Goal: Contribute content: Contribute content

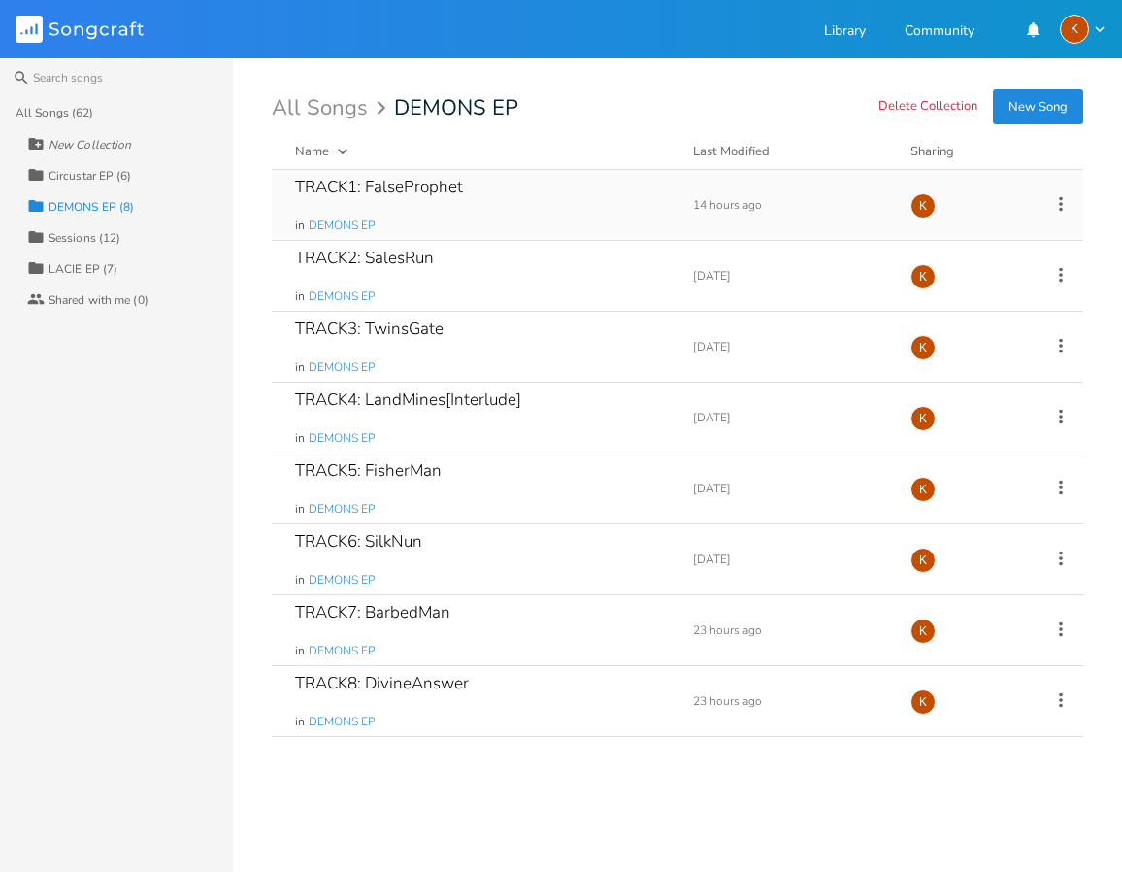
click at [575, 207] on div "TRACK1: FalseProphet in DEMONS EP" at bounding box center [482, 205] width 375 height 70
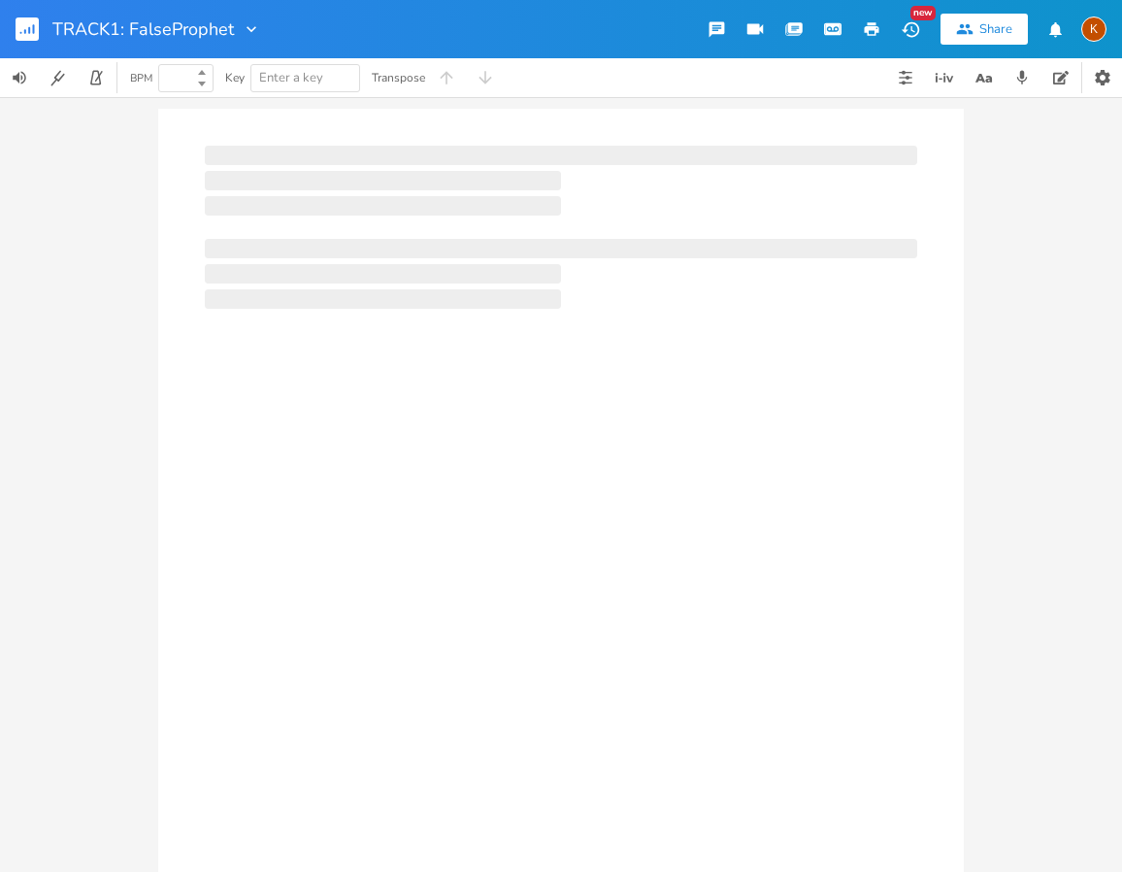
type input "100"
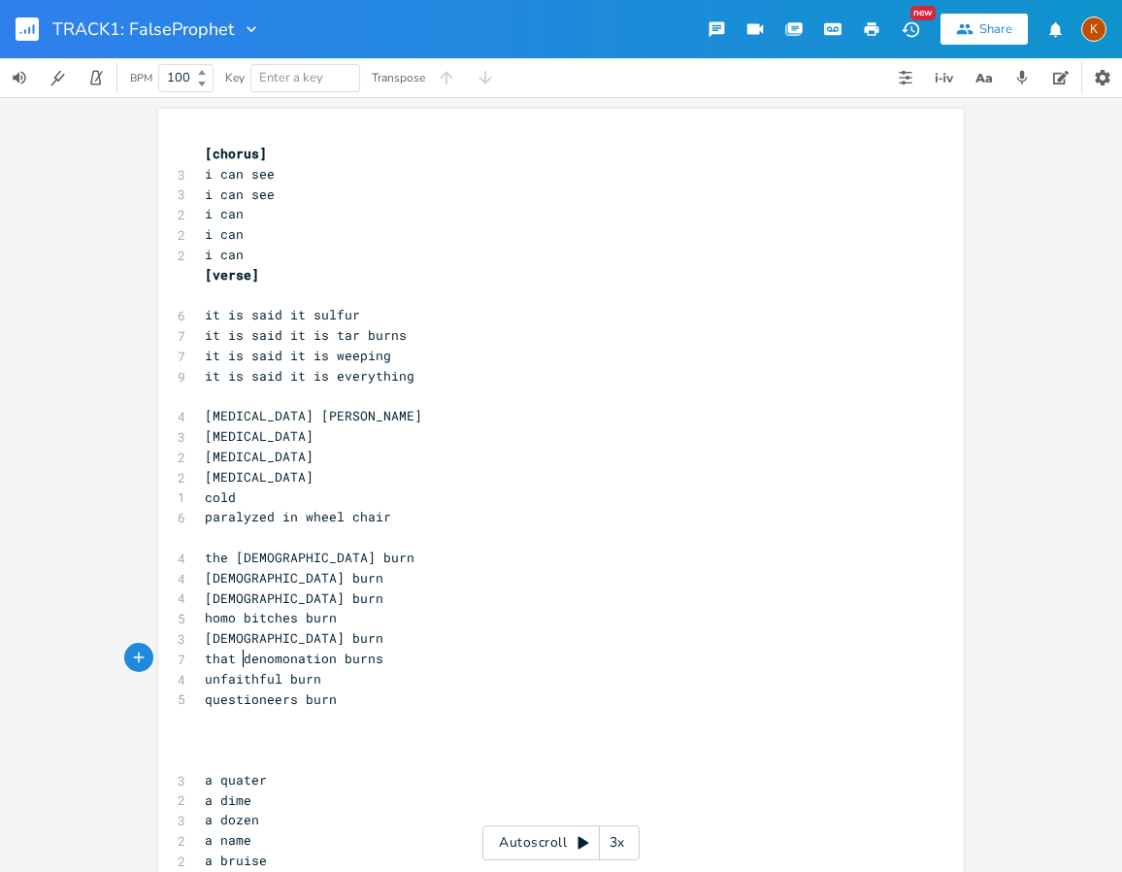
click at [238, 651] on span "that denomonation burns" at bounding box center [294, 658] width 179 height 17
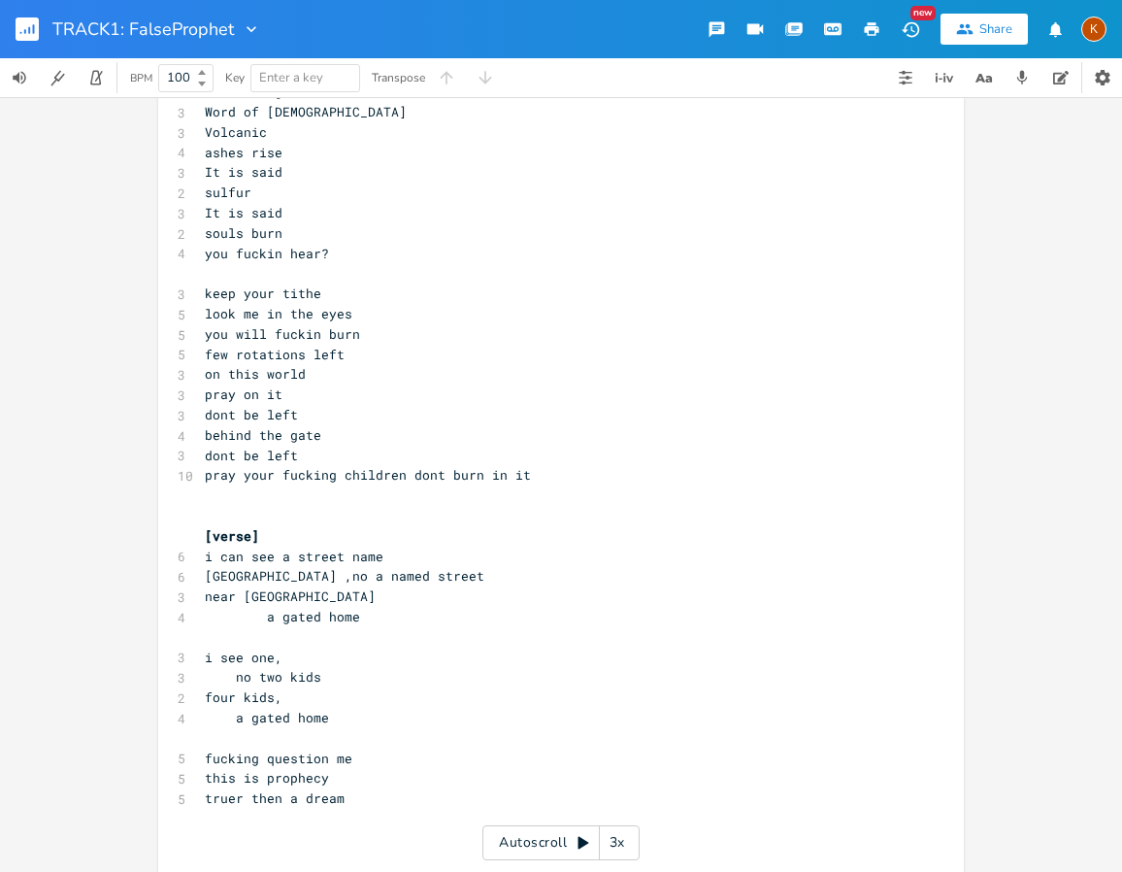
scroll to position [1262, 0]
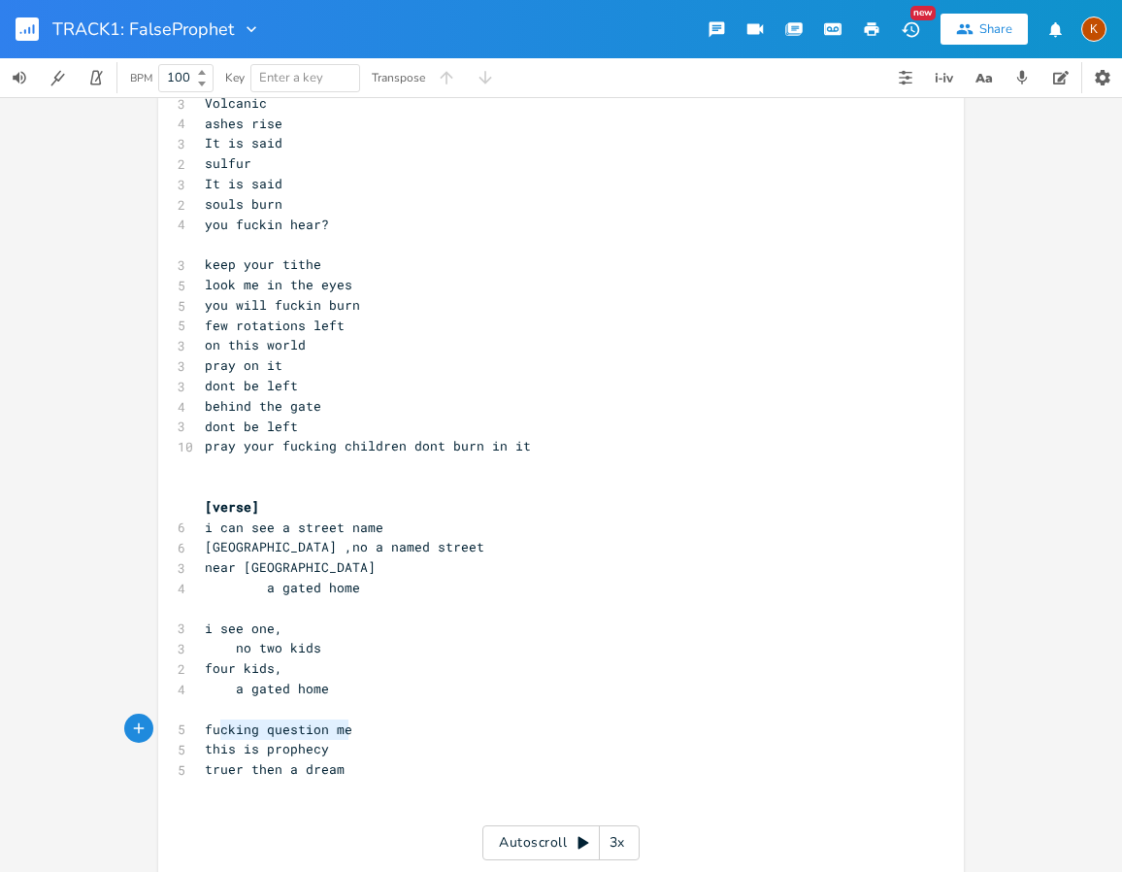
type textarea "fucking question me"
drag, startPoint x: 353, startPoint y: 729, endPoint x: 199, endPoint y: 736, distance: 154.5
click at [201, 736] on pre "fucking question me" at bounding box center [551, 729] width 701 height 20
type textarea "question me?"
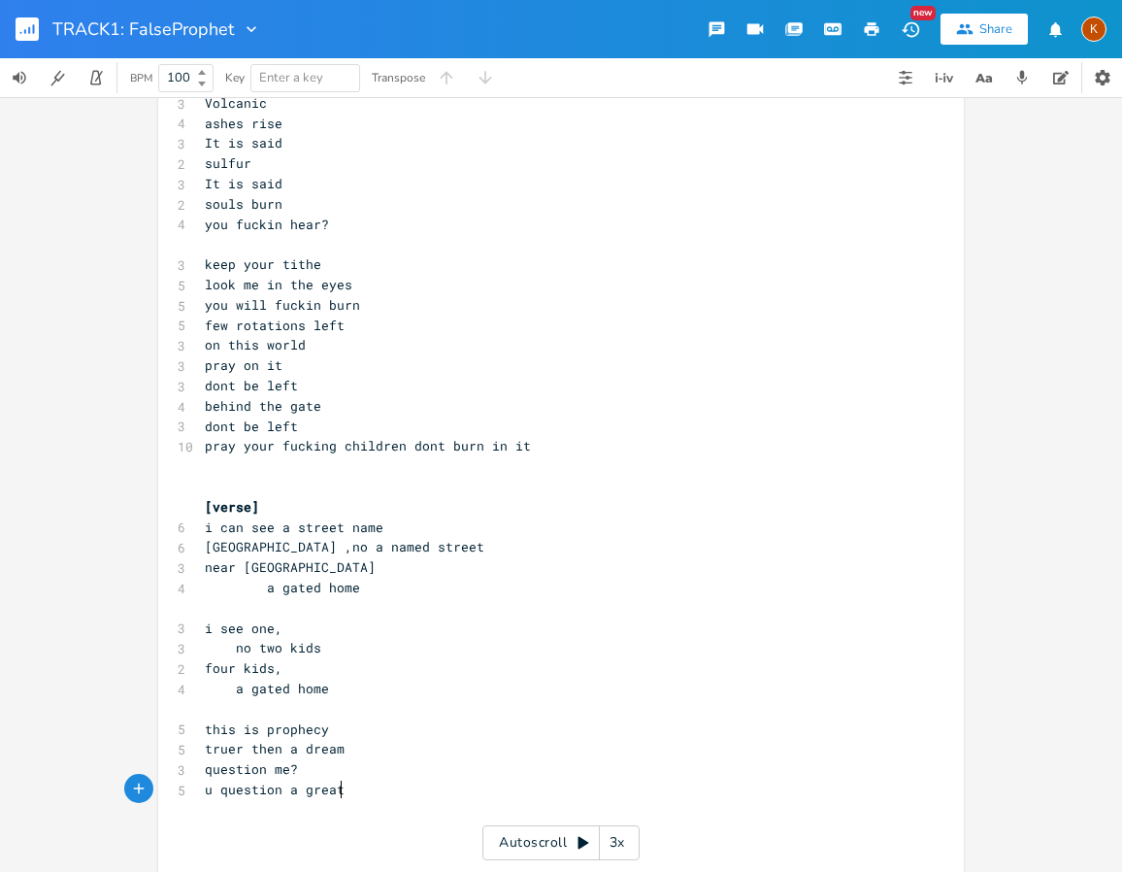
type textarea "u question a greater"
type textarea "greater answer"
type textarea "questions later"
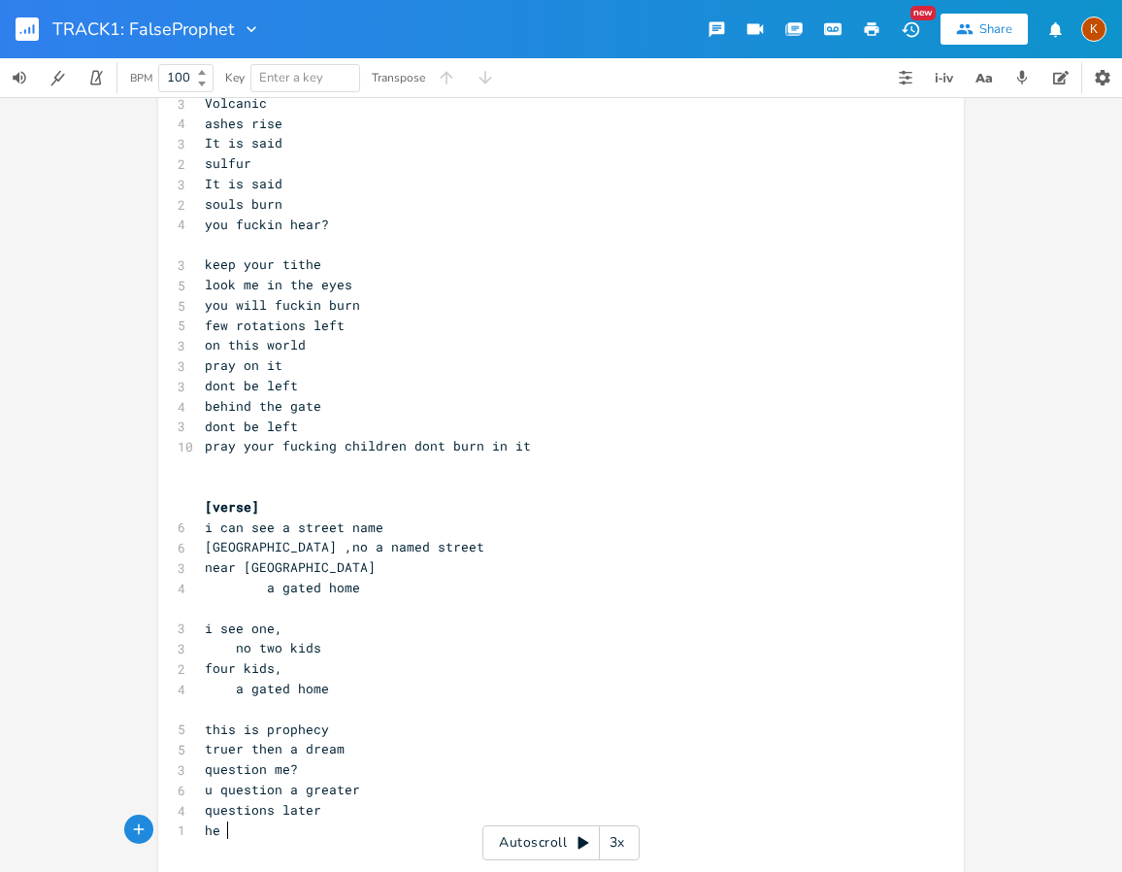
type textarea "he we"
type textarea "yah will answer"
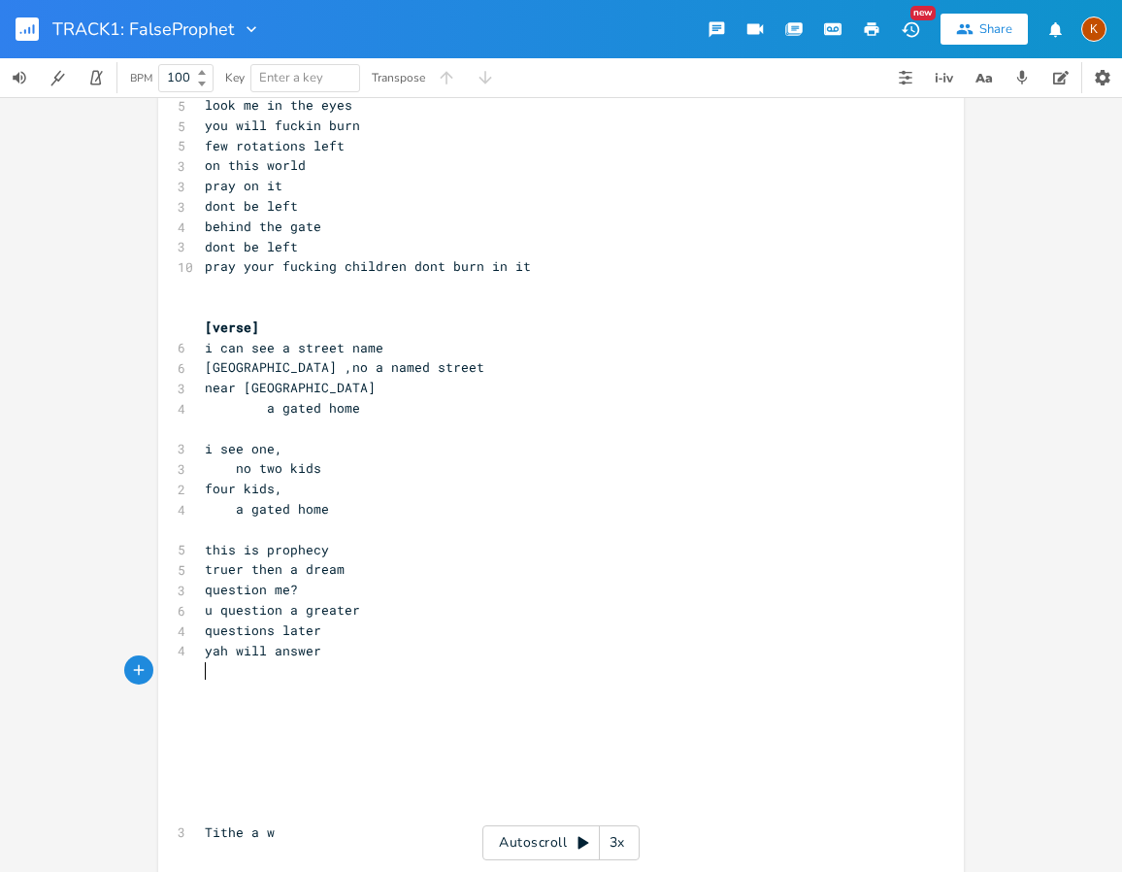
scroll to position [1456, 0]
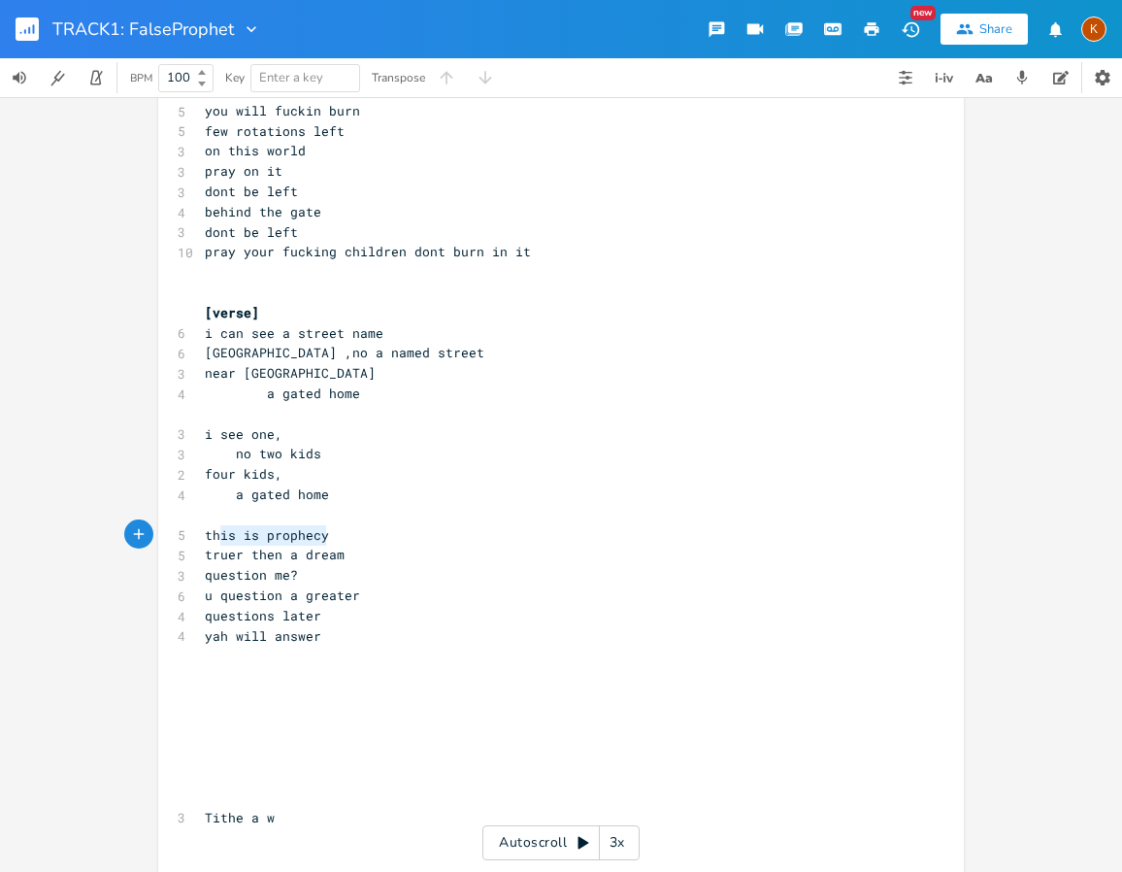
type textarea "this is prophecy"
drag, startPoint x: 344, startPoint y: 537, endPoint x: 185, endPoint y: 537, distance: 158.3
click at [185, 537] on div "this is prophecy x [chorus] 3 i can see 3 i can see 2 i can 2 i can 2 i can [ve…" at bounding box center [561, 26] width 806 height 2748
click at [208, 653] on pre "​" at bounding box center [551, 656] width 701 height 20
type textarea "there only"
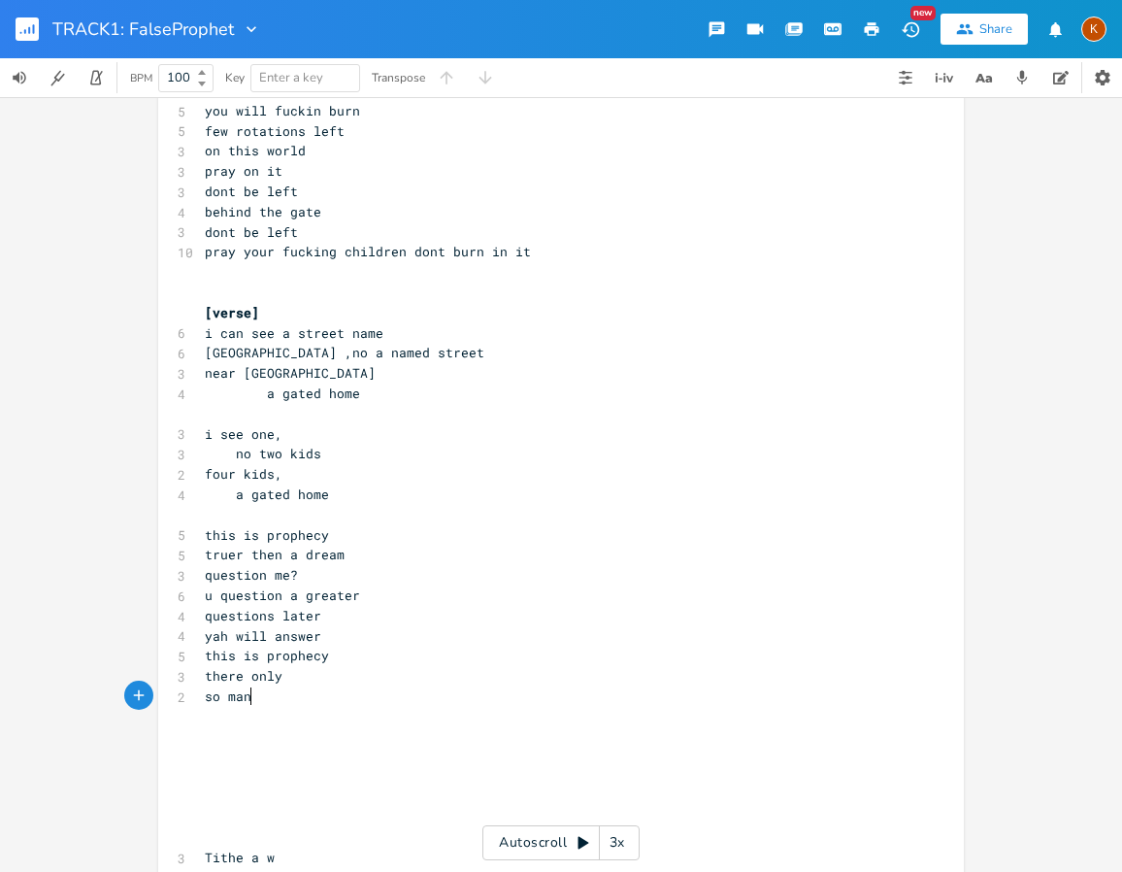
type textarea "so many"
type textarea "rises n settings"
type textarea "and"
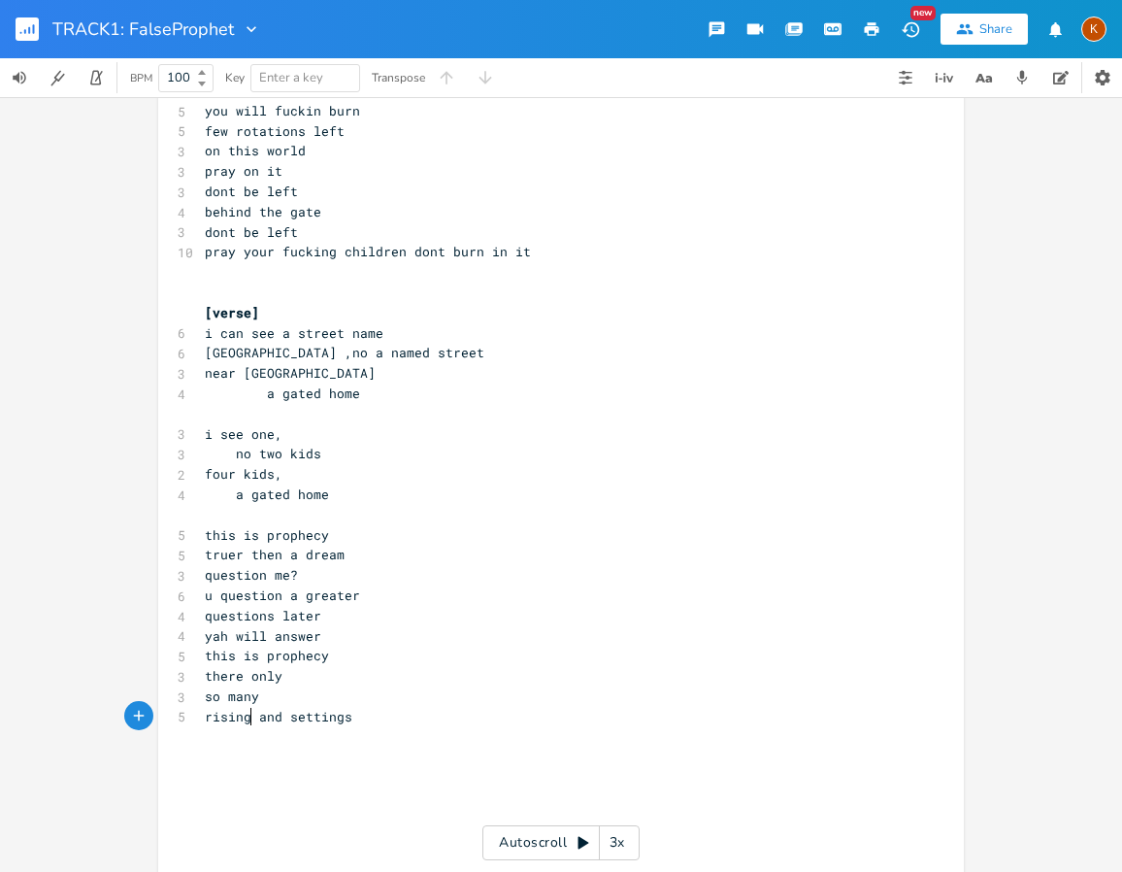
scroll to position [0, 22]
type textarea "ings"
type textarea "left"
type textarea "this is prophecy"
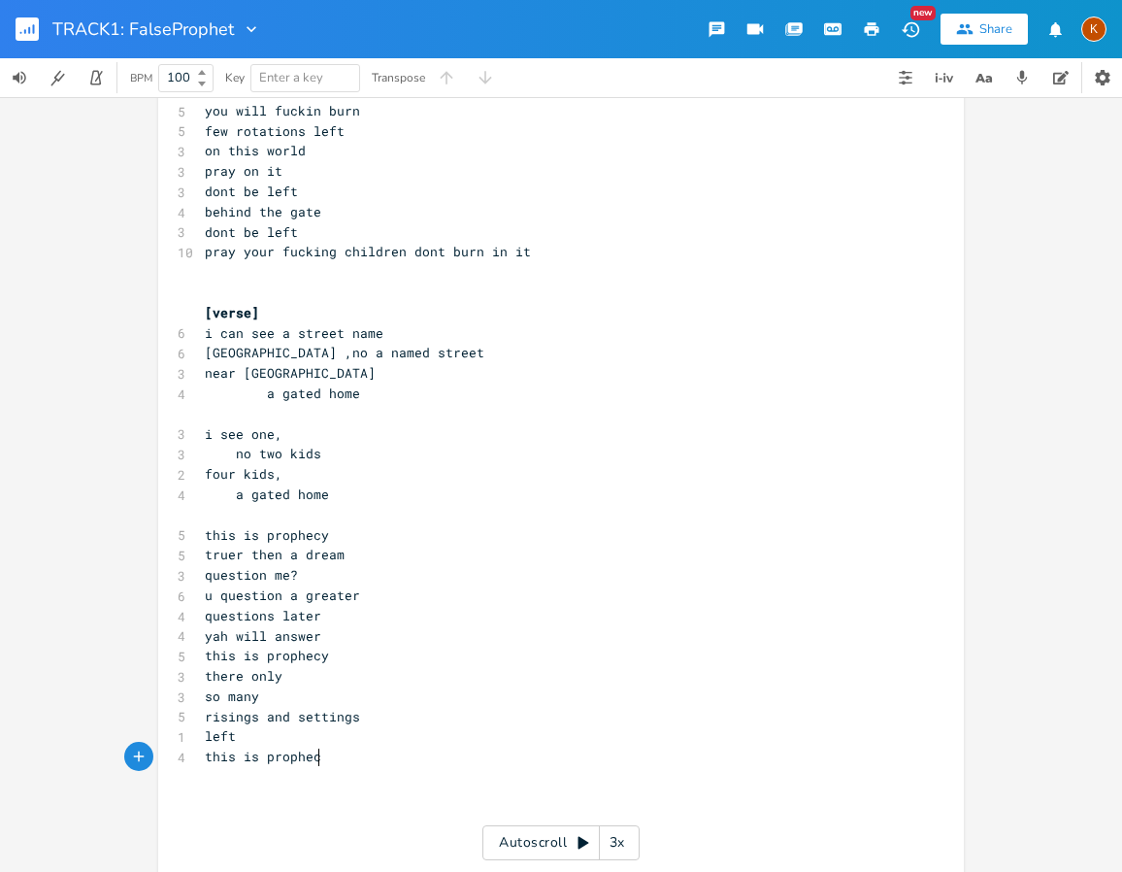
scroll to position [0, 89]
type textarea "dont question me"
type textarea "dont be left"
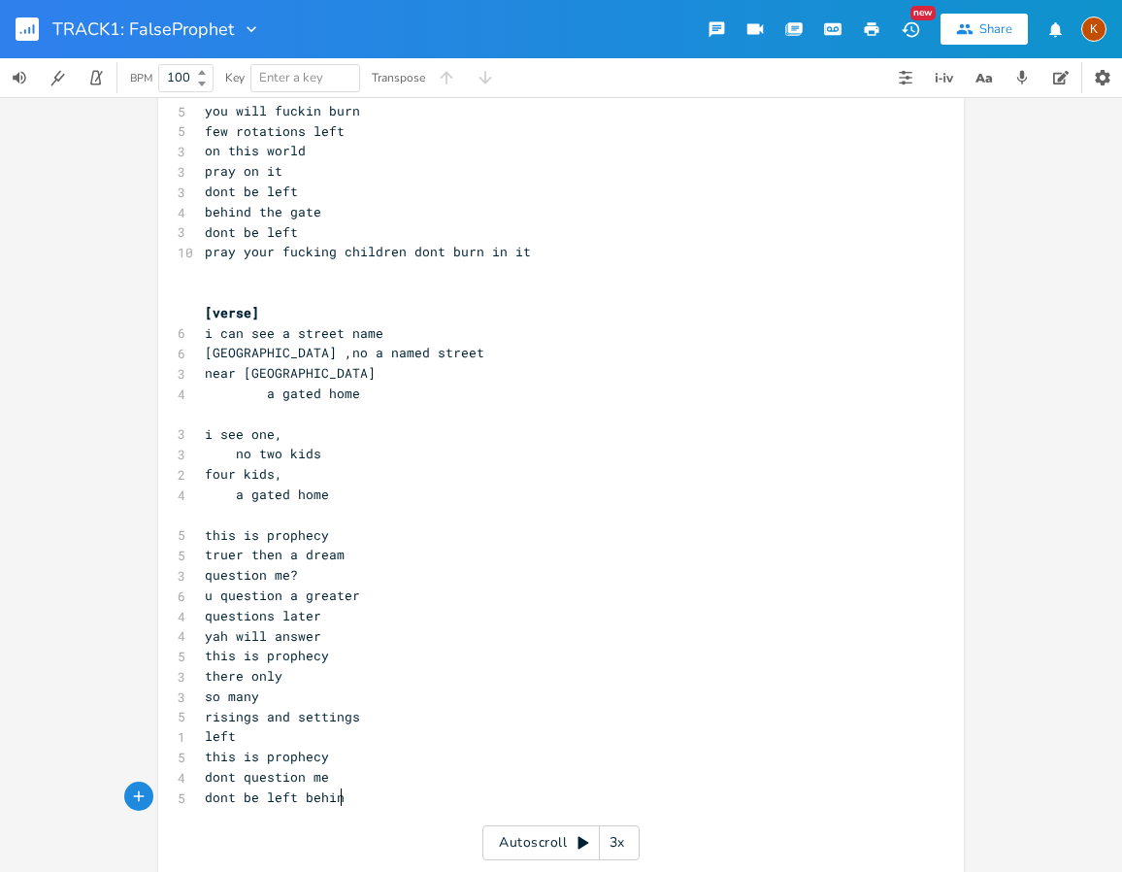
type textarea "behind"
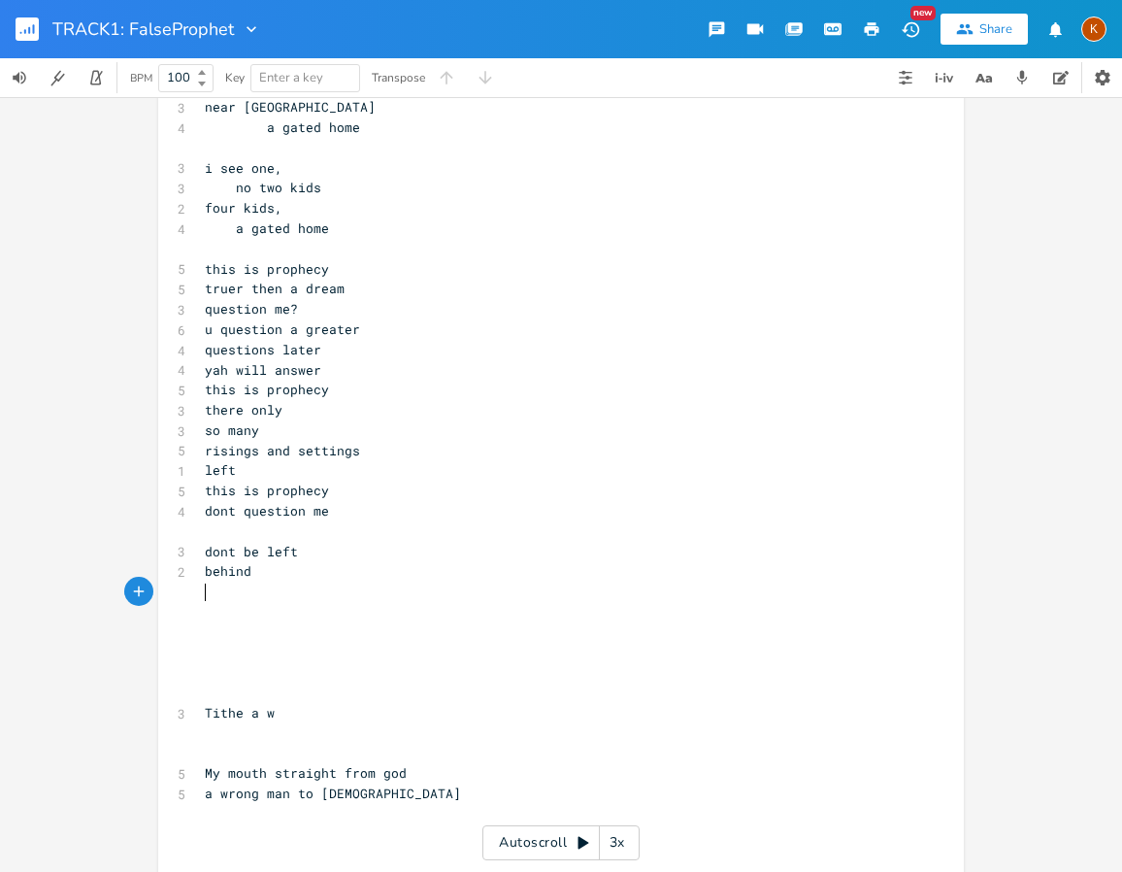
scroll to position [1748, 0]
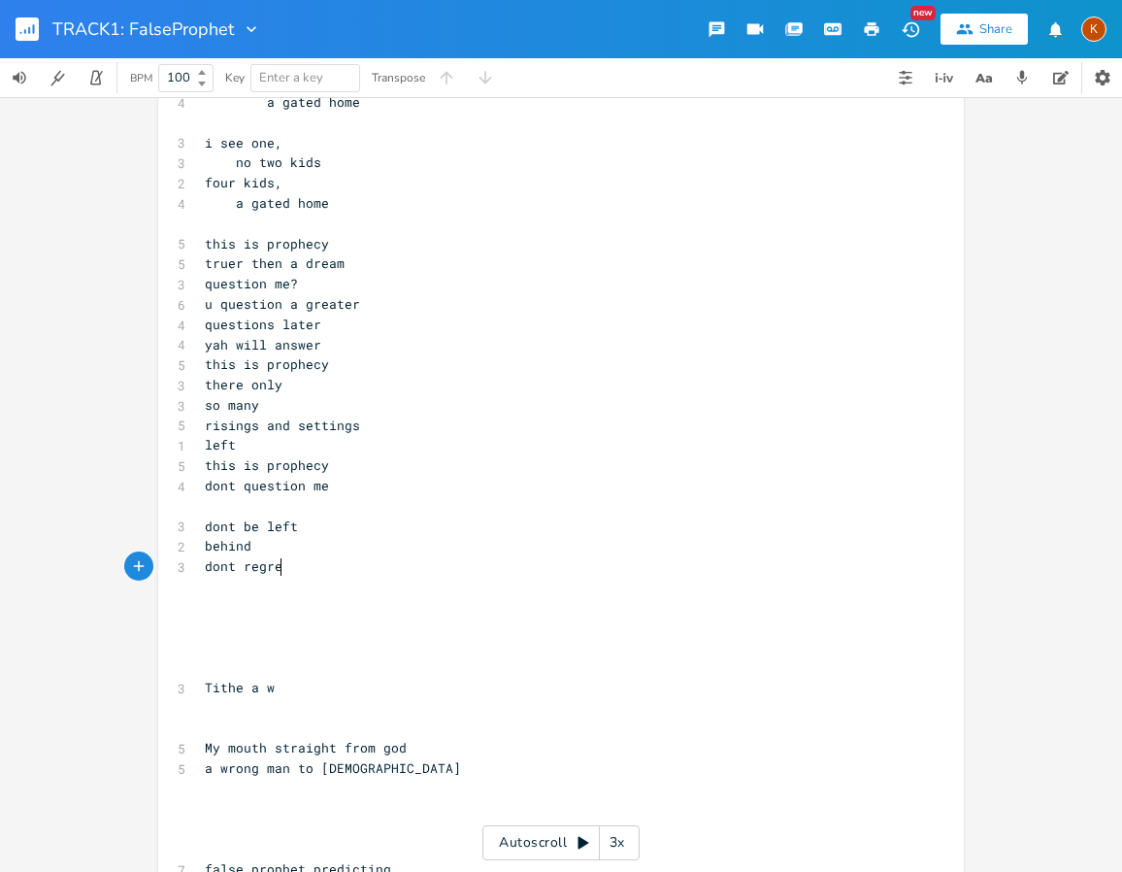
type textarea "dont regret"
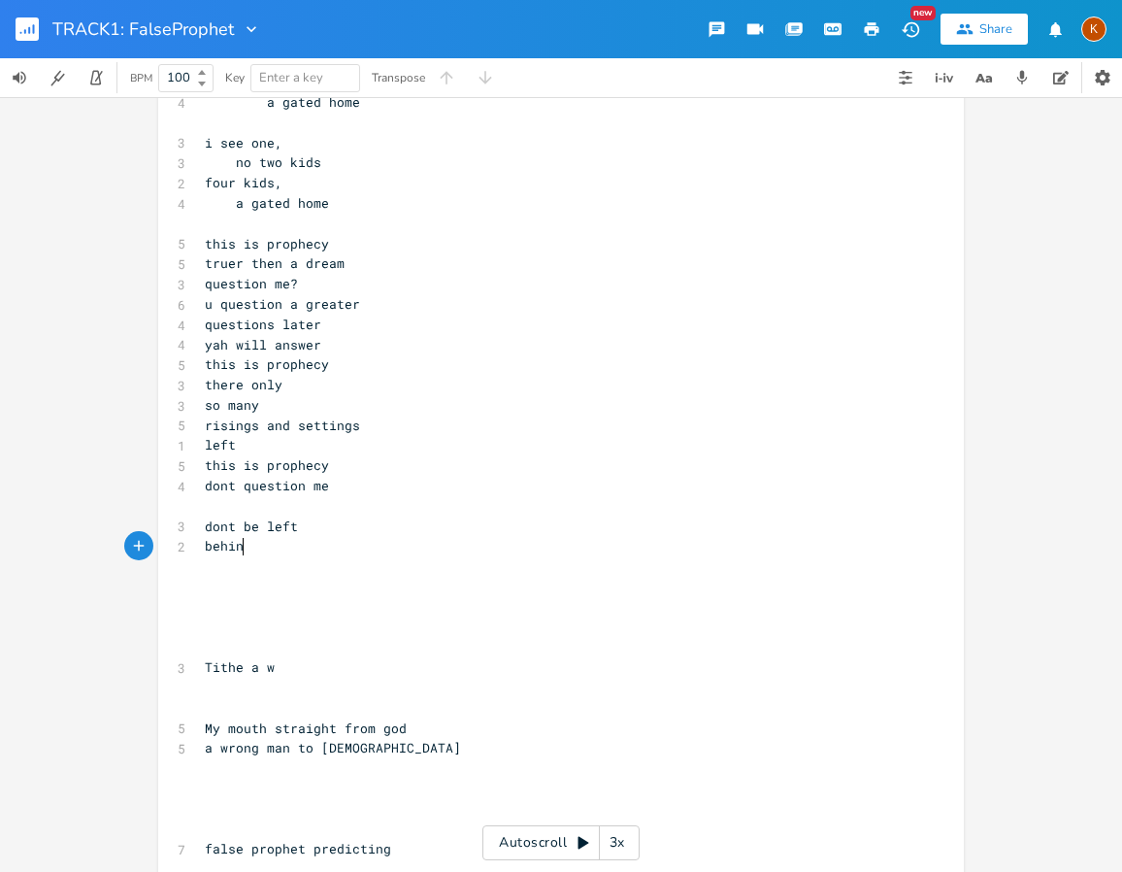
type textarea "nd"
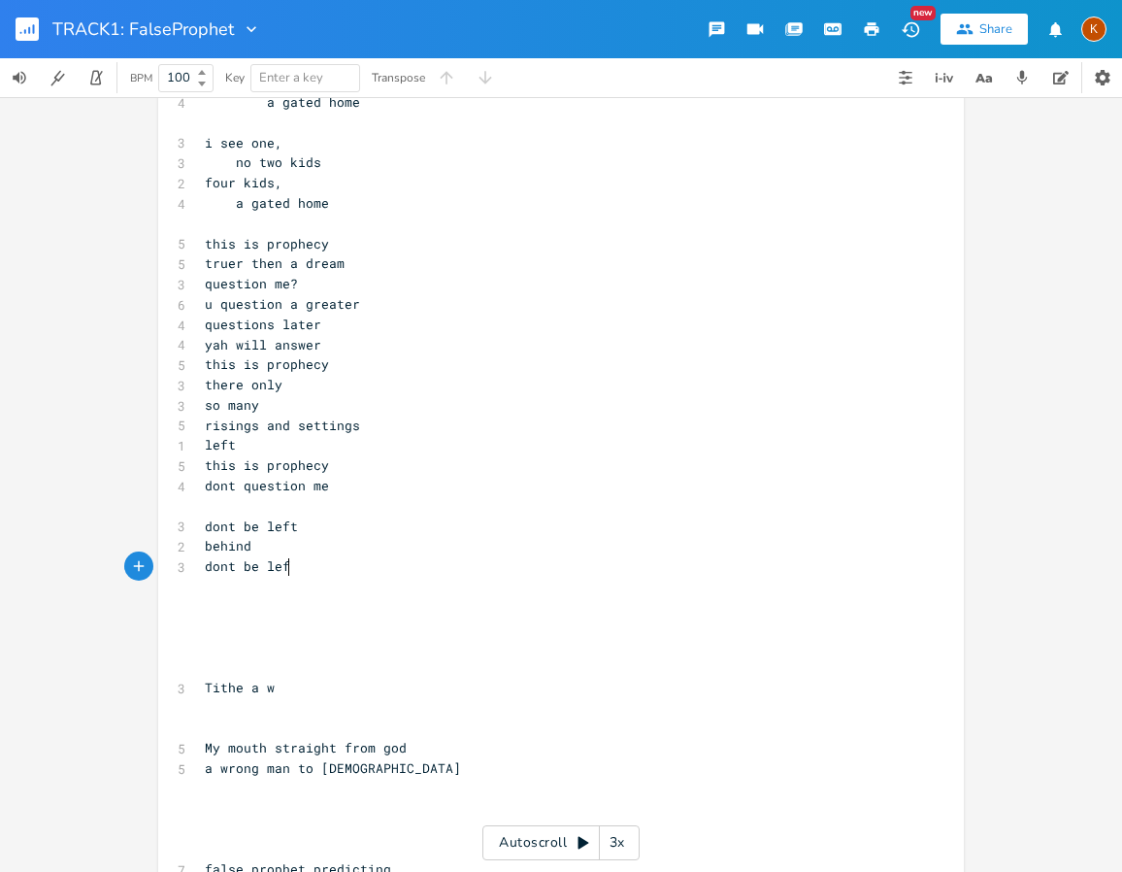
type textarea "dont be left"
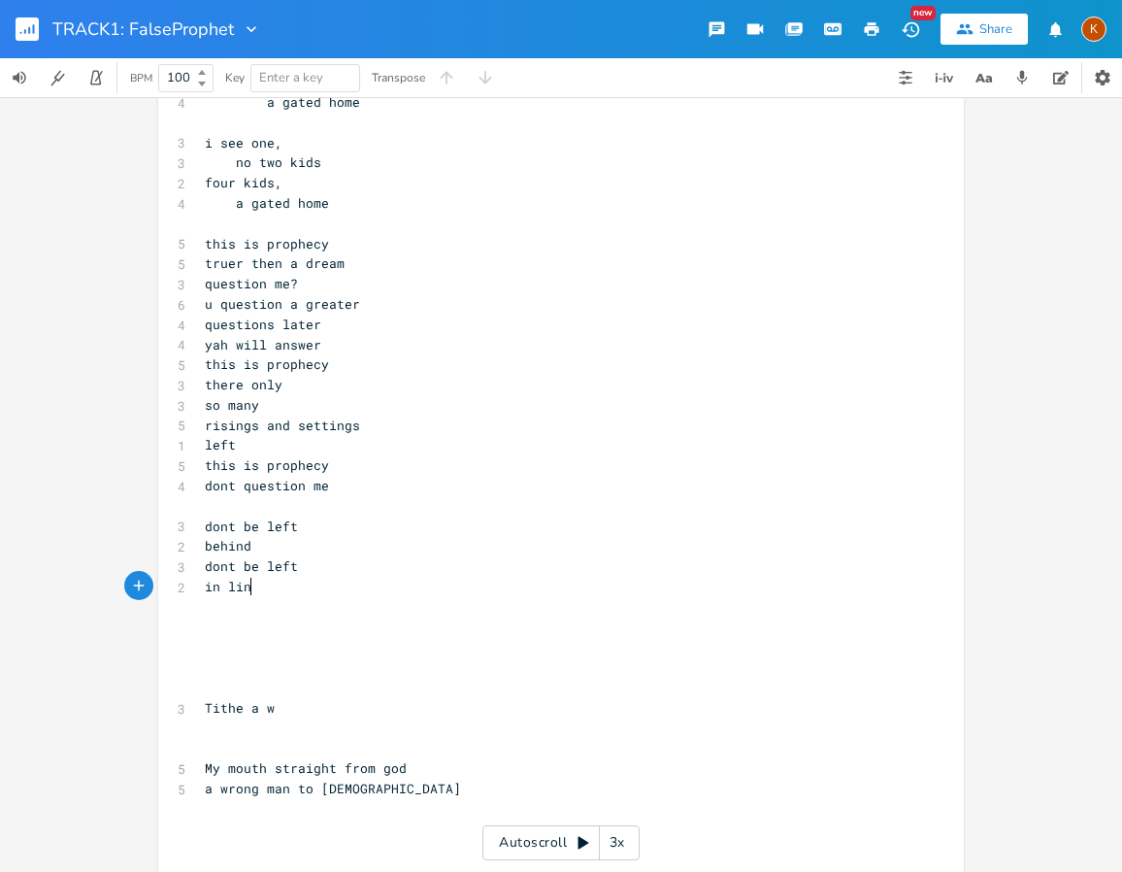
type textarea "in line"
type textarea "outta"
type textarea "dont be"
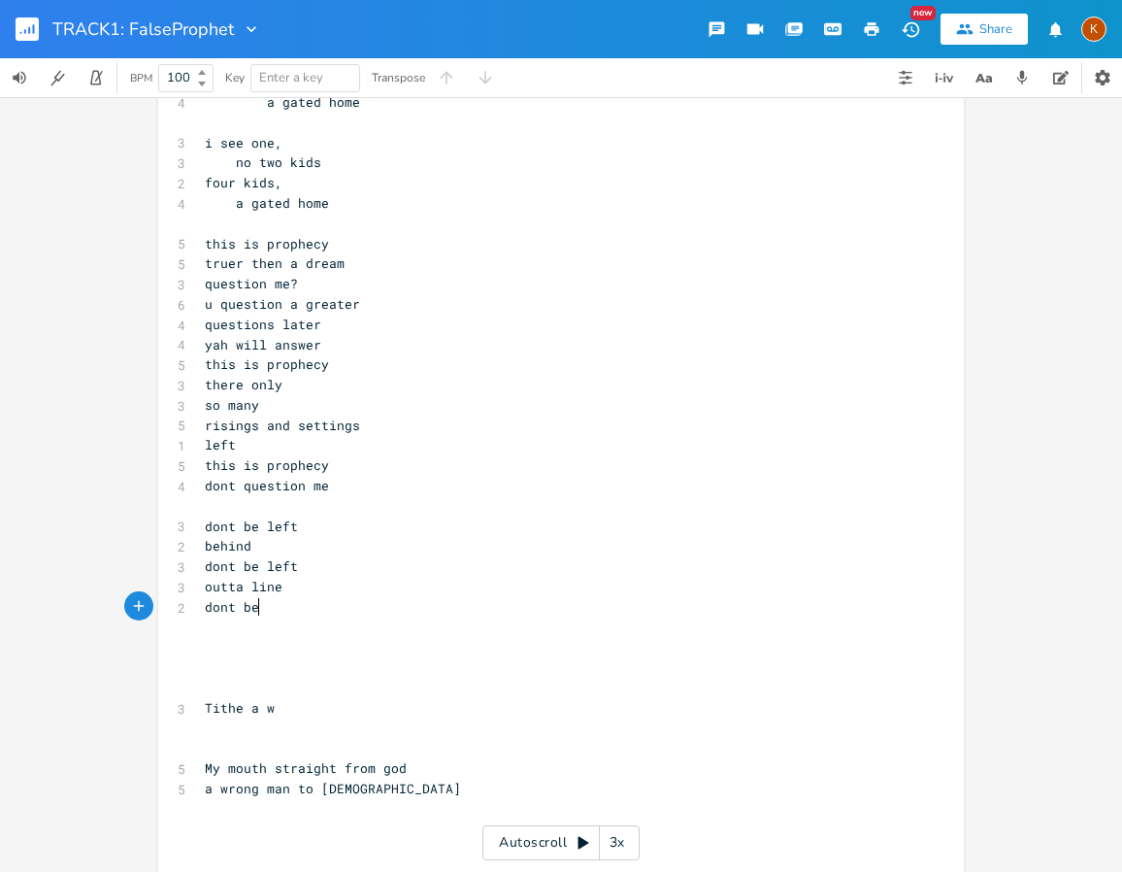
scroll to position [0, 48]
type textarea "r"
type textarea "regret"
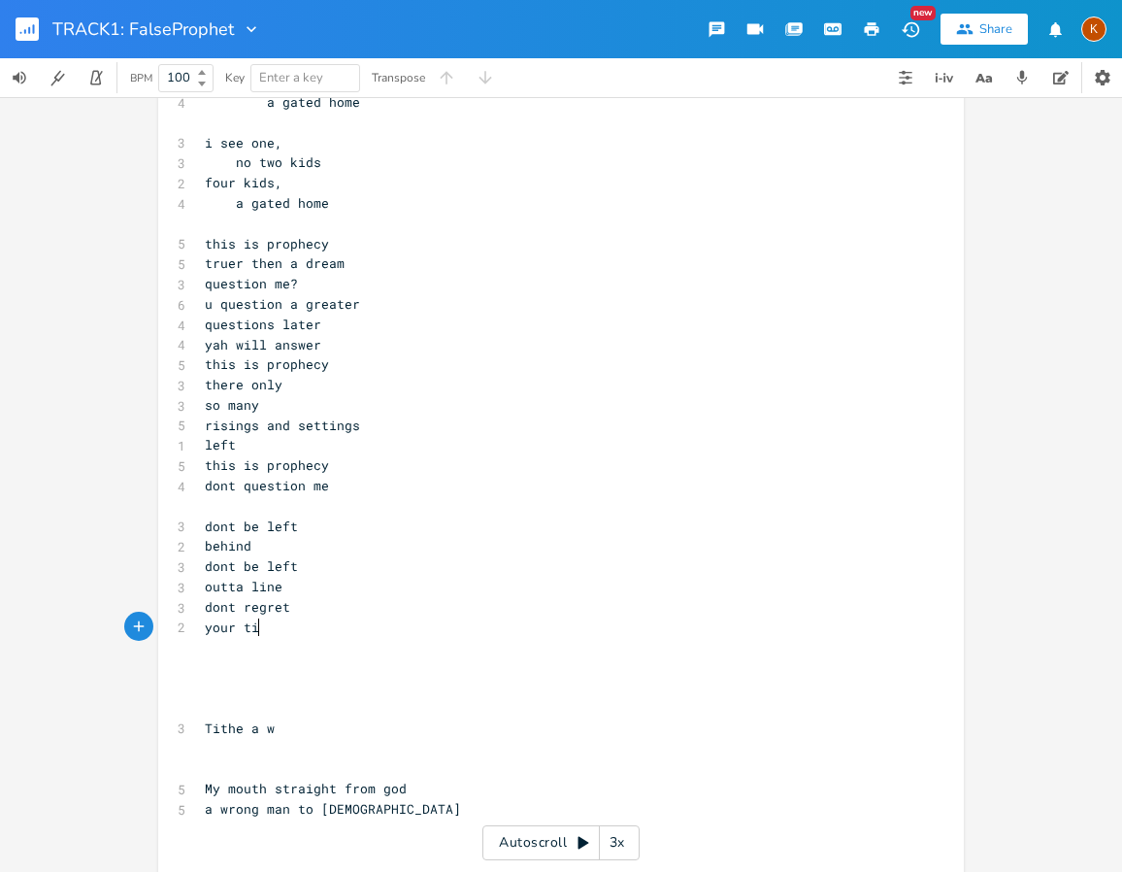
type textarea "your time"
type textarea "th etime"
type textarea "e time"
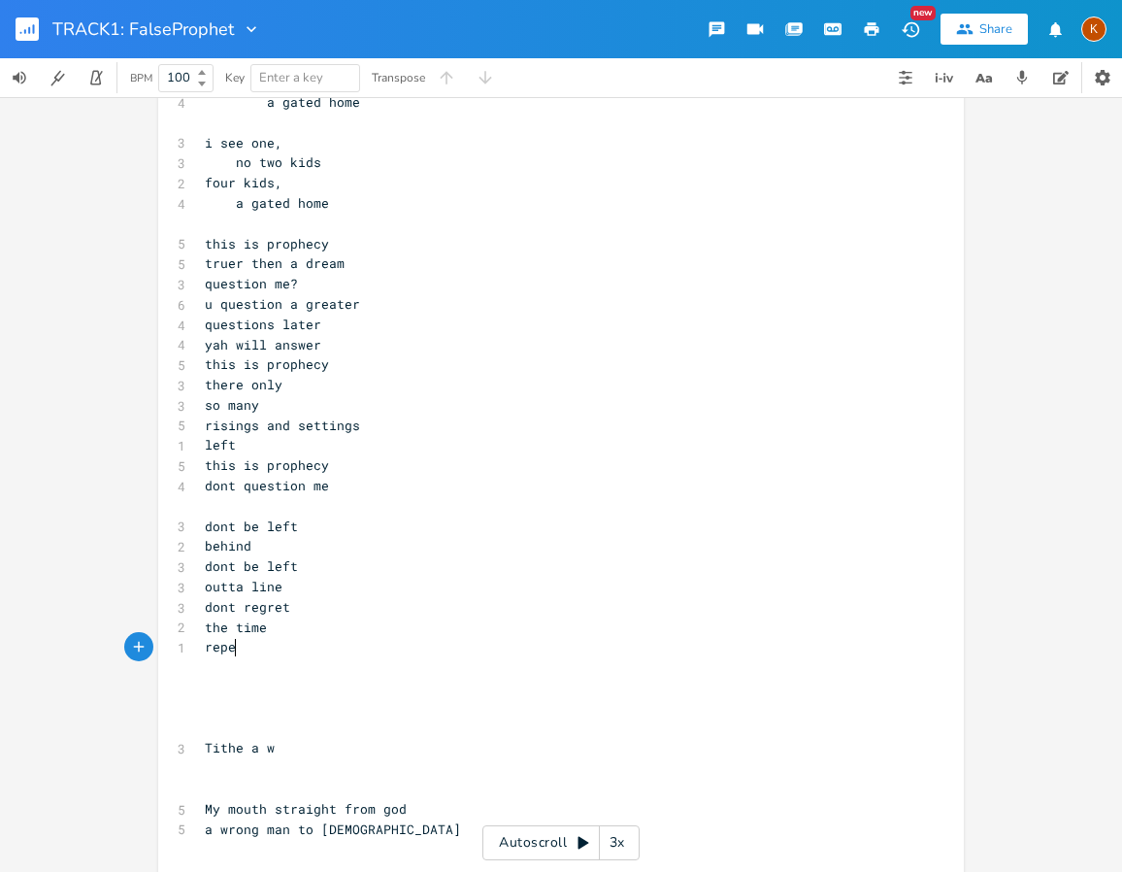
type textarea "repent"
type textarea "fill out"
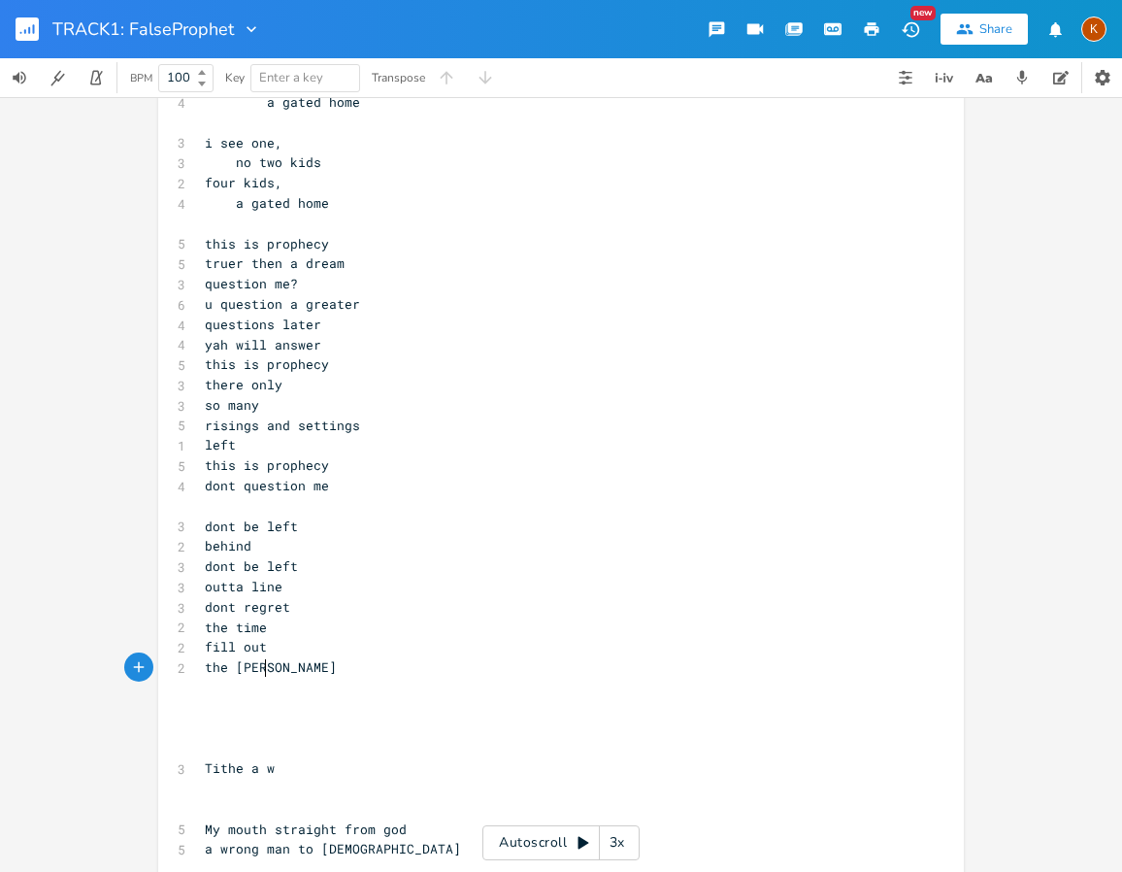
type textarea "the tithe"
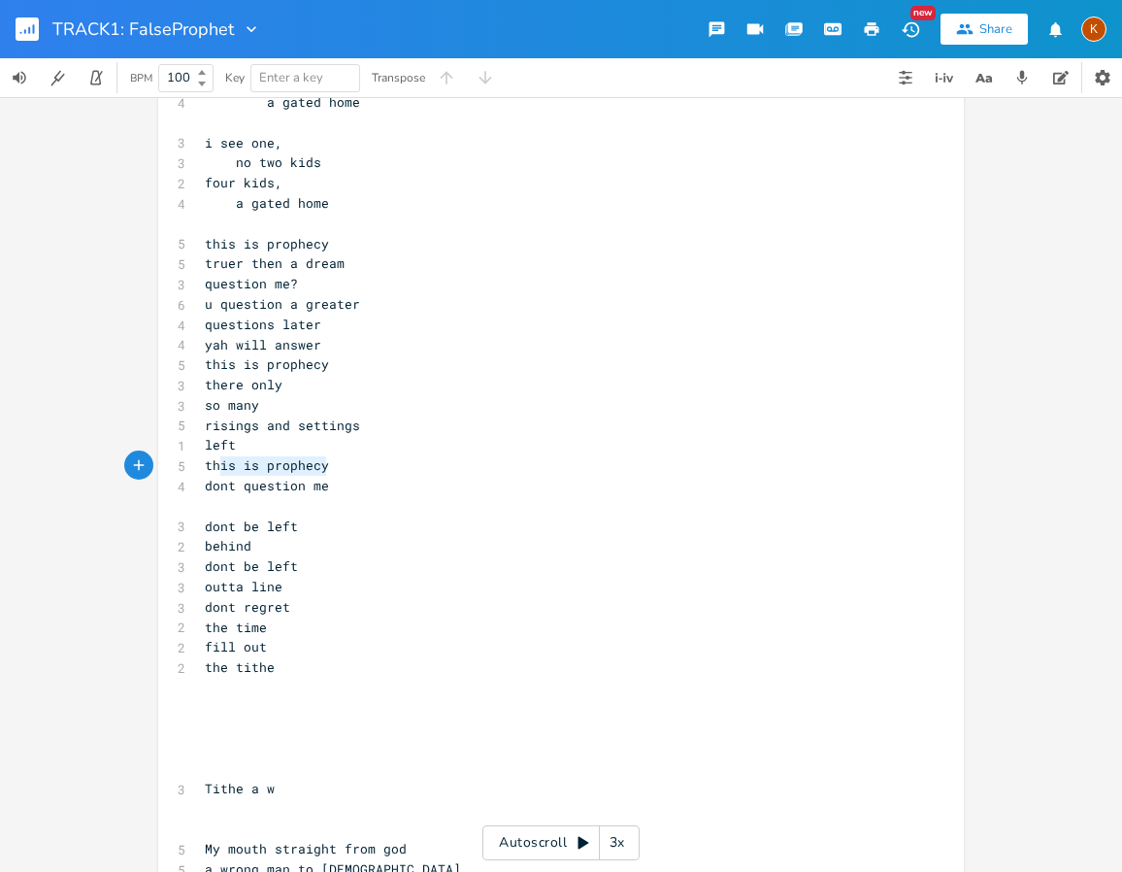
type textarea "this is prophecy"
drag, startPoint x: 327, startPoint y: 462, endPoint x: 185, endPoint y: 461, distance: 141.8
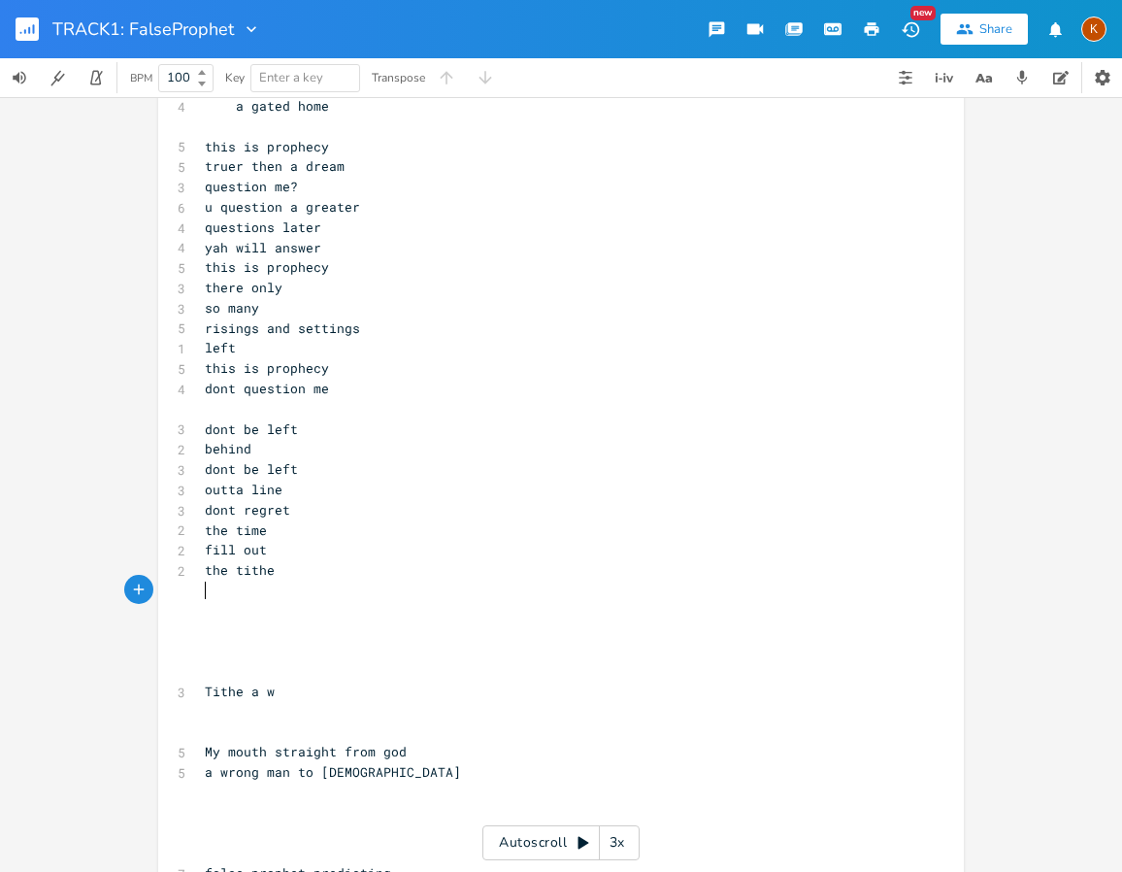
click at [211, 589] on pre "​" at bounding box center [551, 591] width 701 height 20
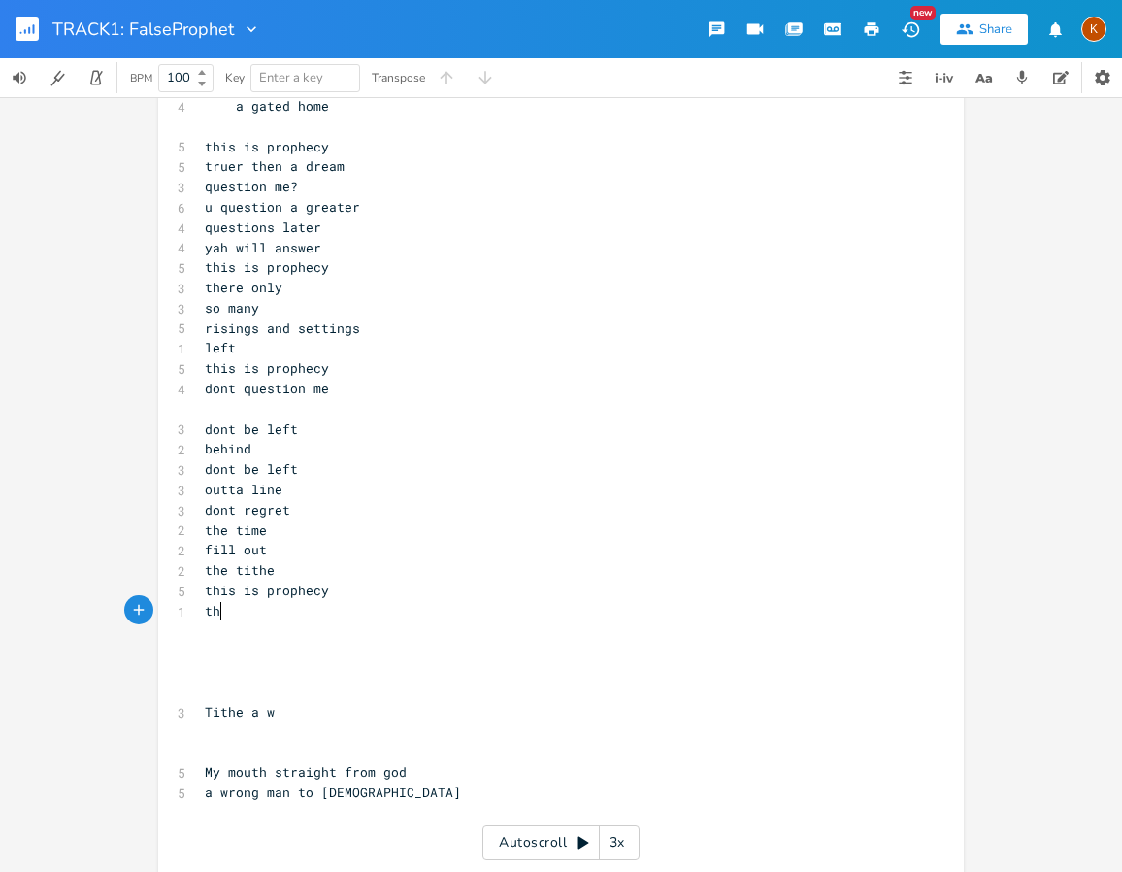
type textarea "ther"
type textarea "question the cost"
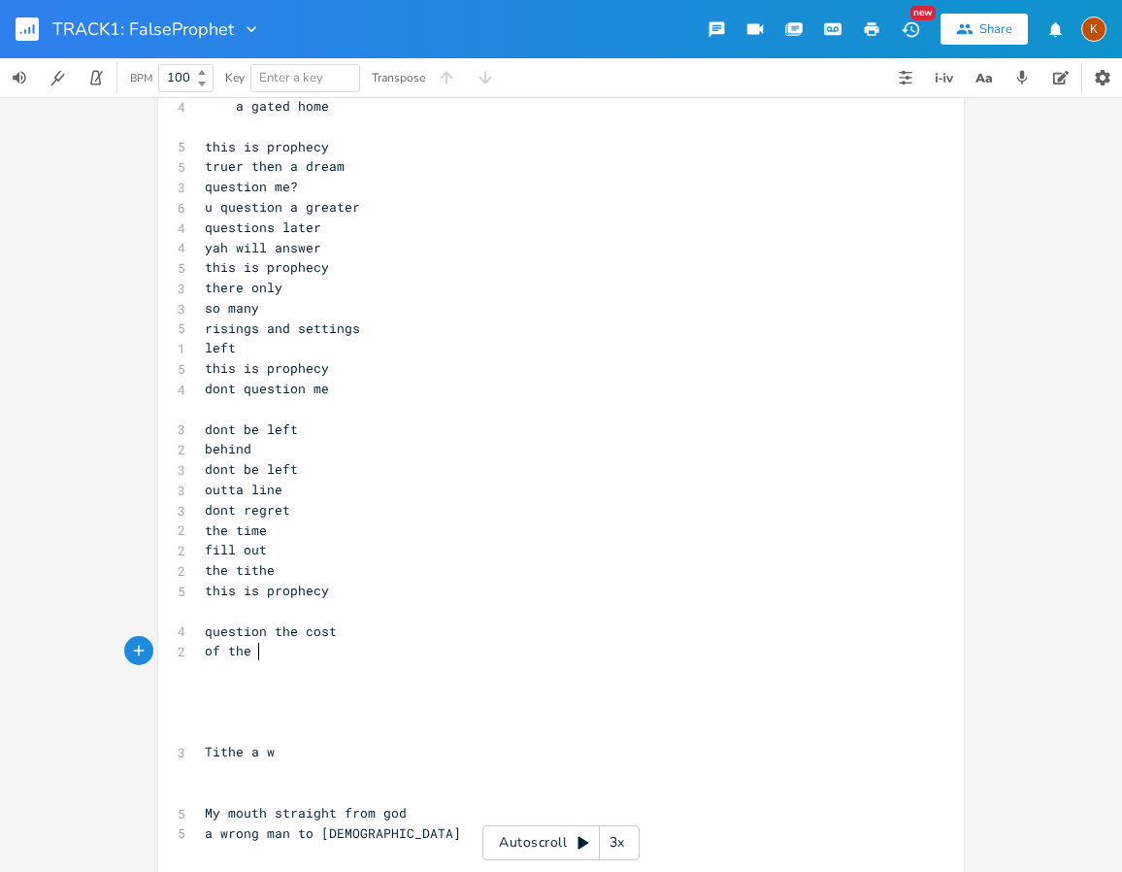
scroll to position [0, 36]
type textarea "of the g"
type textarea "th"
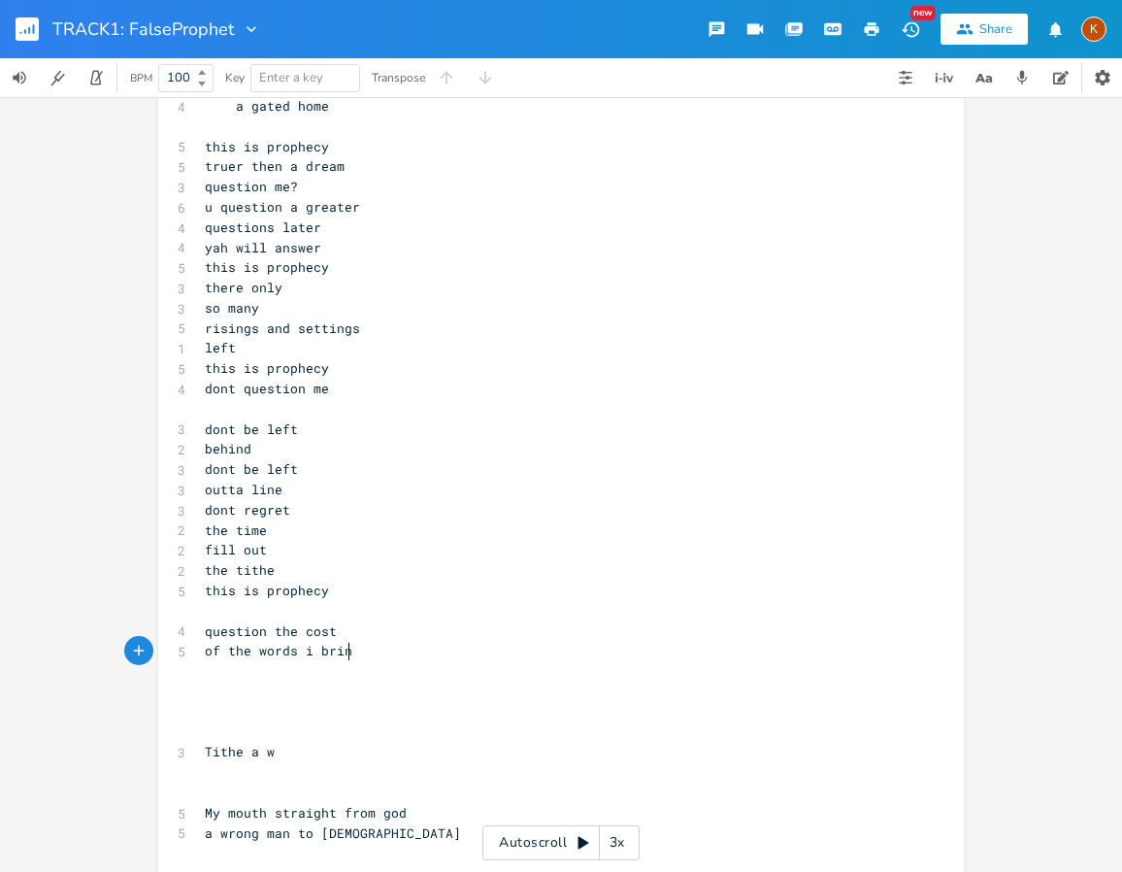
type textarea "words i bring"
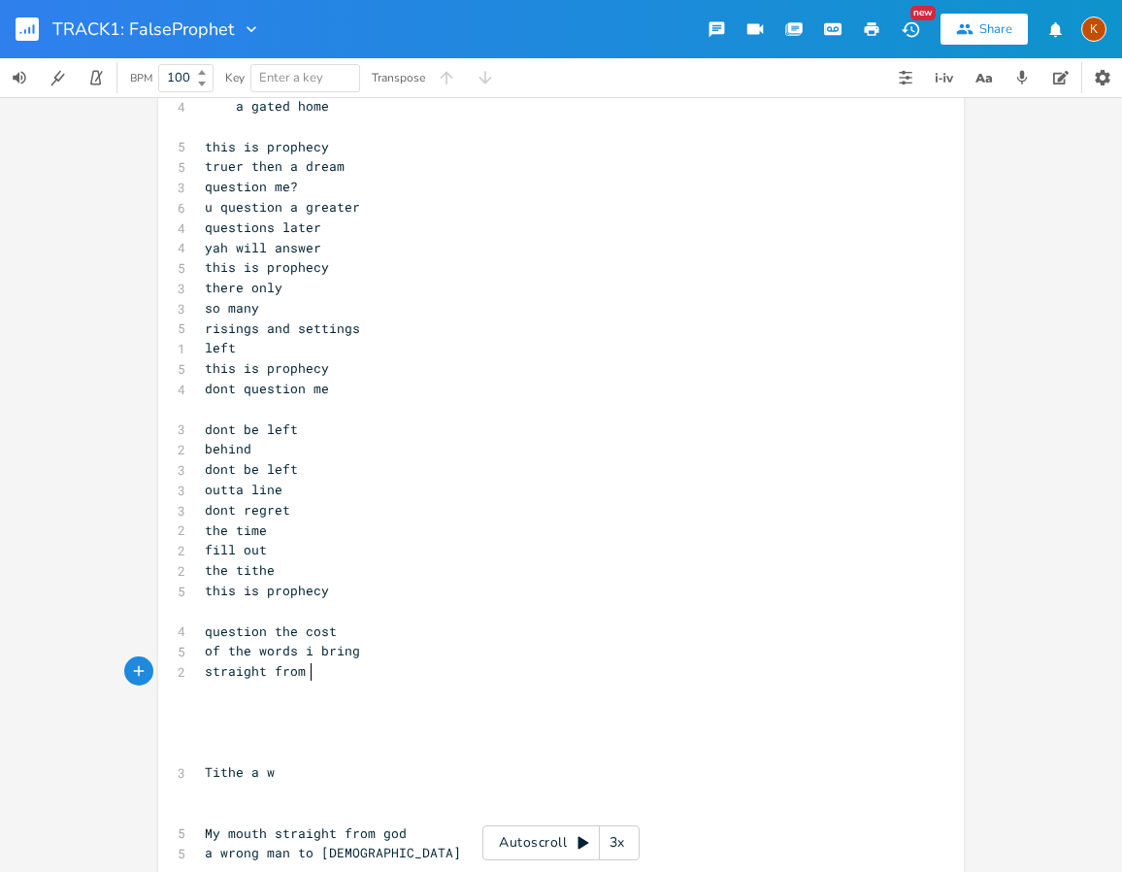
type textarea "straight from [DEMOGRAPHIC_DATA]"
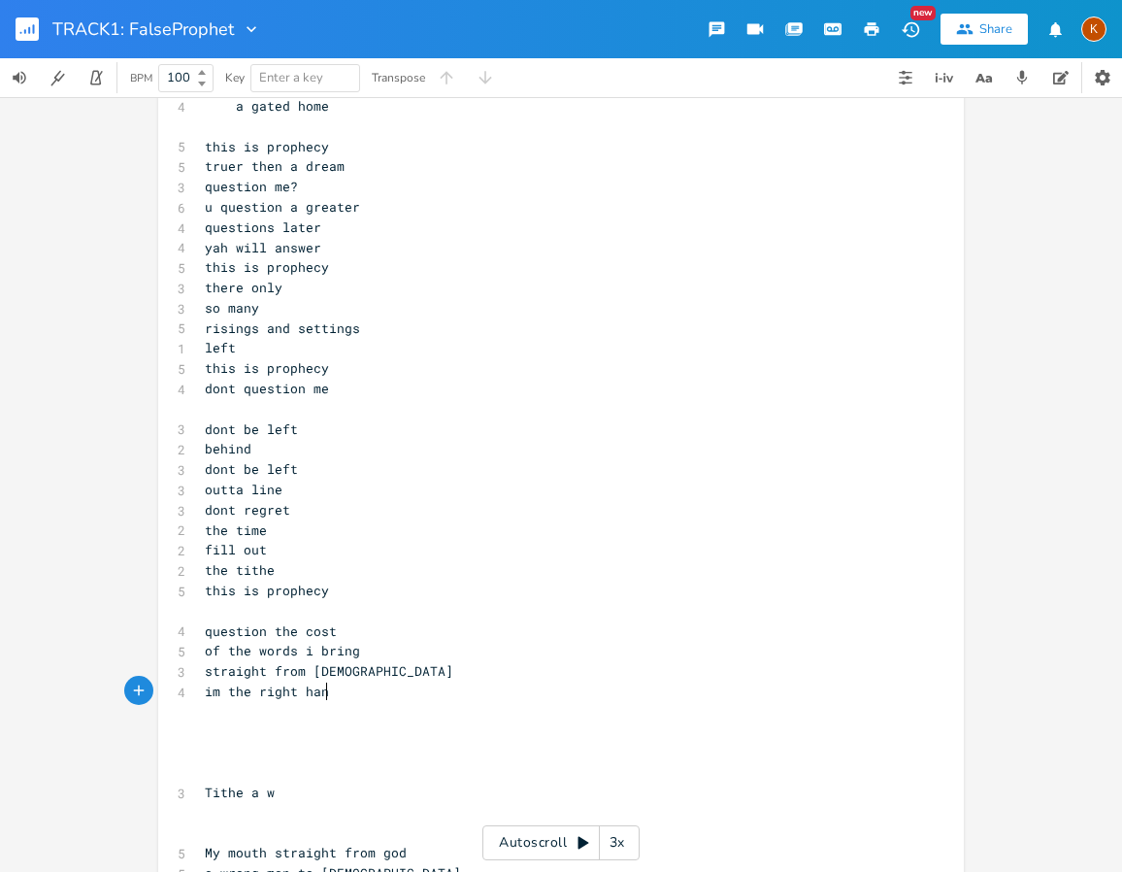
type textarea "im the right hand"
type textarea "press that hand to god"
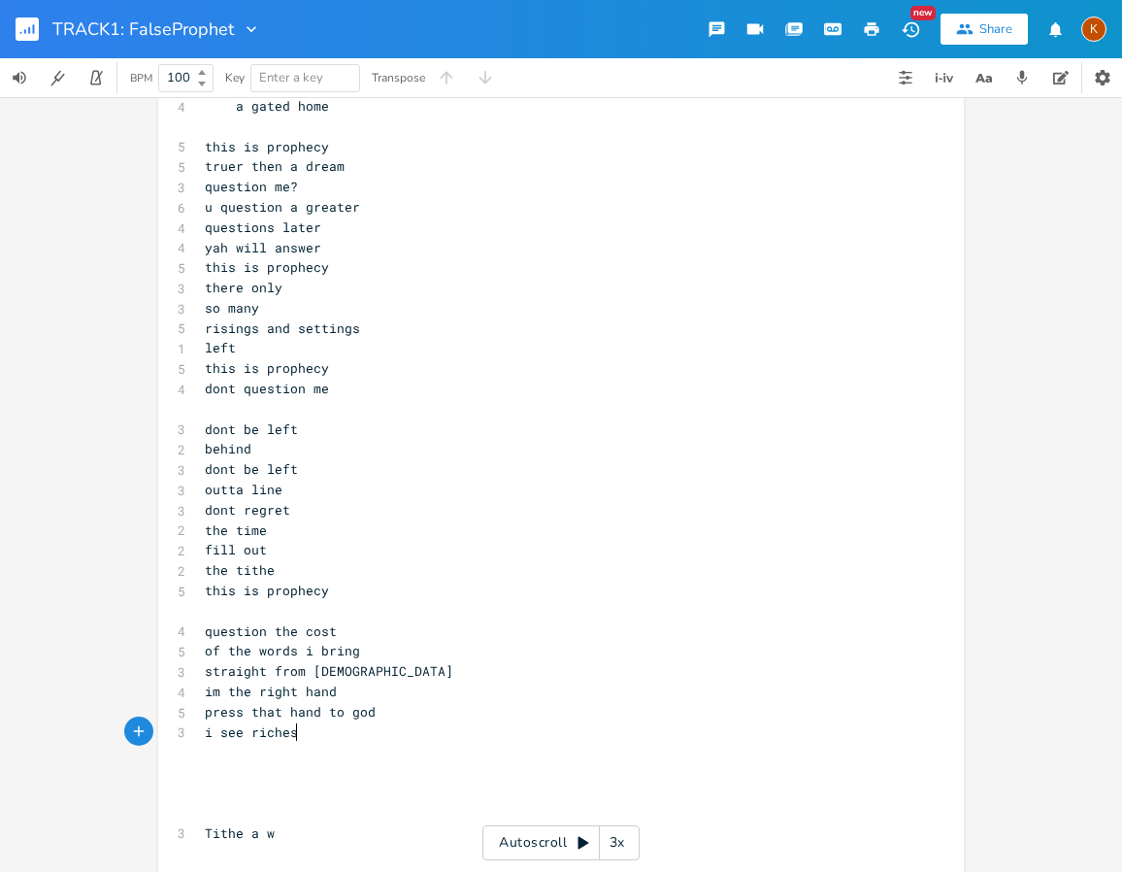
type textarea "i see richess"
type textarea "health"
type textarea "succucess"
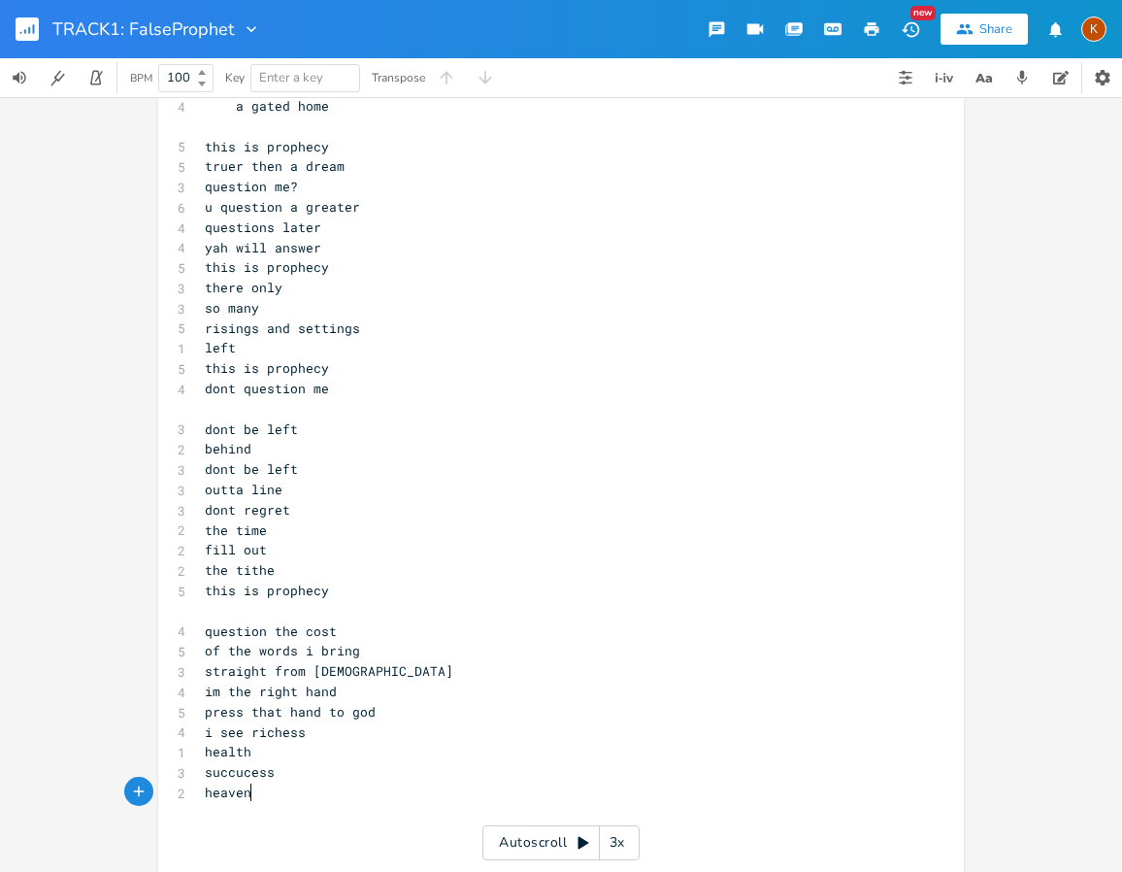
scroll to position [0, 59]
type textarea "heaven on"
type textarea "[PERSON_NAME]"
type textarea "on earth"
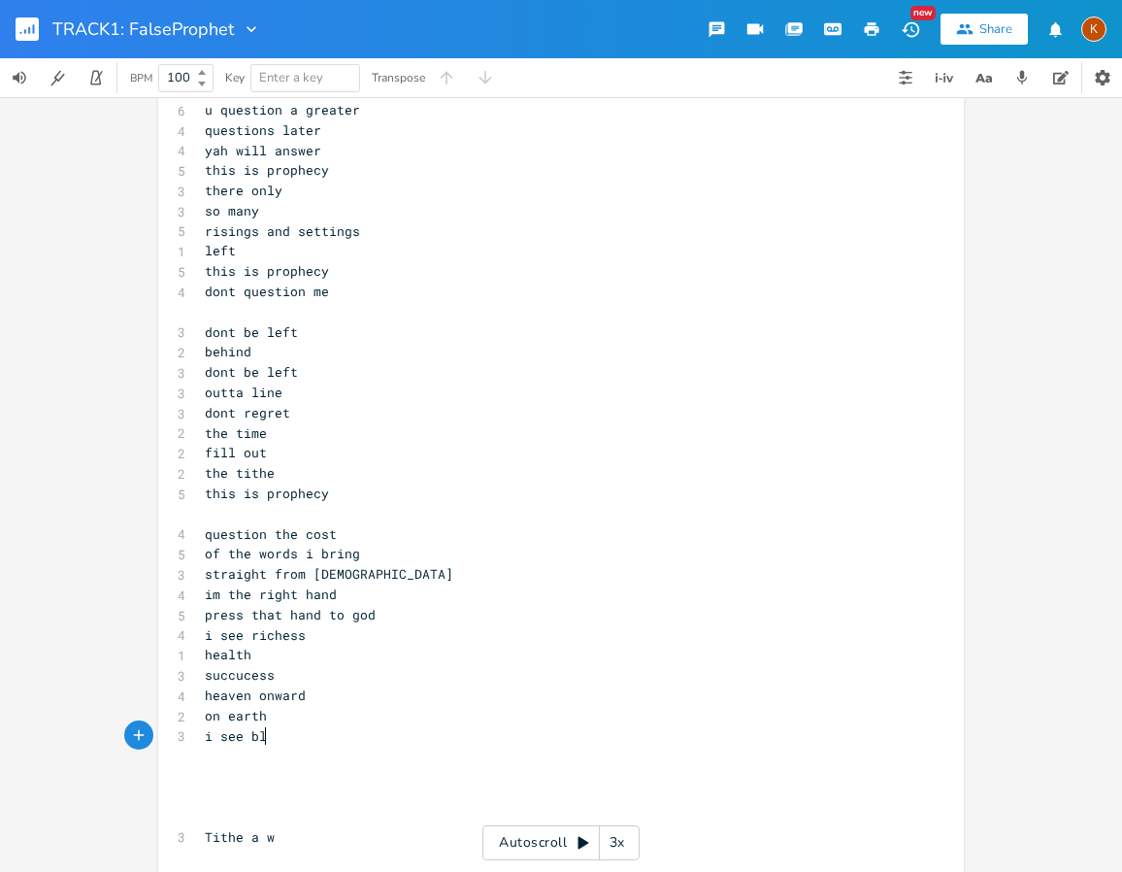
type textarea "i see bliss"
type textarea "joy"
type textarea "carreer"
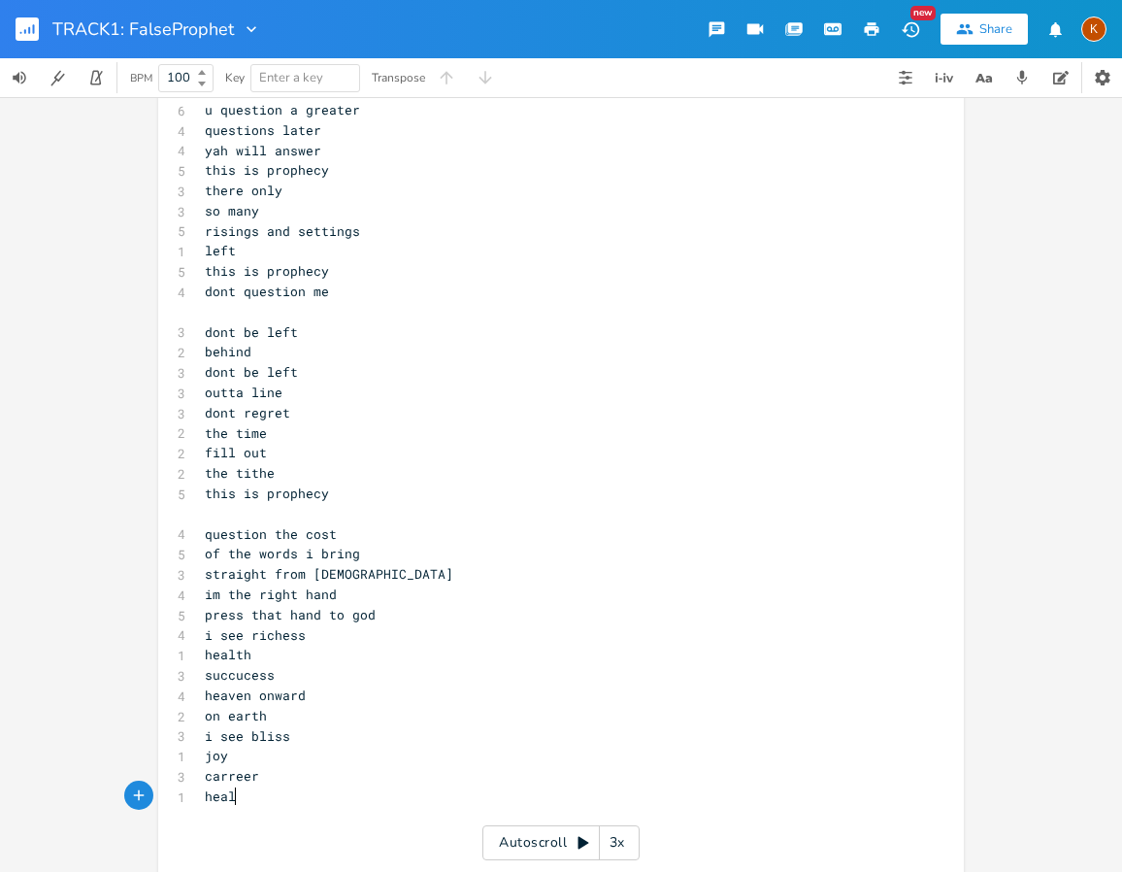
type textarea "healing"
type textarea "tjo"
type textarea "his is prophecy"
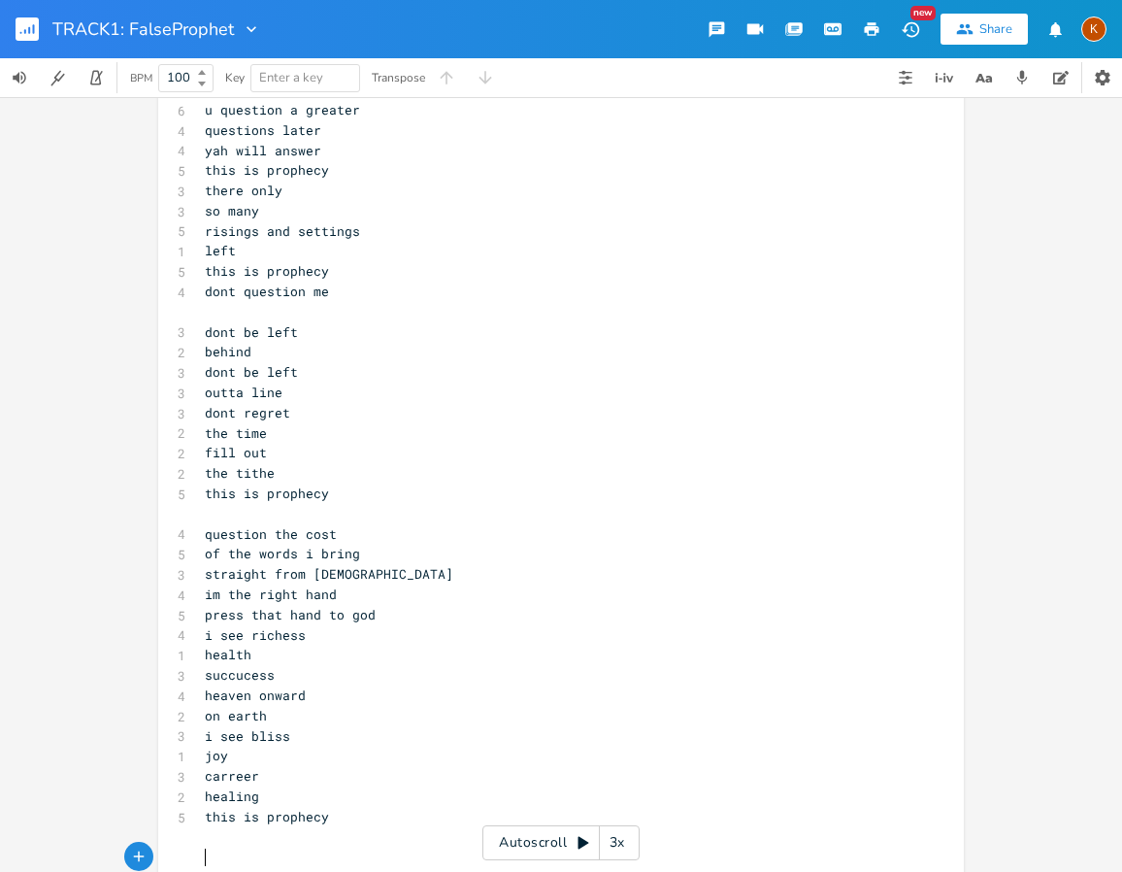
type textarea "a"
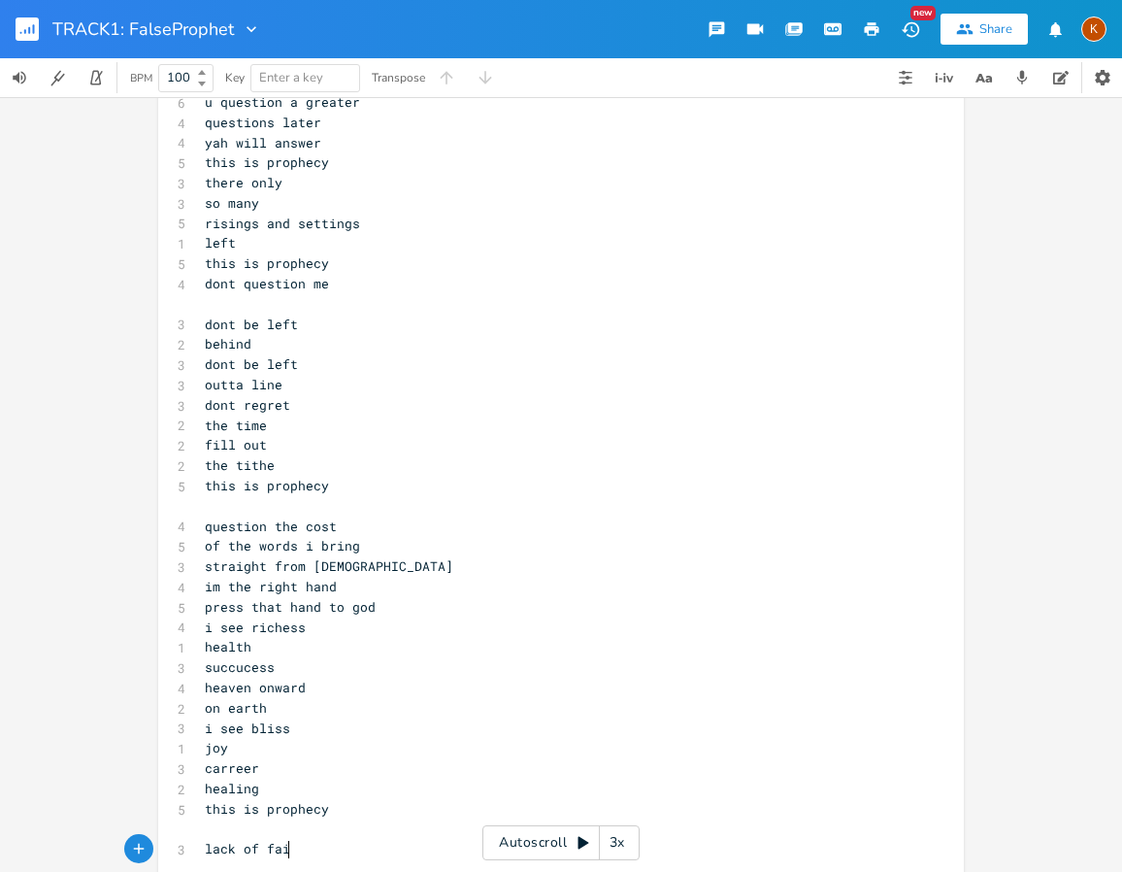
type textarea "lack of faith"
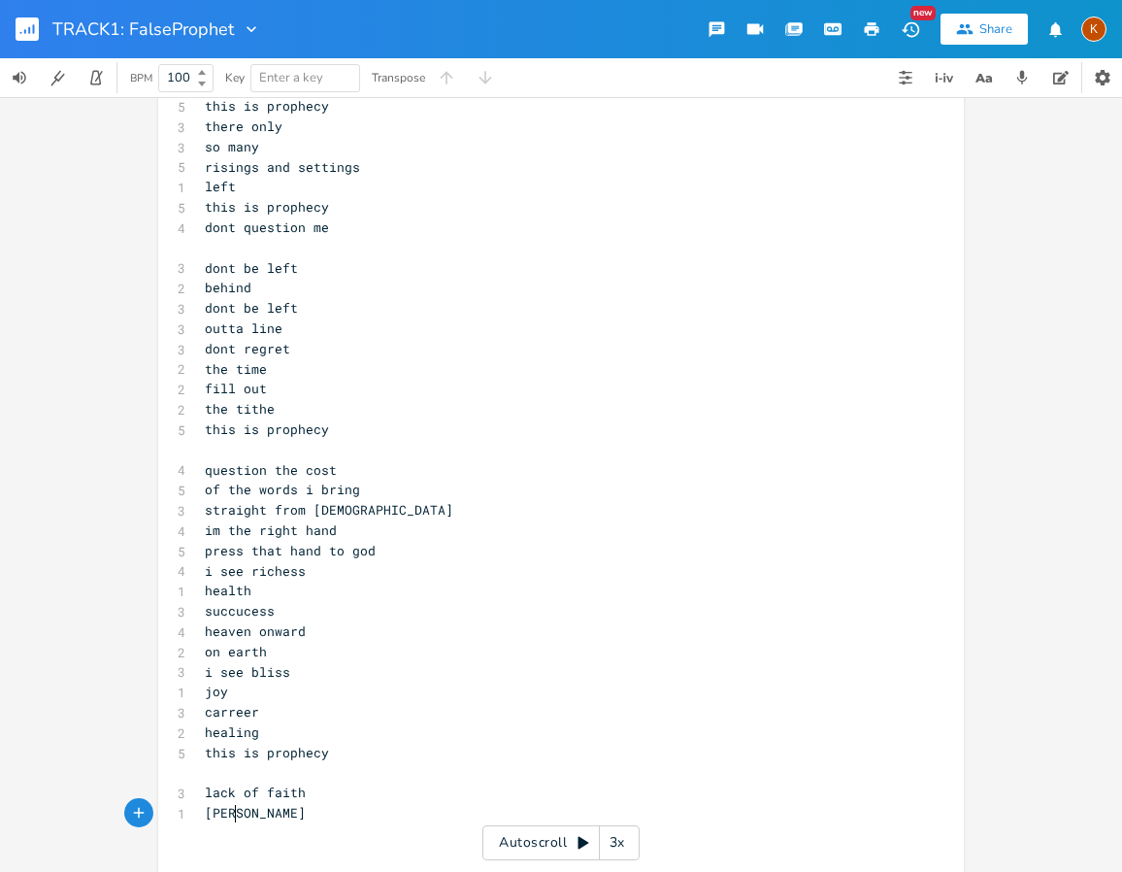
type textarea "tithe"
type textarea "i can"
type textarea "and i can req"
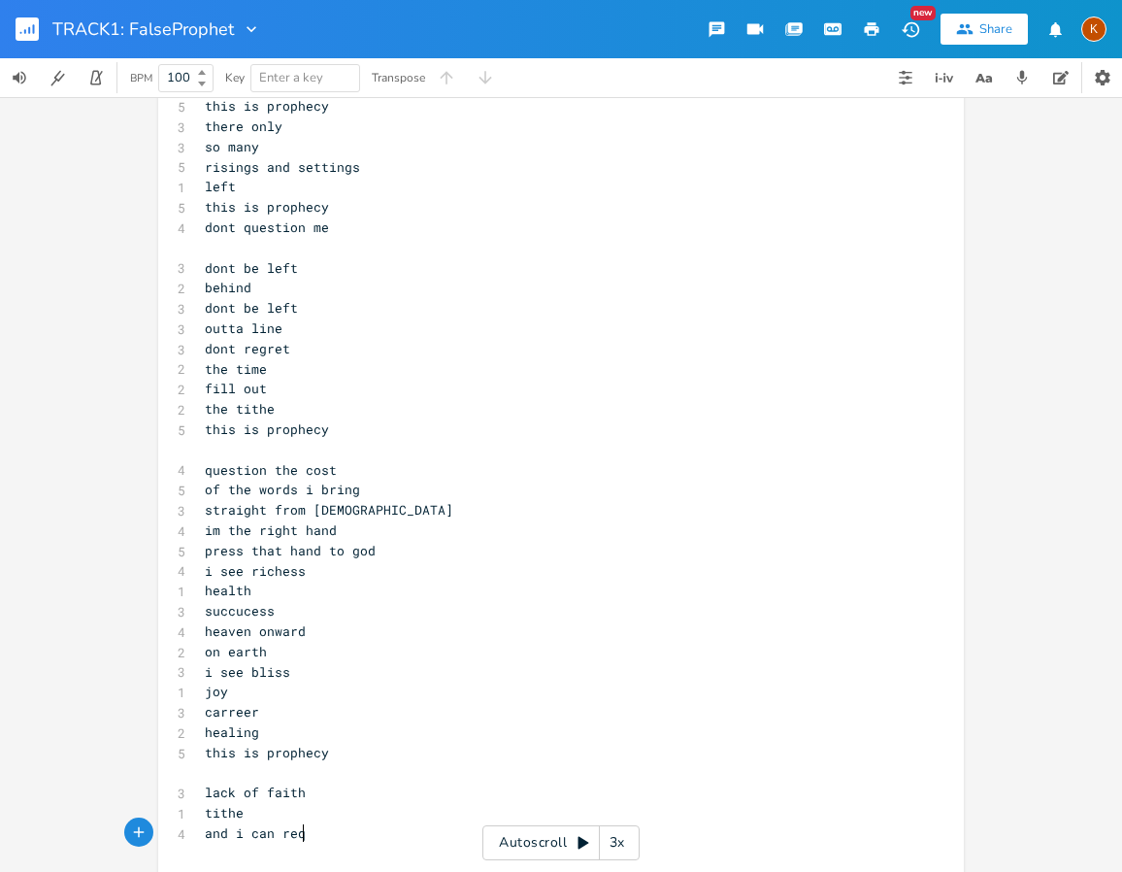
scroll to position [0, 74]
type textarea "-weigh"
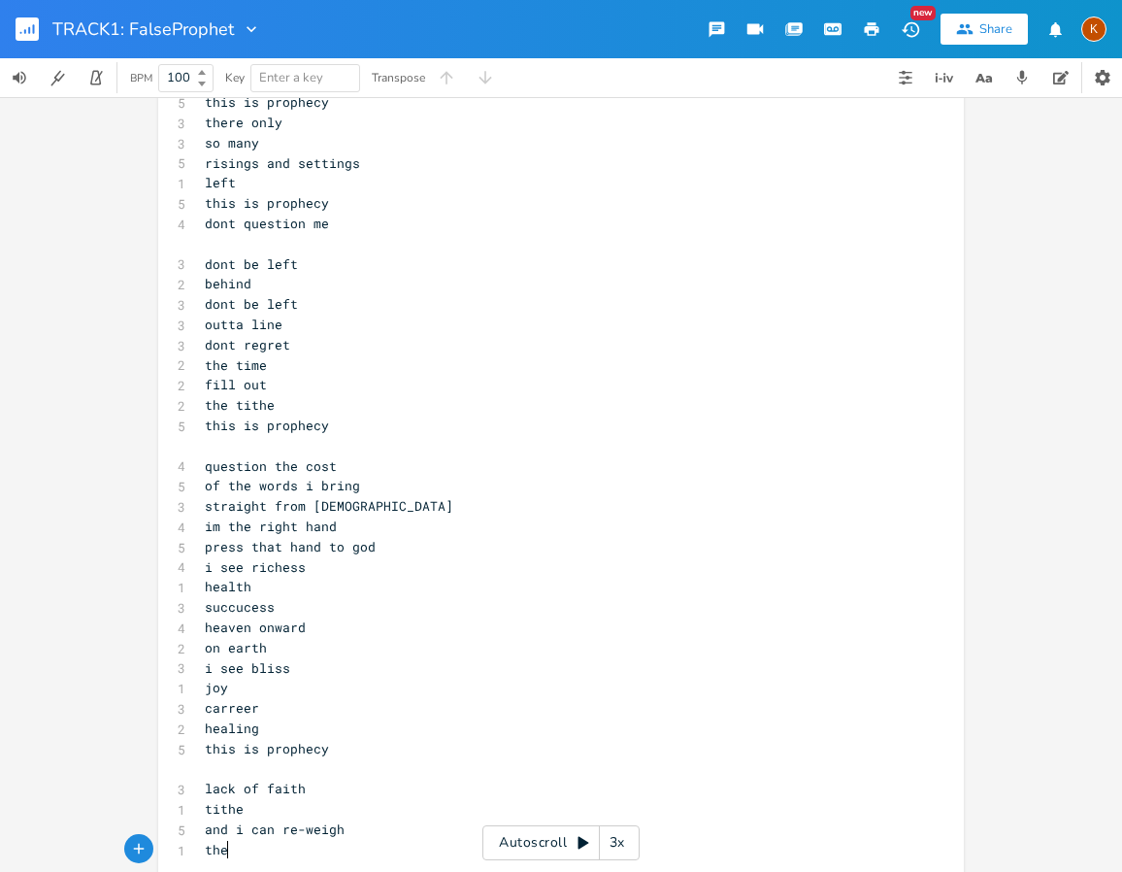
scroll to position [0, 21]
type textarea "the pophecy"
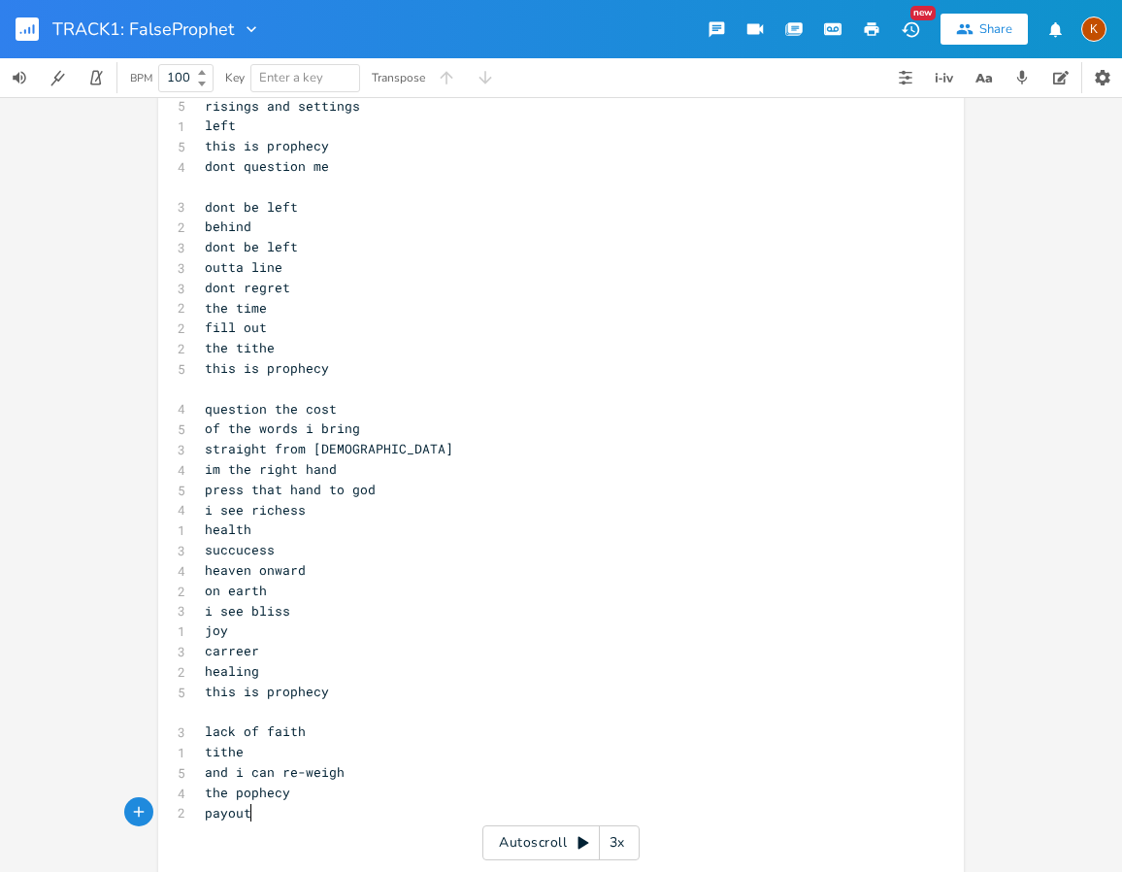
scroll to position [0, 39]
type textarea "payout faith"
type textarea "this is pophecy"
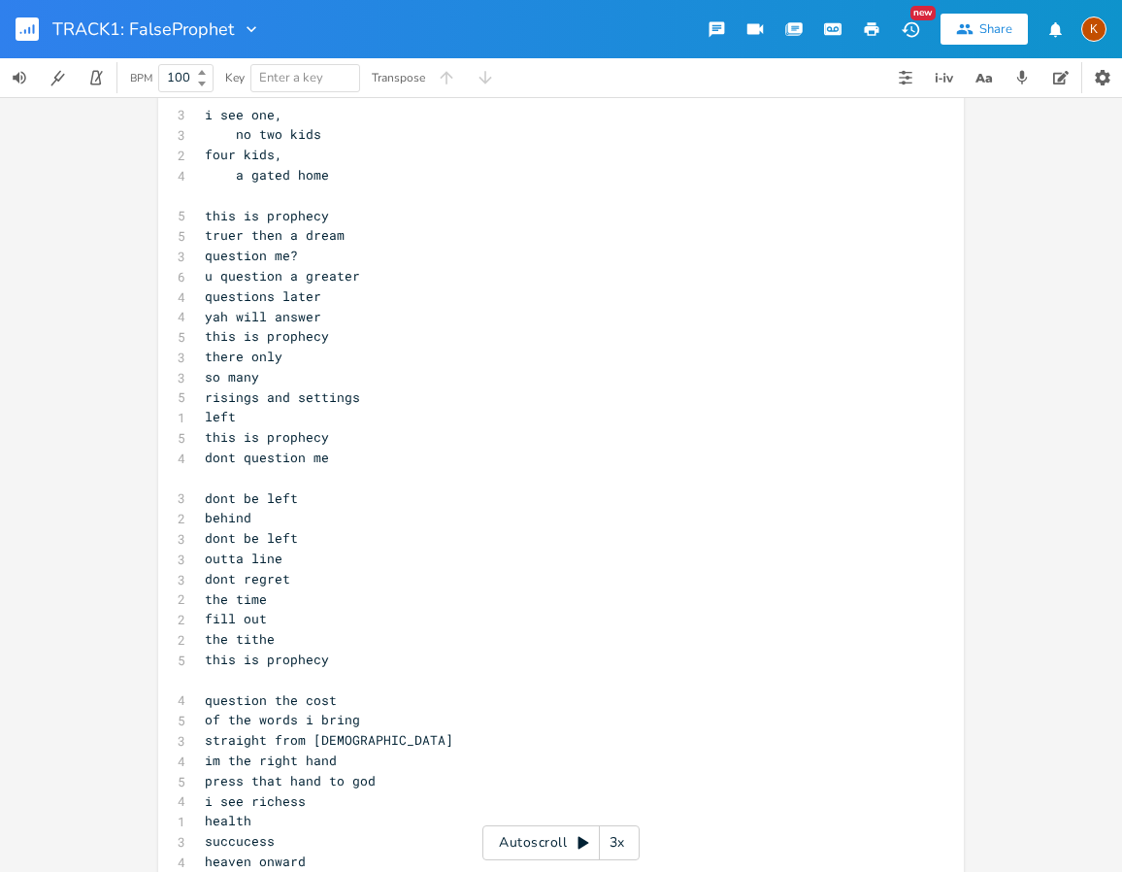
scroll to position [1748, 0]
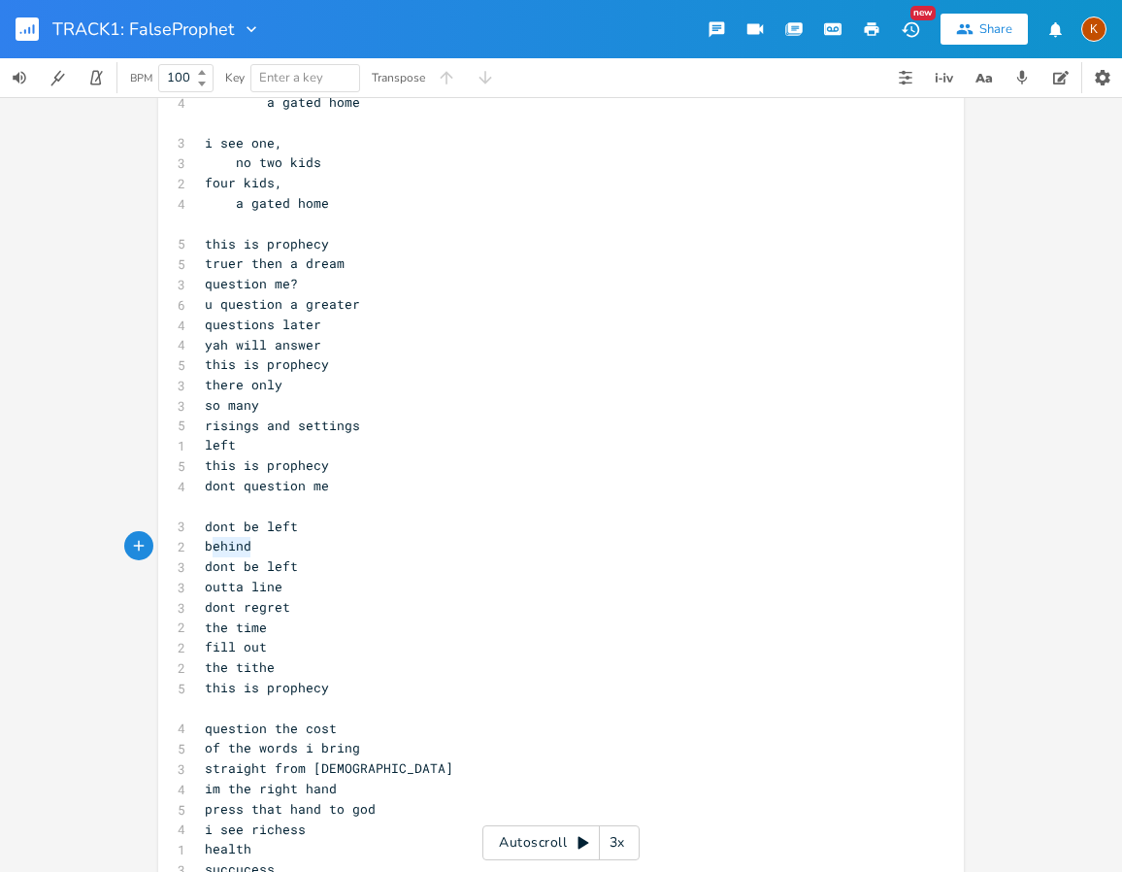
type textarea "dont be left behind"
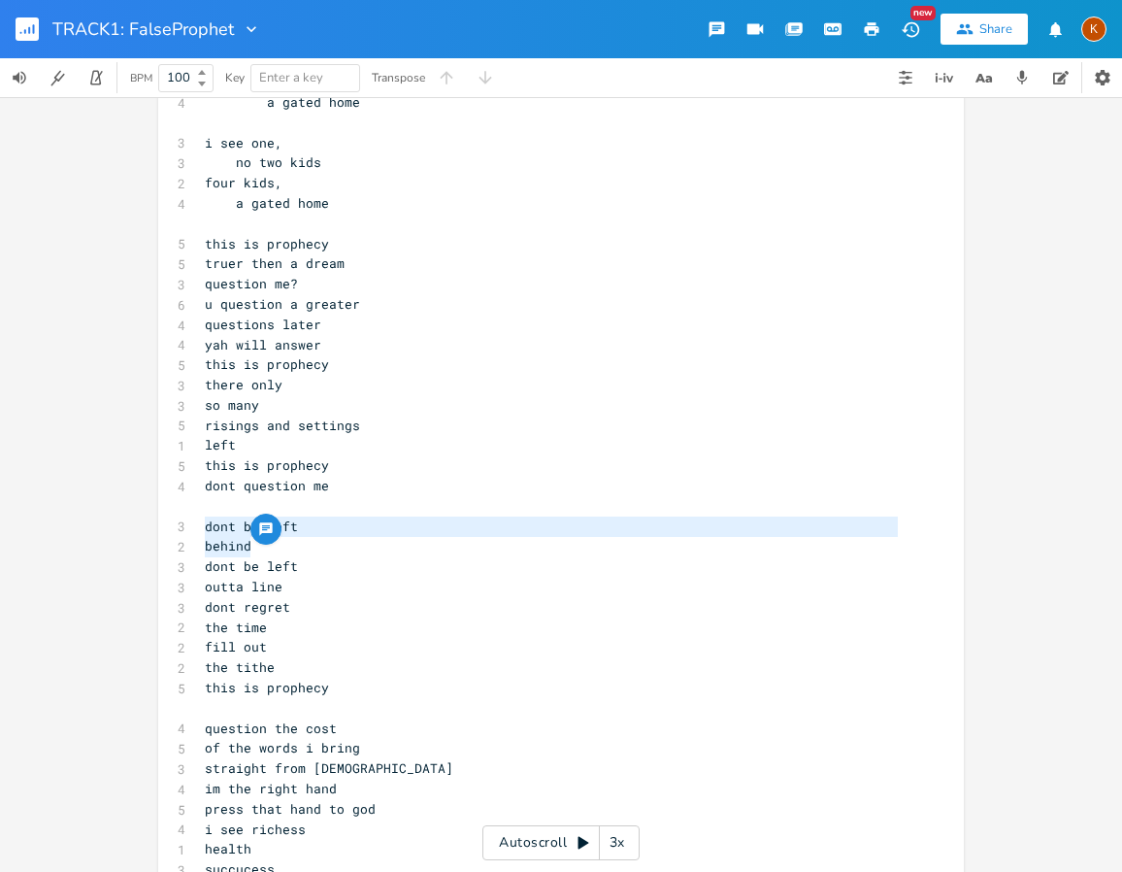
drag, startPoint x: 239, startPoint y: 546, endPoint x: 199, endPoint y: 527, distance: 43.9
click at [201, 527] on div "[chorus] 3 i can see 3 i can see 2 i can 2 i can 2 i can [verse] ​ 6 it is said…" at bounding box center [551, 102] width 701 height 3413
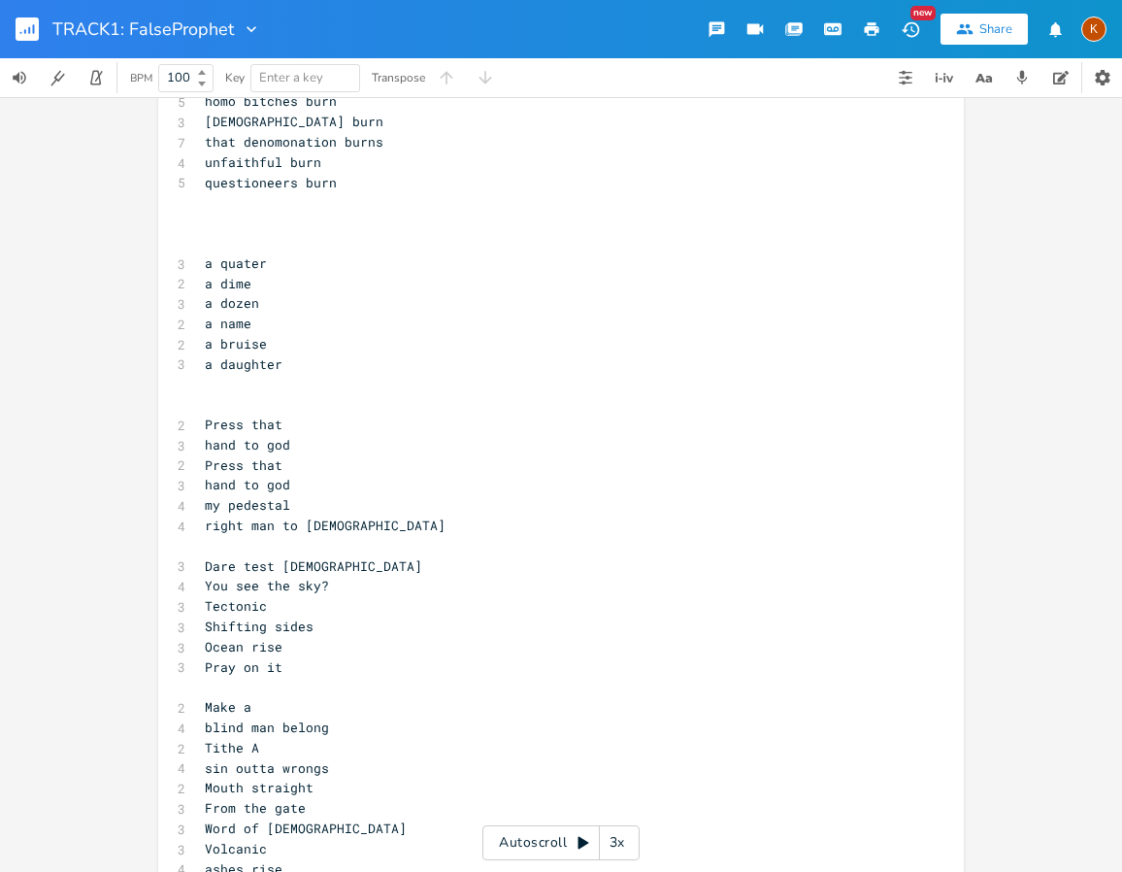
scroll to position [0, 0]
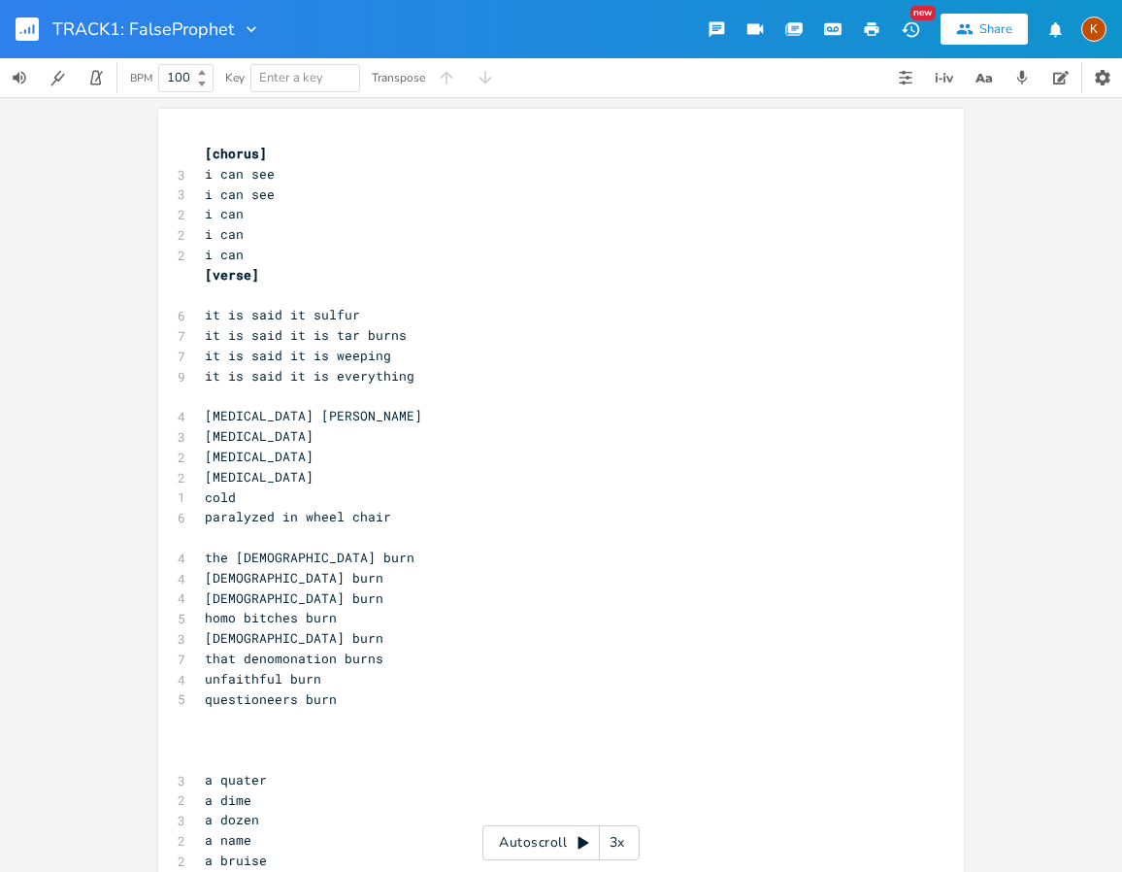
click at [239, 260] on pre "i can" at bounding box center [551, 255] width 701 height 20
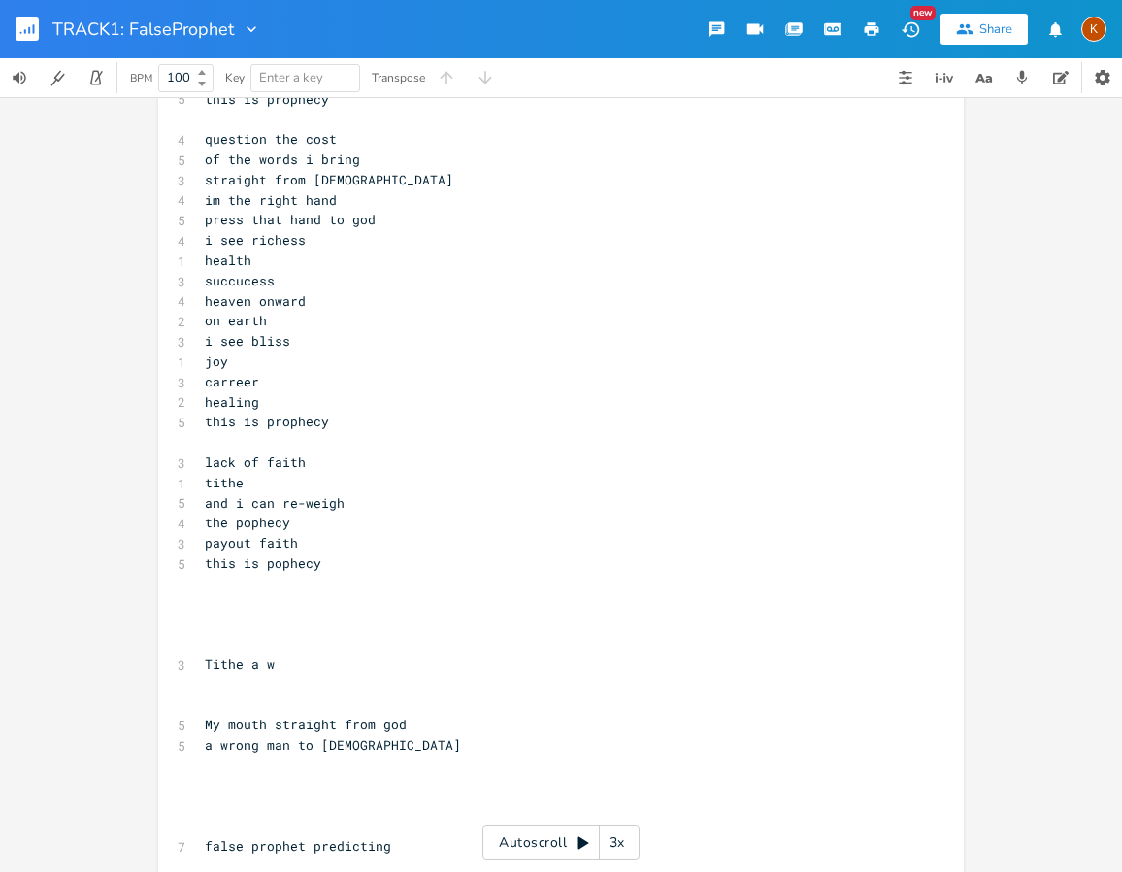
scroll to position [2376, 0]
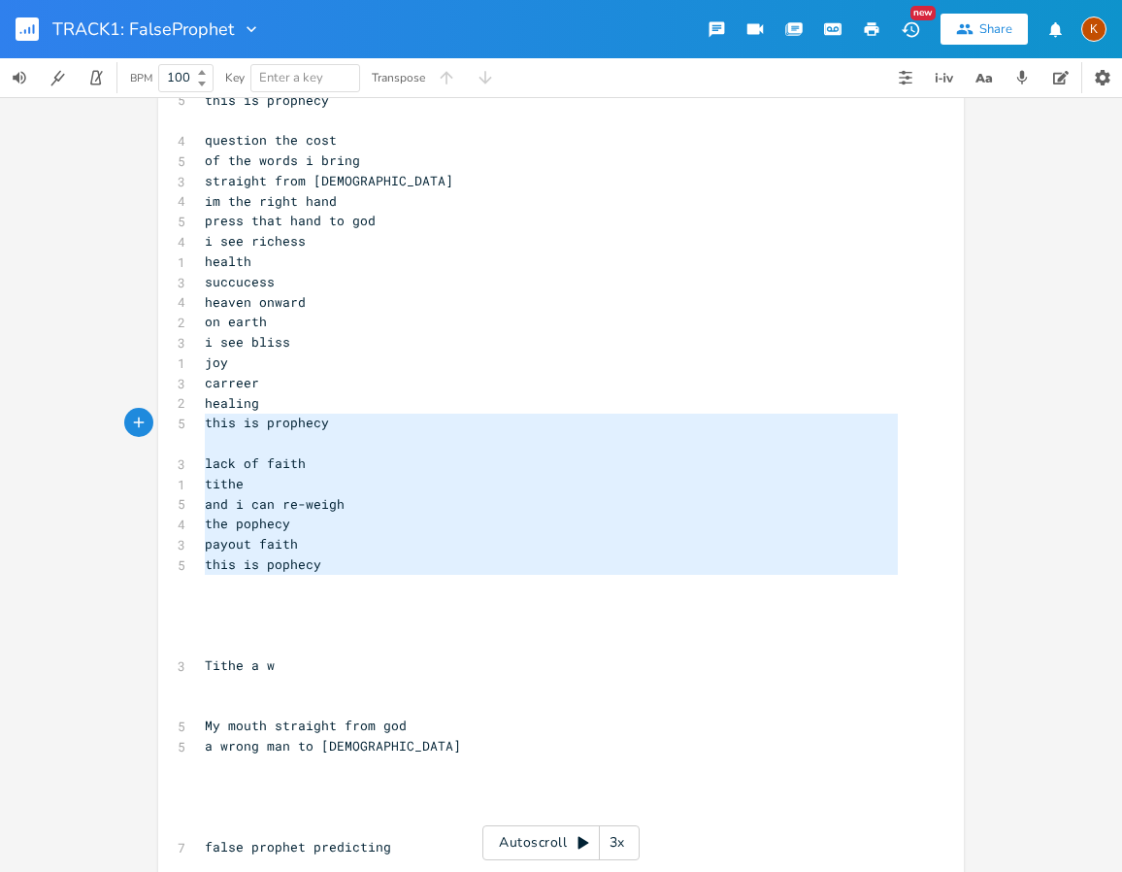
type textarea "healing this is prophecy lack of faith tithe and i can re-weigh the pophecy pay…"
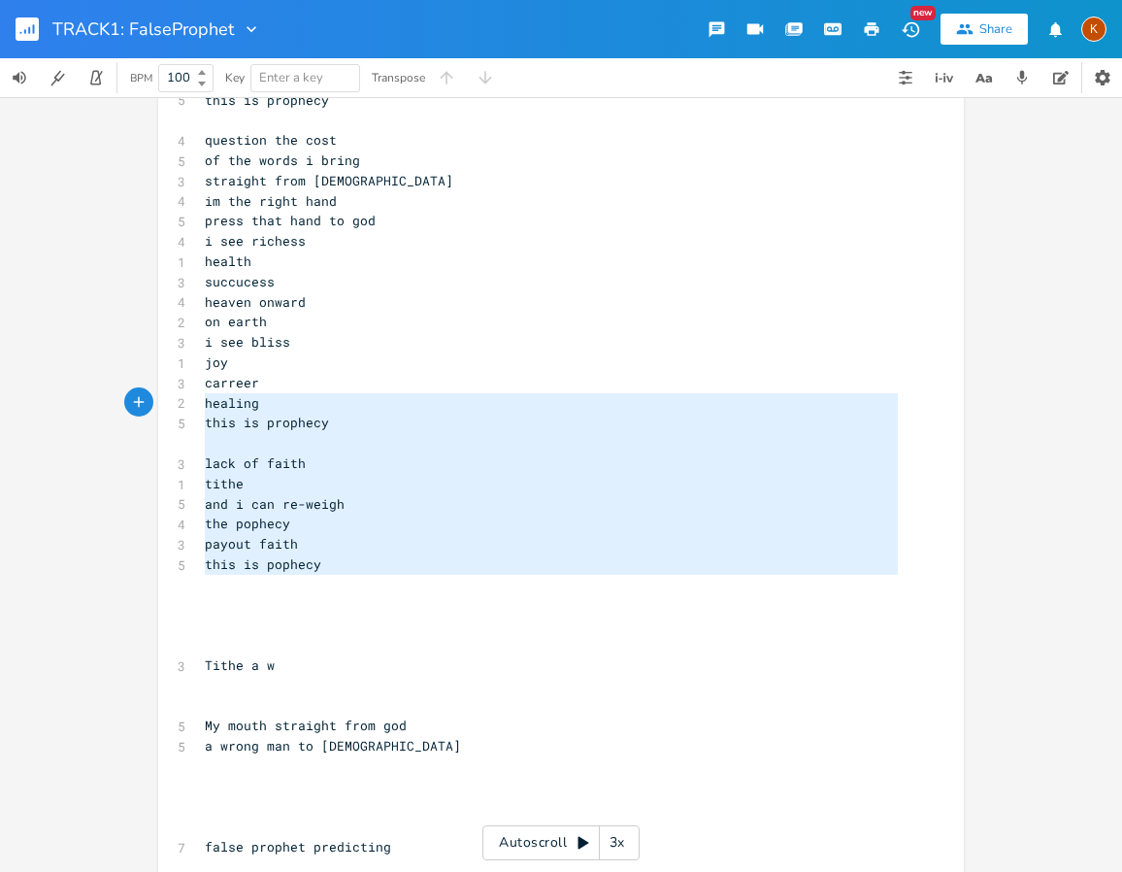
drag, startPoint x: 332, startPoint y: 581, endPoint x: 183, endPoint y: 401, distance: 233.7
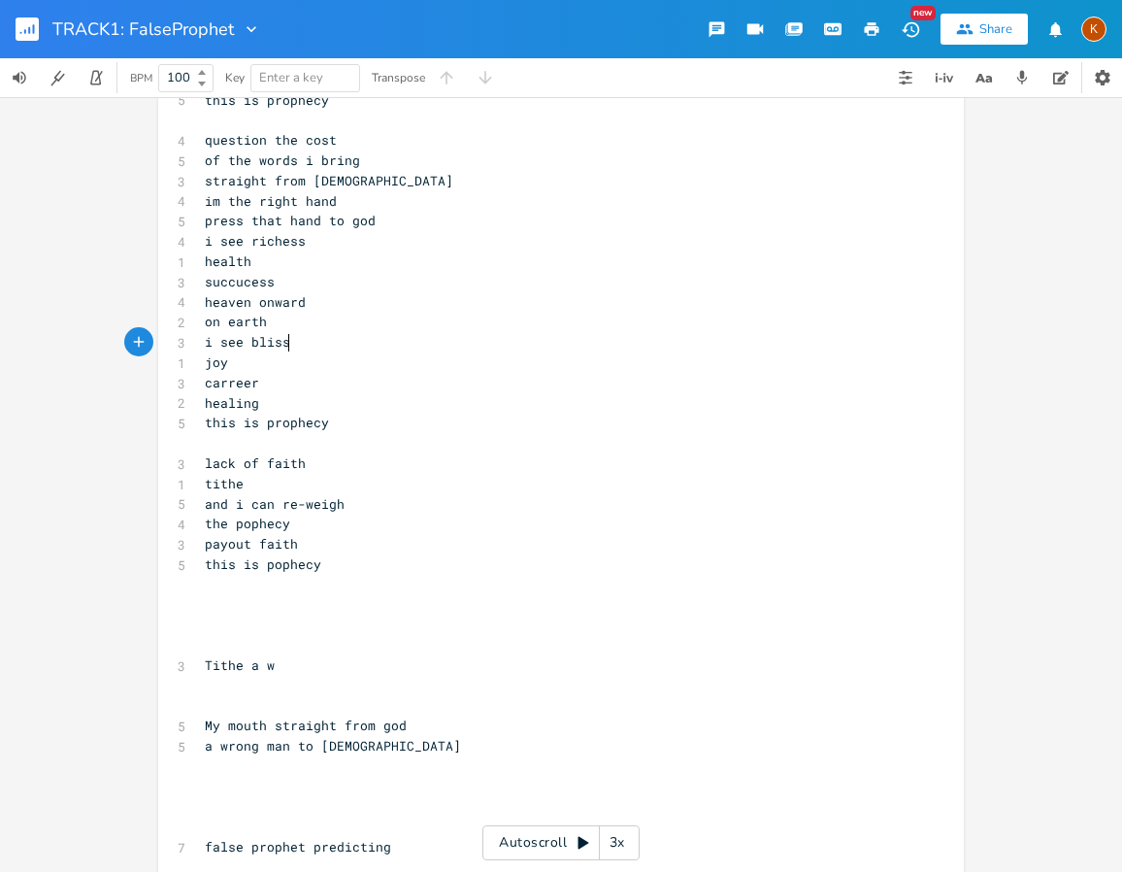
click at [379, 350] on pre "i see bliss" at bounding box center [551, 342] width 701 height 20
drag, startPoint x: 469, startPoint y: 457, endPoint x: 394, endPoint y: 214, distance: 254.9
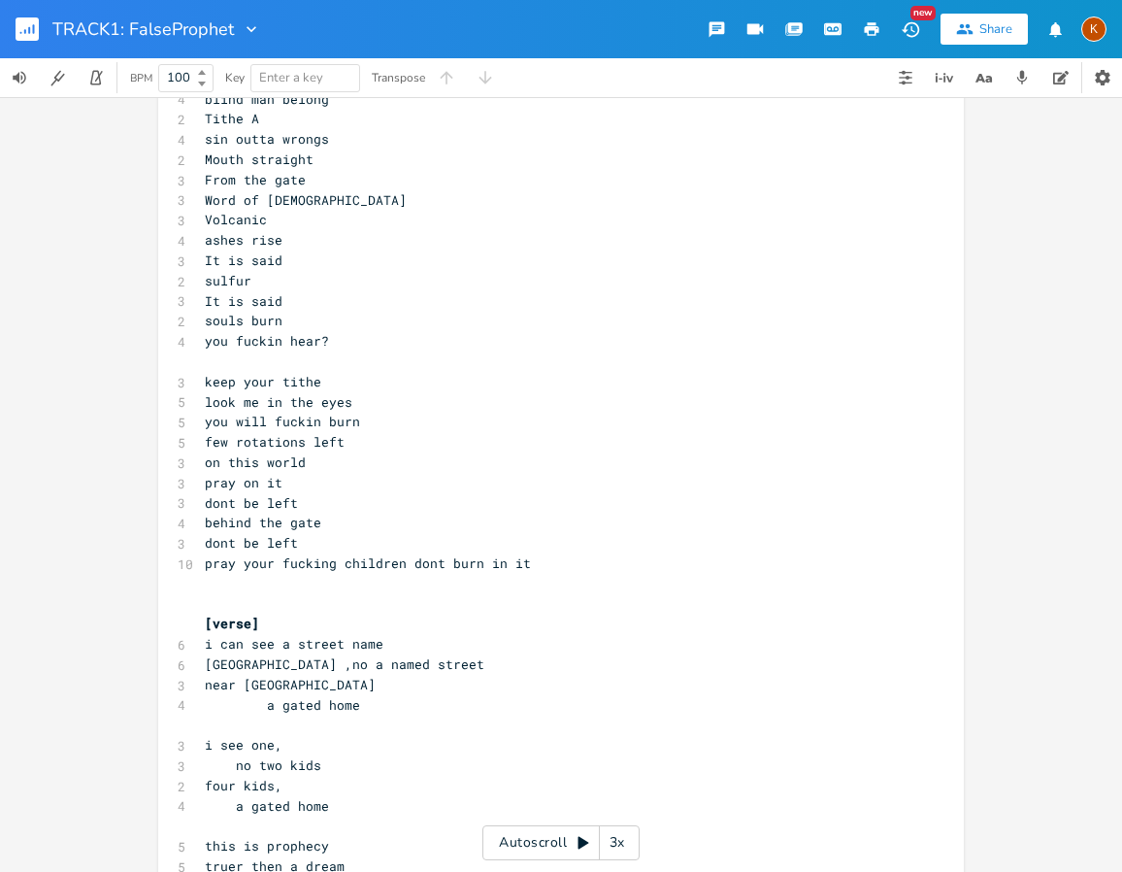
scroll to position [0, 0]
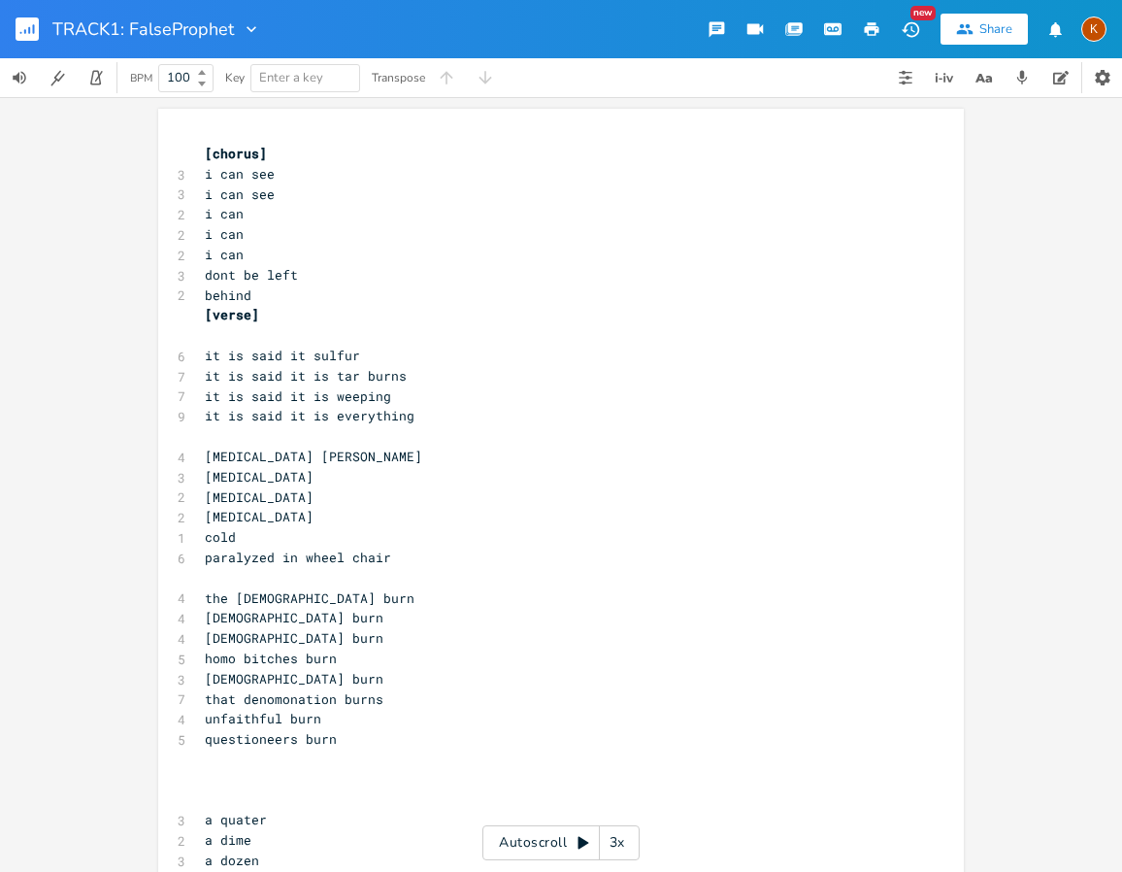
click at [303, 336] on pre "​" at bounding box center [551, 335] width 701 height 20
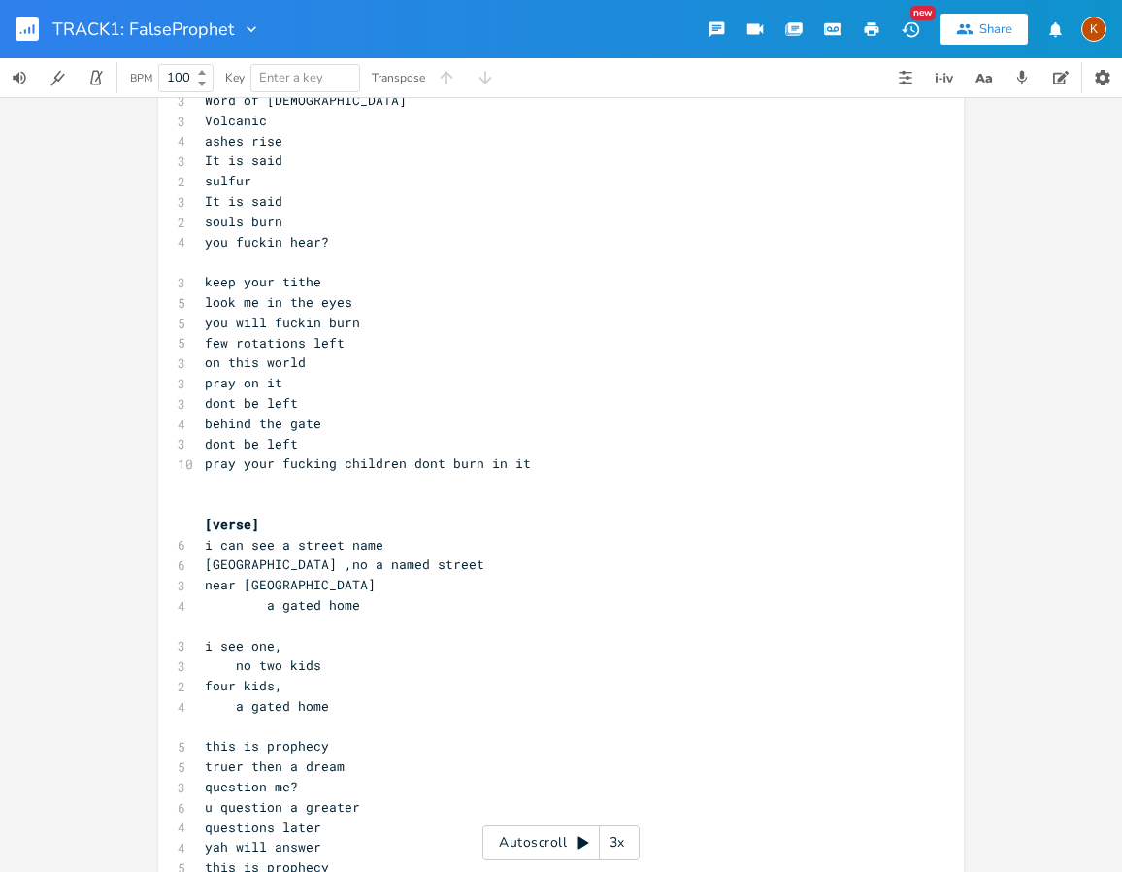
scroll to position [1359, 0]
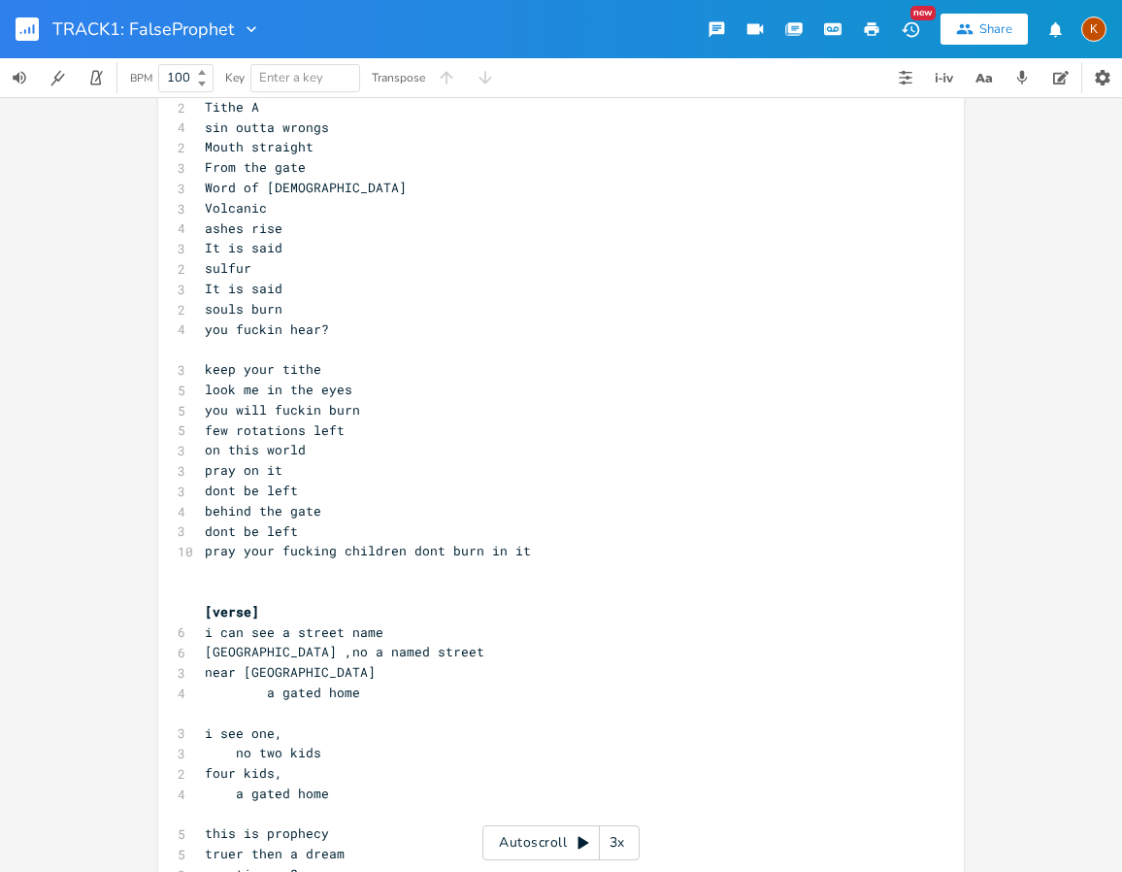
click at [246, 612] on span "[verse]" at bounding box center [232, 611] width 54 height 17
type textarea "1"
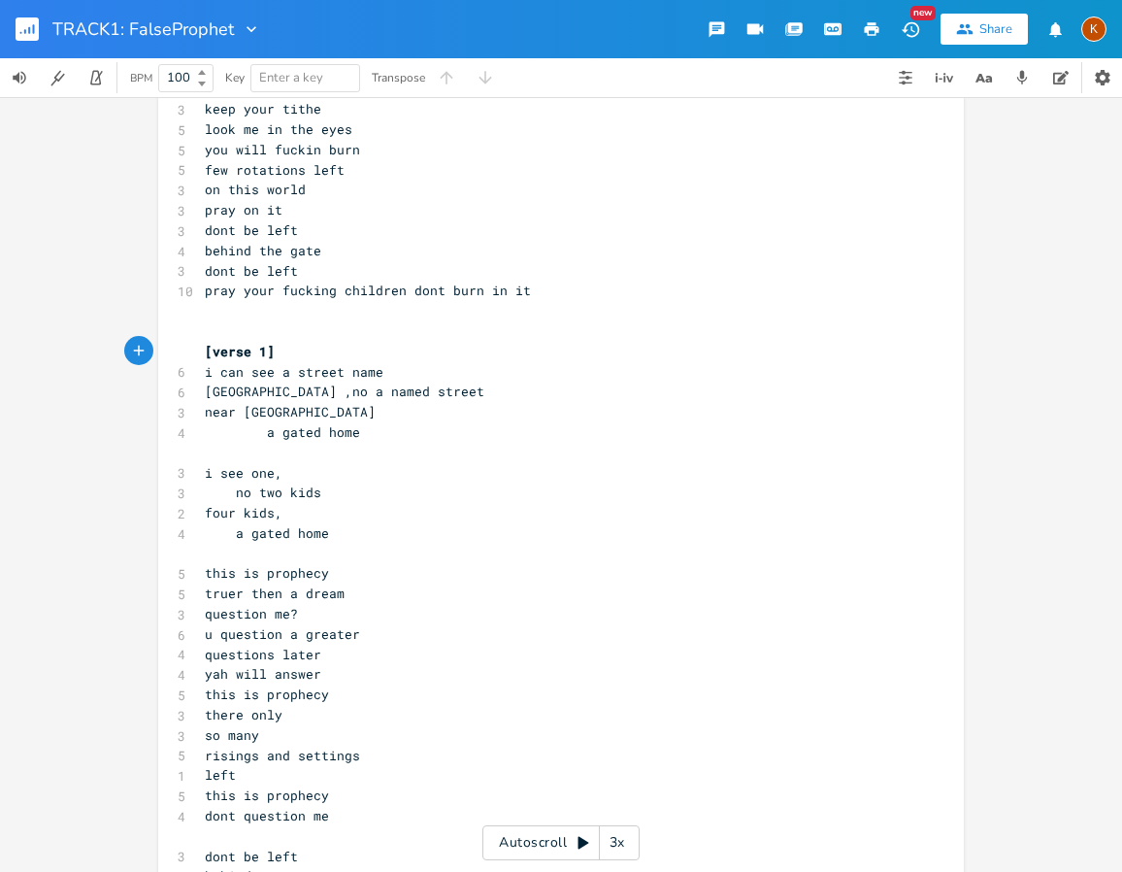
scroll to position [1651, 0]
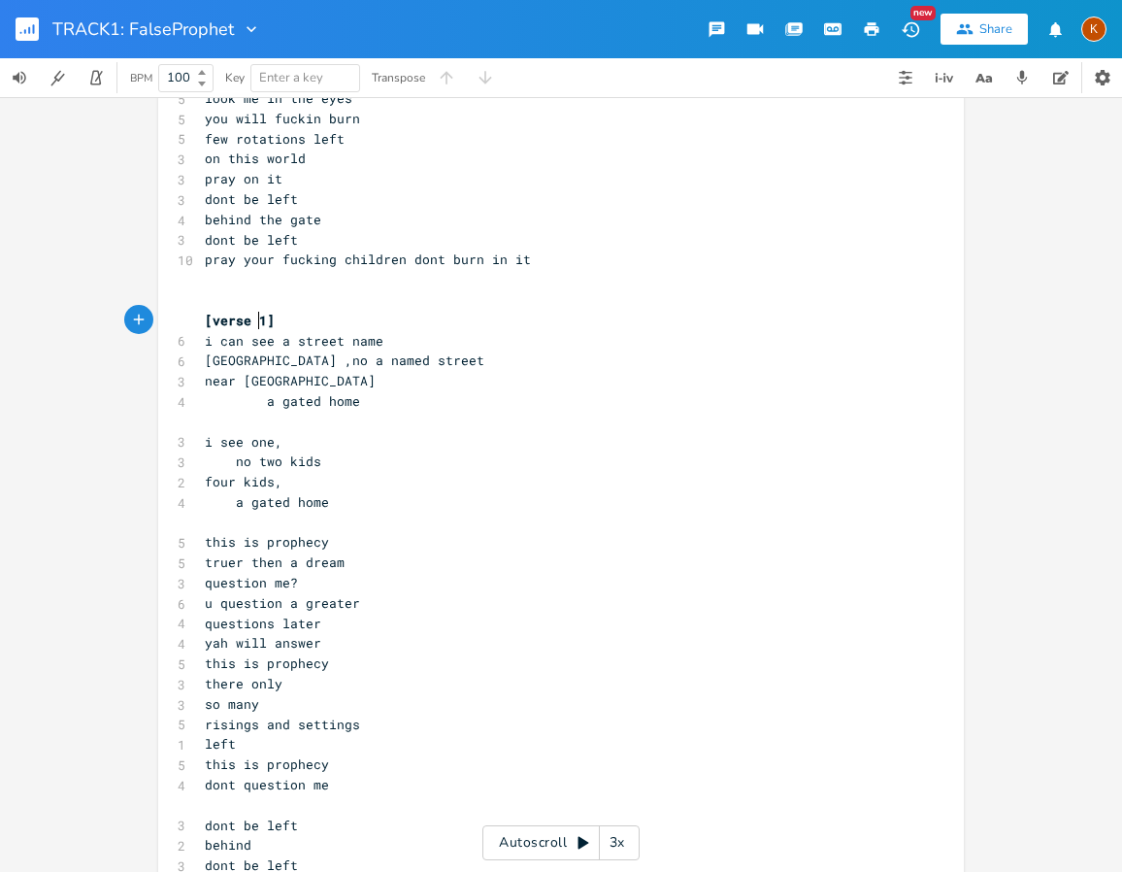
click at [226, 519] on pre "​" at bounding box center [551, 523] width 701 height 20
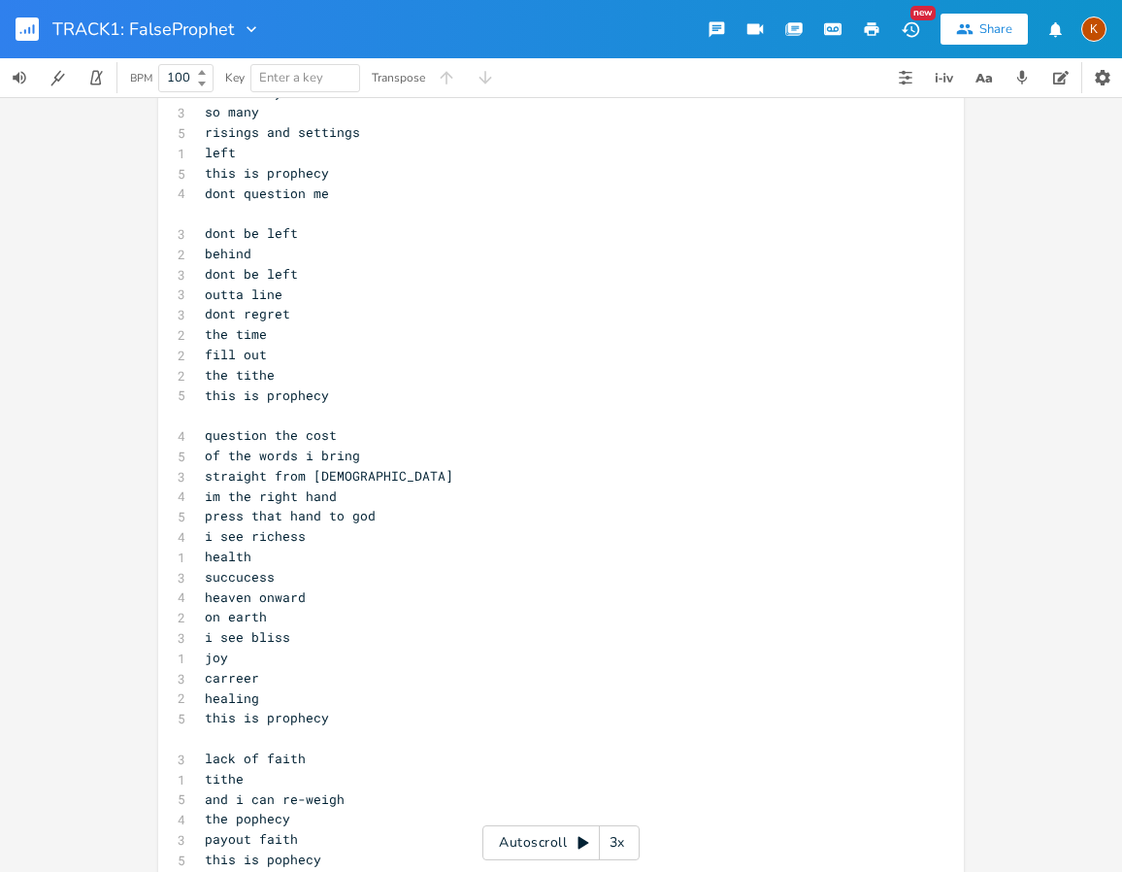
scroll to position [2330, 0]
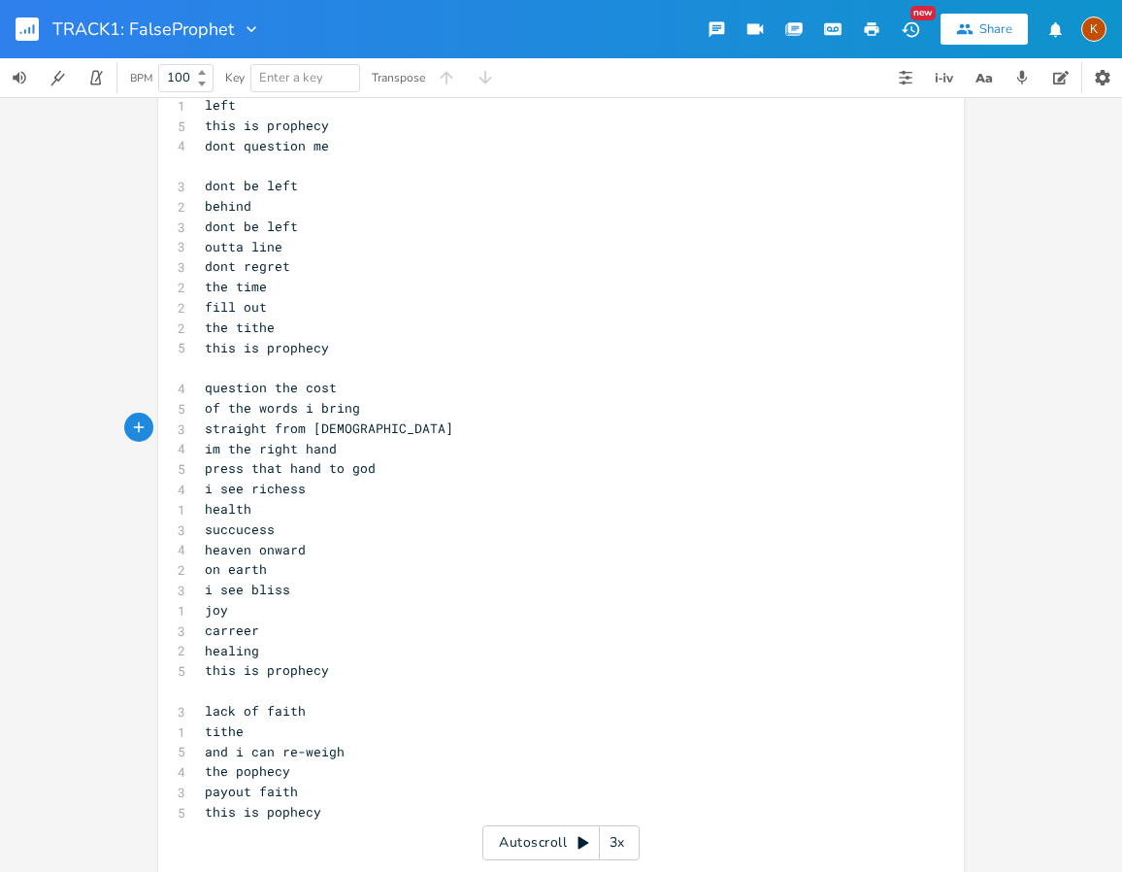
click at [205, 430] on span "straight from [DEMOGRAPHIC_DATA]" at bounding box center [329, 427] width 249 height 17
click at [302, 431] on span "straight from [DEMOGRAPHIC_DATA]" at bounding box center [329, 427] width 249 height 17
type textarea "[DEMOGRAPHIC_DATA]"
type textarea "a"
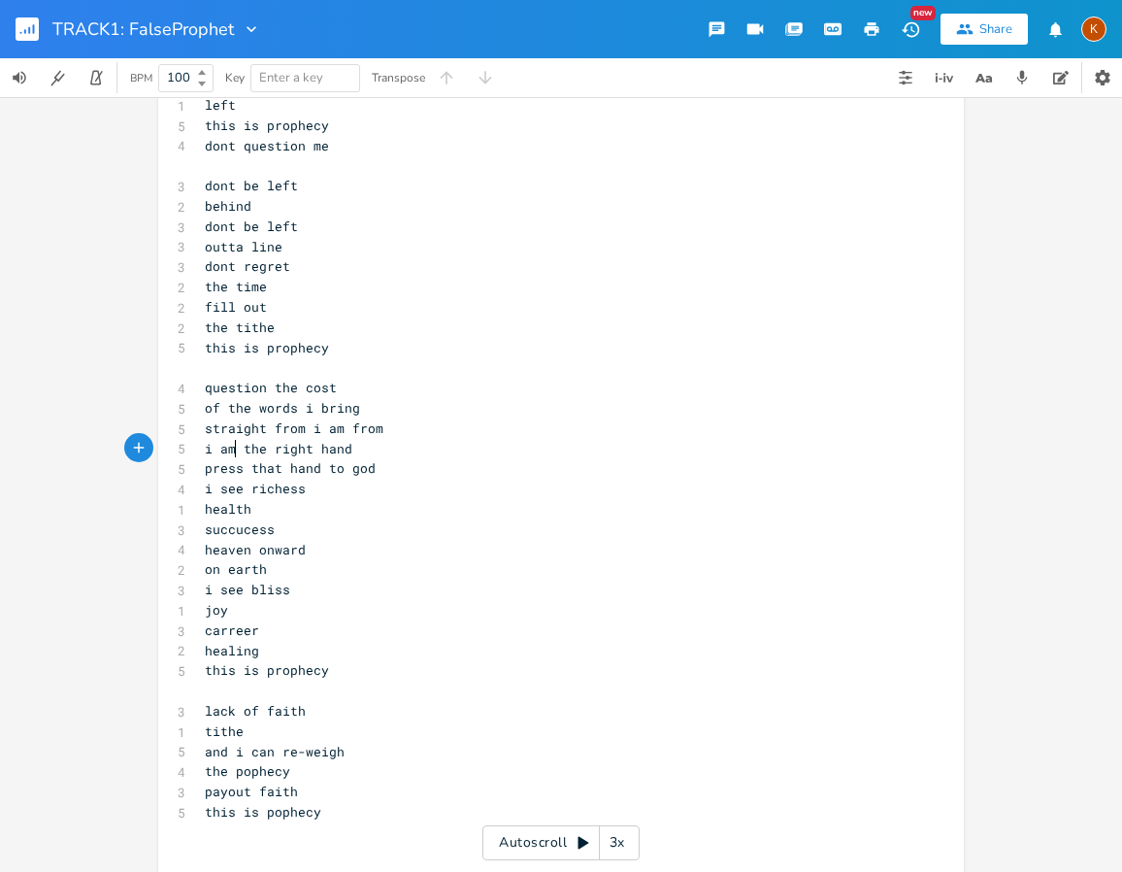
scroll to position [0, 23]
type textarea "am"
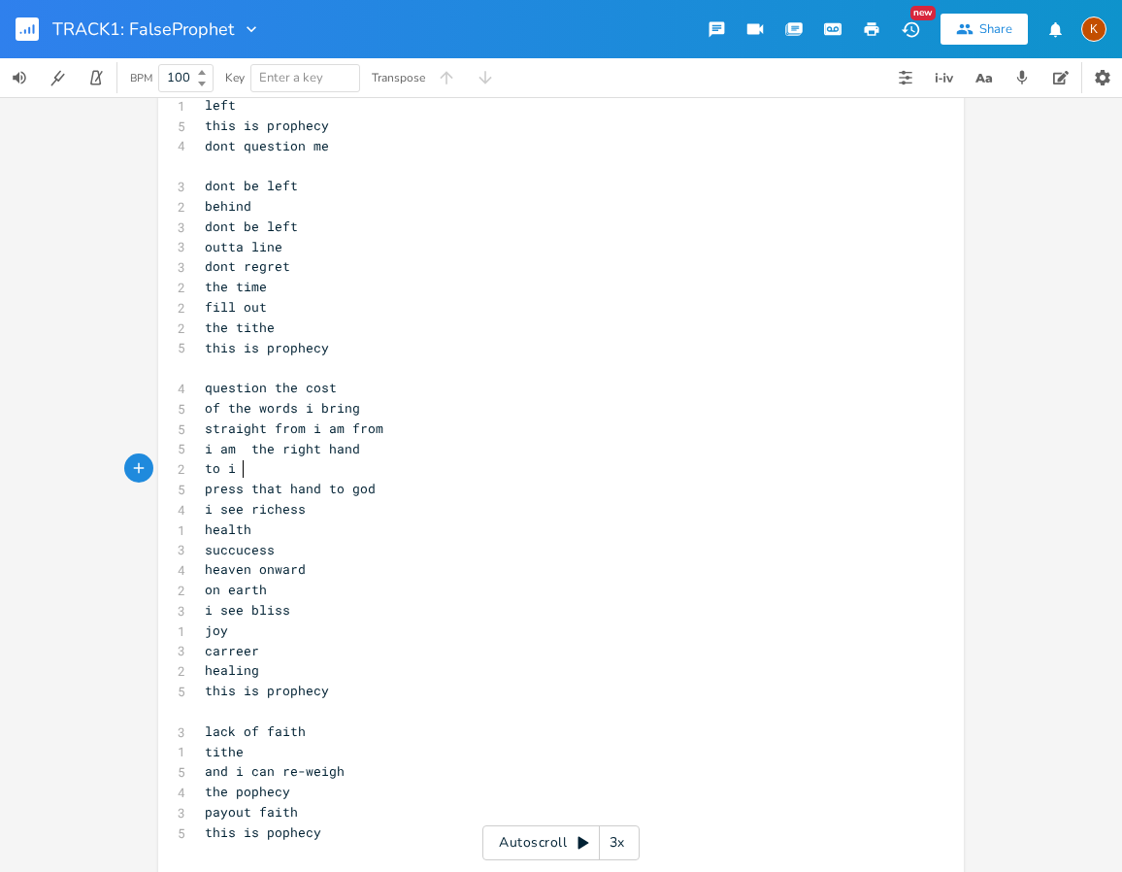
scroll to position [0, 38]
type textarea "to i am"
click at [303, 430] on span "straight from i am from" at bounding box center [294, 427] width 179 height 17
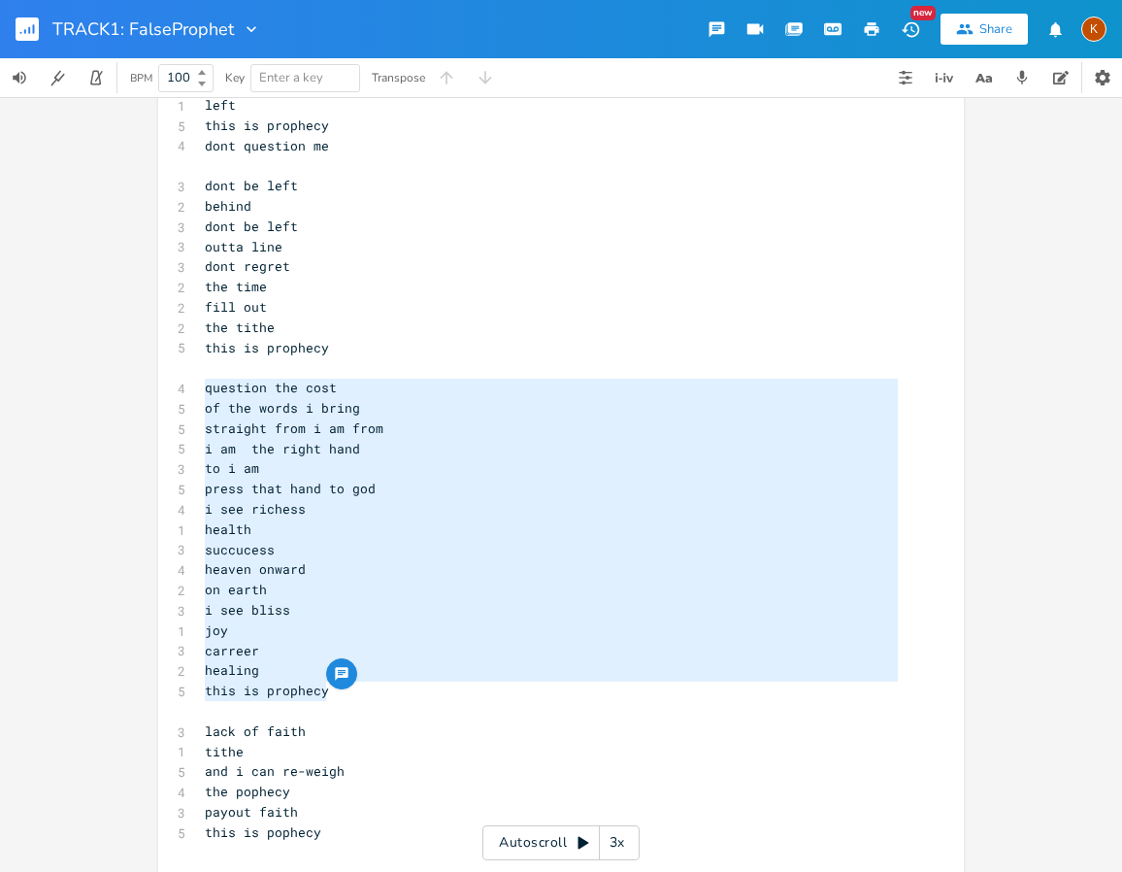
drag, startPoint x: 340, startPoint y: 690, endPoint x: 193, endPoint y: 390, distance: 333.9
type textarea "question the cost of the words i bring straight from i am from i am the right h…"
click at [210, 403] on span "of the words i bring" at bounding box center [282, 407] width 155 height 17
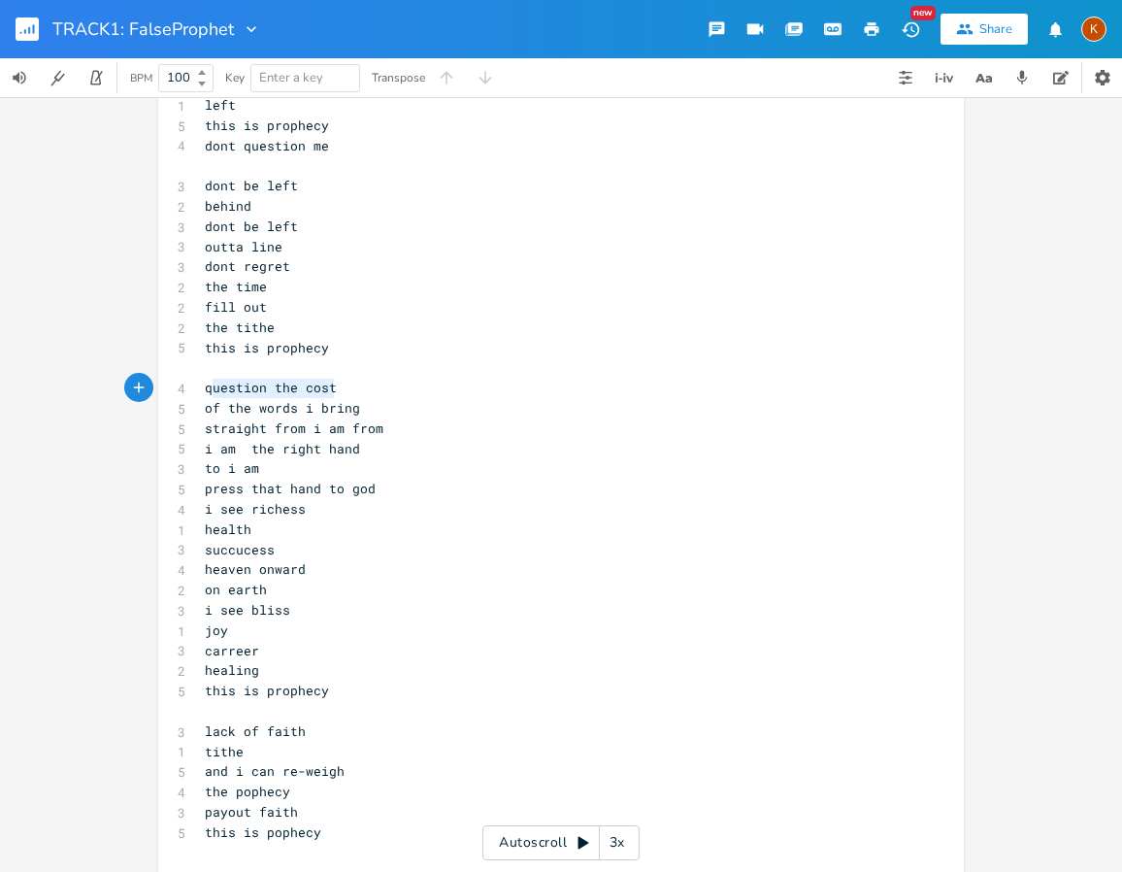
type textarea "question the cost"
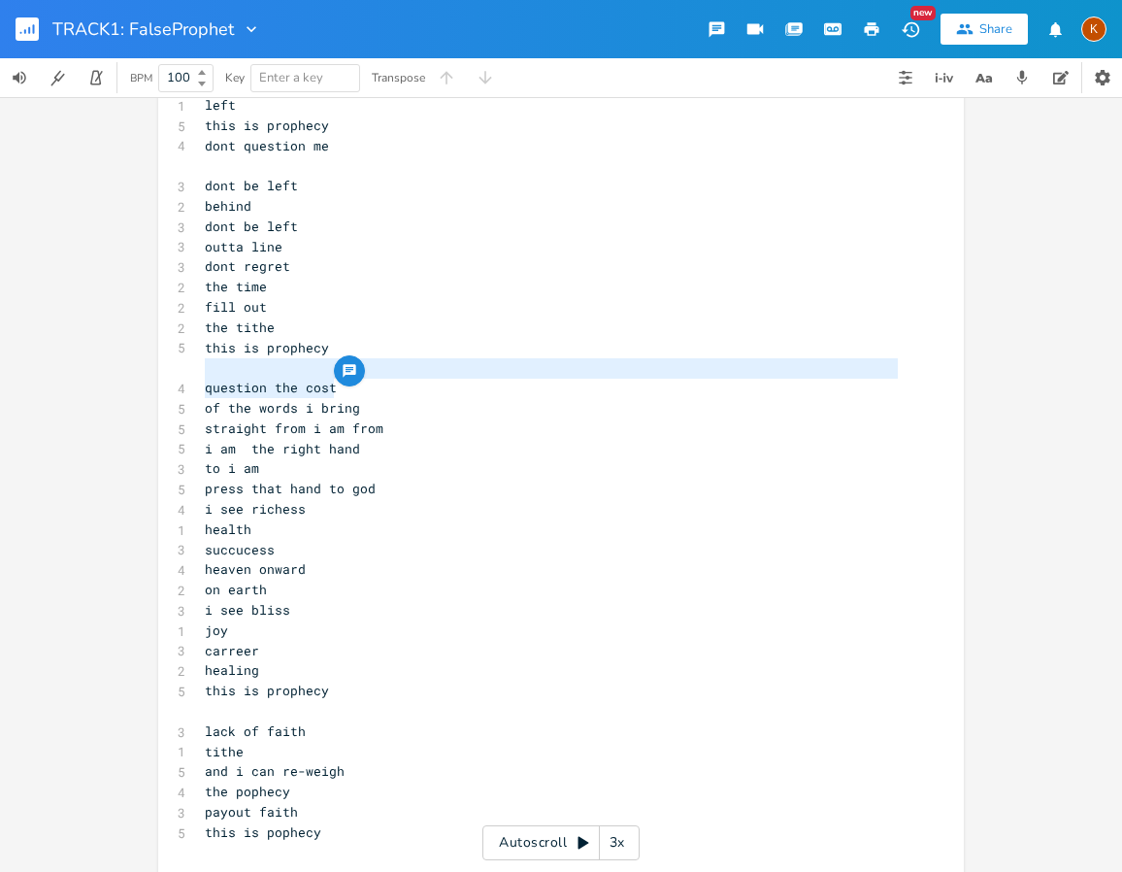
drag, startPoint x: 335, startPoint y: 385, endPoint x: 196, endPoint y: 366, distance: 140.2
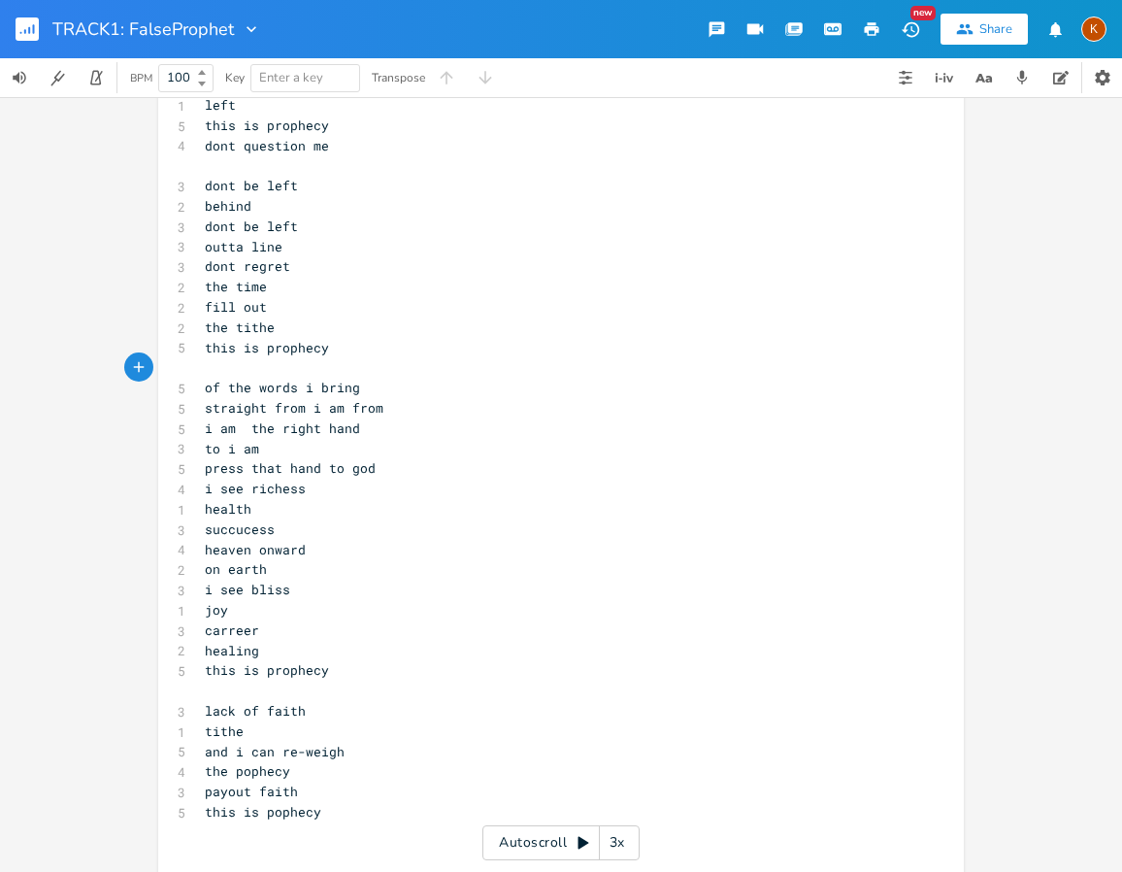
click at [201, 367] on pre "​" at bounding box center [551, 367] width 701 height 20
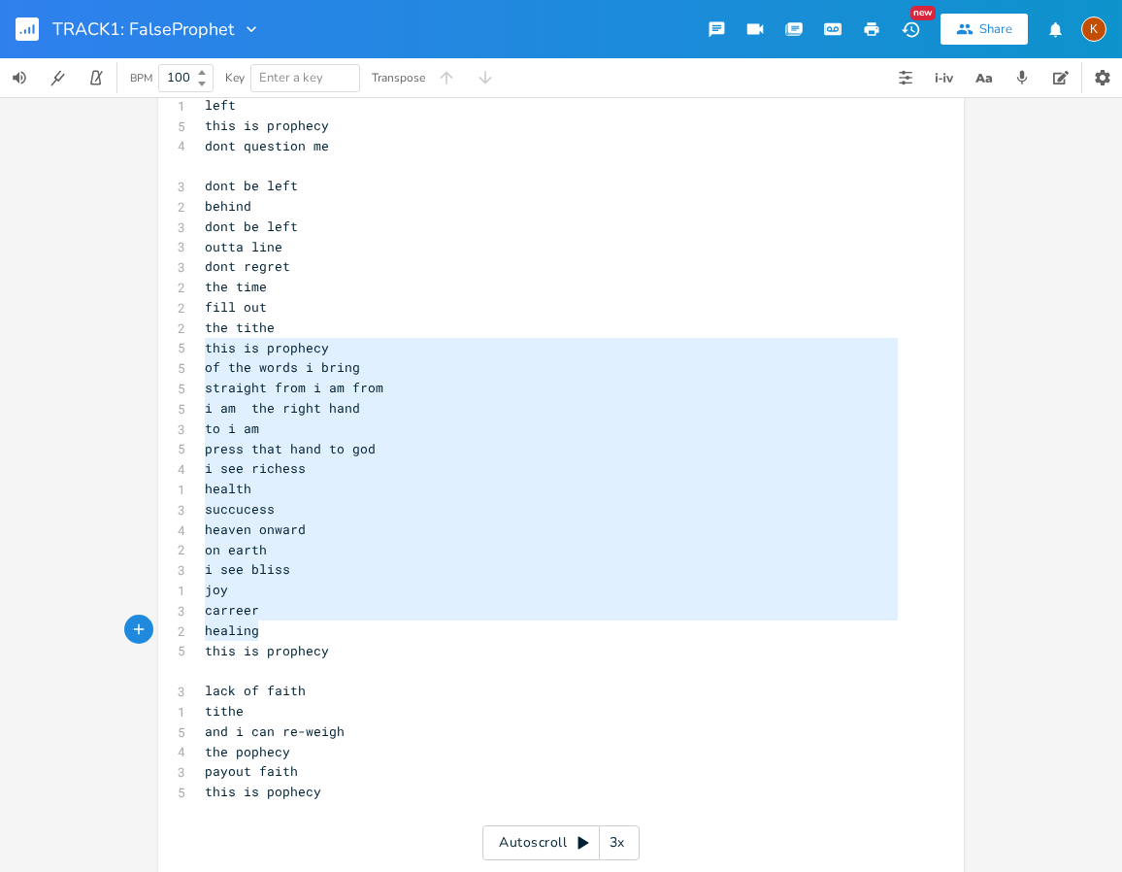
type textarea "this is prophecy of the words i bring straight from i am from i am the right ha…"
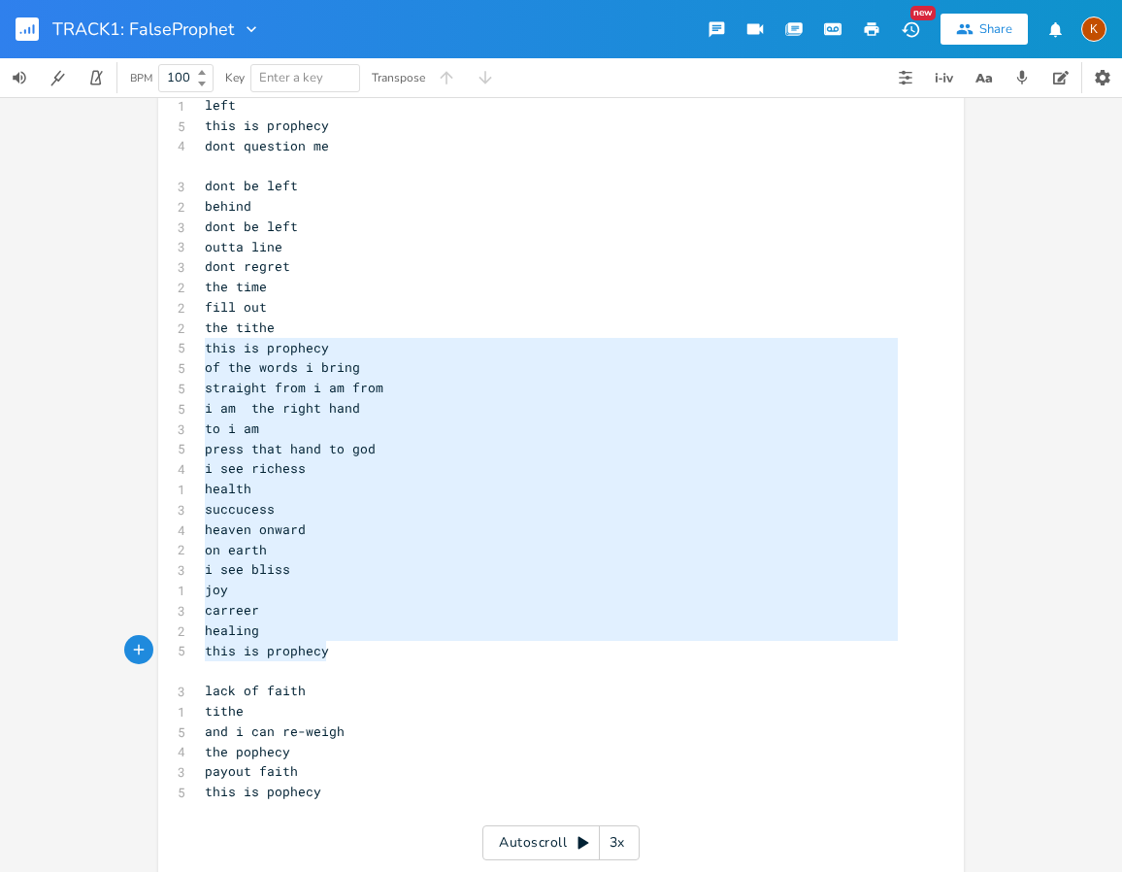
drag, startPoint x: 200, startPoint y: 346, endPoint x: 354, endPoint y: 649, distance: 340.0
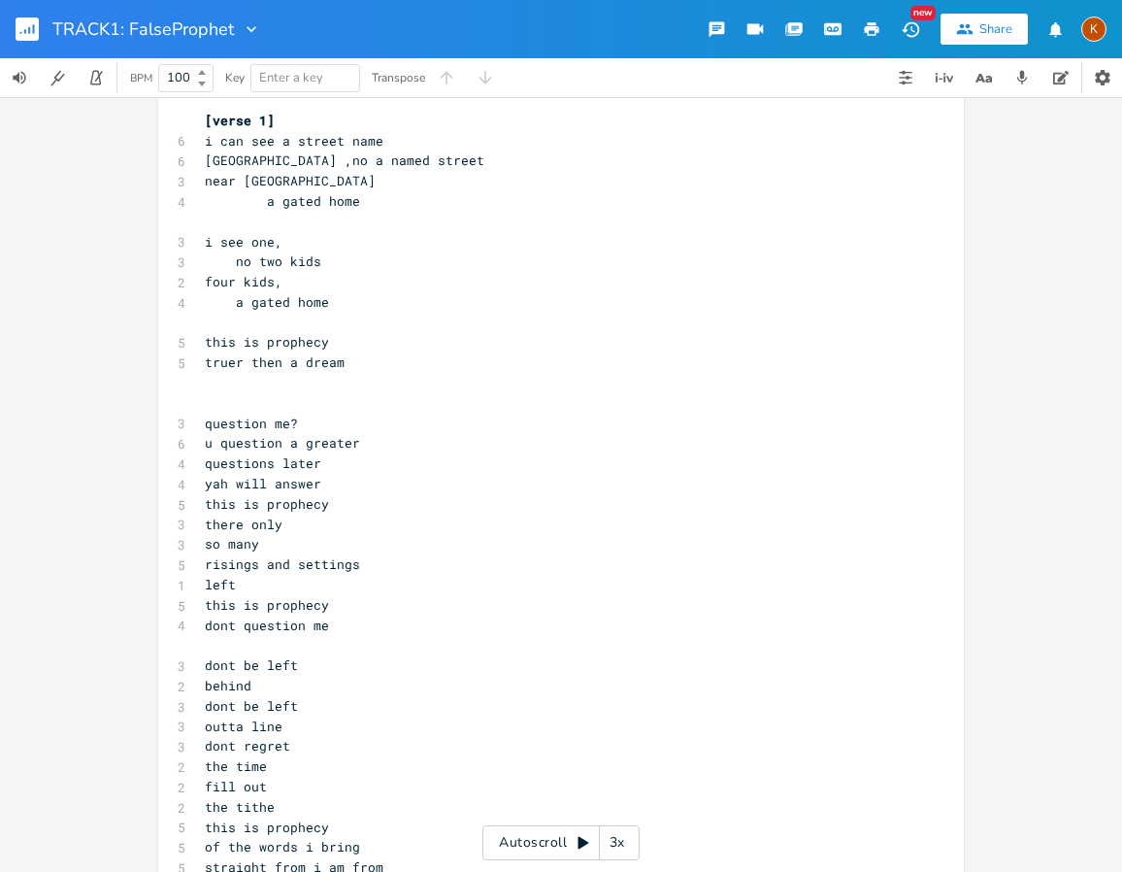
scroll to position [0, 0]
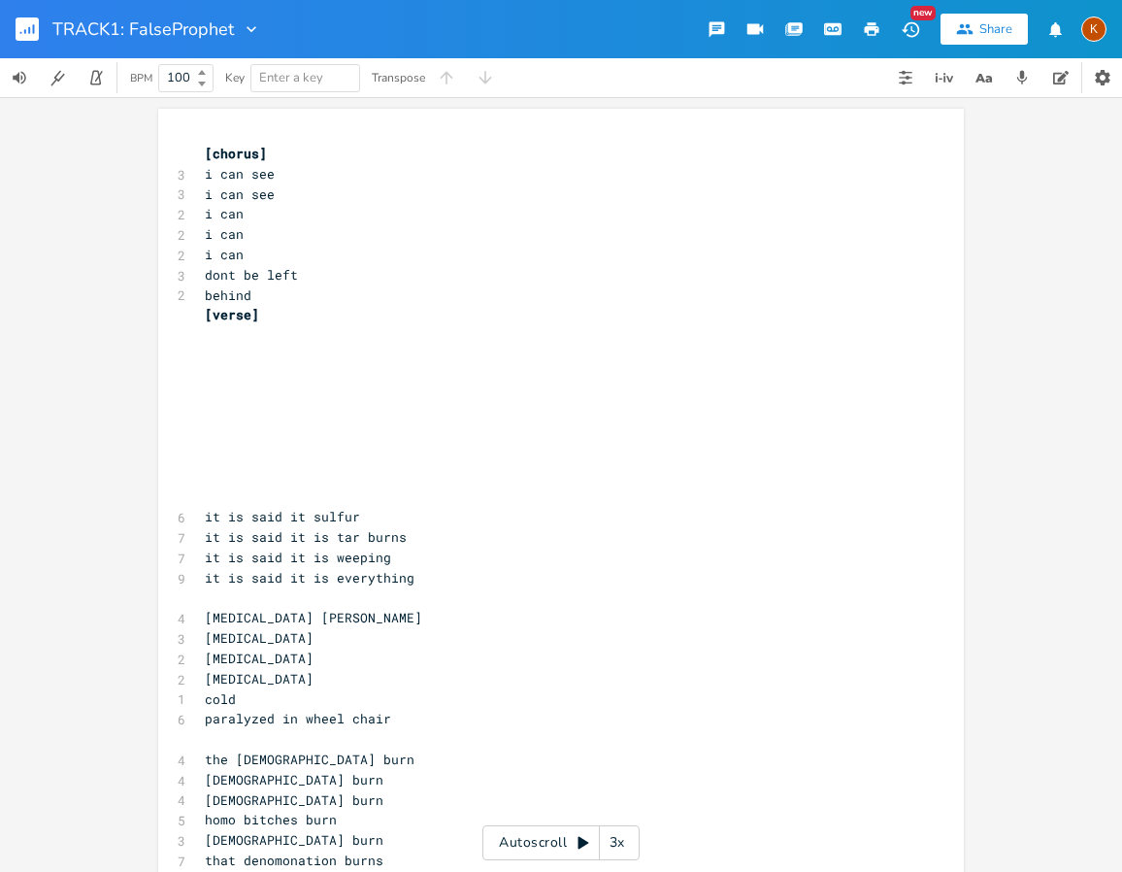
click at [243, 330] on pre "​" at bounding box center [551, 335] width 701 height 20
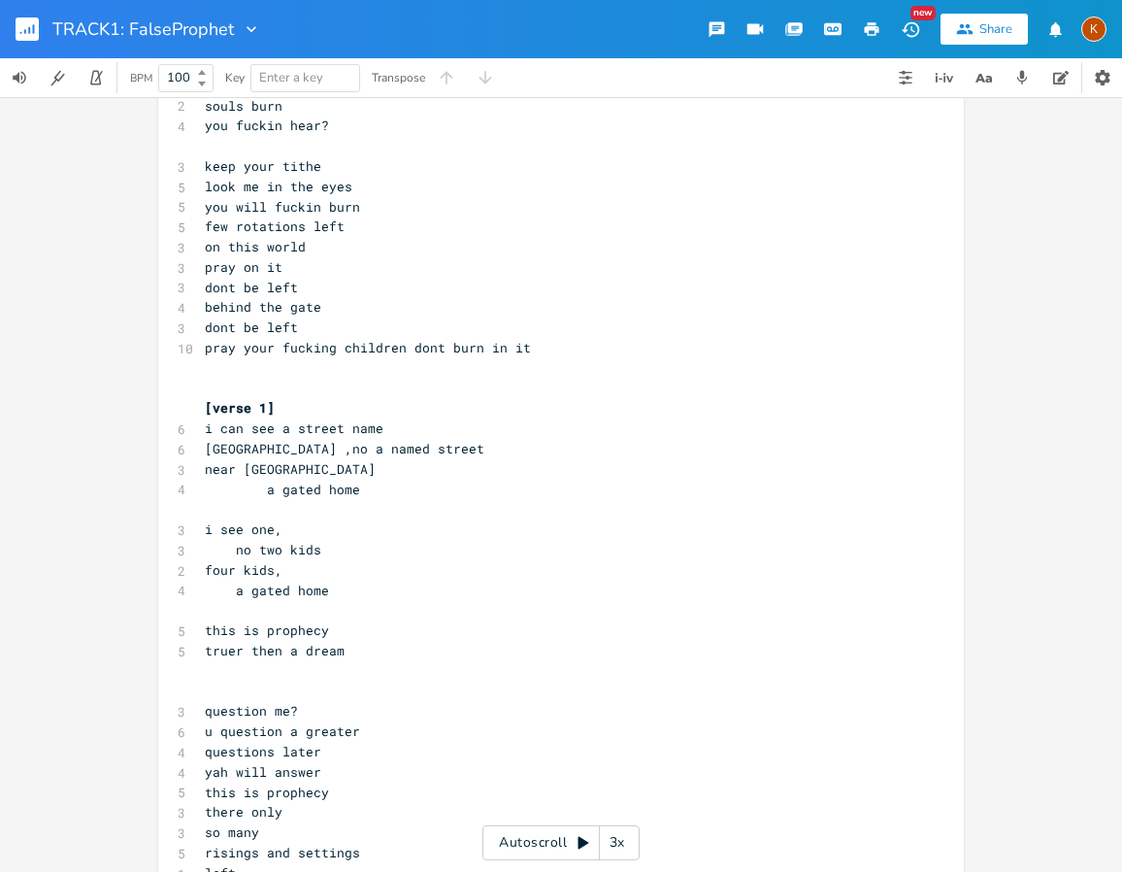
scroll to position [1983, 0]
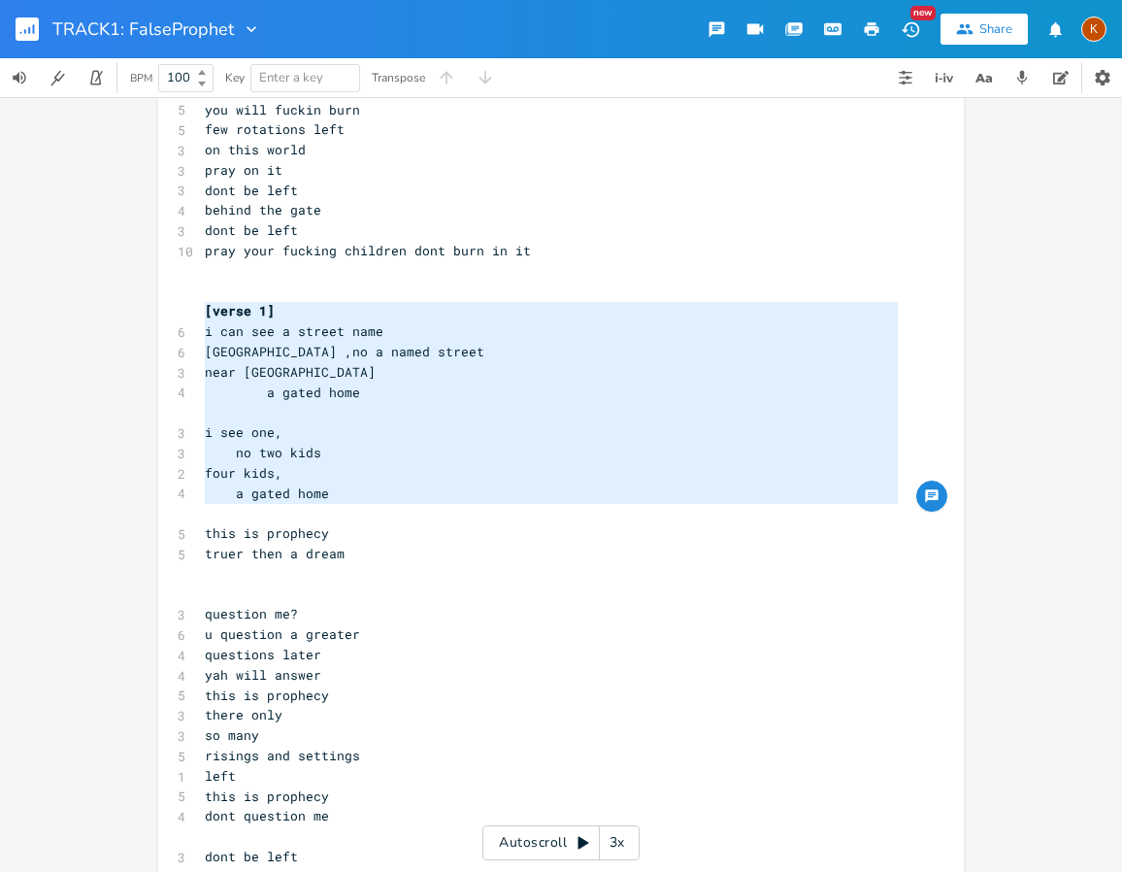
type textarea "[verse 1] i can see a street name [GEOGRAPHIC_DATA] ,no a named street near [GE…"
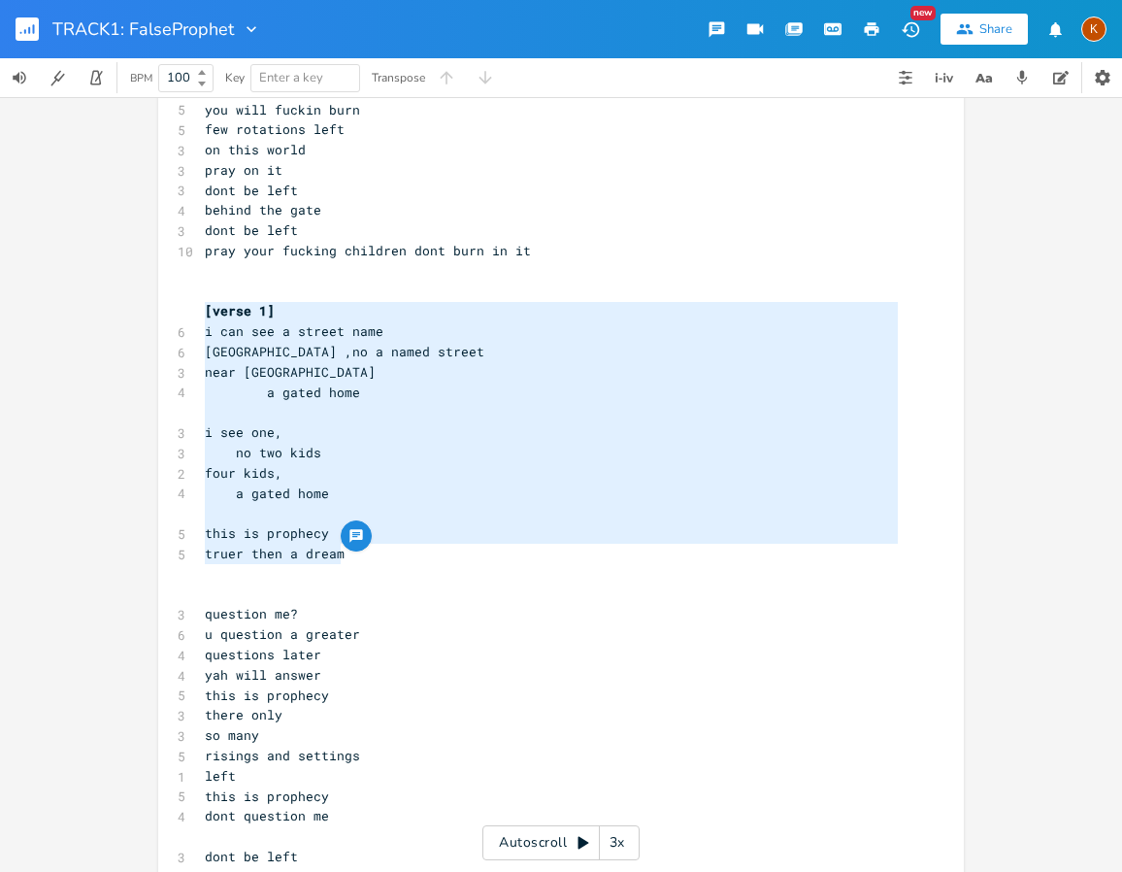
drag, startPoint x: 195, startPoint y: 305, endPoint x: 398, endPoint y: 547, distance: 315.6
click at [398, 547] on div "[chorus] 3 i can see 3 i can see 2 i can 2 i can 2 i can 3 dont be left 2 behin…" at bounding box center [551, 139] width 701 height 3957
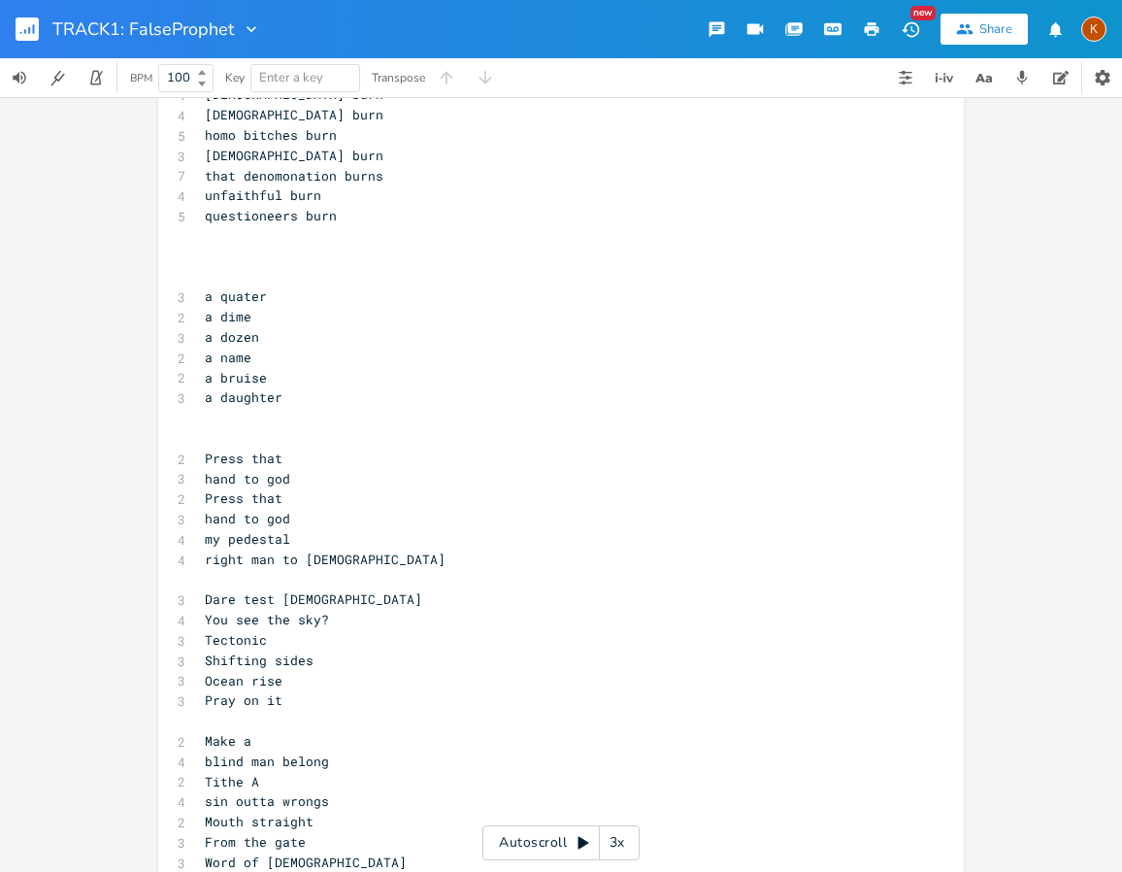
scroll to position [0, 0]
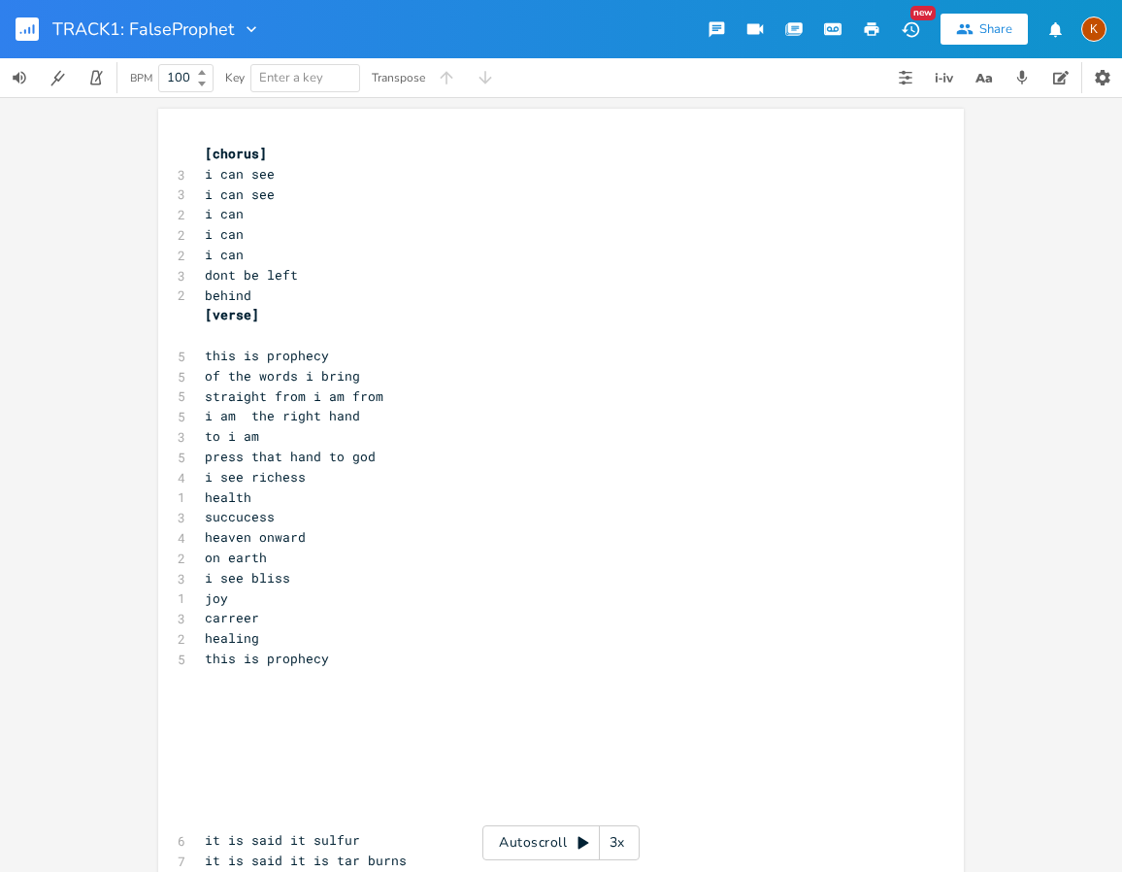
click at [271, 328] on pre "​" at bounding box center [551, 335] width 701 height 20
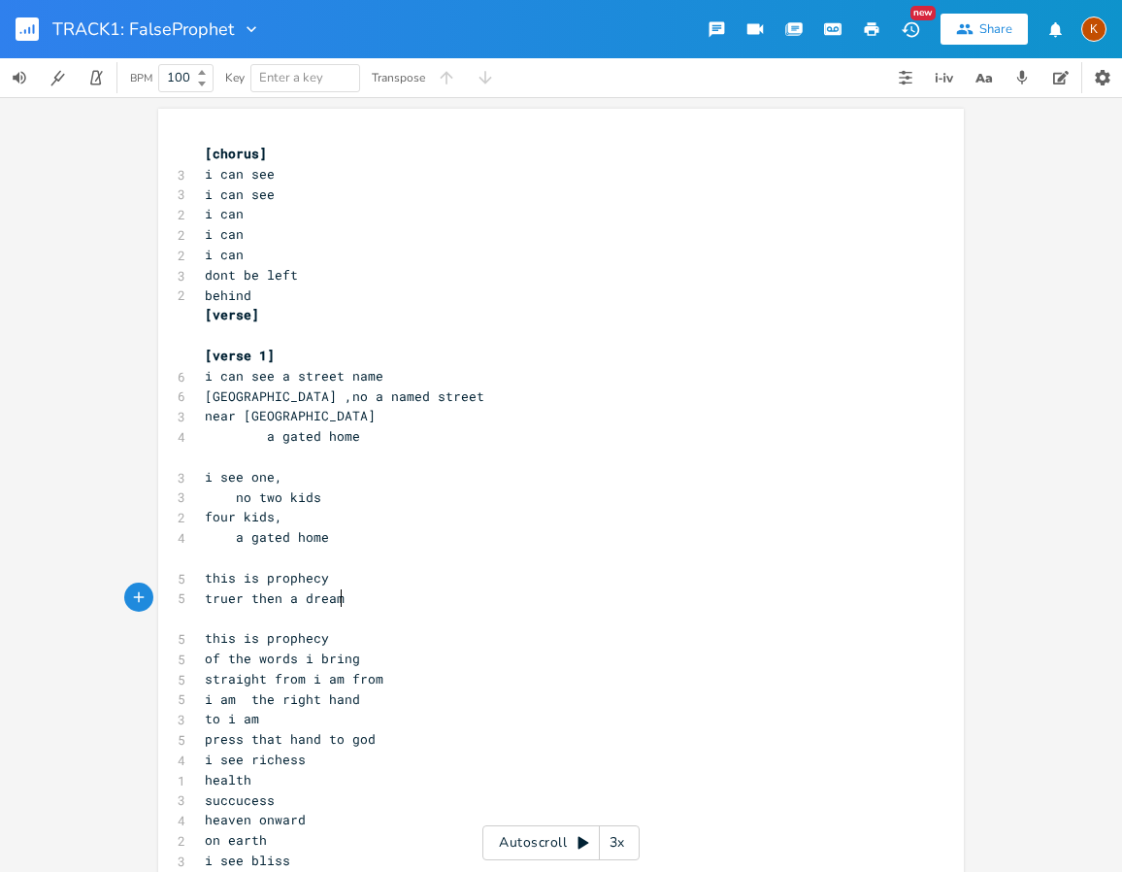
click at [271, 328] on pre "​" at bounding box center [551, 335] width 701 height 20
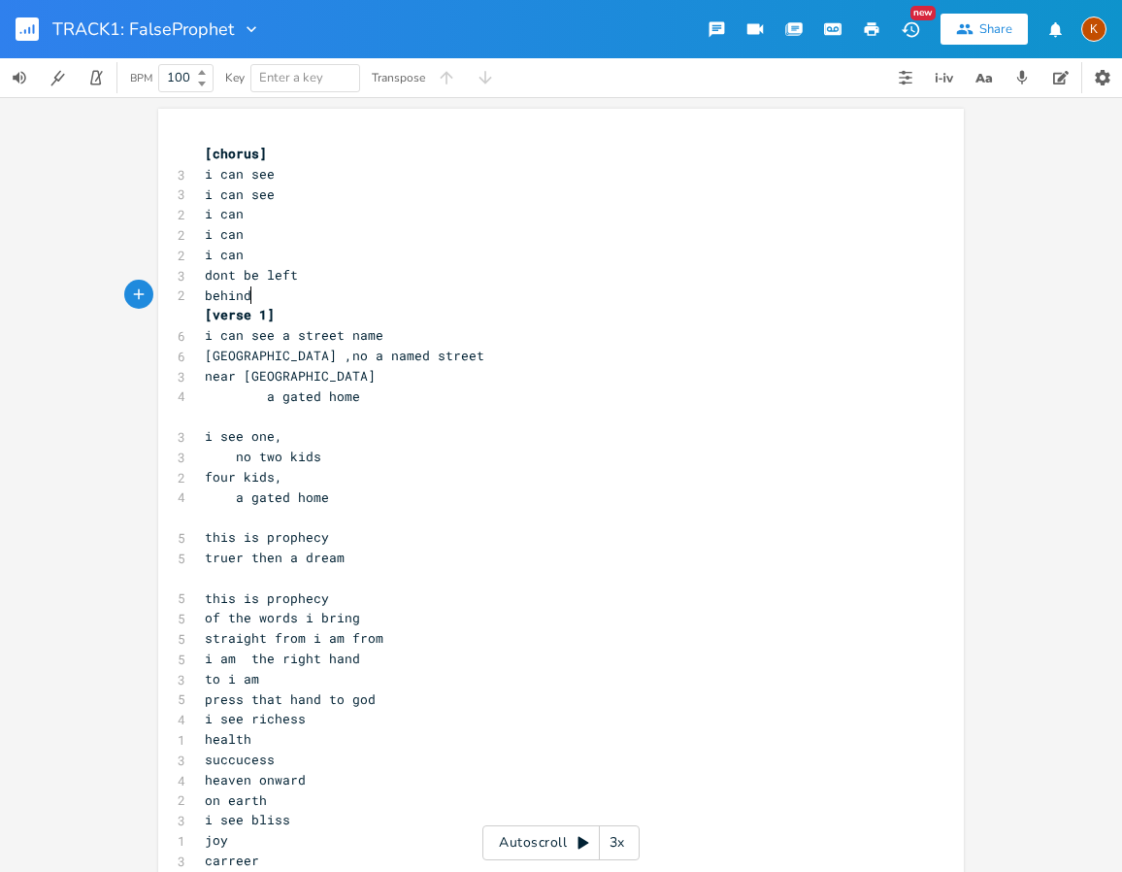
scroll to position [97, 0]
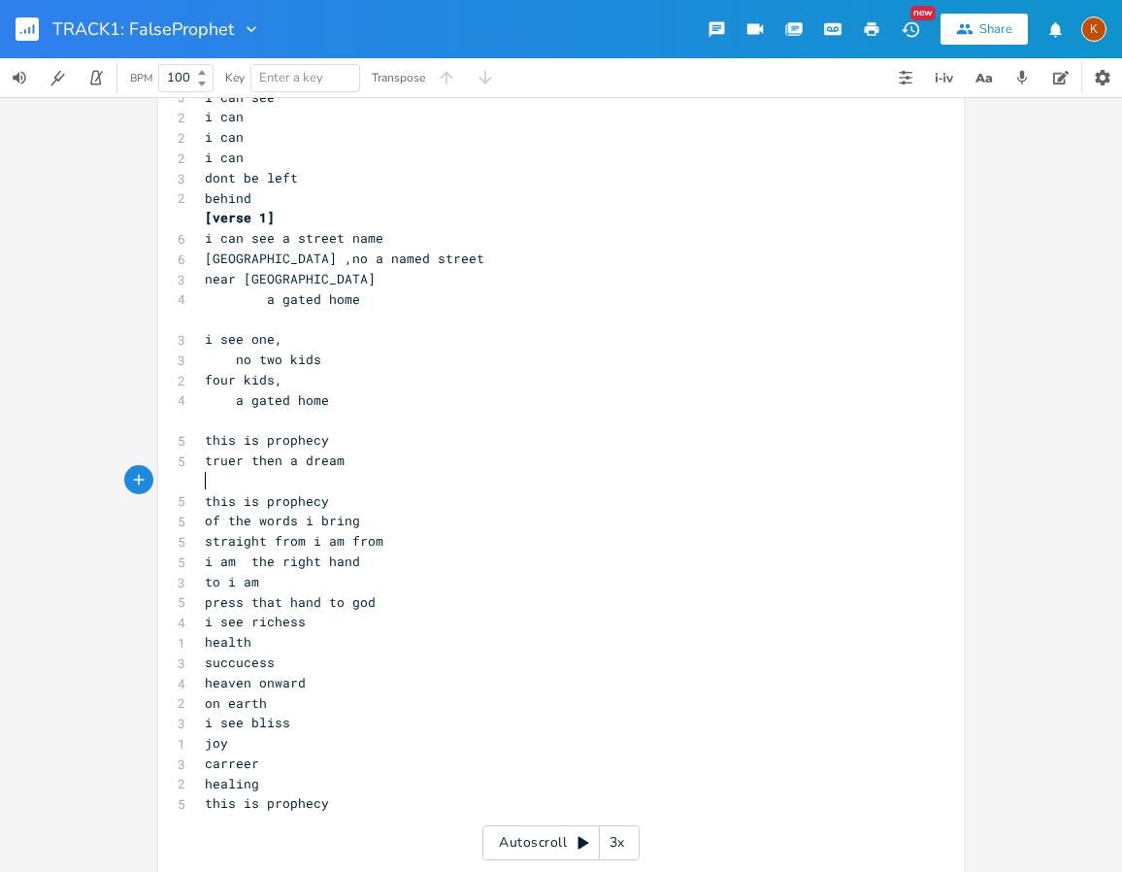
click at [299, 489] on pre "​" at bounding box center [551, 481] width 701 height 20
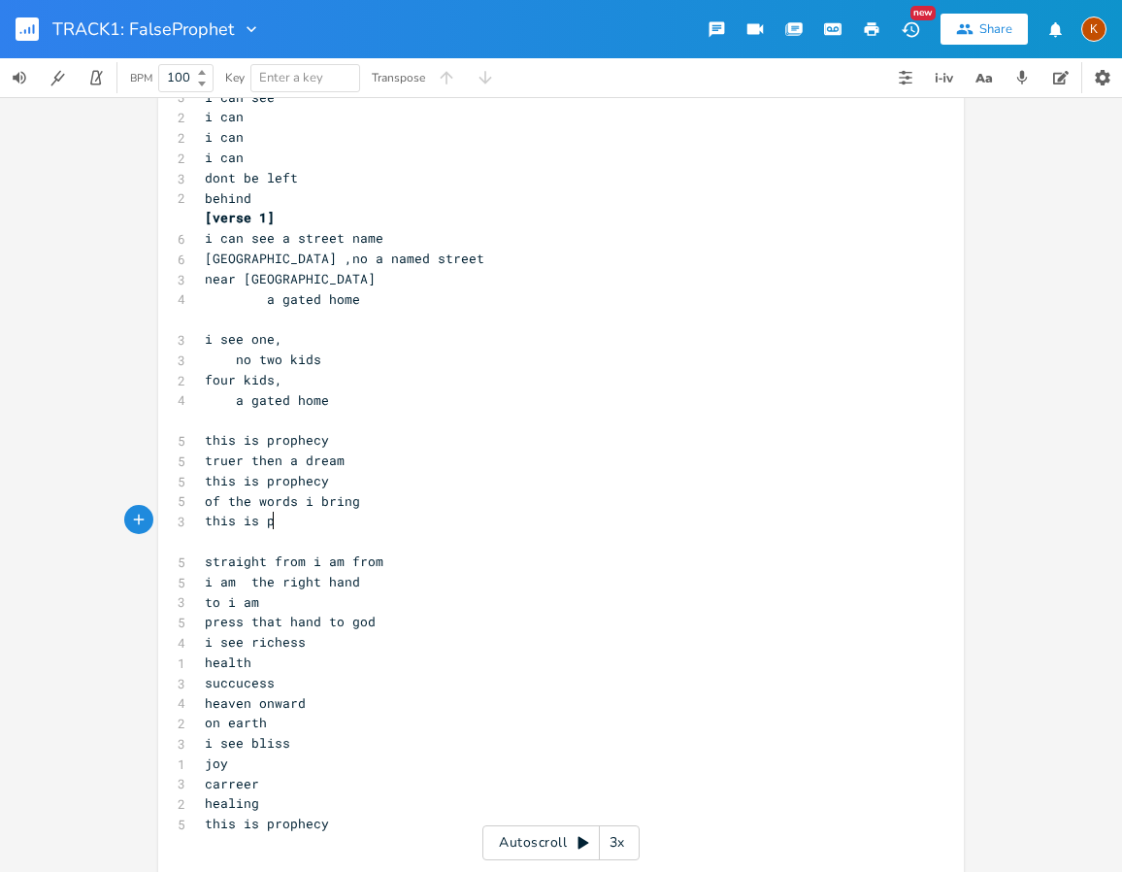
type textarea "this is pro"
type textarea "rophey"
type textarea "cy"
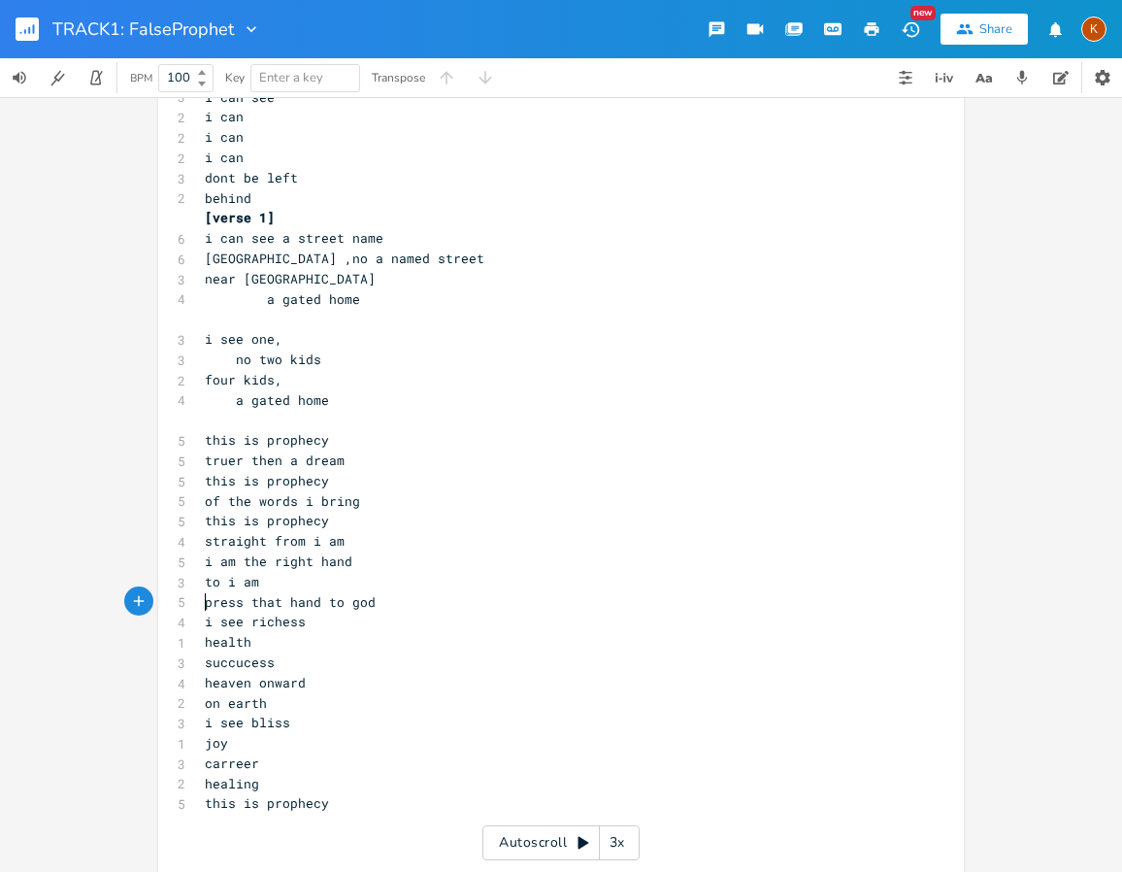
type textarea "press that hand to god"
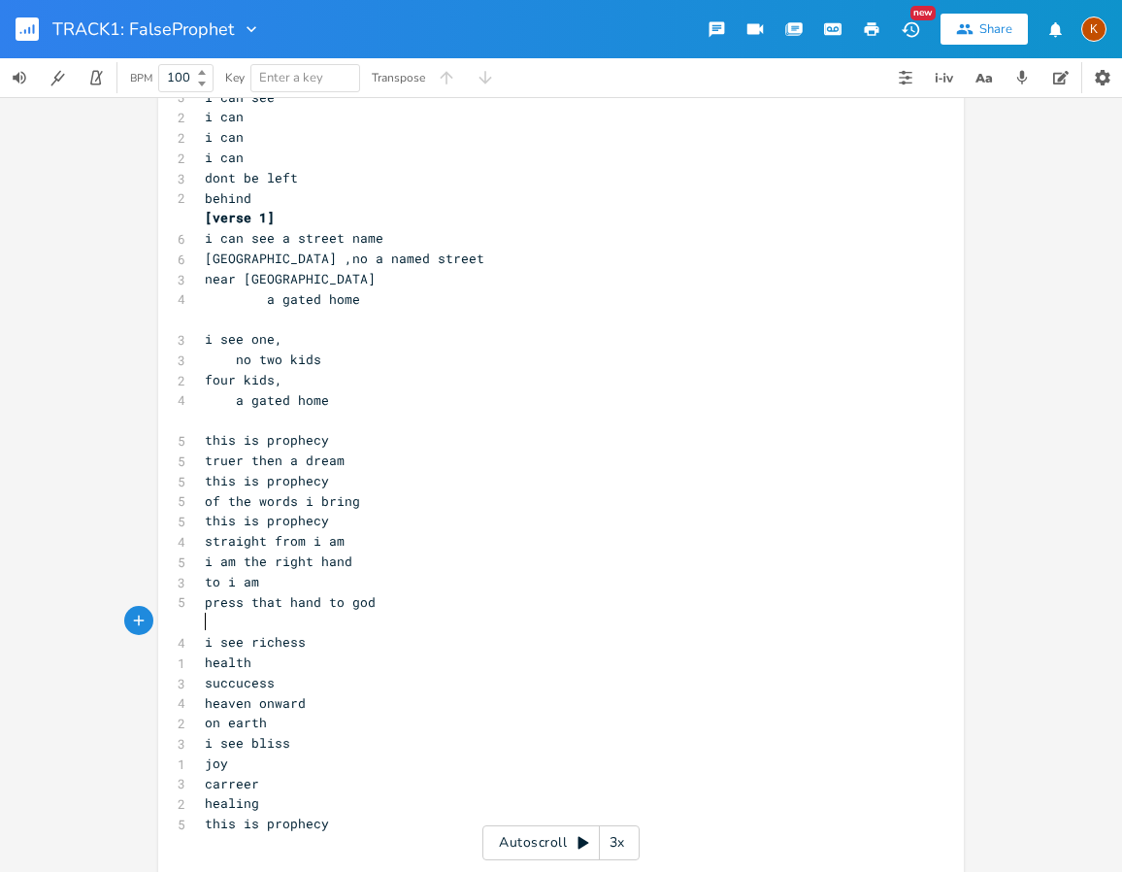
paste textarea "i"
type textarea "i see"
type textarea "s"
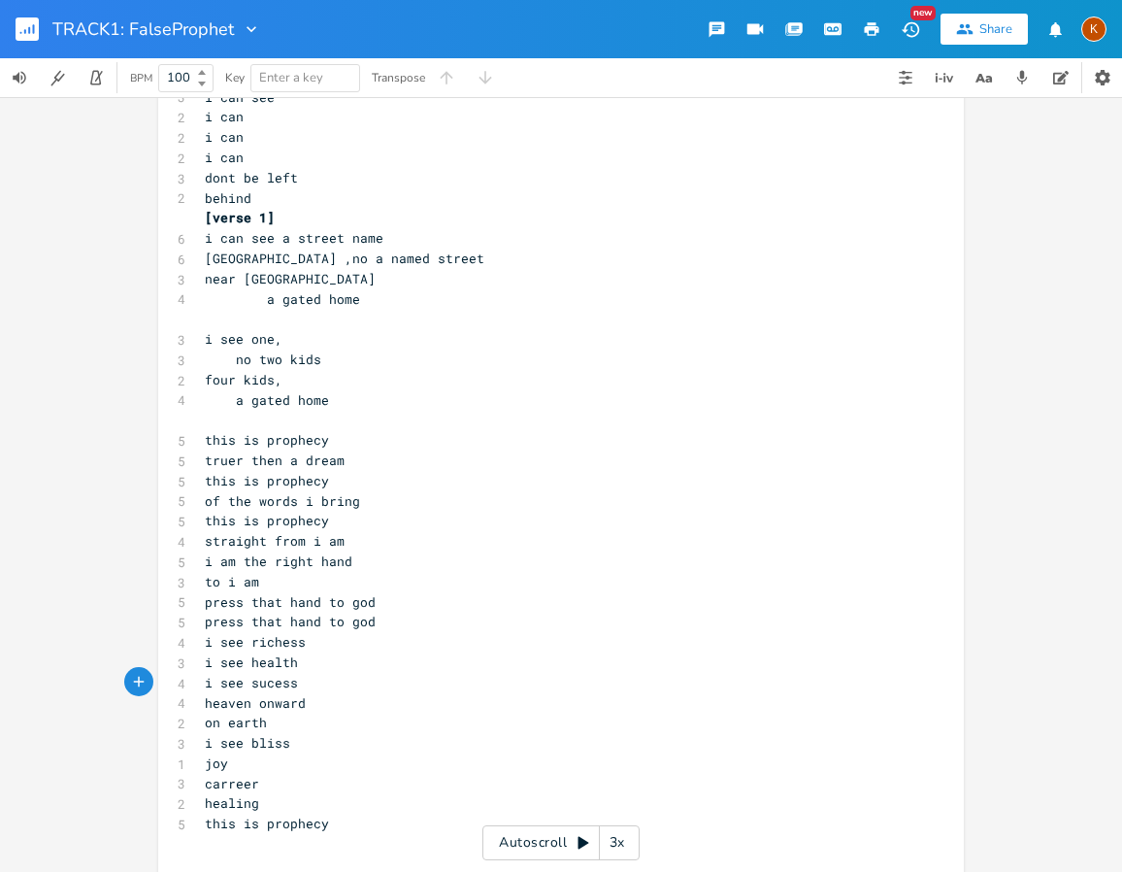
scroll to position [0, 7]
type textarea "sc"
type textarea "c"
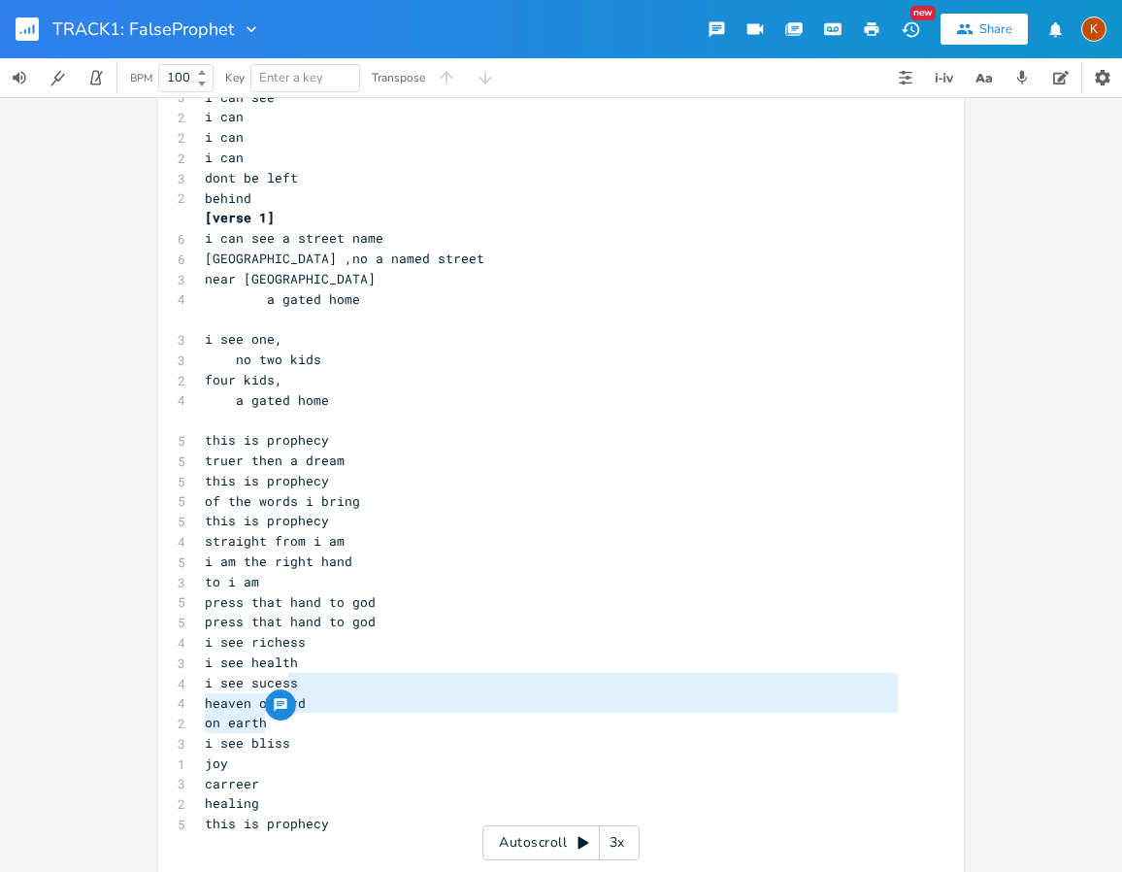
type textarea "heaven onward on earth"
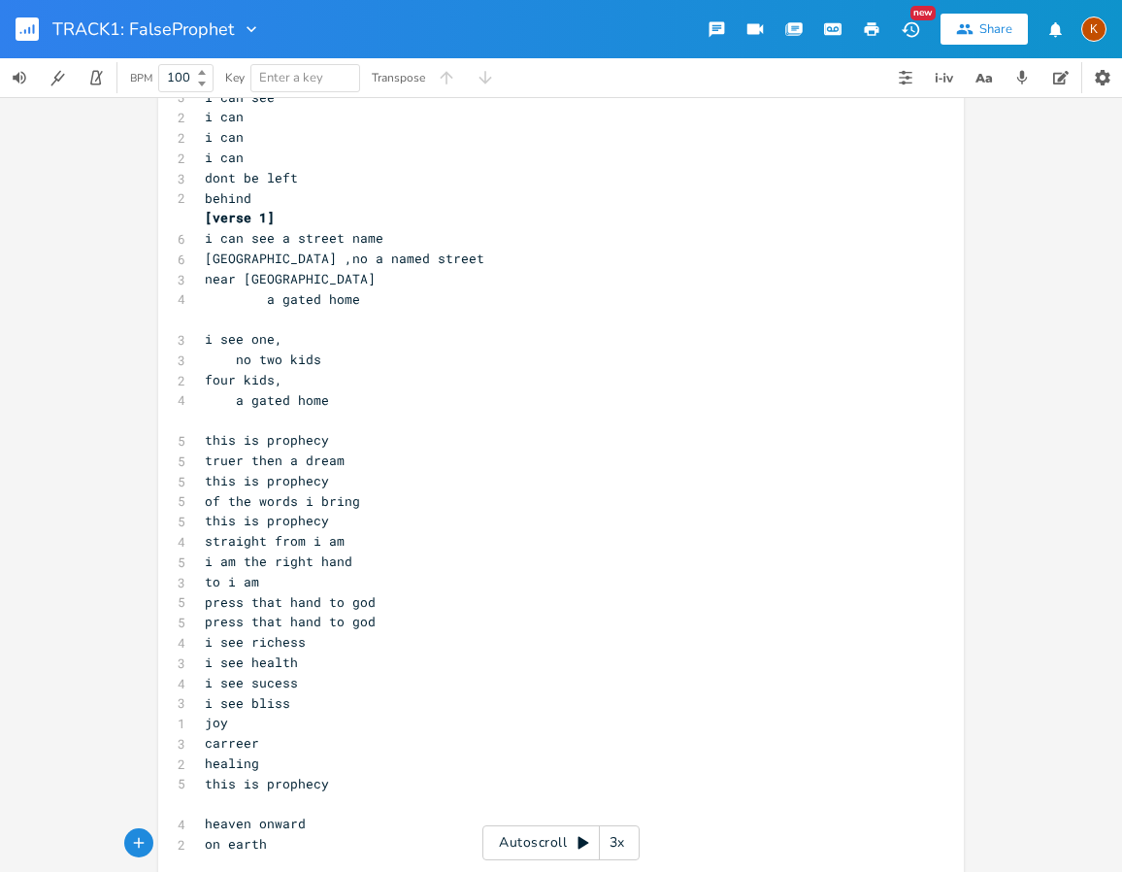
click at [205, 725] on span "joy" at bounding box center [216, 722] width 23 height 17
type textarea "i see"
type textarea "jo n"
type textarea "y n"
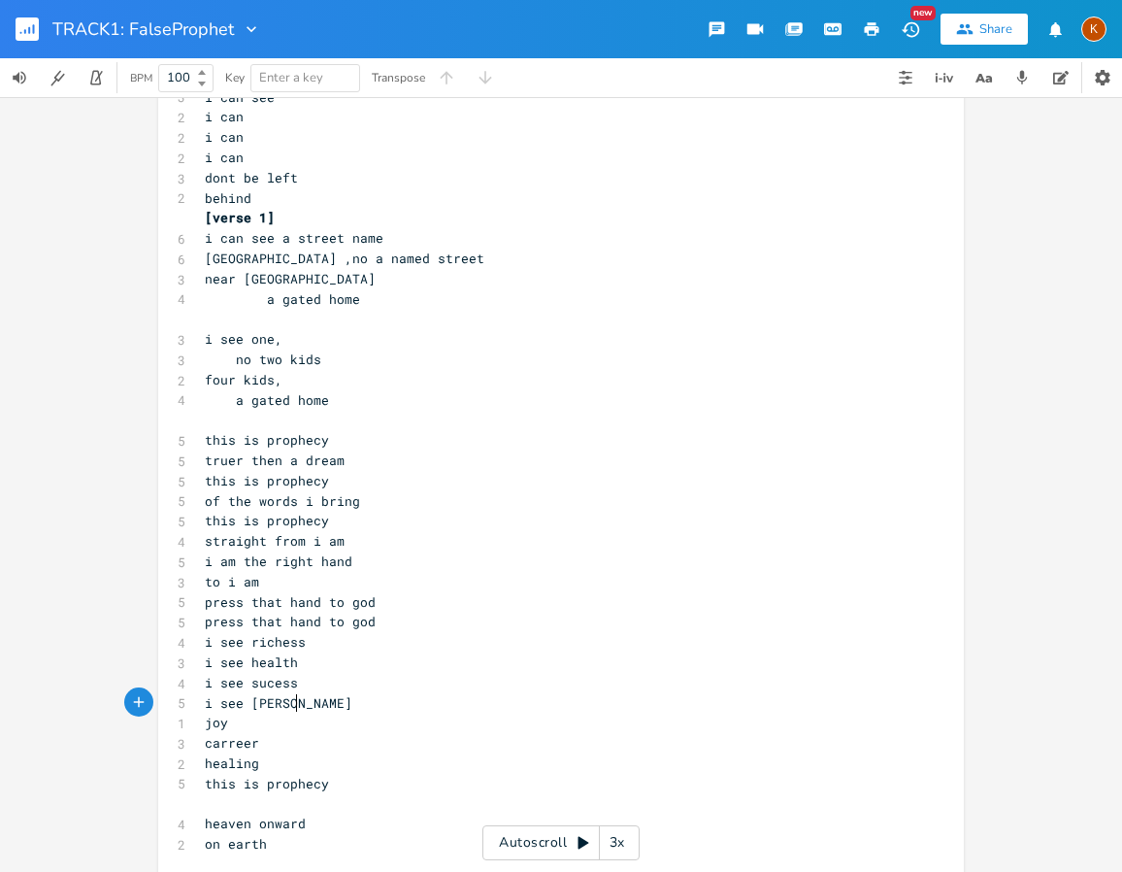
scroll to position [0, 19]
type textarea "i see"
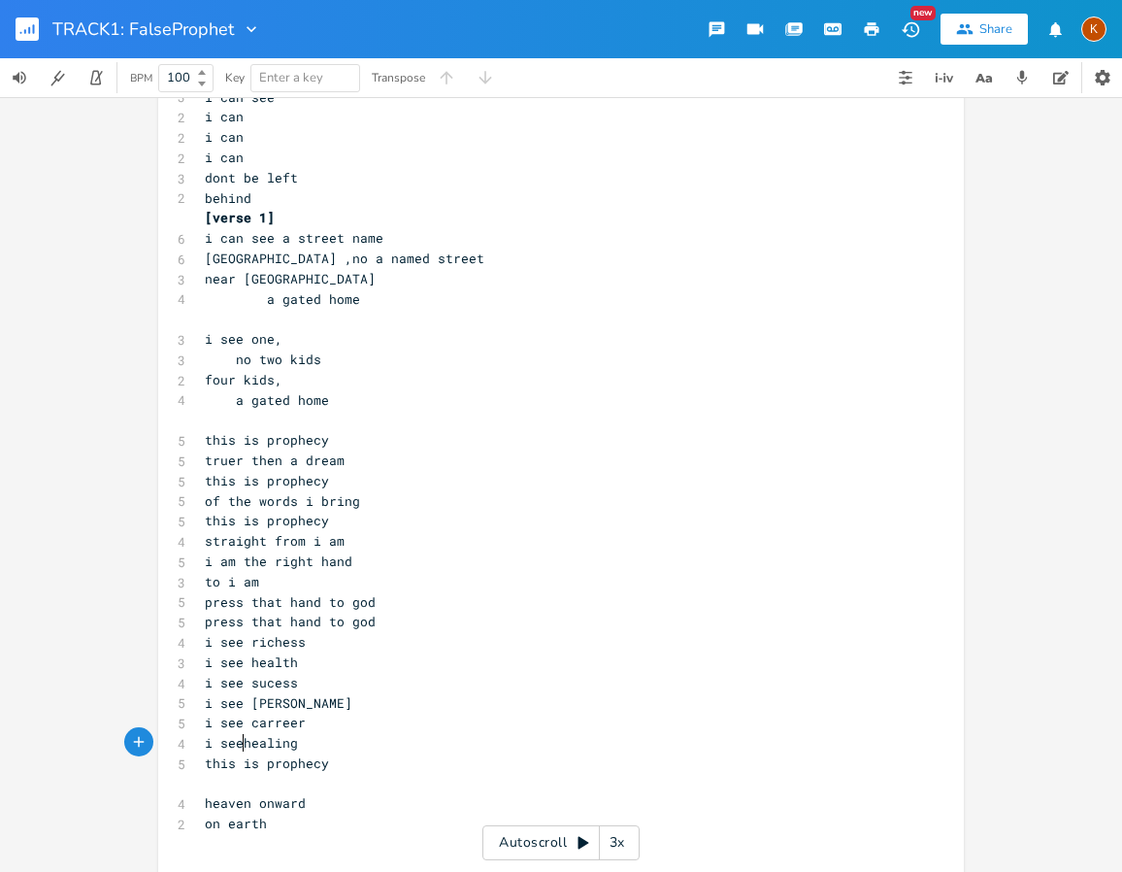
type textarea "i see"
click at [331, 763] on pre "this is prophecy" at bounding box center [551, 763] width 701 height 20
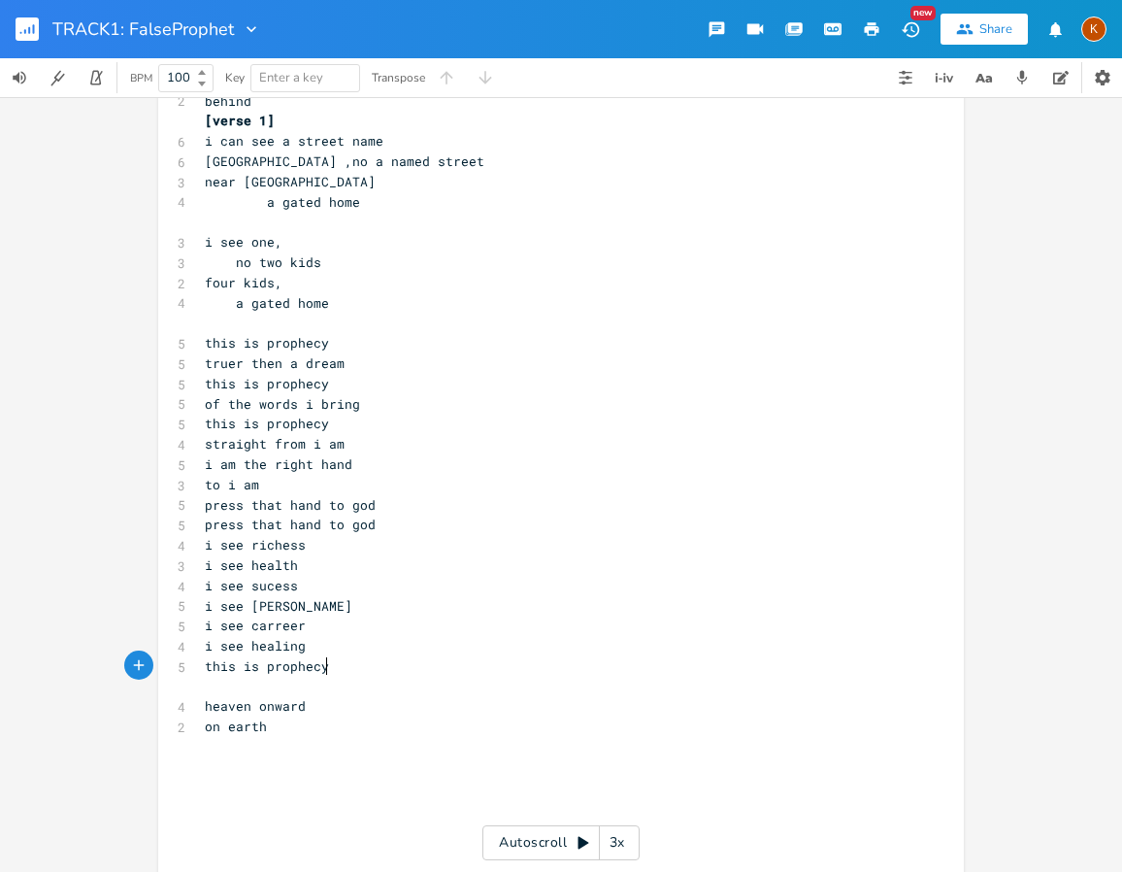
scroll to position [291, 0]
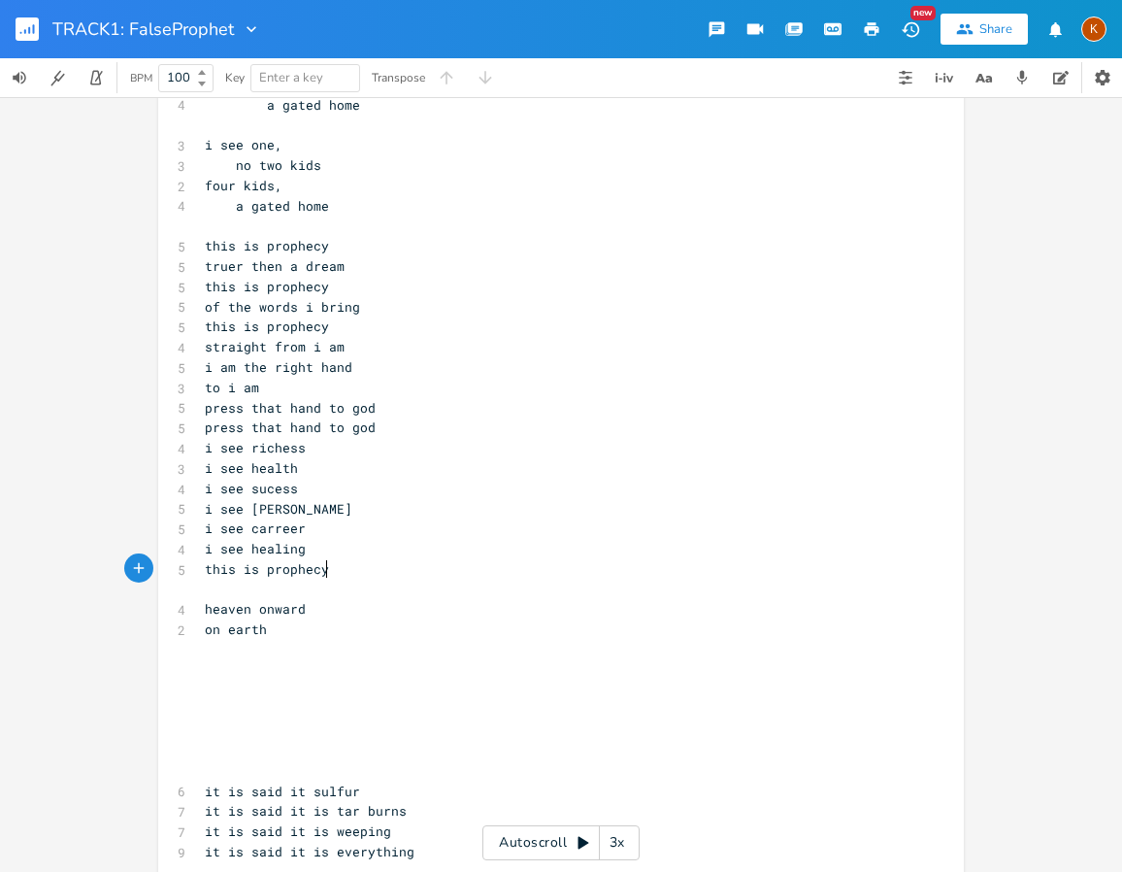
click at [213, 594] on pre "​" at bounding box center [551, 590] width 701 height 20
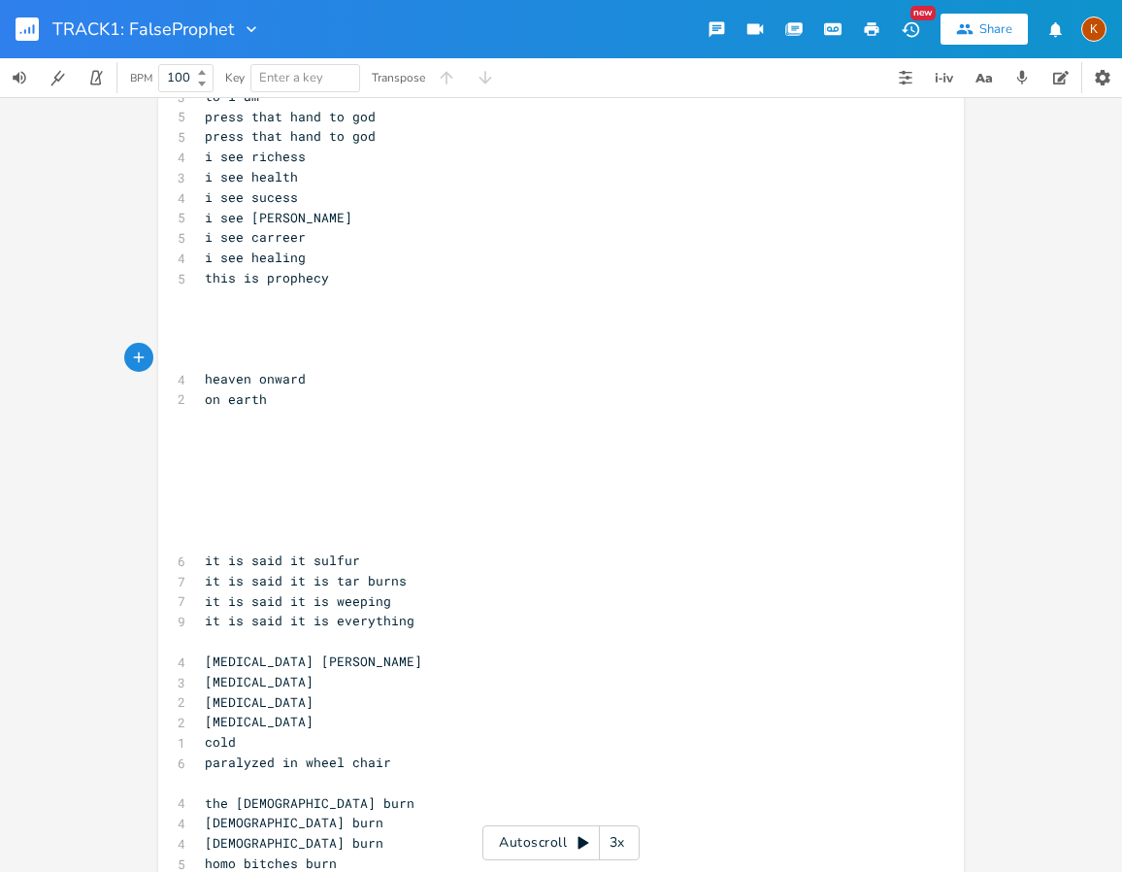
scroll to position [485, 0]
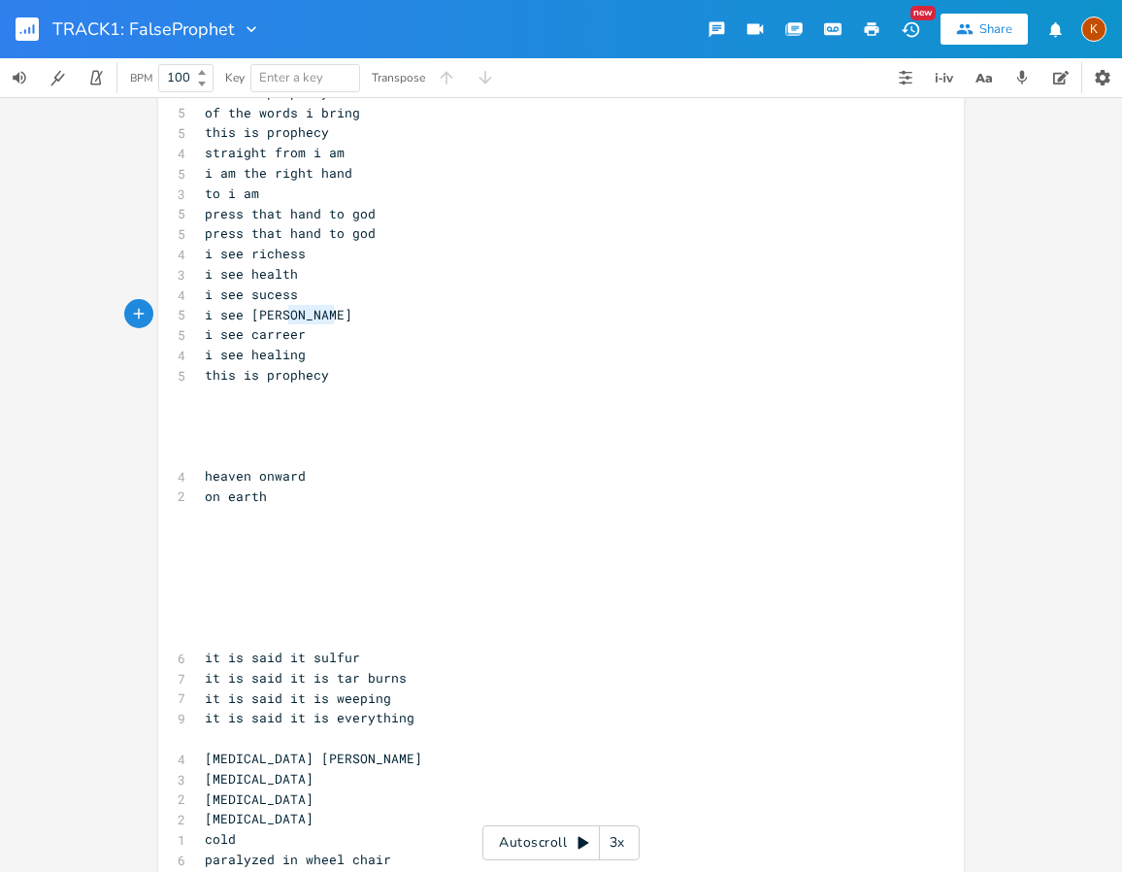
type textarea "n bliss"
drag, startPoint x: 325, startPoint y: 319, endPoint x: 276, endPoint y: 320, distance: 49.5
click at [276, 320] on span "i see [PERSON_NAME]" at bounding box center [279, 314] width 148 height 17
click at [231, 459] on pre "​" at bounding box center [551, 456] width 701 height 20
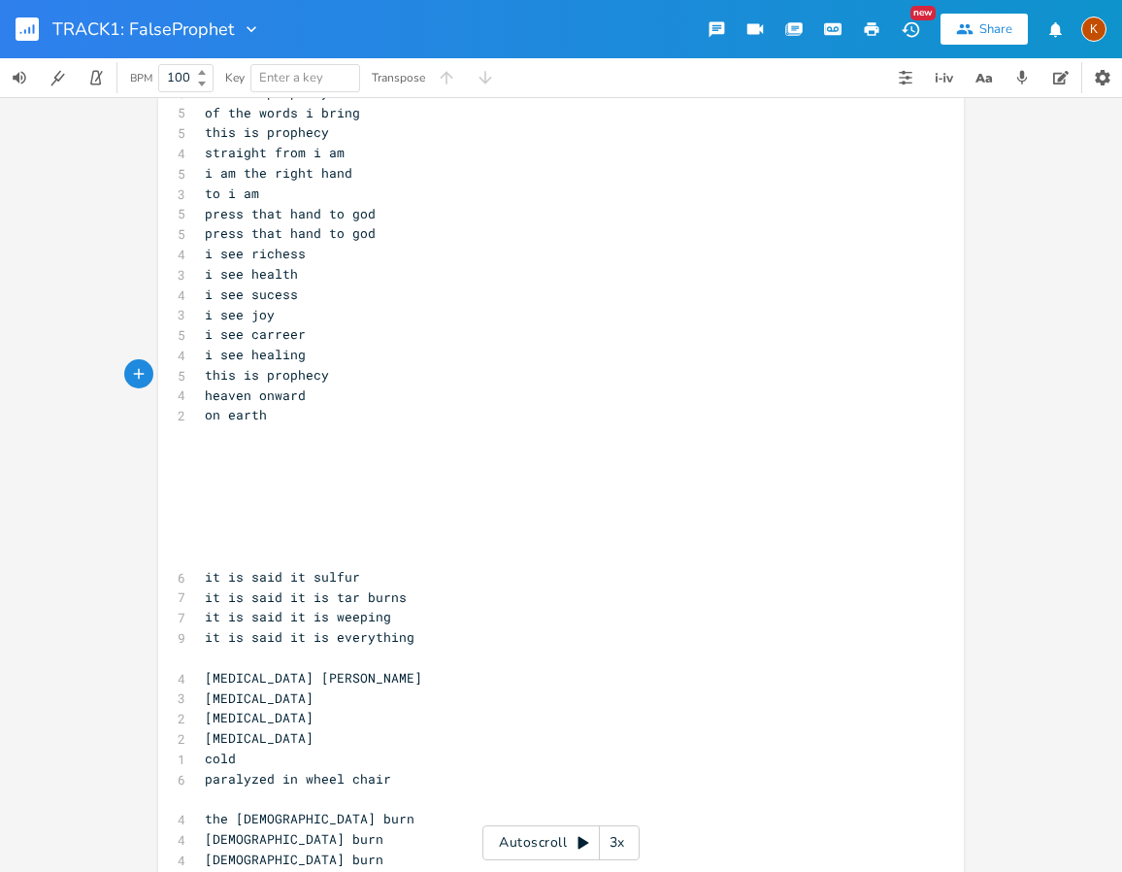
click at [205, 396] on span "heaven onward" at bounding box center [255, 394] width 101 height 17
type textarea "heaven"
drag, startPoint x: 245, startPoint y: 393, endPoint x: 198, endPoint y: 393, distance: 46.6
click at [201, 393] on pre "heaven onward" at bounding box center [551, 395] width 701 height 20
click at [205, 399] on span "onward" at bounding box center [228, 394] width 47 height 17
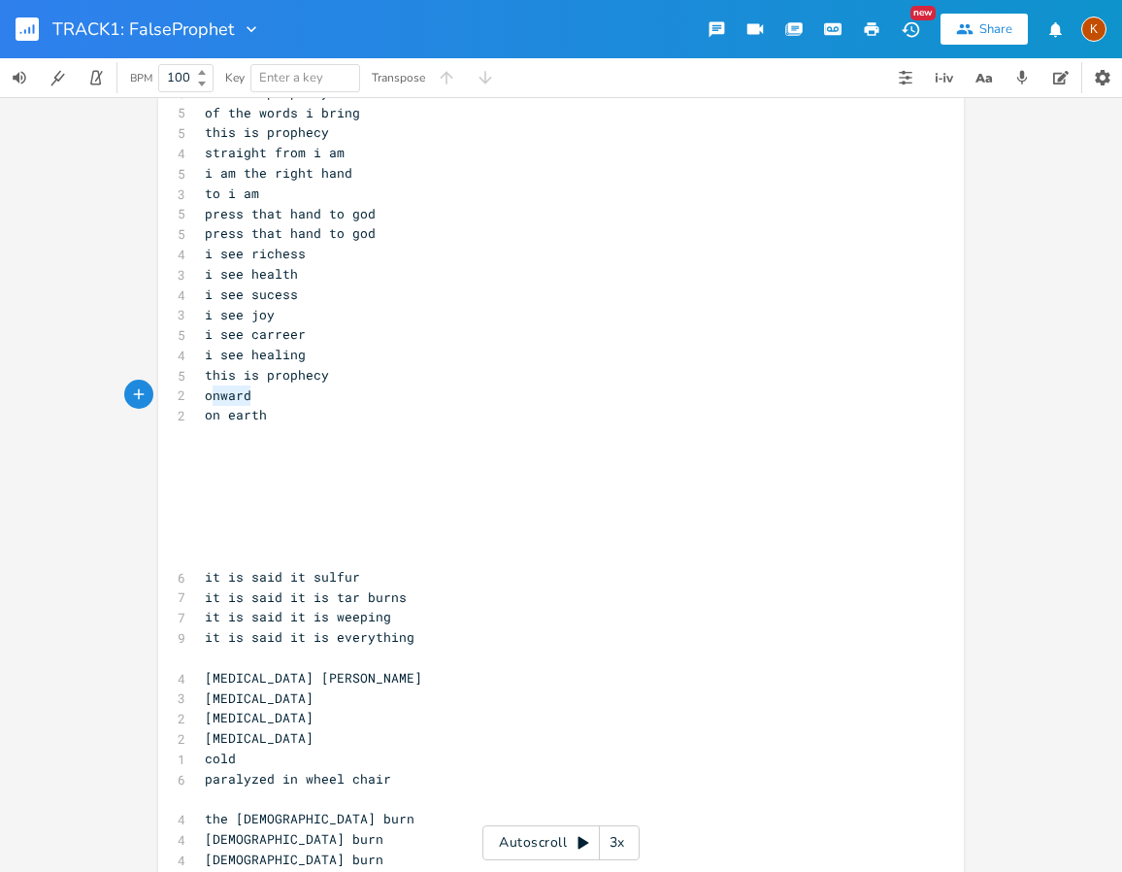
type textarea "onward"
drag, startPoint x: 256, startPoint y: 398, endPoint x: 200, endPoint y: 396, distance: 56.3
click at [201, 396] on pre "onward" at bounding box center [551, 395] width 701 height 20
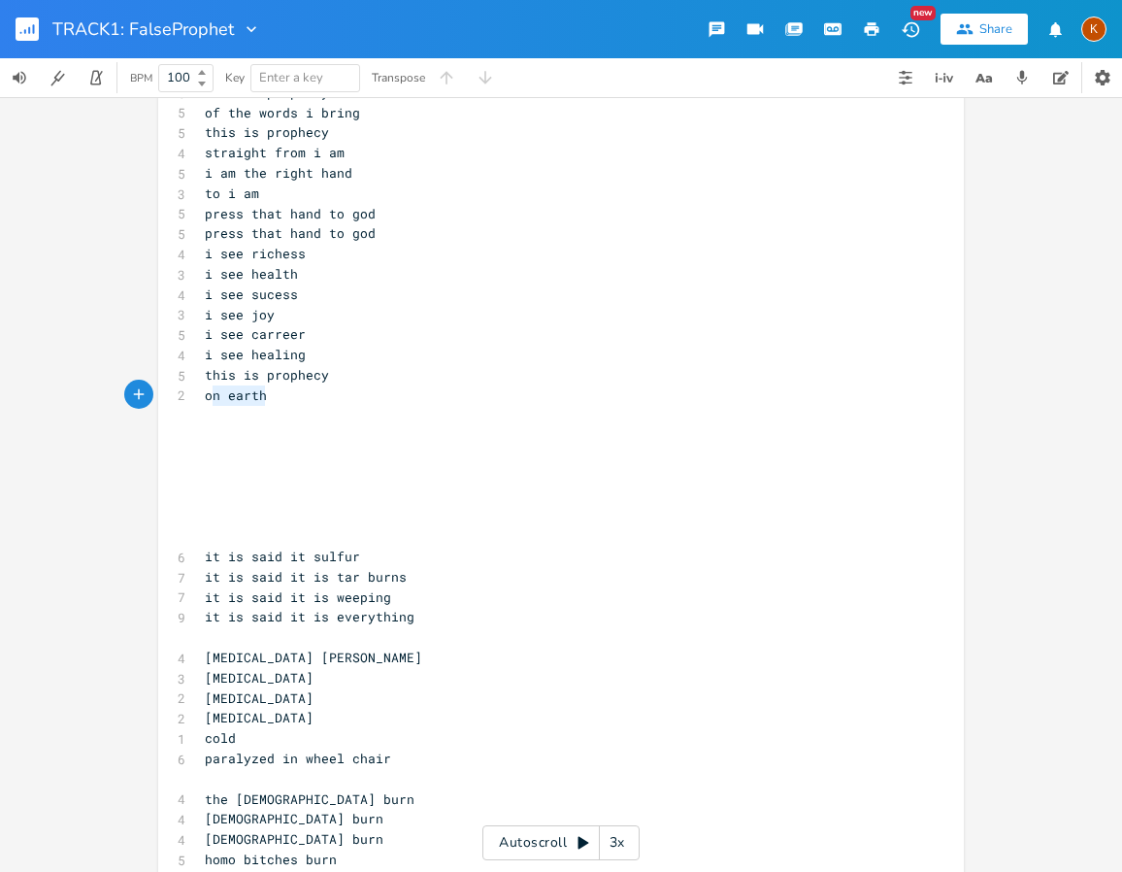
type textarea "on earth"
drag, startPoint x: 256, startPoint y: 396, endPoint x: 198, endPoint y: 396, distance: 58.3
click at [201, 396] on pre "on earth" at bounding box center [551, 395] width 701 height 20
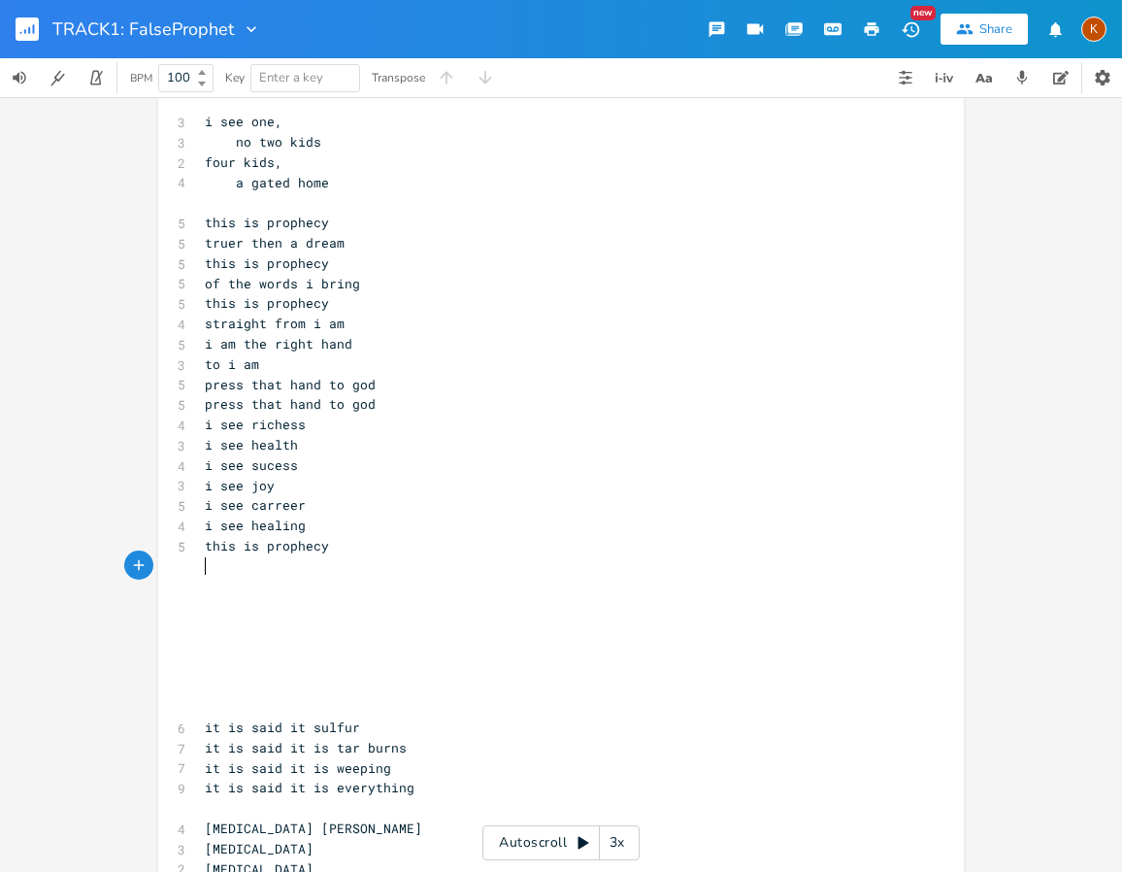
scroll to position [194, 0]
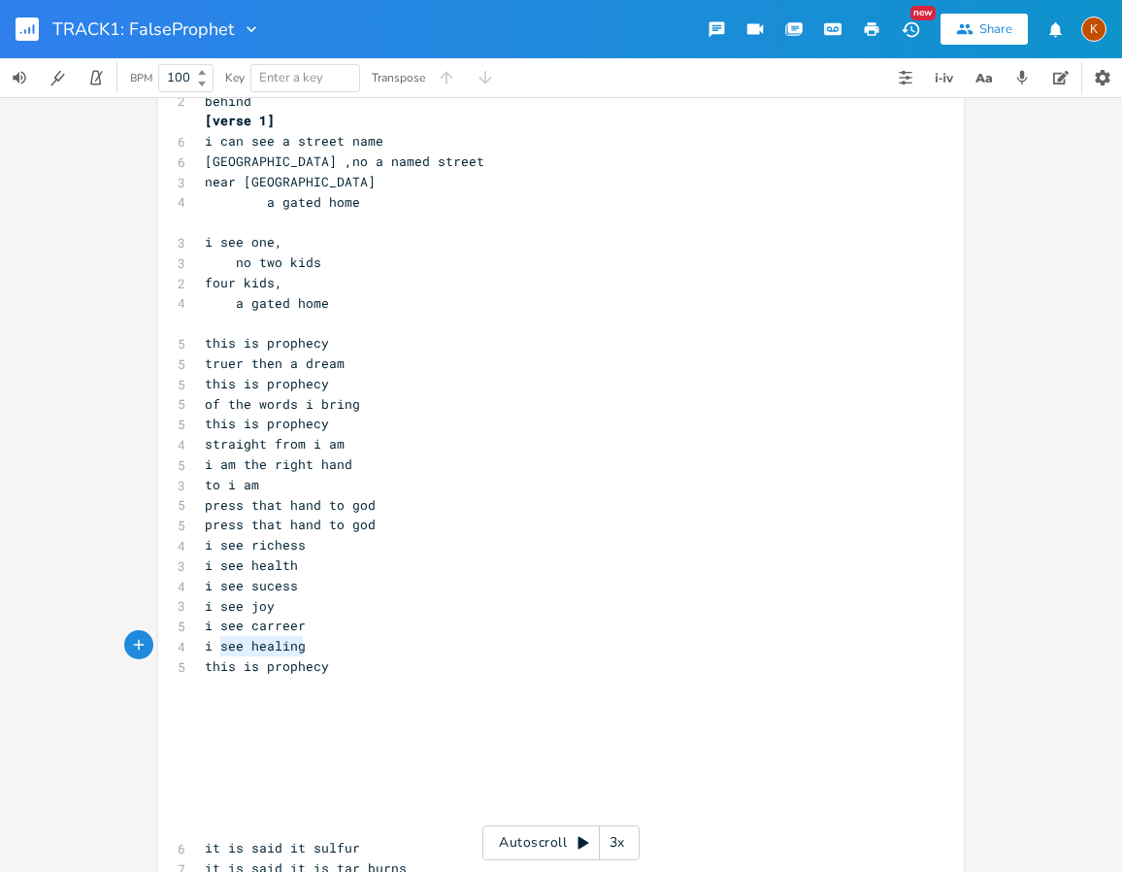
type textarea "i see healing"
drag, startPoint x: 308, startPoint y: 651, endPoint x: 197, endPoint y: 650, distance: 110.7
click at [201, 650] on pre "i see healing" at bounding box center [551, 646] width 701 height 20
click at [302, 583] on pre "i see sucess" at bounding box center [551, 586] width 701 height 20
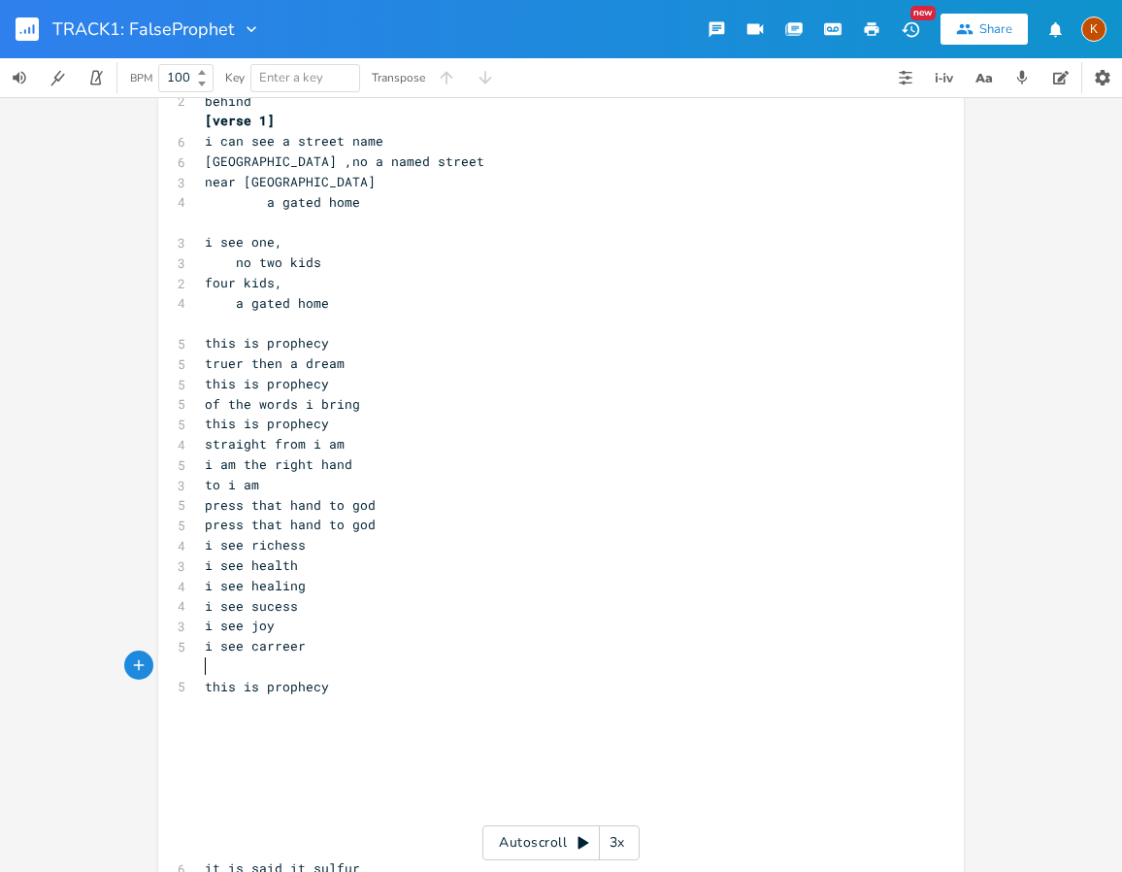
click at [224, 673] on pre "​" at bounding box center [551, 666] width 701 height 20
click at [205, 608] on span "i see sucess" at bounding box center [251, 605] width 93 height 17
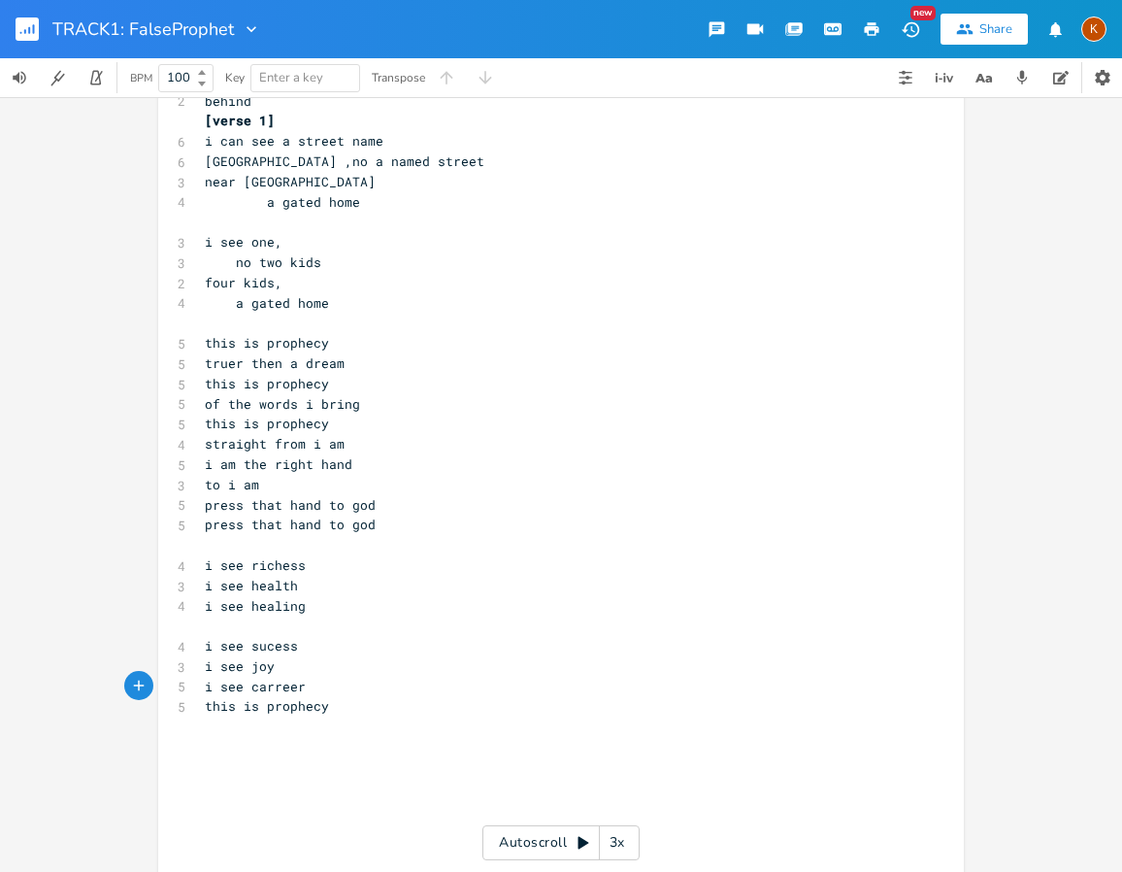
type textarea "i see carreer"
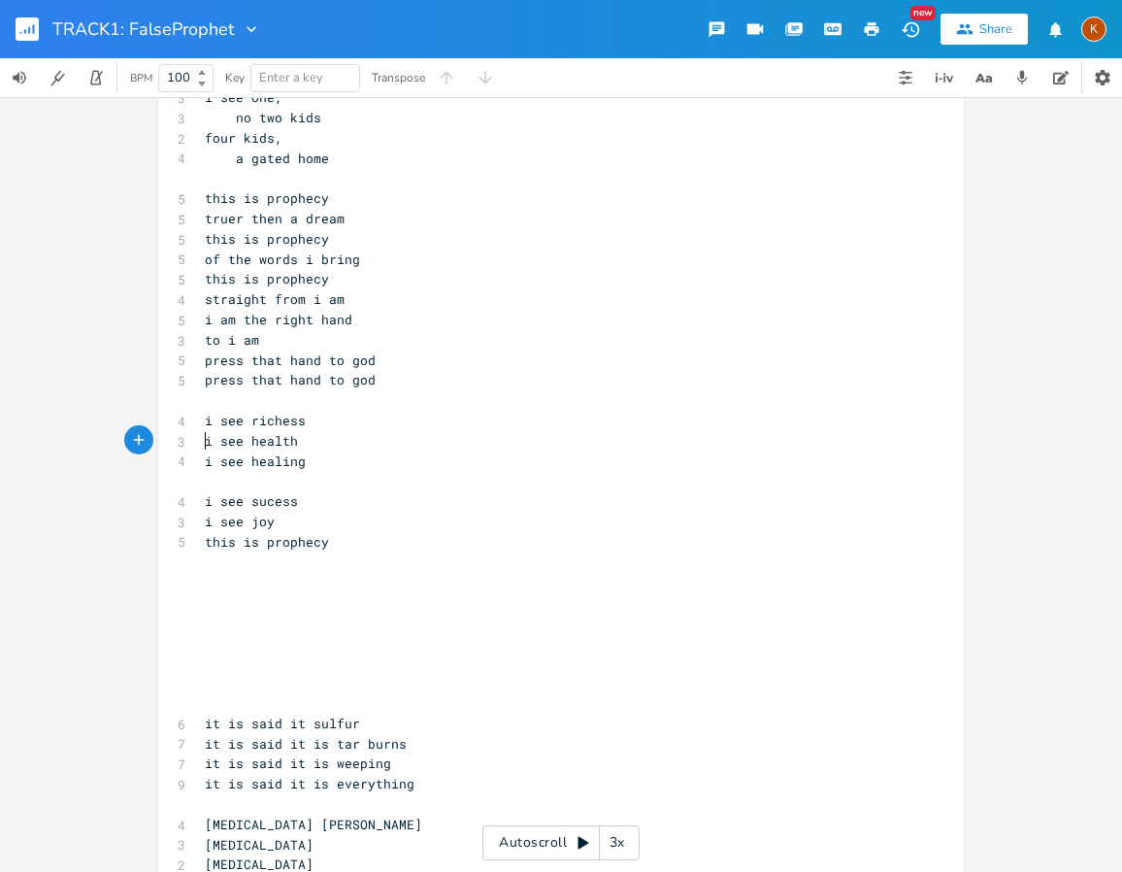
scroll to position [388, 0]
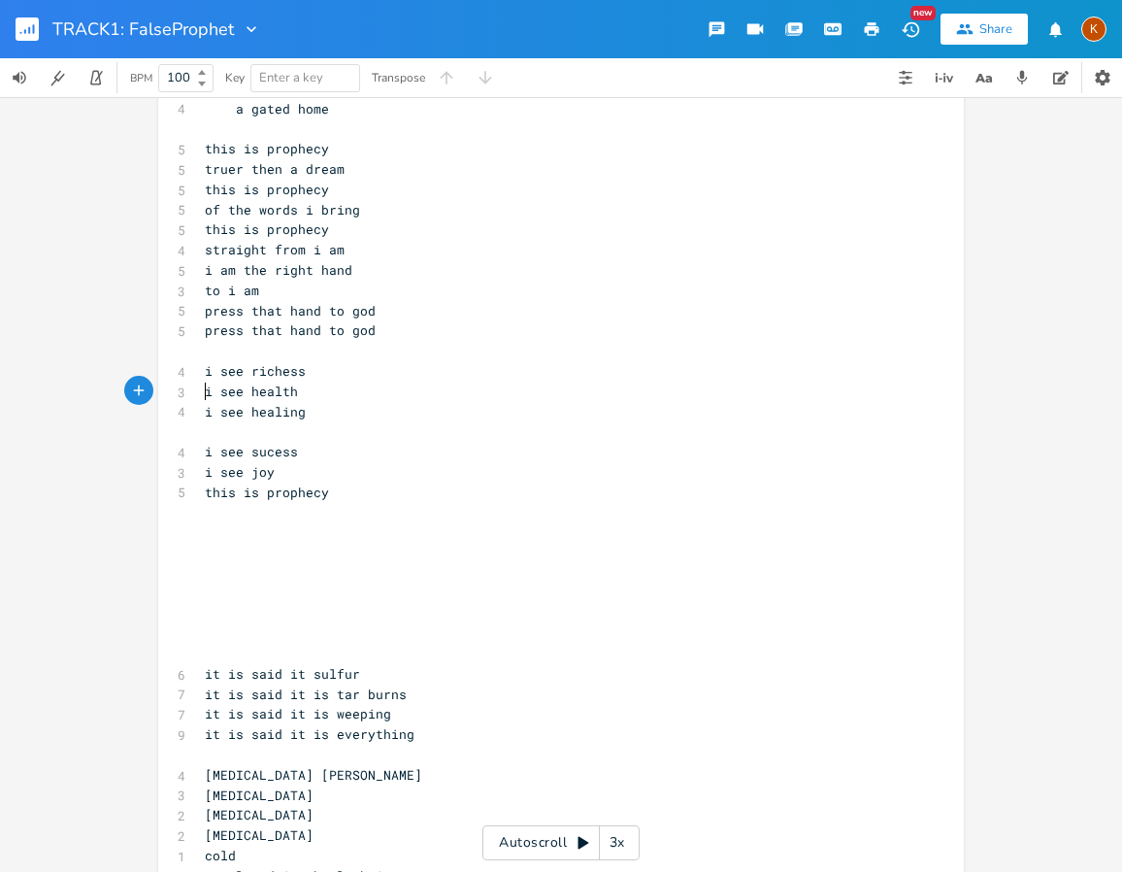
click at [224, 636] on pre "​" at bounding box center [551, 633] width 701 height 20
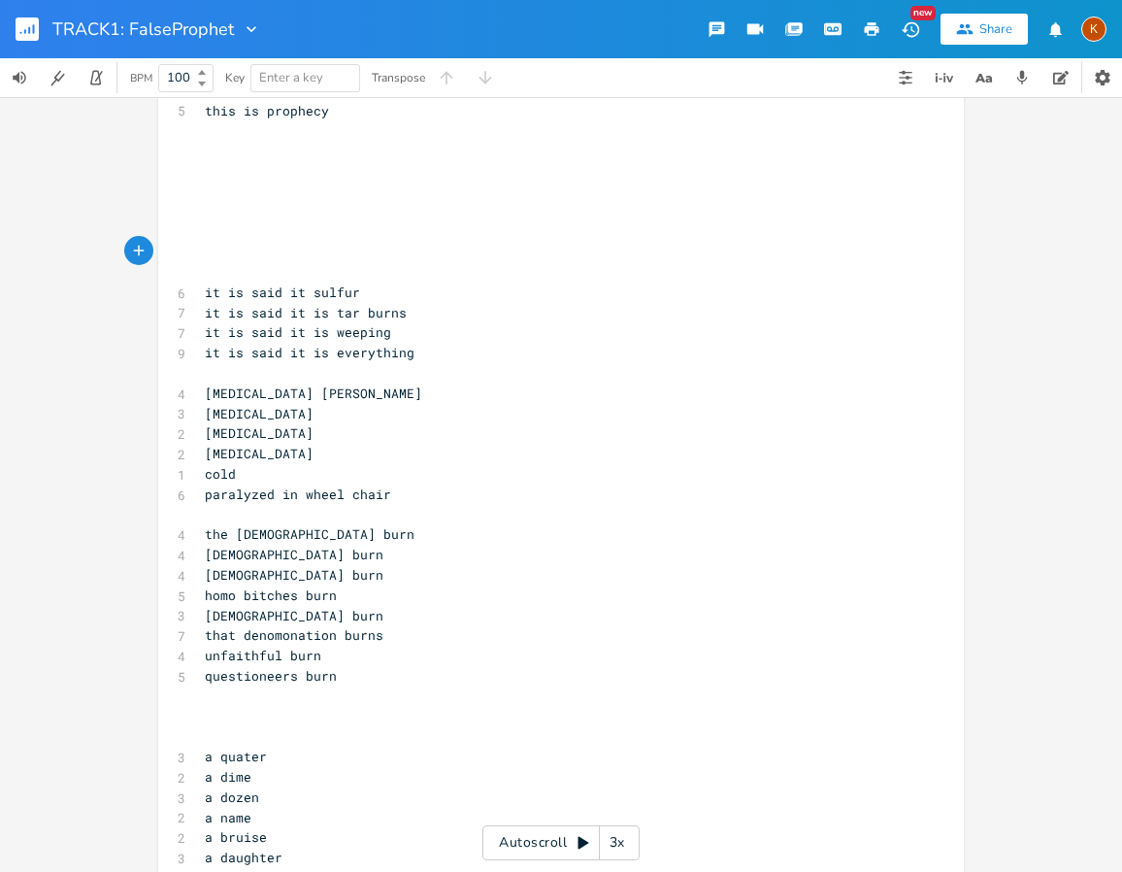
scroll to position [777, 0]
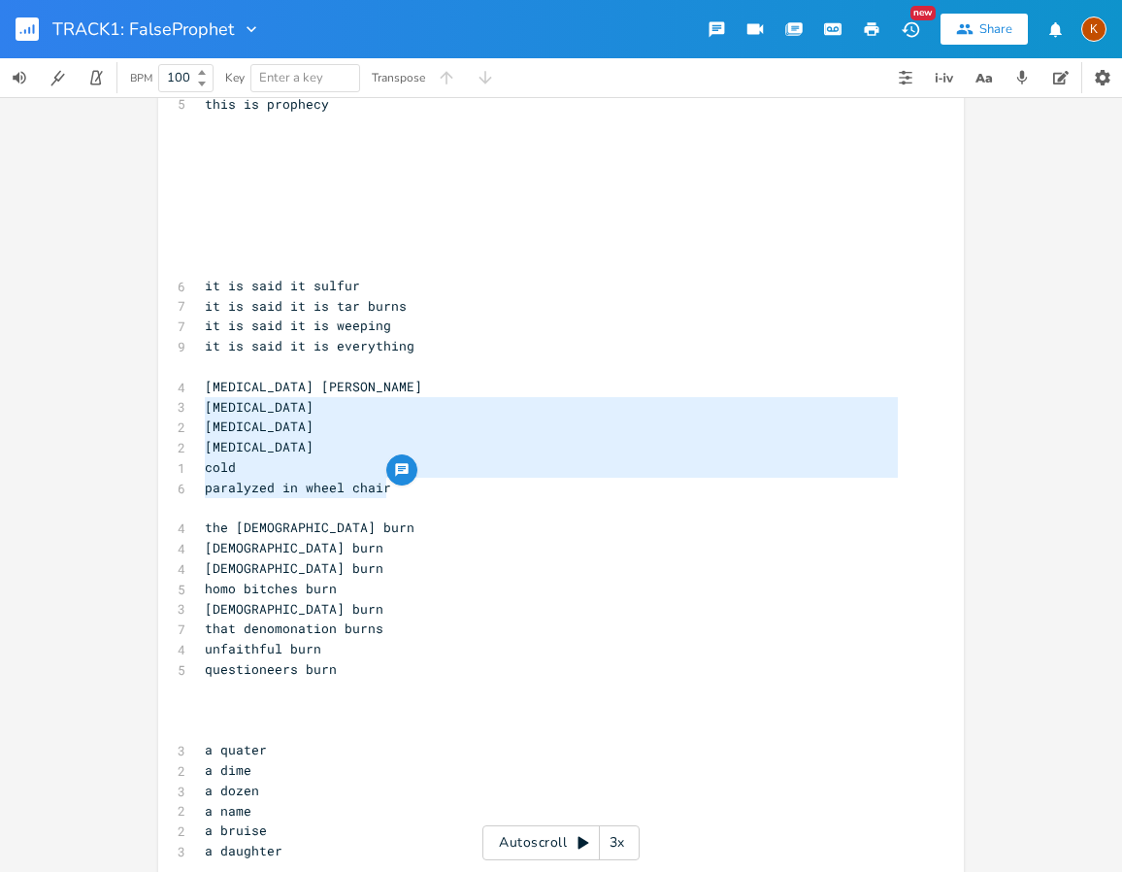
type textarea "[MEDICAL_DATA] [PERSON_NAME] [MEDICAL_DATA] [MEDICAL_DATA] [MEDICAL_DATA] cold …"
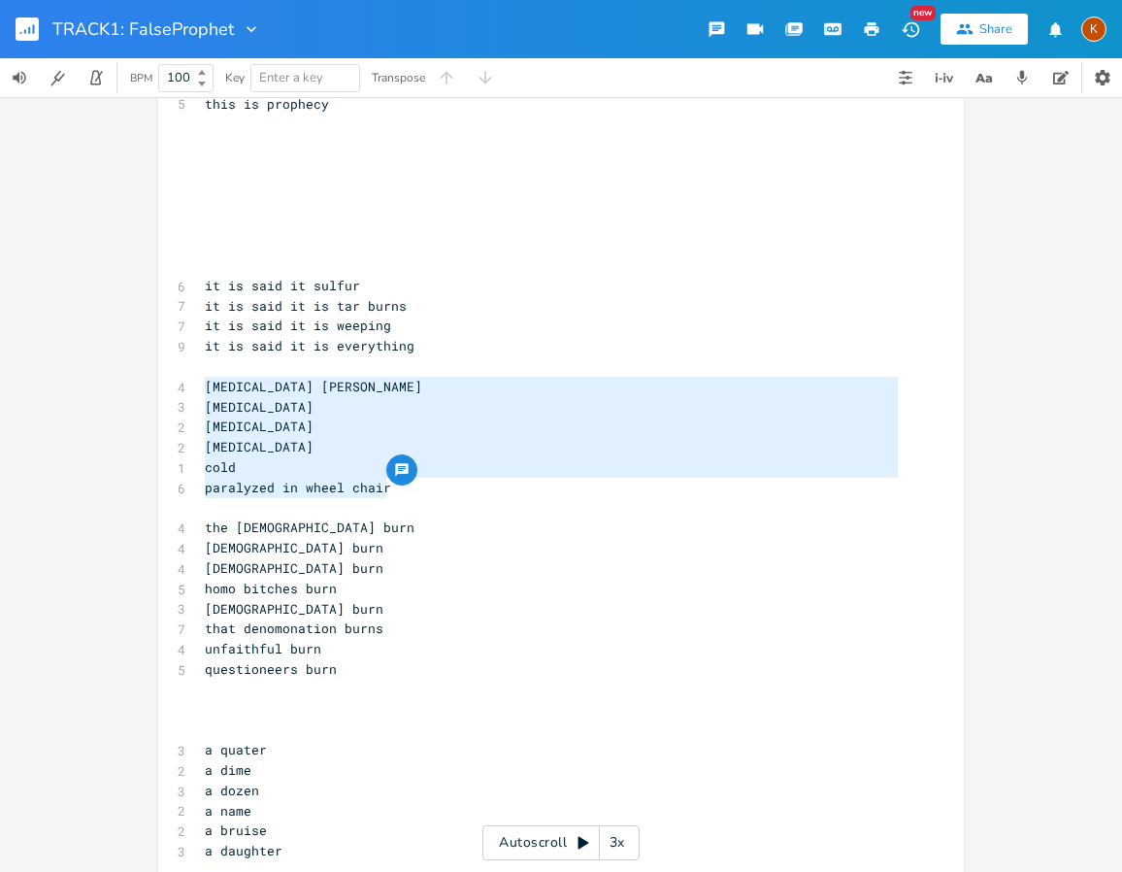
drag, startPoint x: 400, startPoint y: 492, endPoint x: 181, endPoint y: 381, distance: 246.2
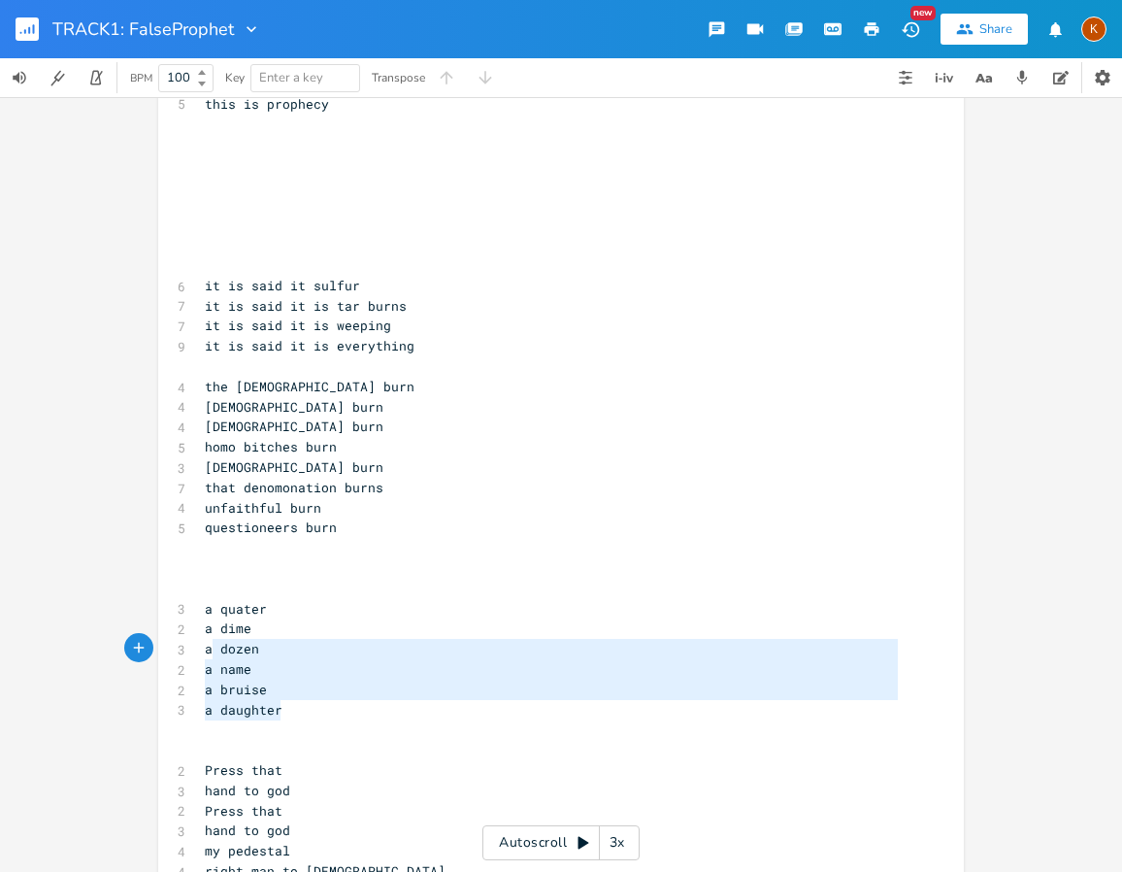
type textarea "a quater a dime a dozen a name a bruise a daughter"
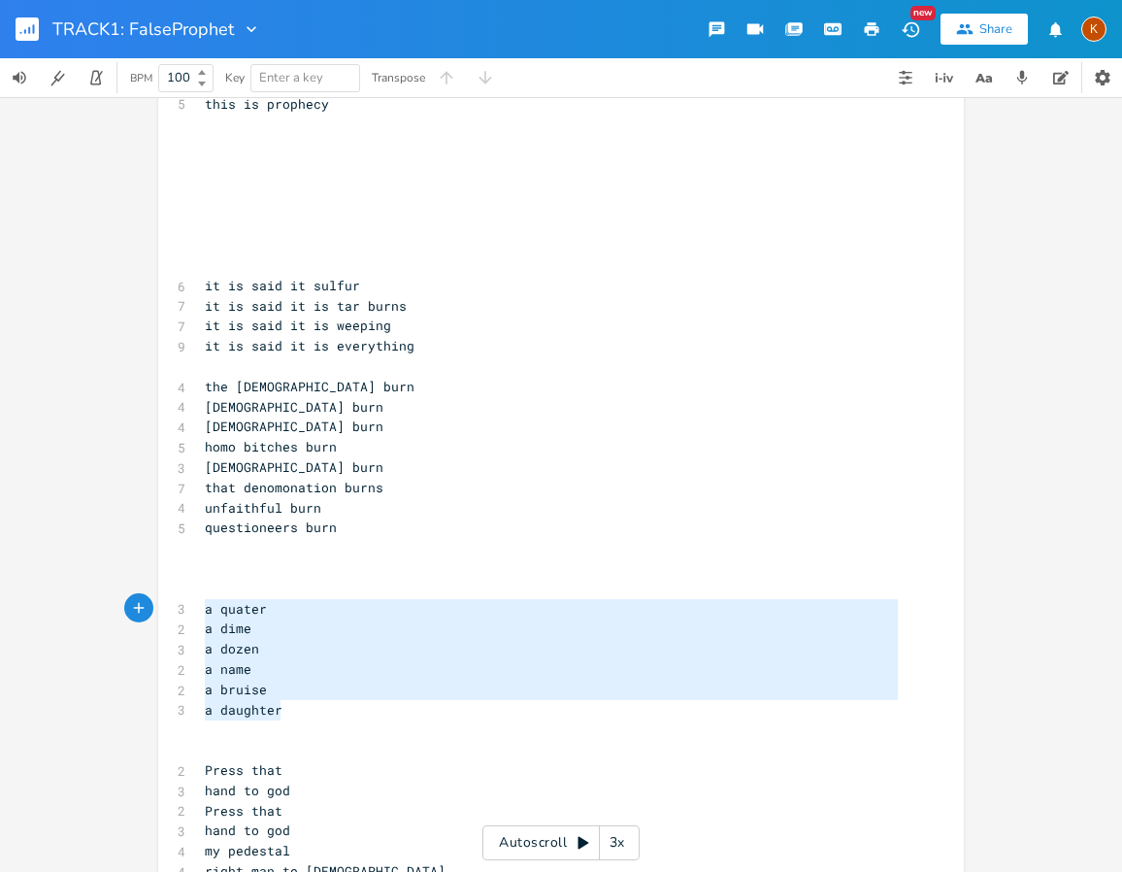
drag, startPoint x: 314, startPoint y: 717, endPoint x: 182, endPoint y: 610, distance: 170.4
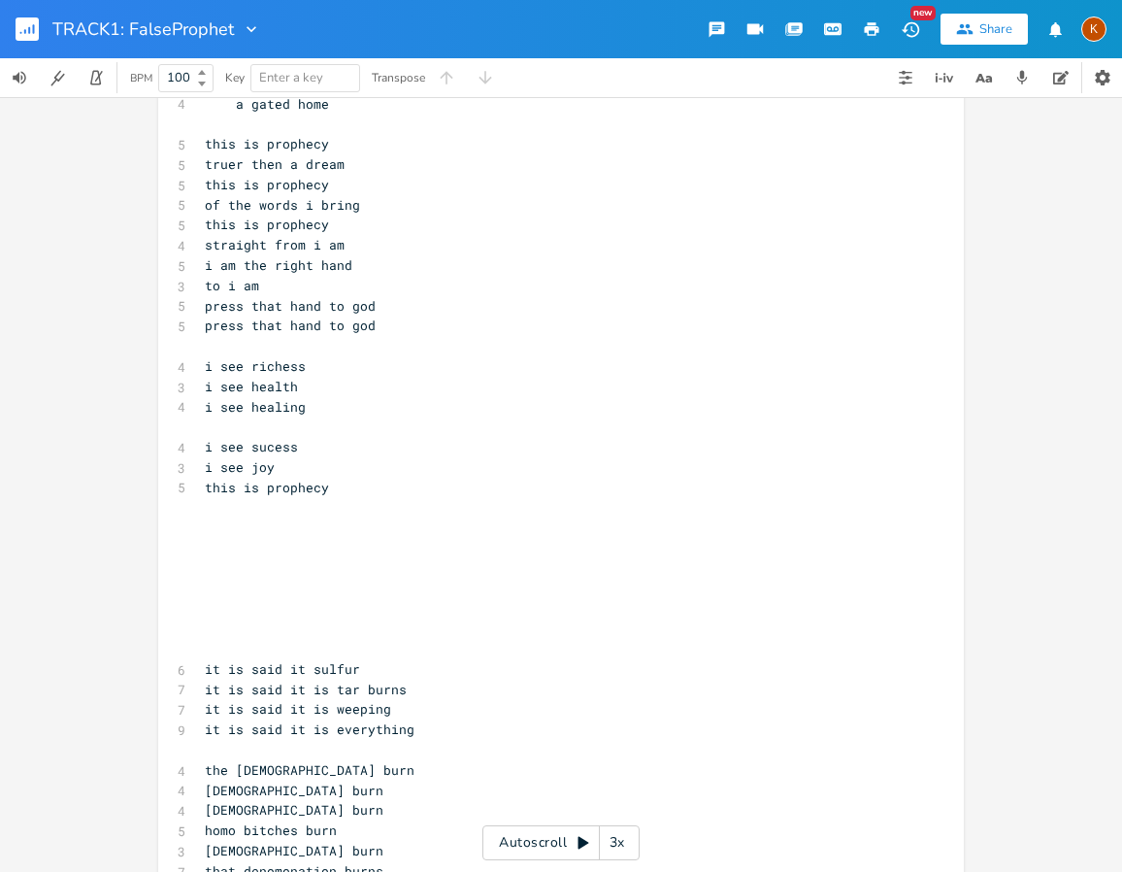
scroll to position [388, 0]
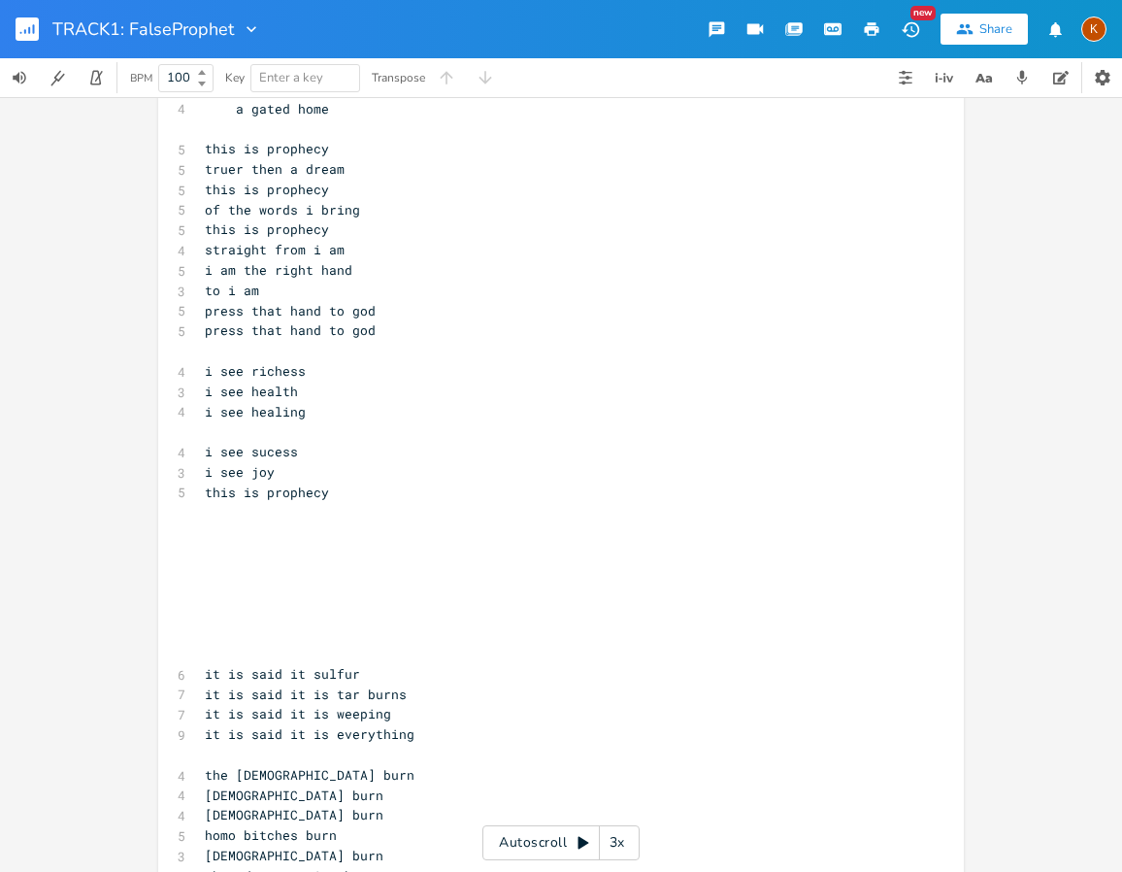
click at [229, 589] on pre "​" at bounding box center [551, 594] width 701 height 20
paste textarea "v"
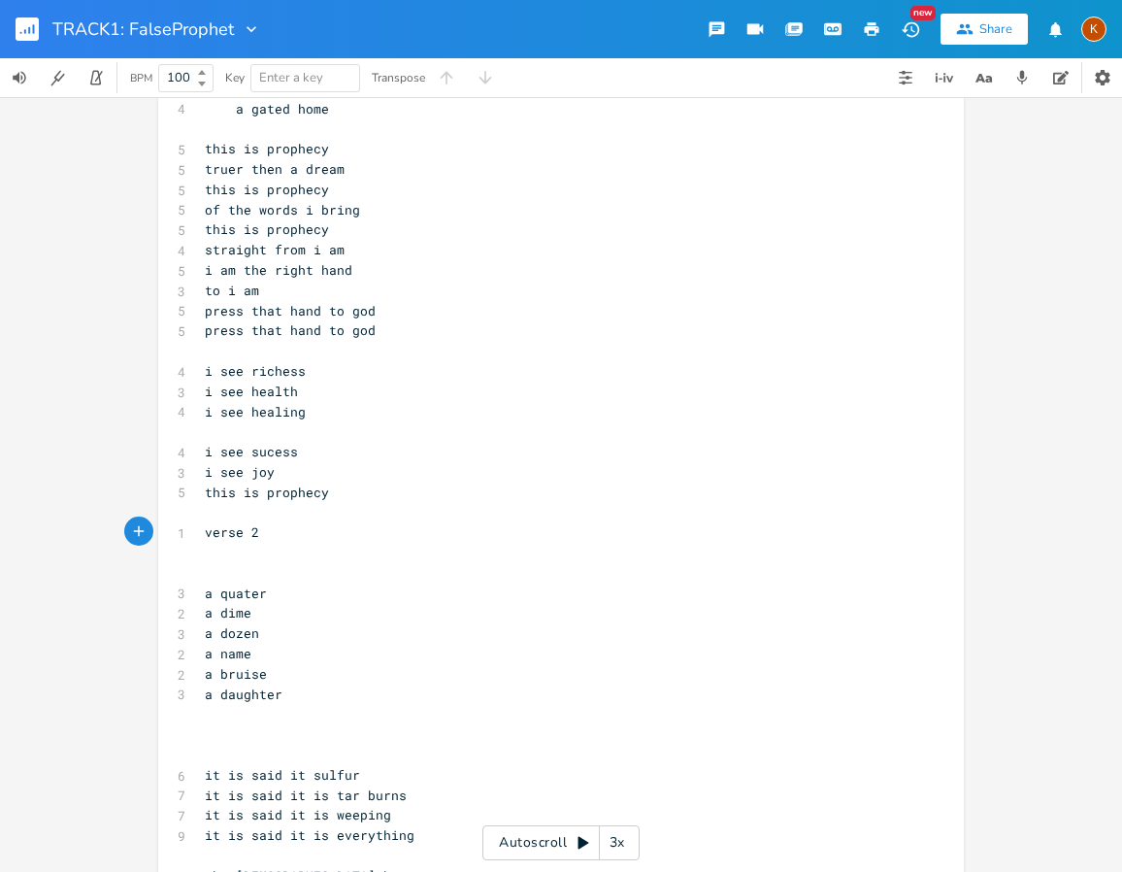
type textarea "verse 2]"
type textarea "["
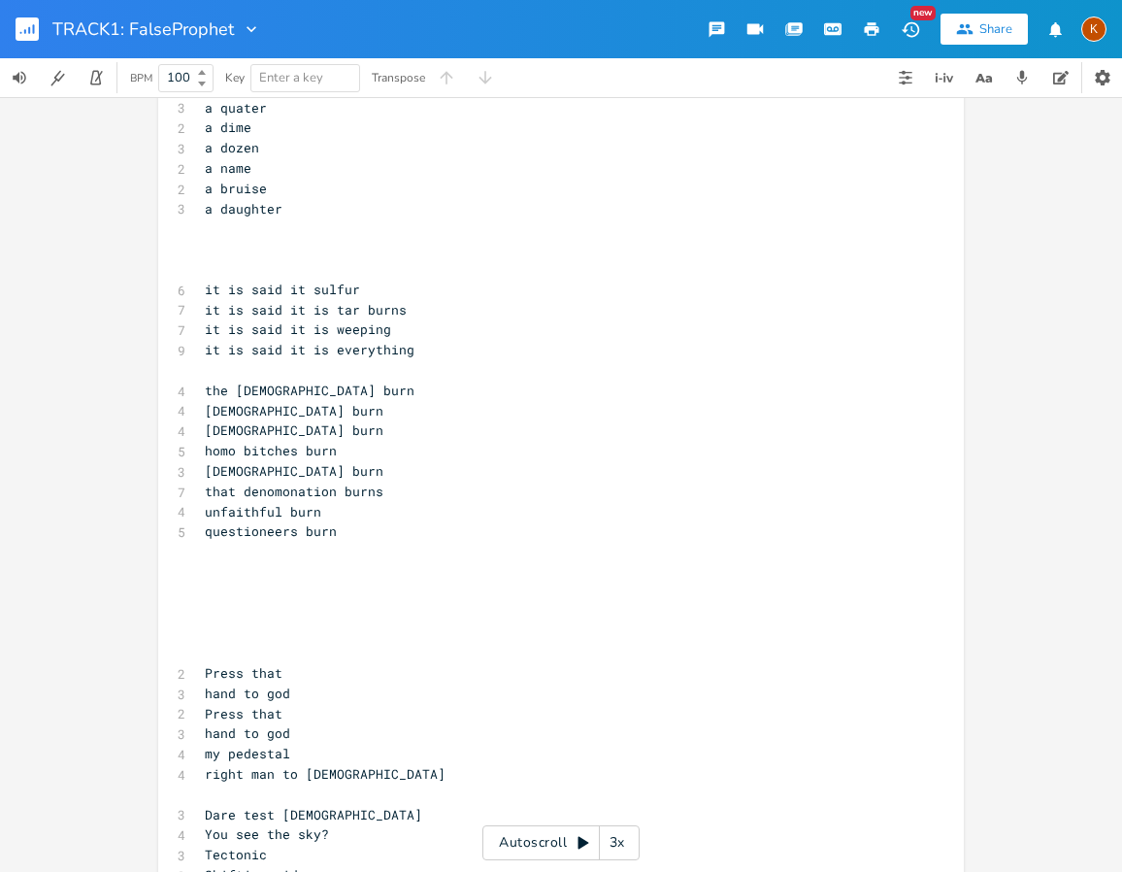
scroll to position [777, 0]
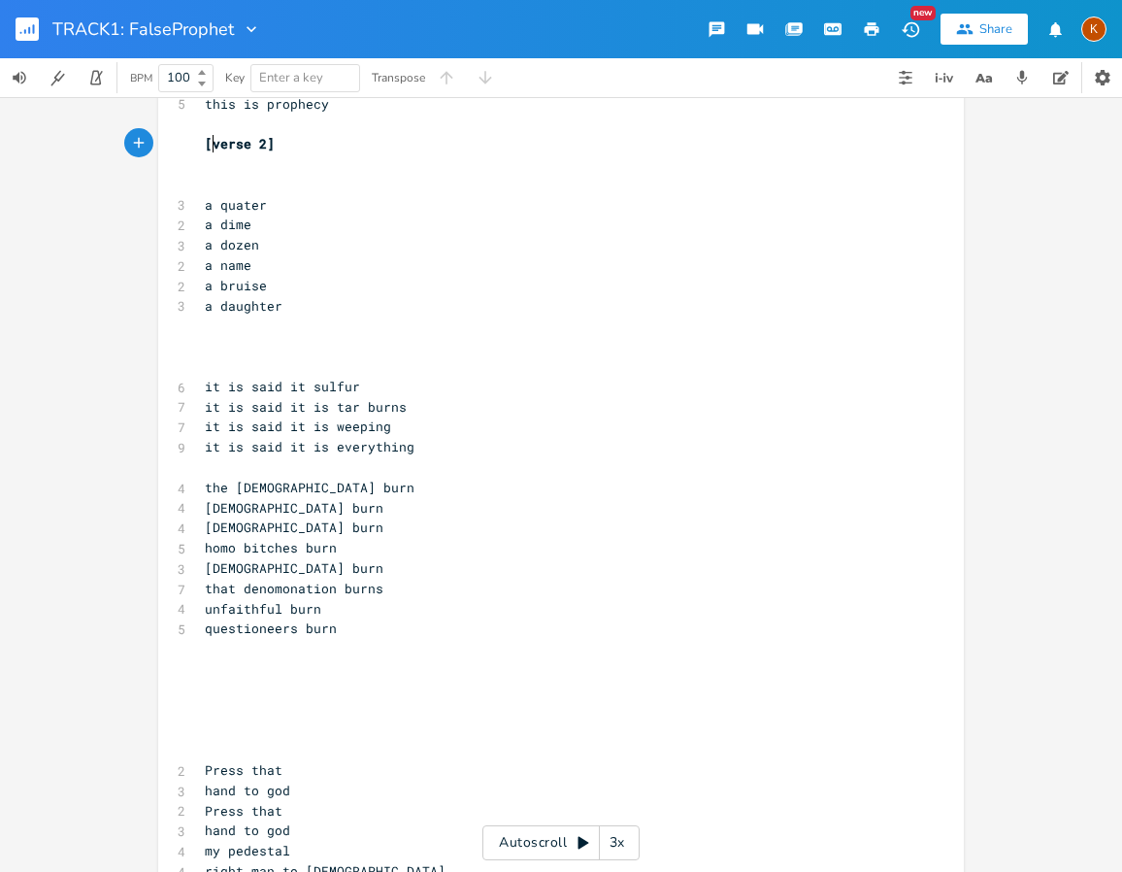
click at [217, 341] on pre "​" at bounding box center [551, 346] width 701 height 20
type textarea "[verse 3]"
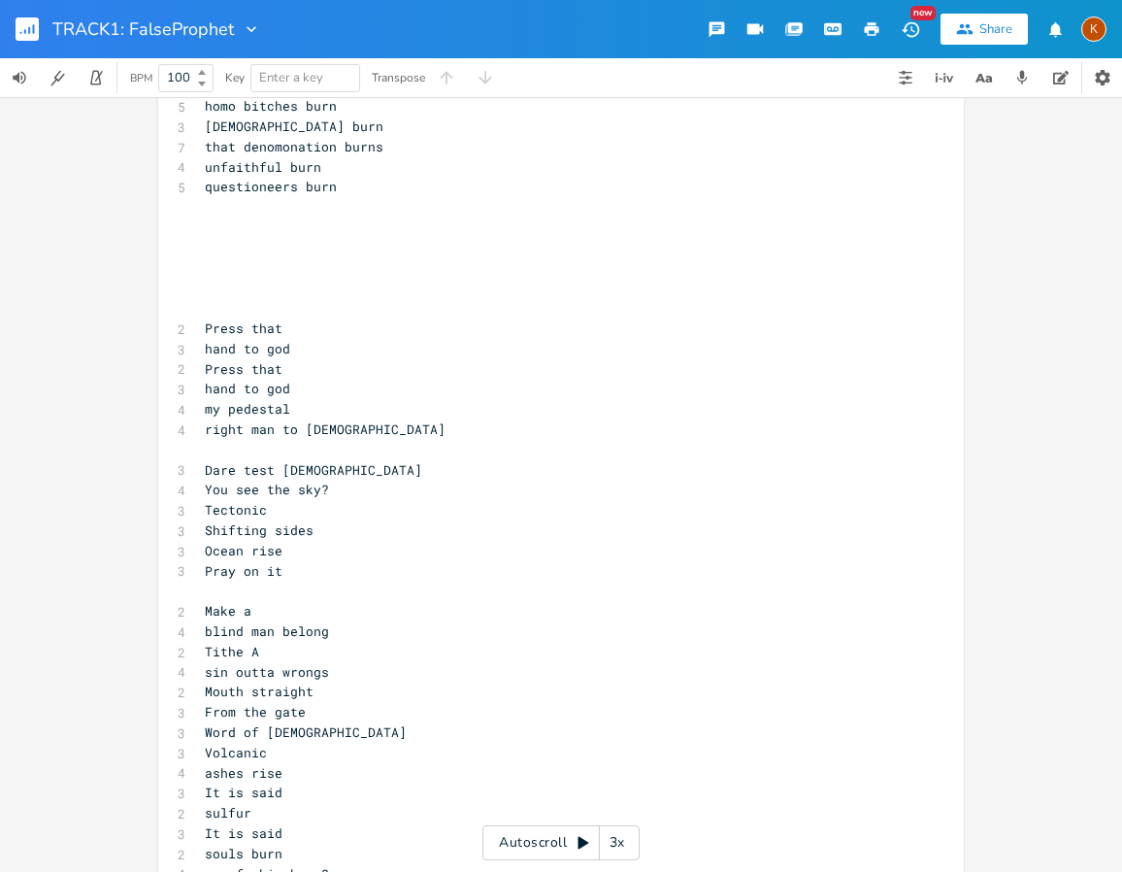
scroll to position [1262, 0]
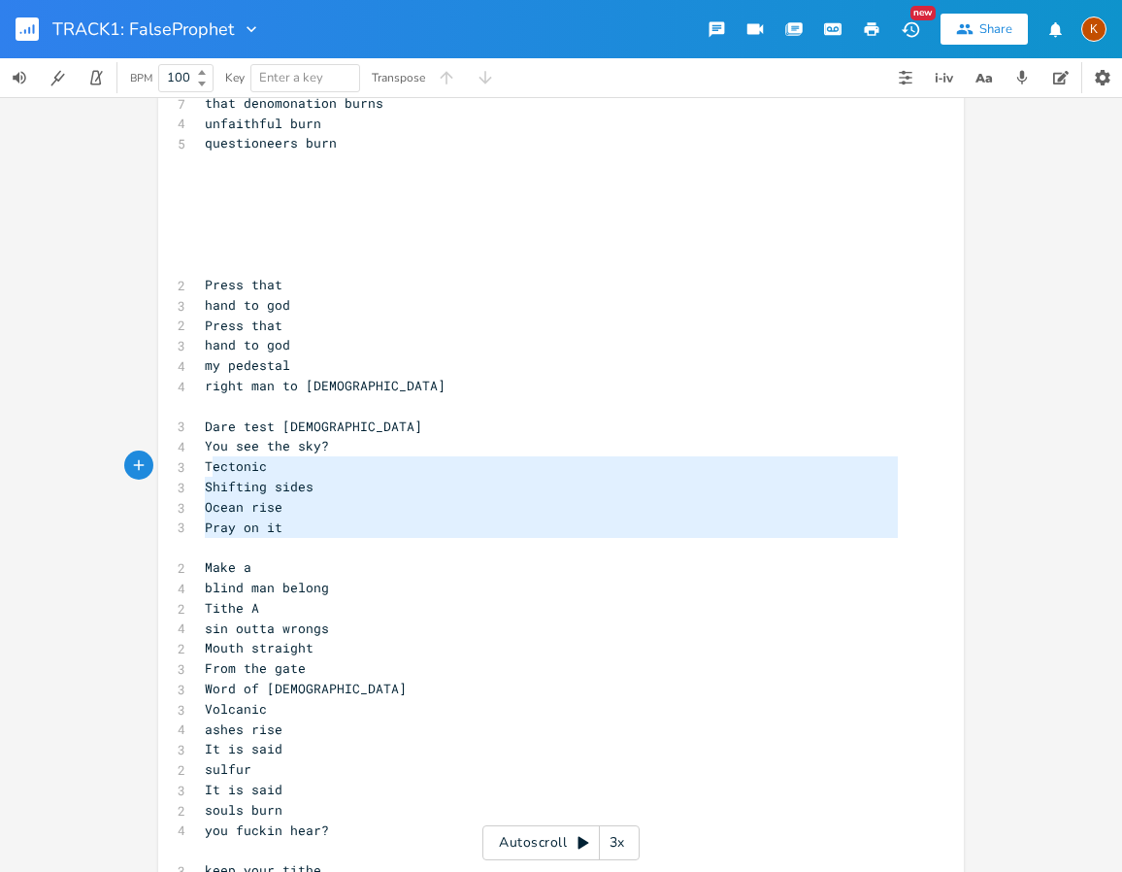
type textarea "Dare test [DEMOGRAPHIC_DATA] You see the sky? Tectonic Shifting sides Ocean ris…"
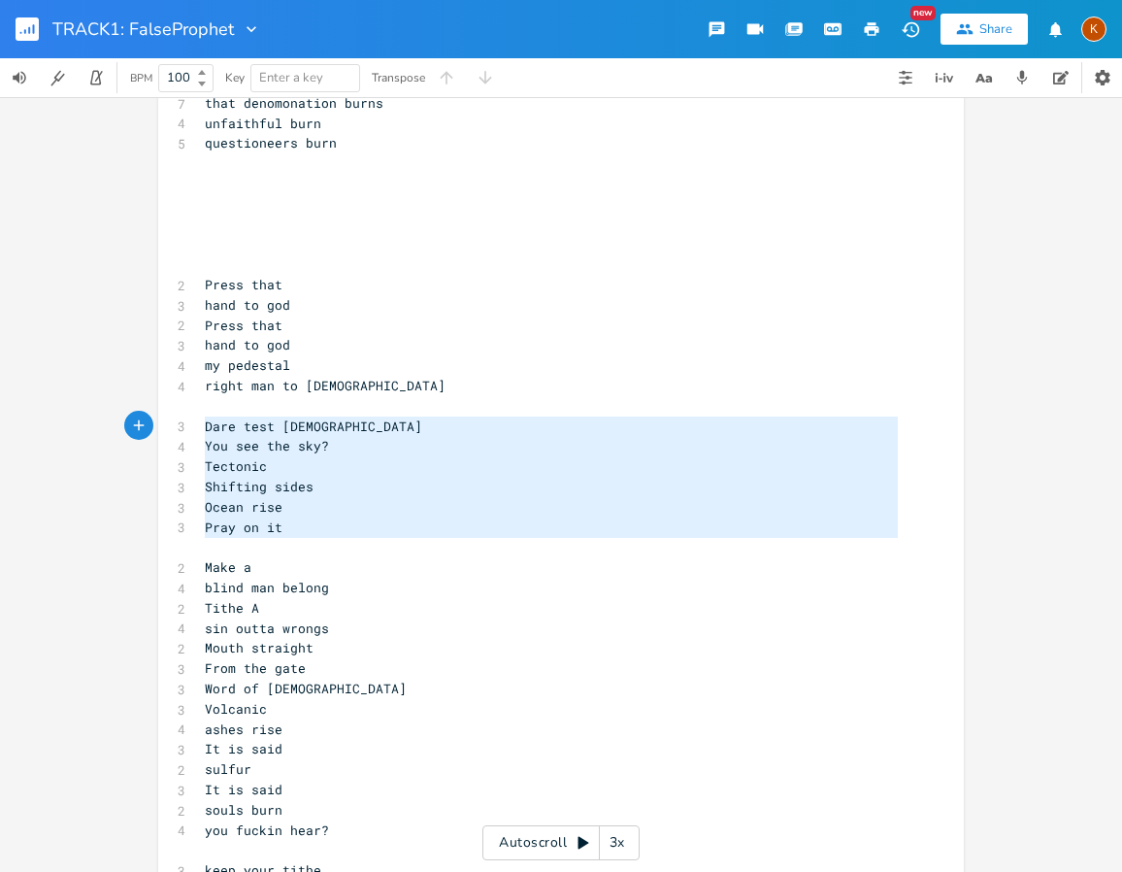
drag, startPoint x: 311, startPoint y: 538, endPoint x: 195, endPoint y: 426, distance: 160.7
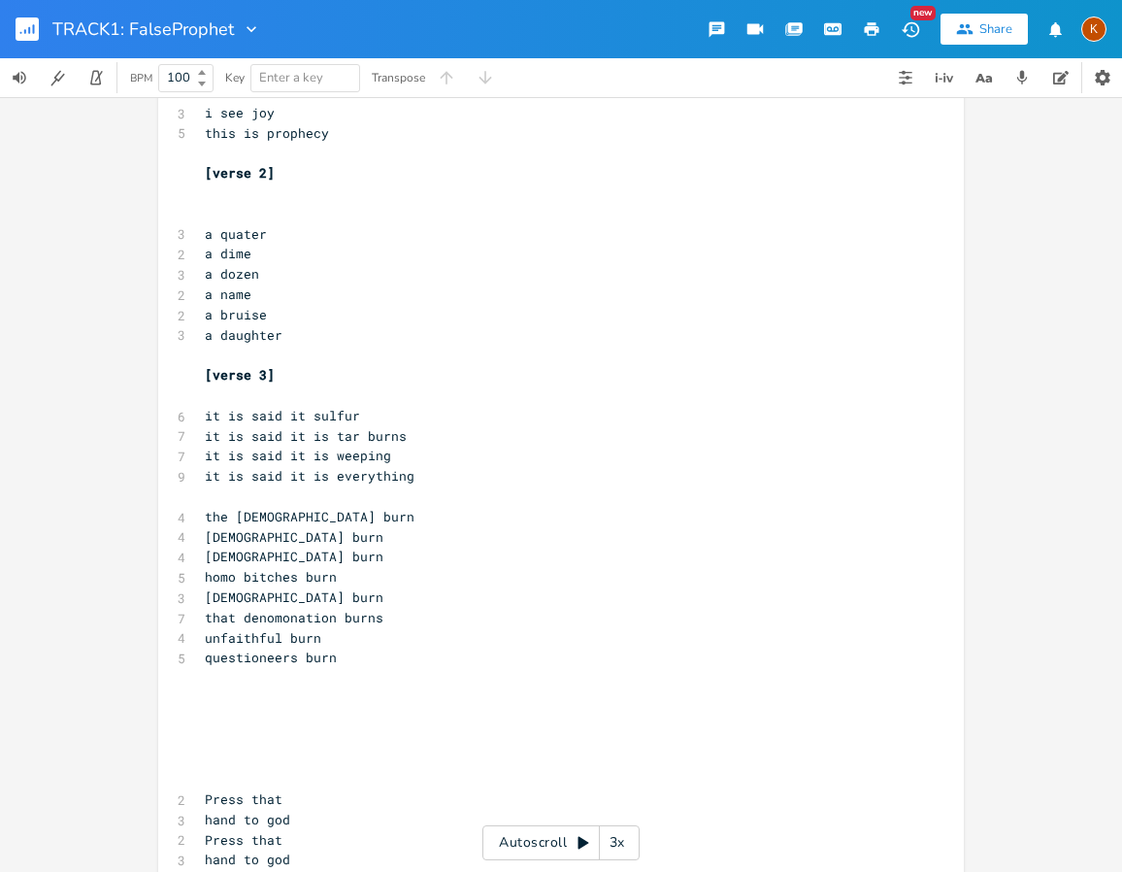
scroll to position [777, 0]
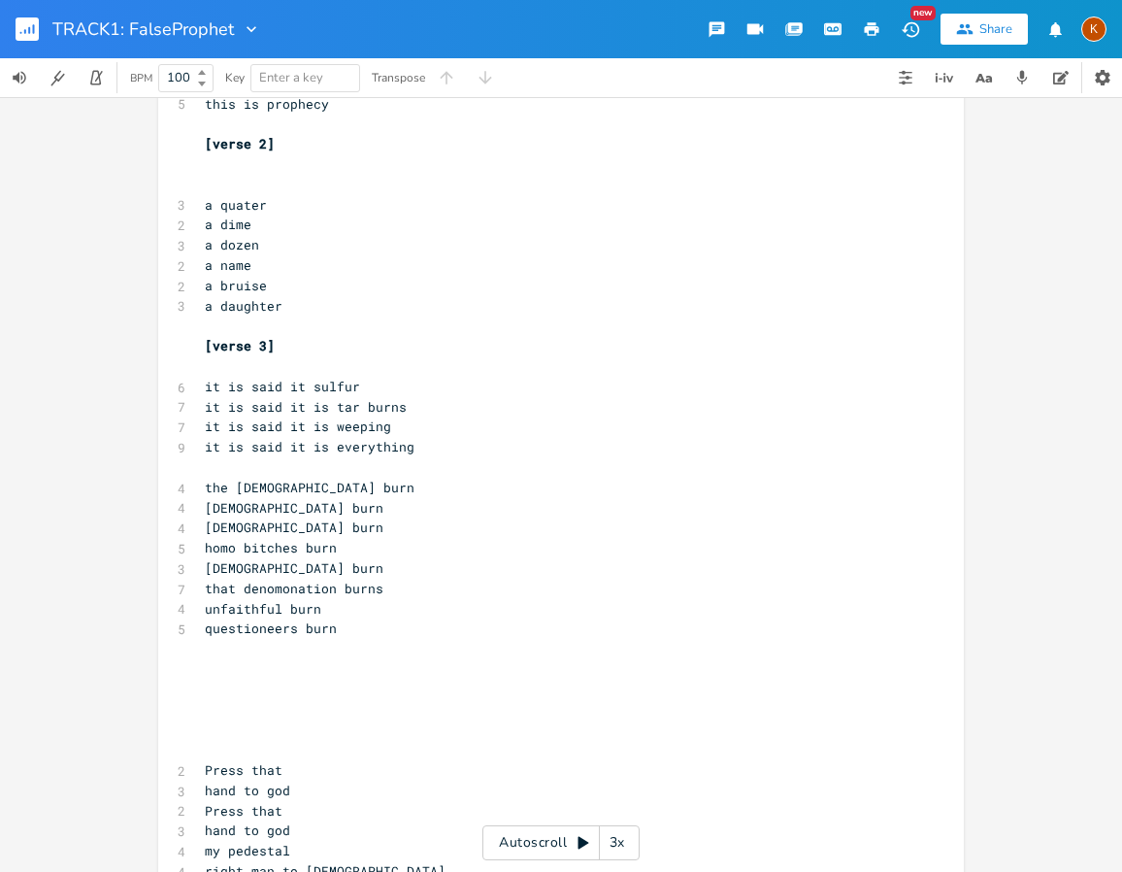
click at [211, 657] on pre "​" at bounding box center [551, 649] width 701 height 20
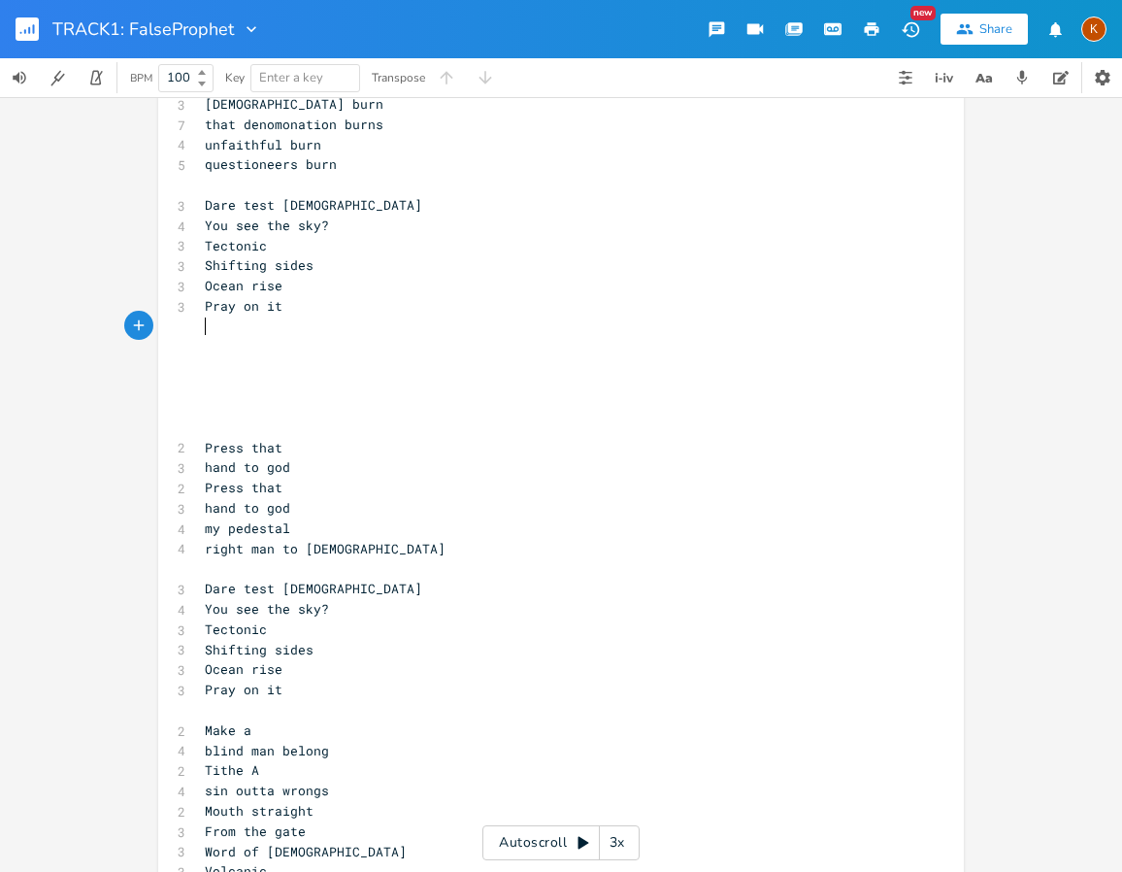
scroll to position [1262, 0]
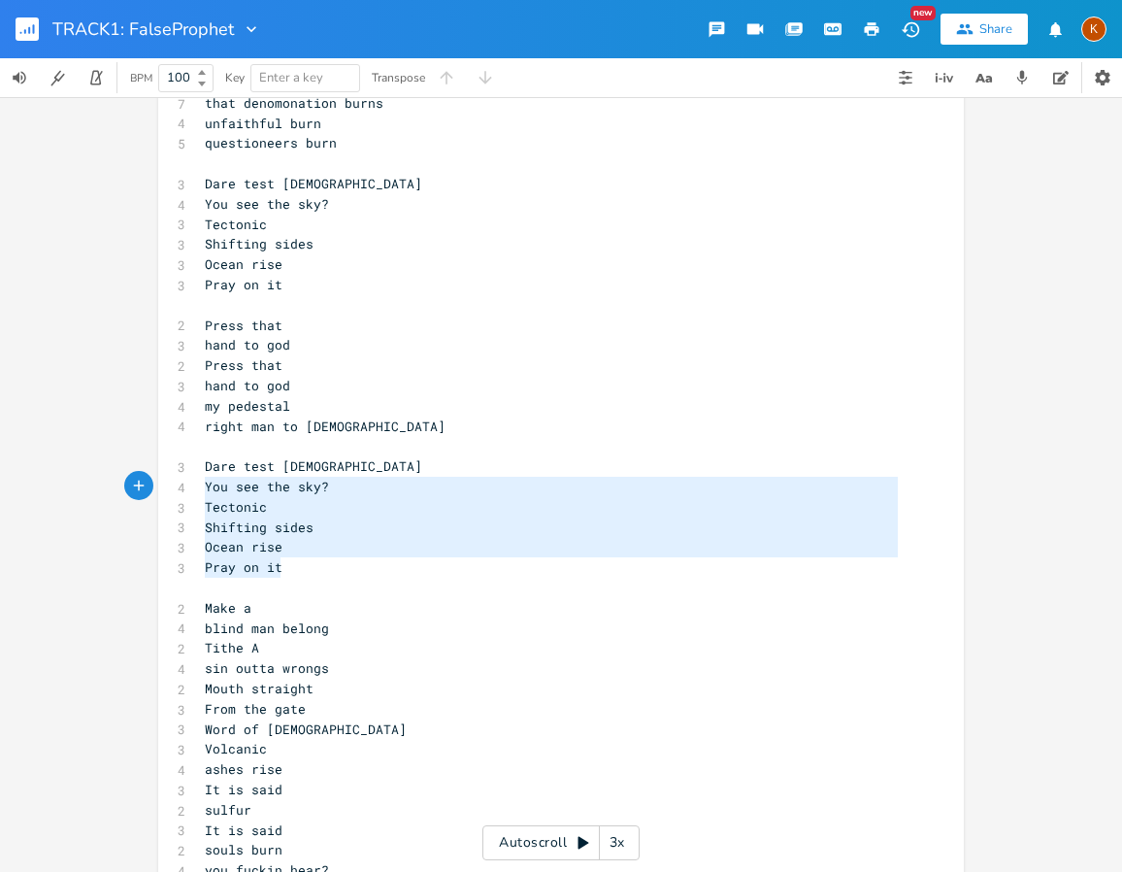
type textarea "Dare test [DEMOGRAPHIC_DATA] You see the sky? Tectonic Shifting sides Ocean ris…"
drag, startPoint x: 290, startPoint y: 573, endPoint x: 163, endPoint y: 474, distance: 161.2
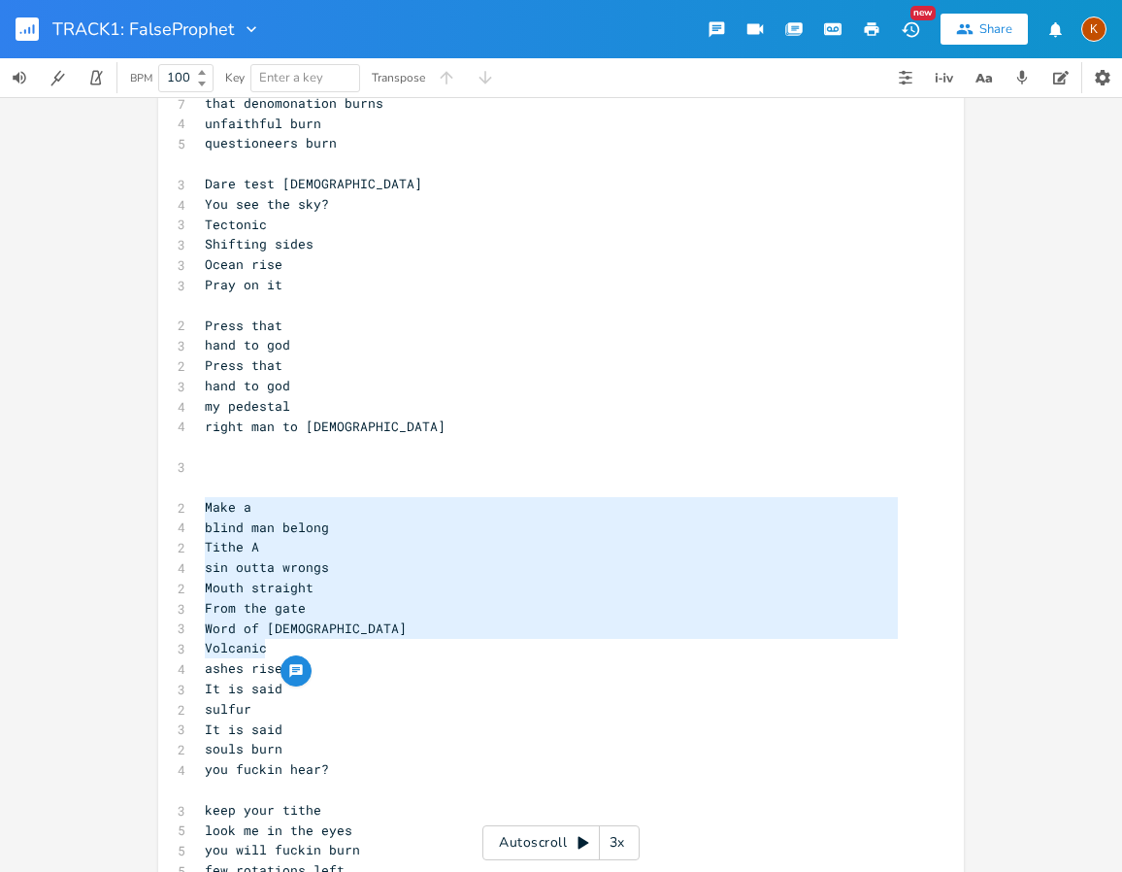
scroll to position [1359, 0]
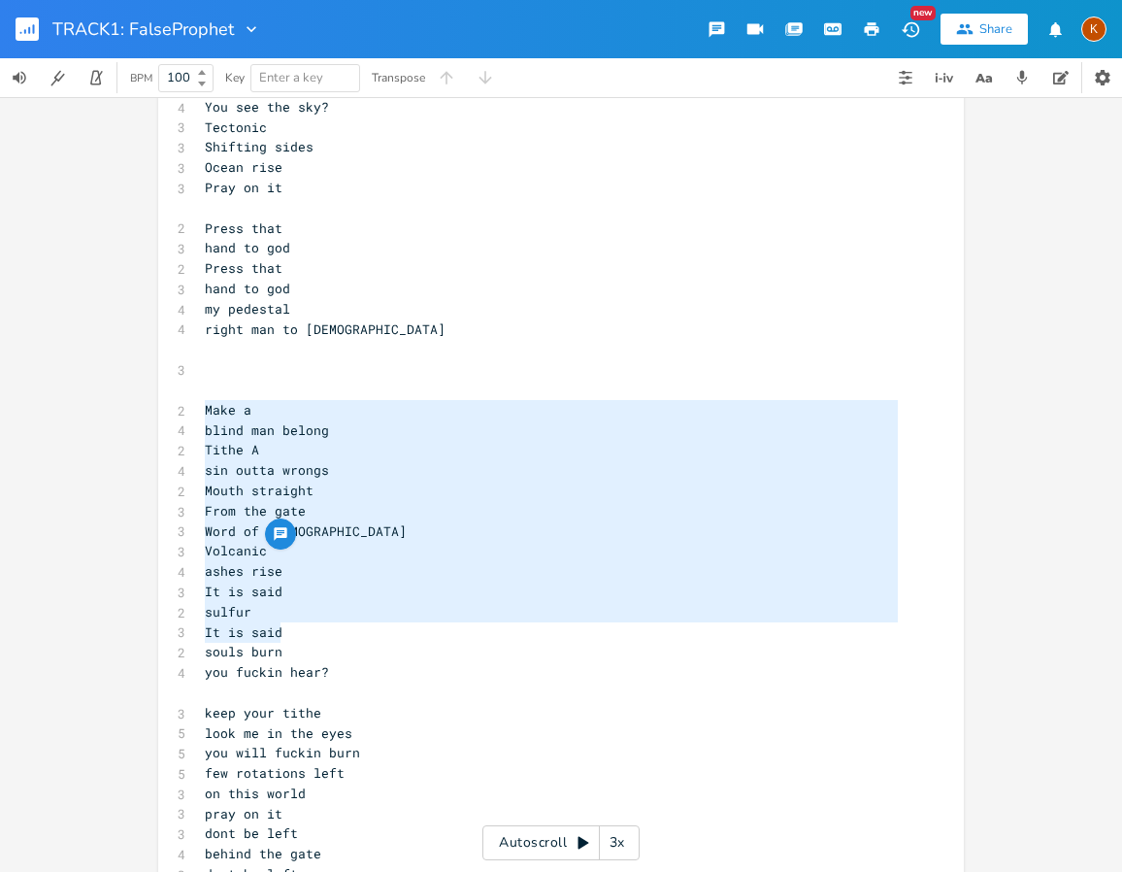
type textarea "Make a blind man belong Tithe A sin outta wrongs Mouth straight From the gate W…"
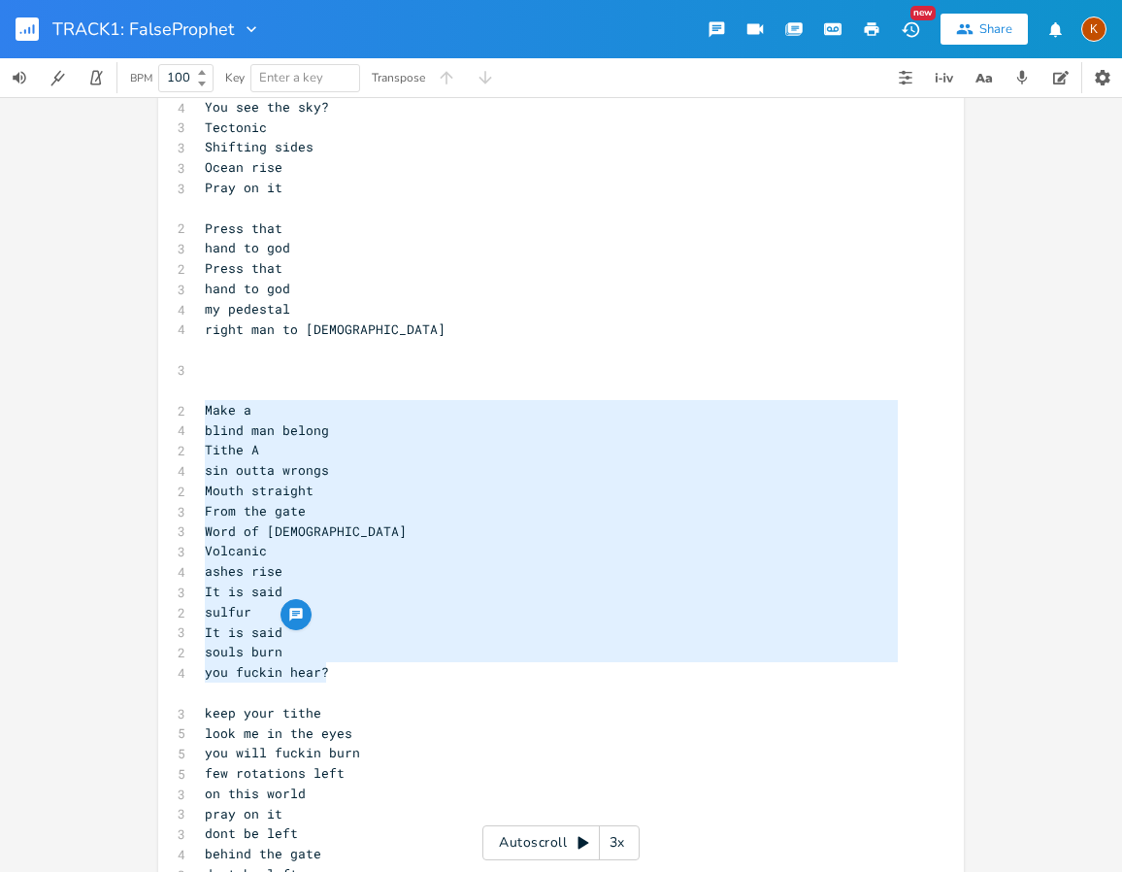
drag, startPoint x: 201, startPoint y: 504, endPoint x: 380, endPoint y: 678, distance: 249.2
click at [380, 678] on div "[chorus] 3 i can see 3 i can see 2 i can 2 i can 2 i can 3 dont be left 2 behin…" at bounding box center [551, 773] width 701 height 3978
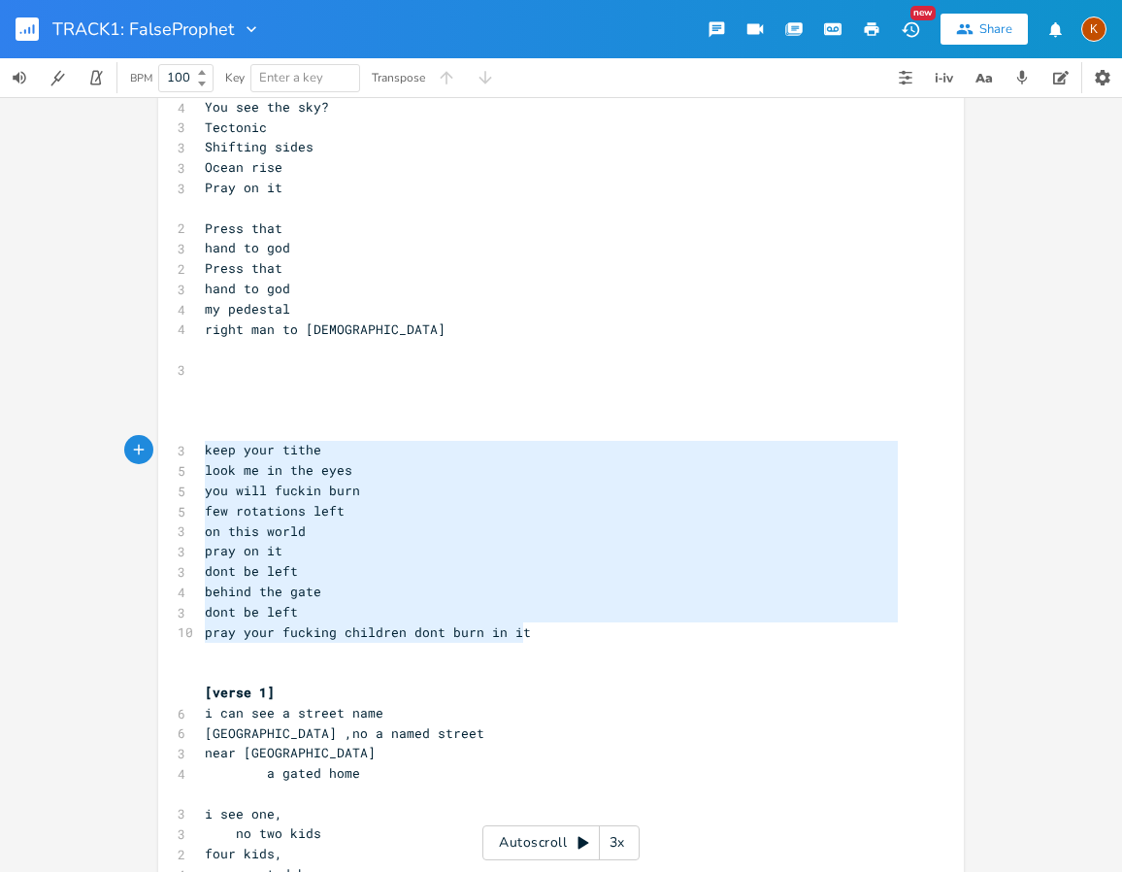
type textarea "keep your tithe look me in the eyes you will fuckin burn few rotations left on …"
drag, startPoint x: 459, startPoint y: 635, endPoint x: 183, endPoint y: 438, distance: 338.9
click at [183, 438] on div "keep your tithe look me in the eyes you will fuckin burn few rotations left on …" at bounding box center [561, 638] width 806 height 3778
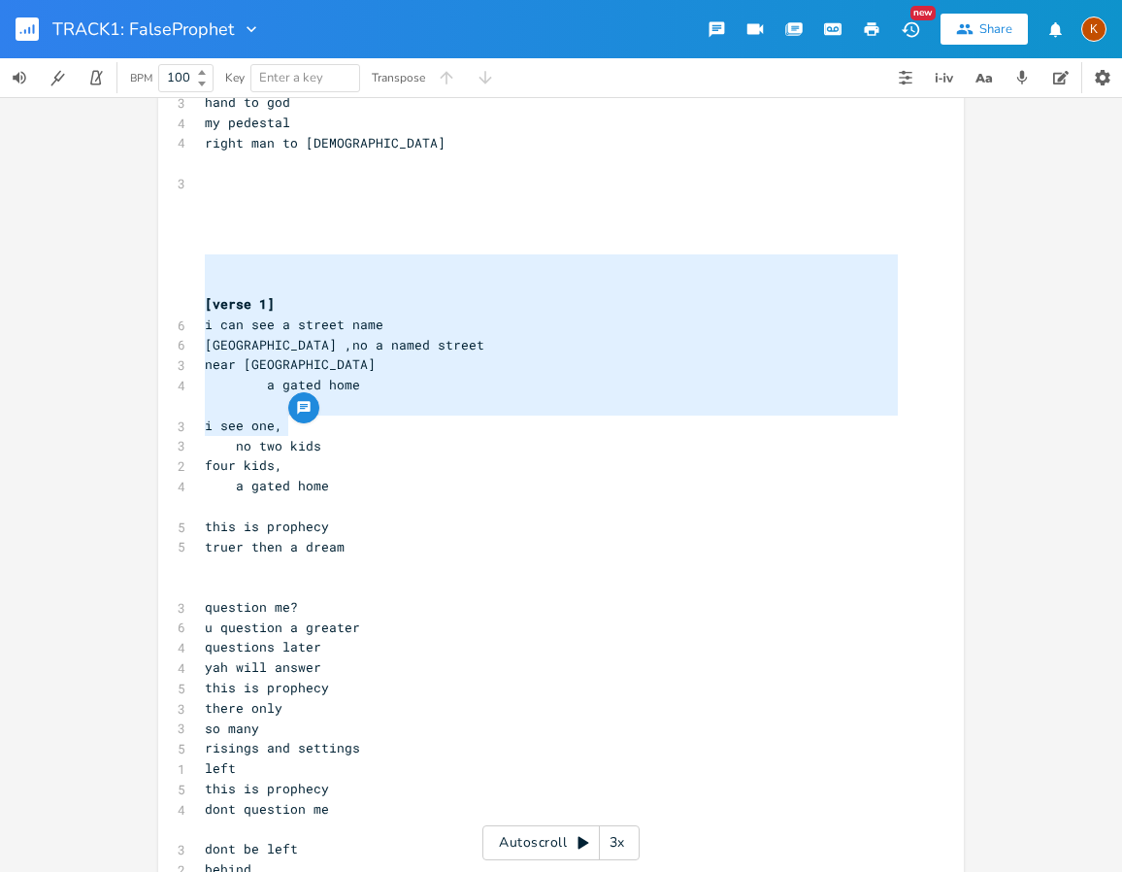
scroll to position [1553, 0]
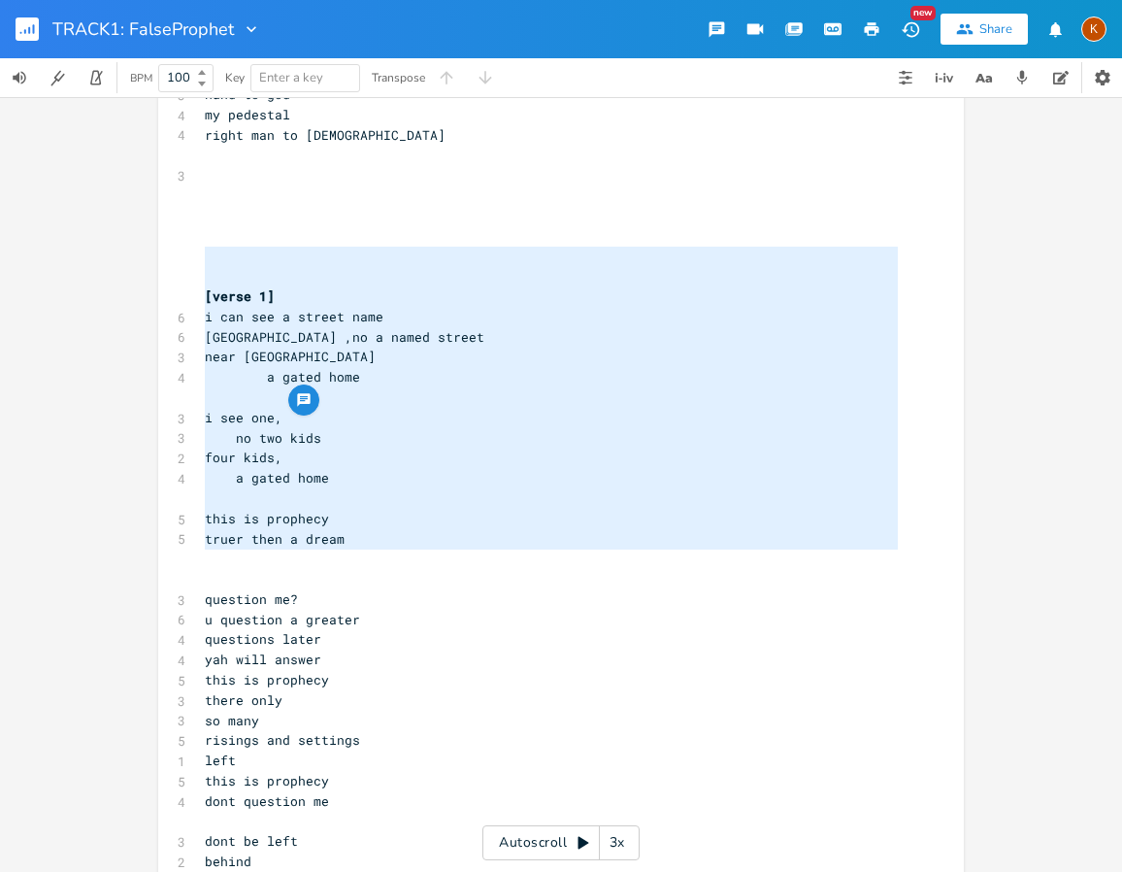
type textarea "[verse 1] i can see a street name [GEOGRAPHIC_DATA] ,no a named street near [GE…"
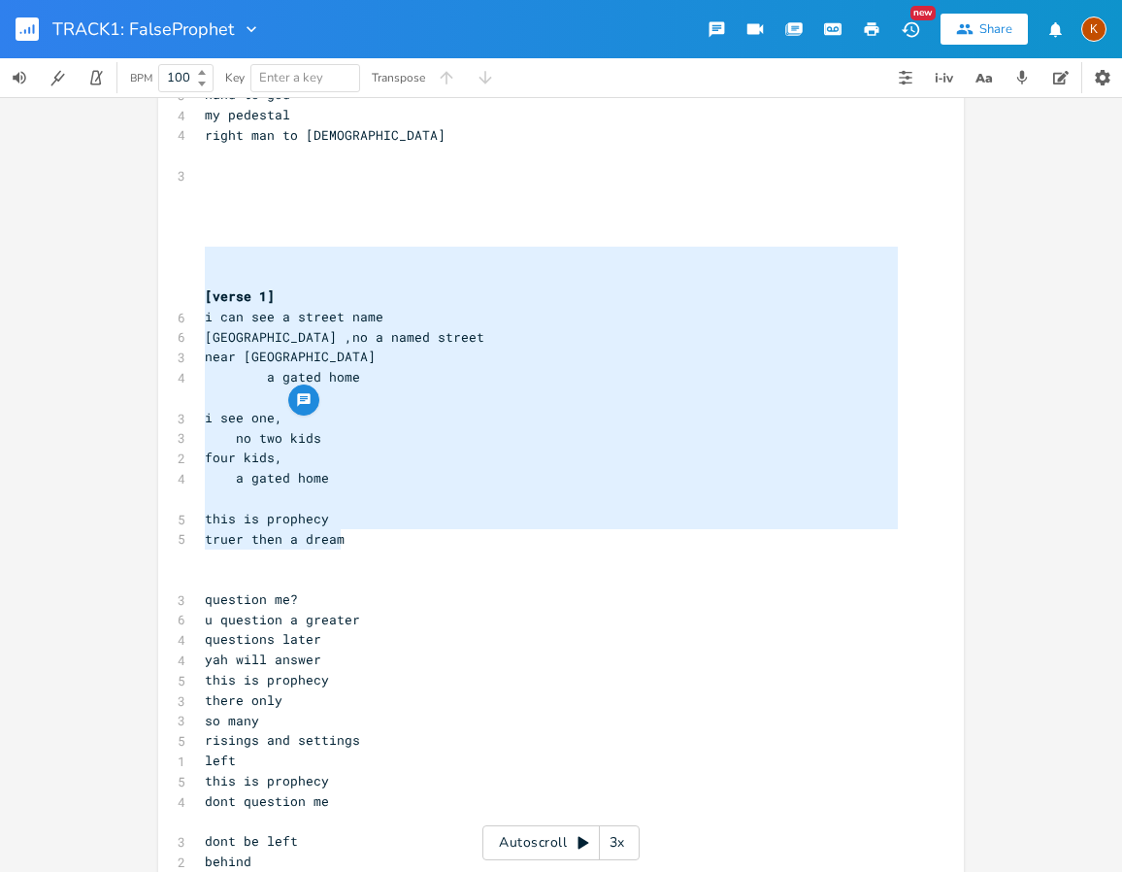
drag, startPoint x: 223, startPoint y: 504, endPoint x: 361, endPoint y: 549, distance: 144.9
click at [361, 549] on div "[chorus] 3 i can see 3 i can see 2 i can 2 i can 2 i can 3 dont be left 2 behin…" at bounding box center [551, 347] width 701 height 3514
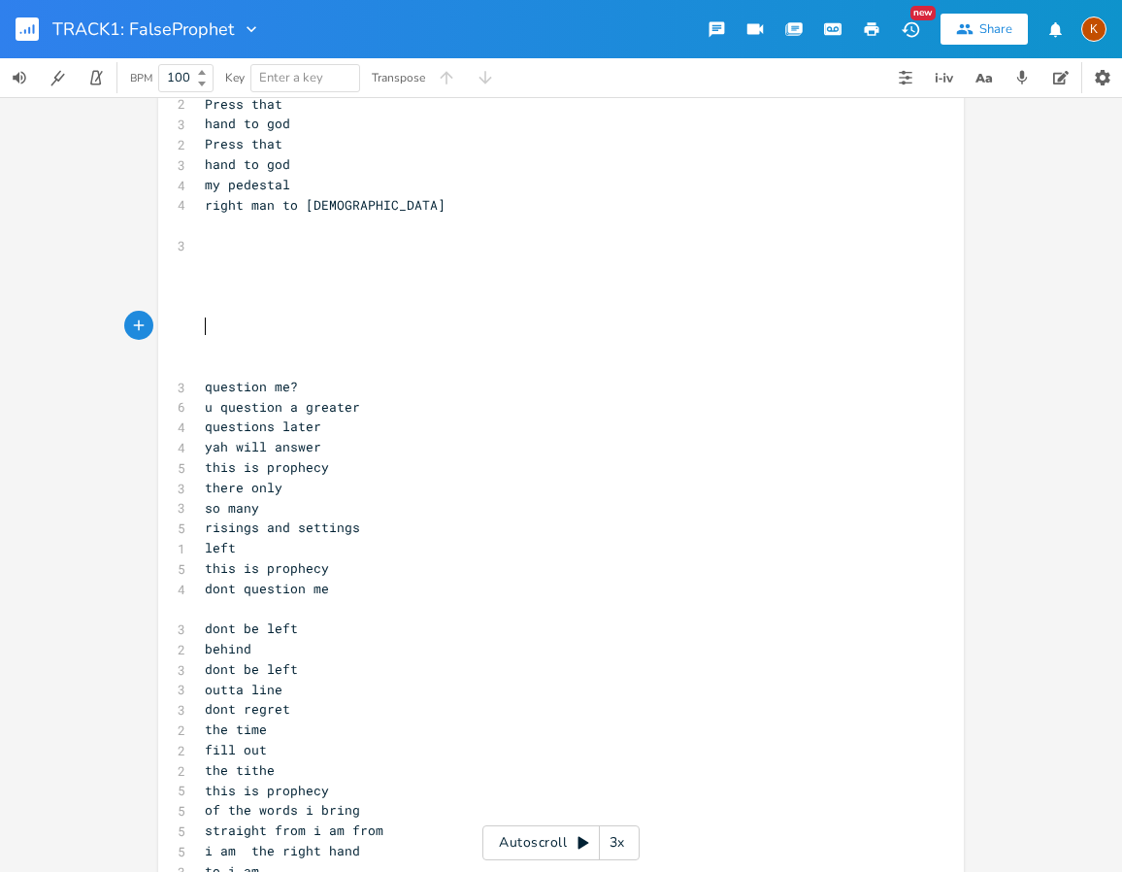
scroll to position [1456, 0]
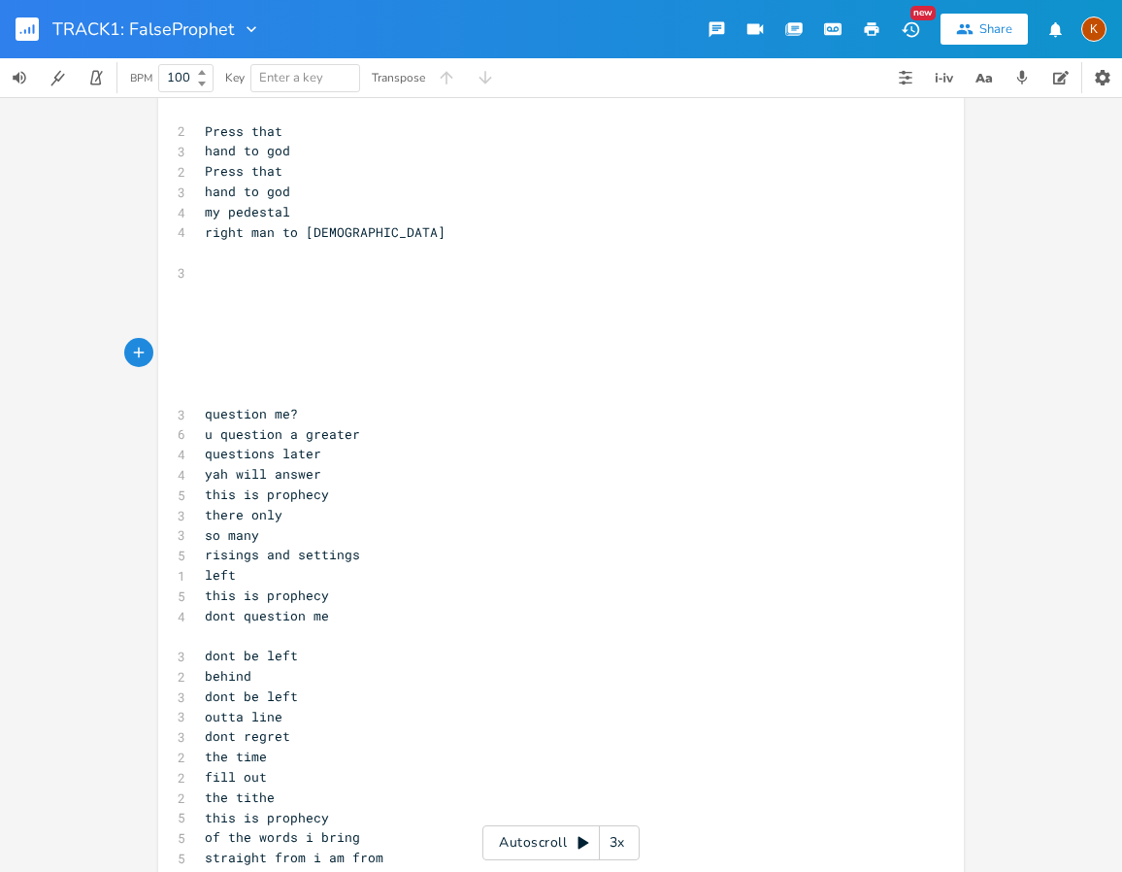
click at [275, 372] on pre "​" at bounding box center [551, 373] width 701 height 20
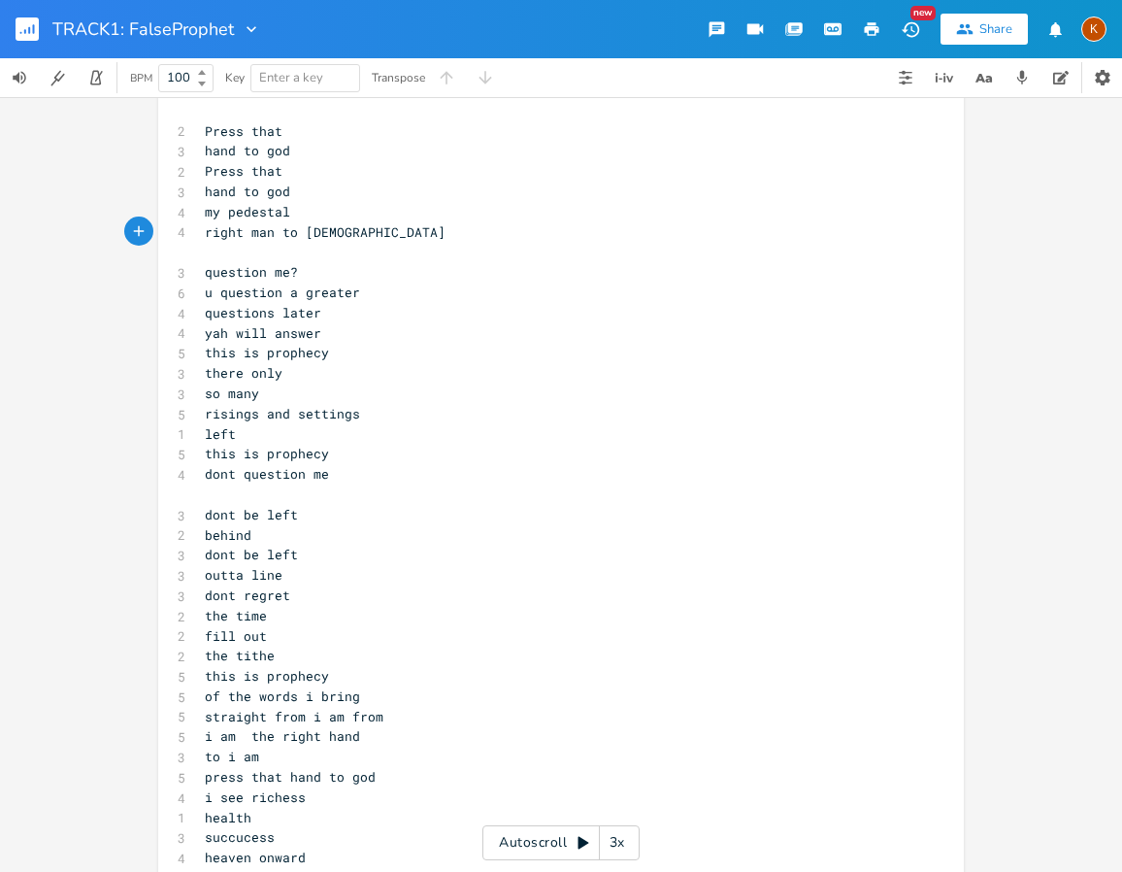
scroll to position [1553, 0]
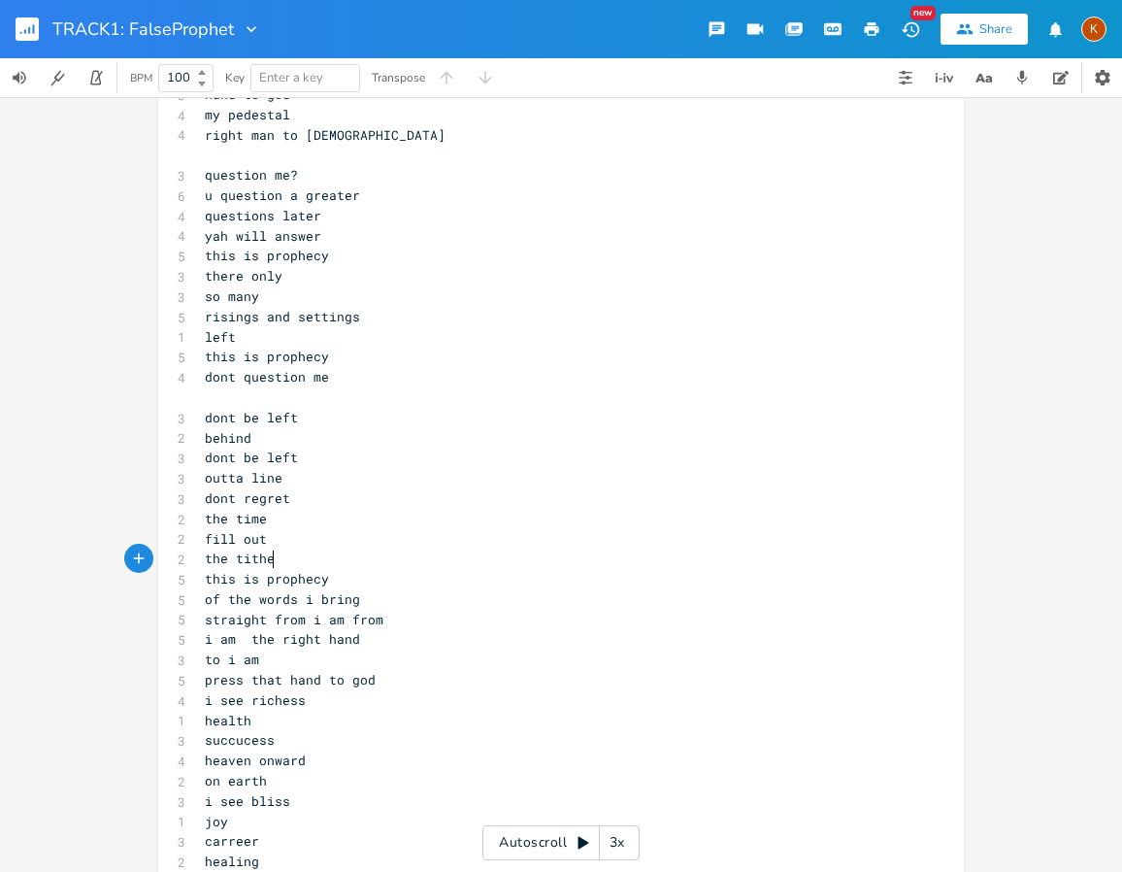
drag, startPoint x: 287, startPoint y: 559, endPoint x: 264, endPoint y: 557, distance: 23.4
click at [264, 557] on pre "the tithe" at bounding box center [551, 559] width 701 height 20
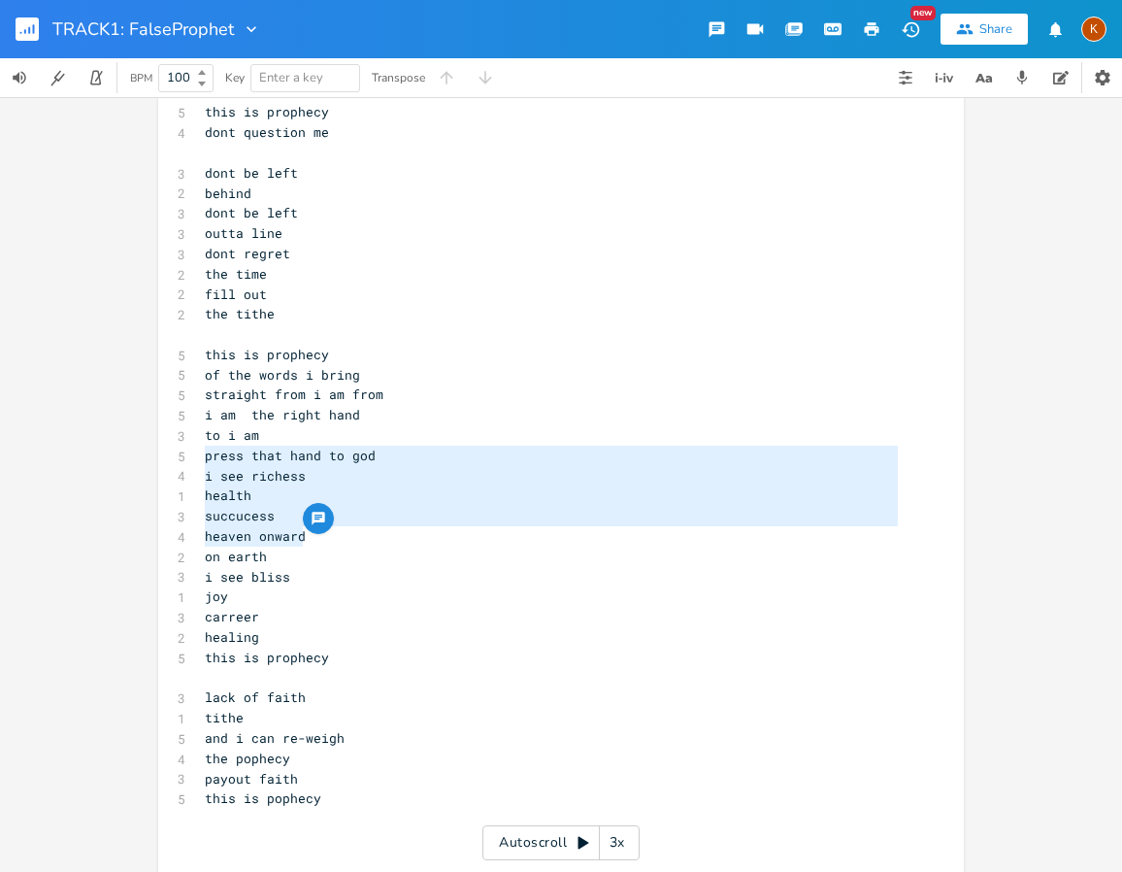
scroll to position [1845, 0]
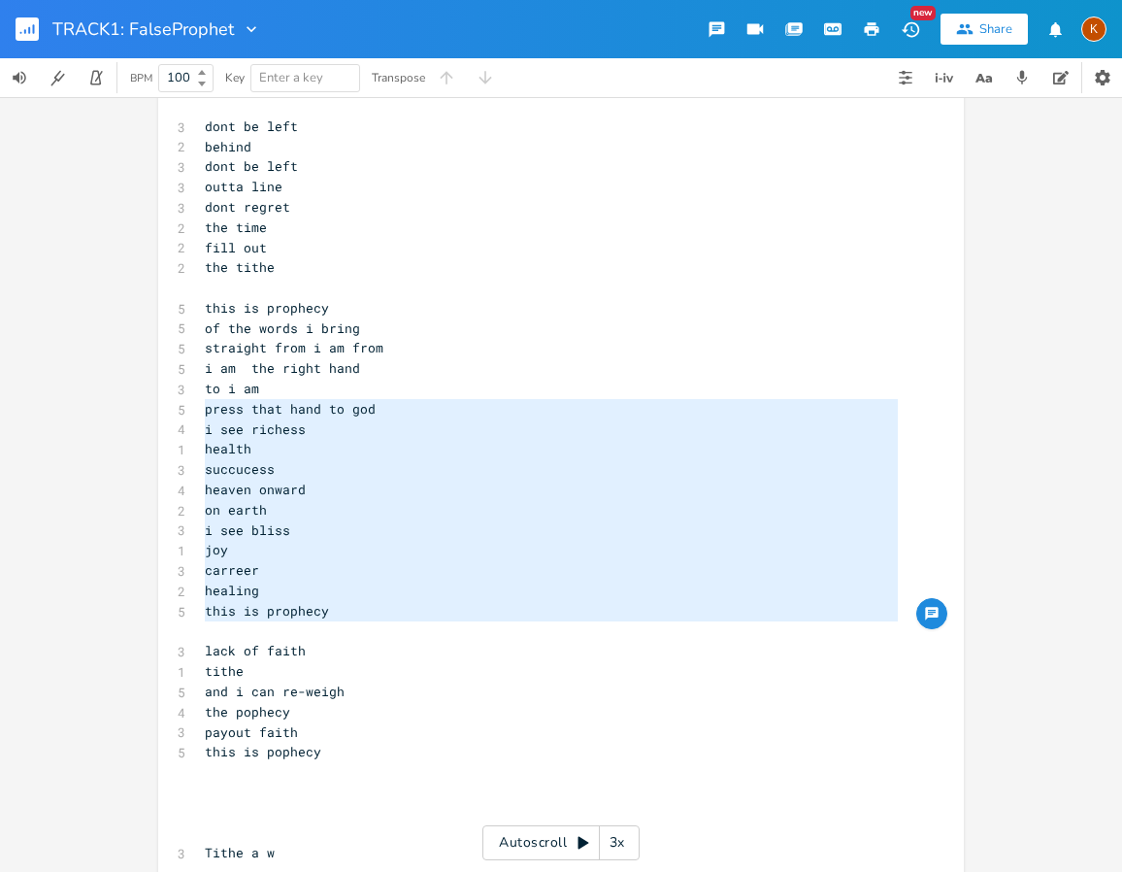
type textarea "press that hand to [DEMOGRAPHIC_DATA] i see richess health succucess heaven onw…"
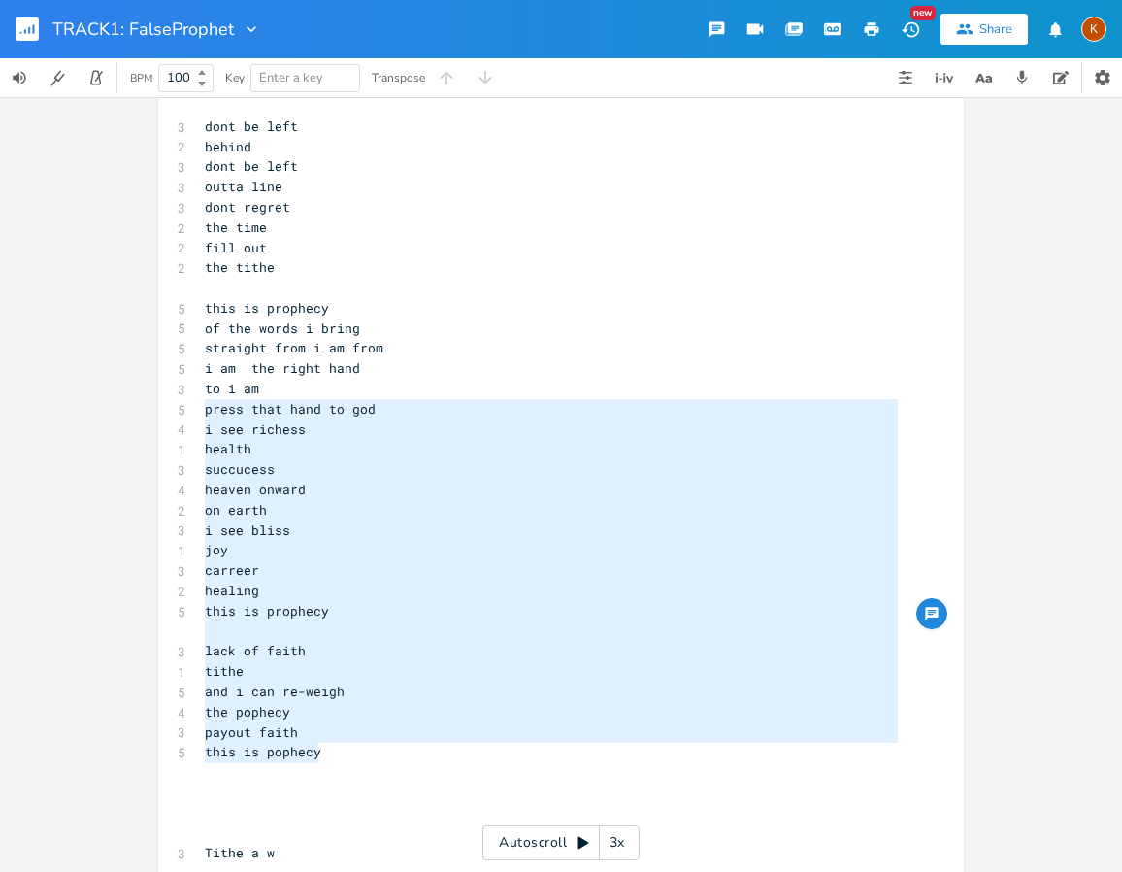
drag, startPoint x: 198, startPoint y: 604, endPoint x: 393, endPoint y: 757, distance: 248.2
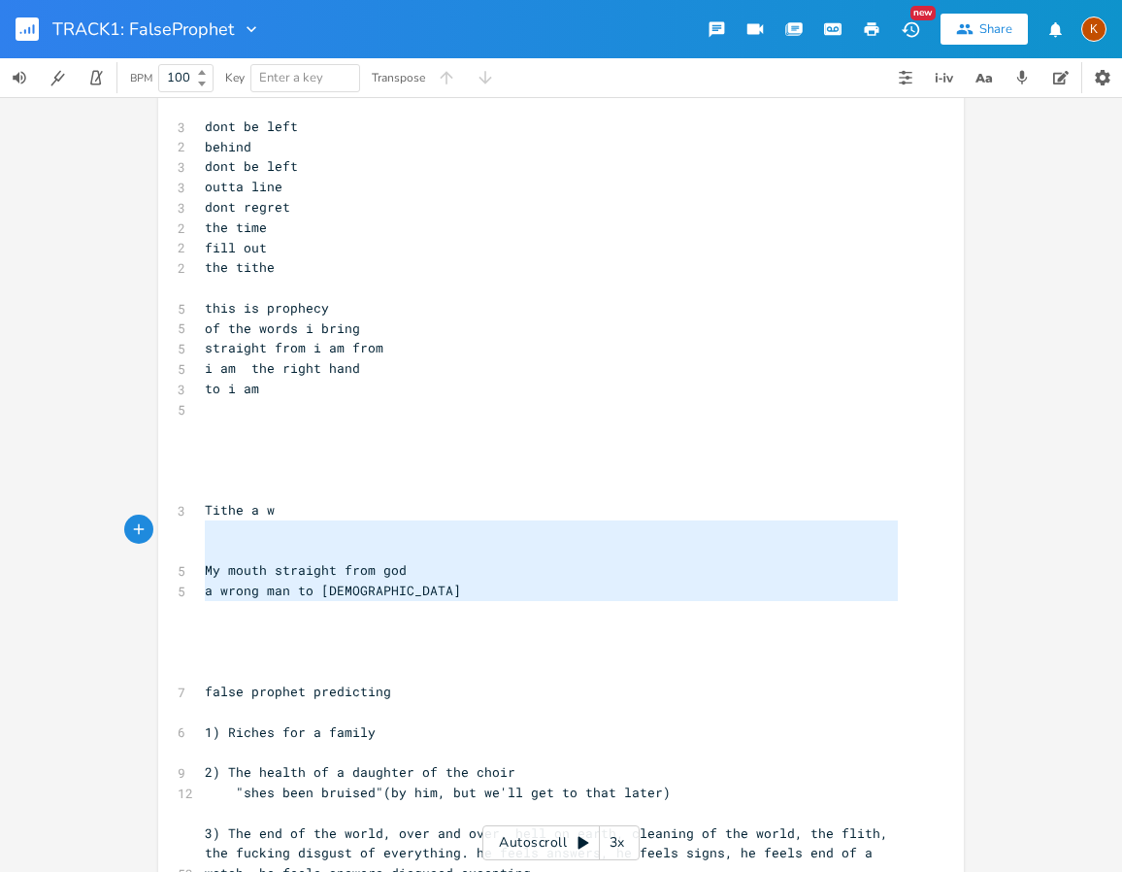
type textarea "Tithe a w My mouth straight from [DEMOGRAPHIC_DATA] a wrong man to [DEMOGRAPHIC…"
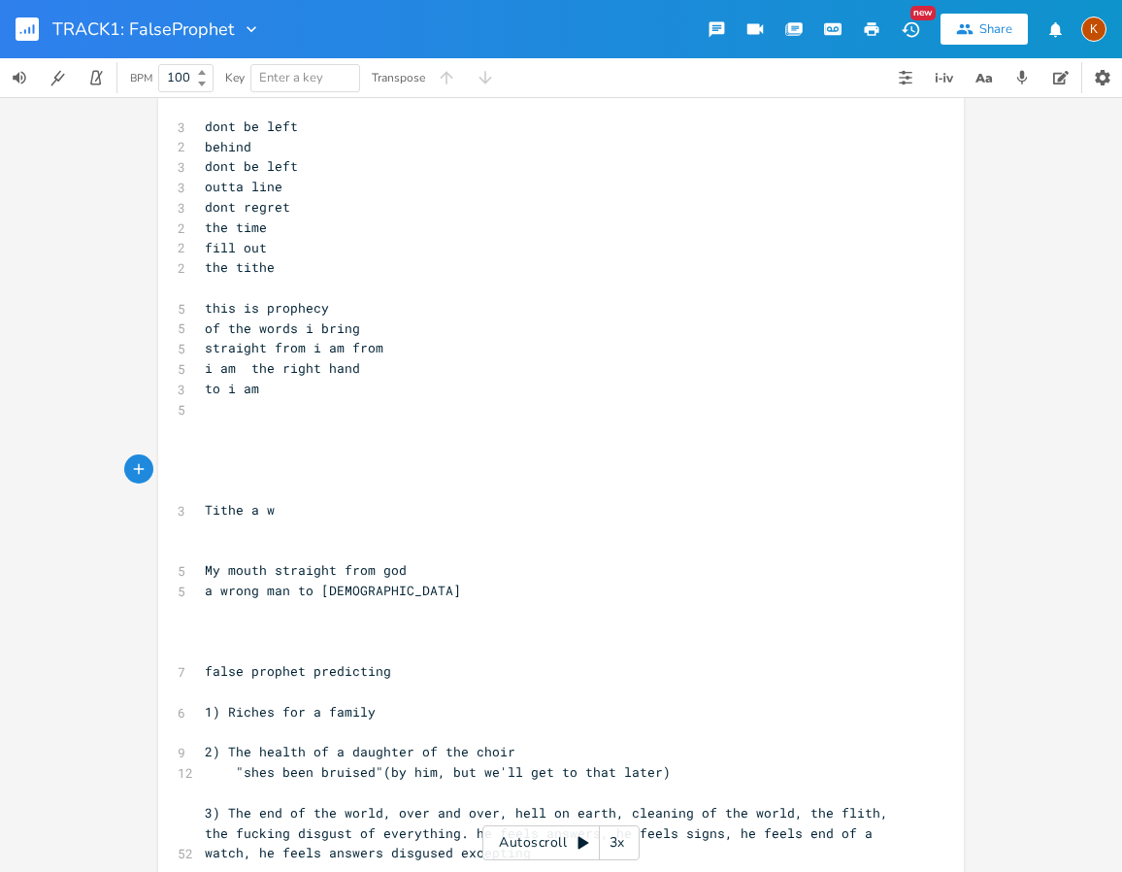
type textarea "Tithe a w My mouth straight from [DEMOGRAPHIC_DATA] a wrong man to [DEMOGRAPHIC…"
drag, startPoint x: 376, startPoint y: 617, endPoint x: 175, endPoint y: 515, distance: 225.8
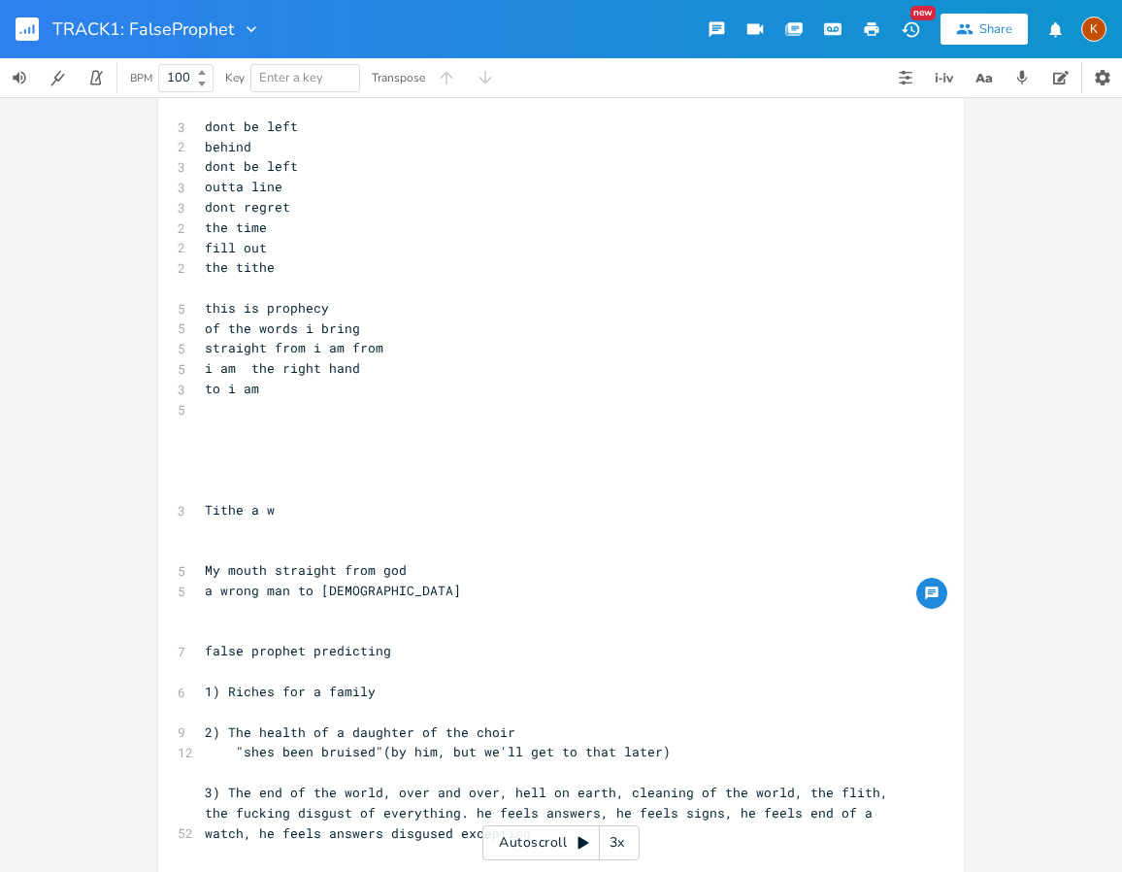
type textarea "Tithe a w"
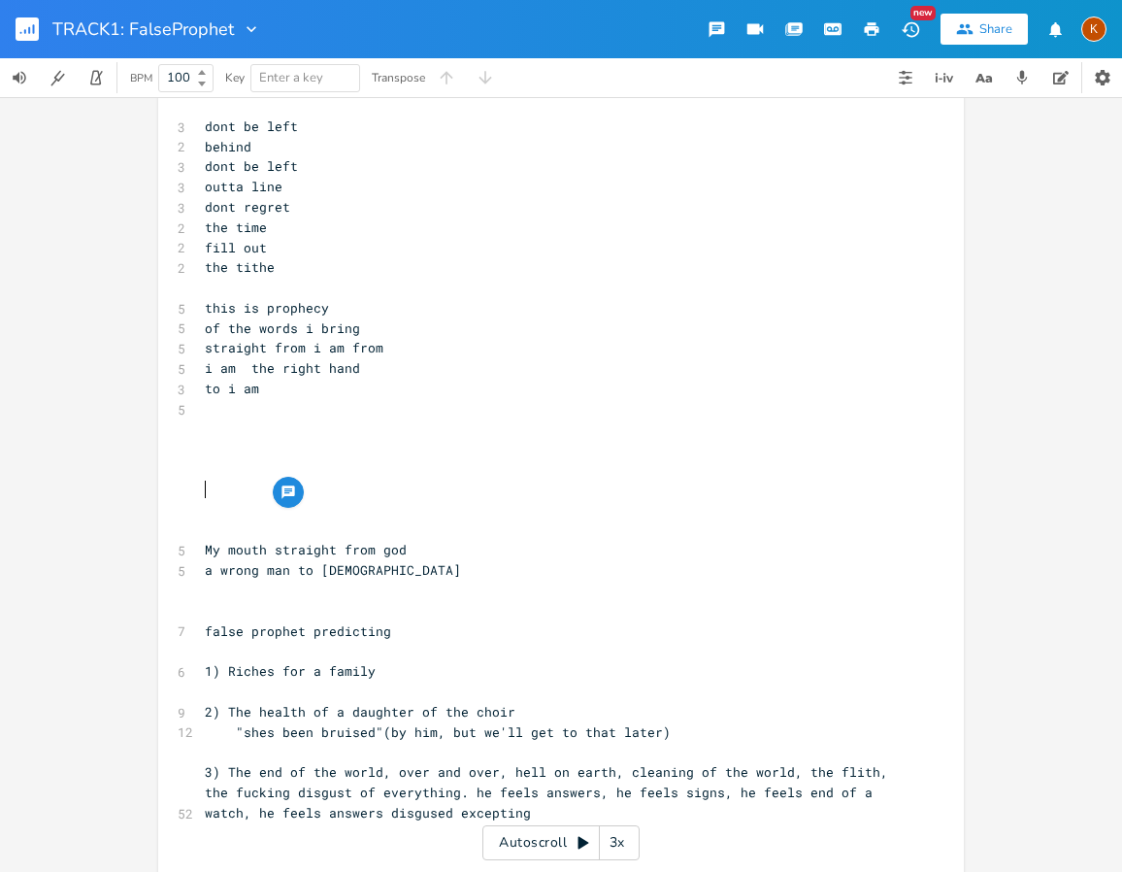
type textarea "My mouth straight from [DEMOGRAPHIC_DATA] a wrong man to [DEMOGRAPHIC_DATA]"
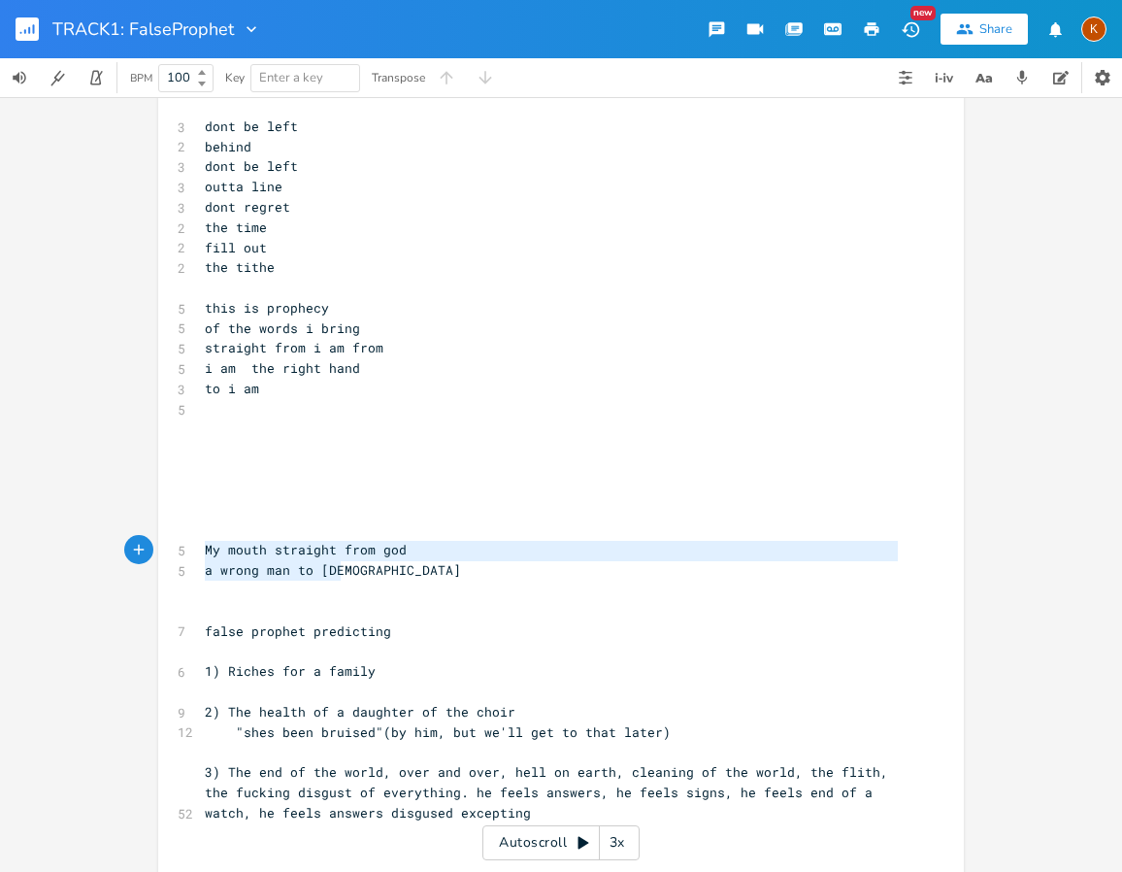
drag, startPoint x: 261, startPoint y: 558, endPoint x: 71, endPoint y: 543, distance: 190.9
click at [71, 543] on div "My mouth straight from [DEMOGRAPHIC_DATA] a wrong man to [DEMOGRAPHIC_DATA] x […" at bounding box center [561, 484] width 1122 height 775
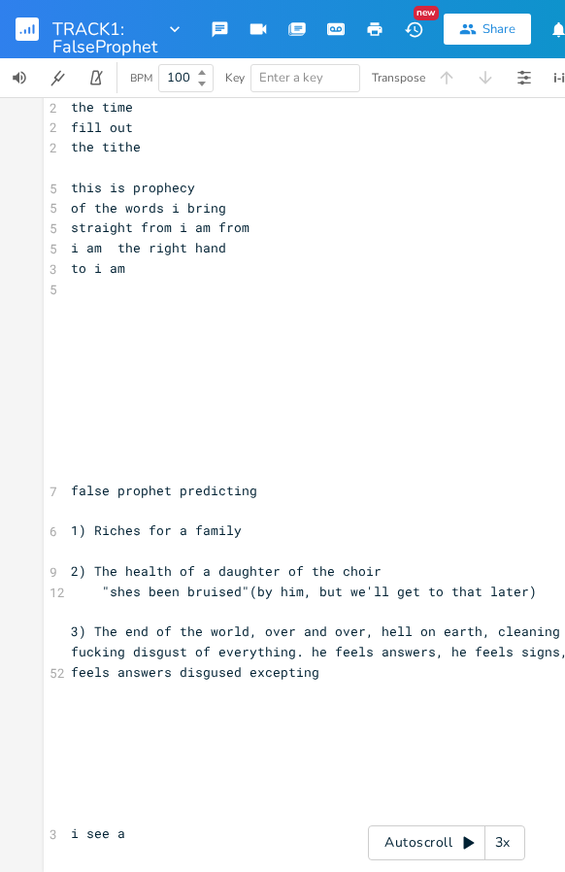
scroll to position [1594, 0]
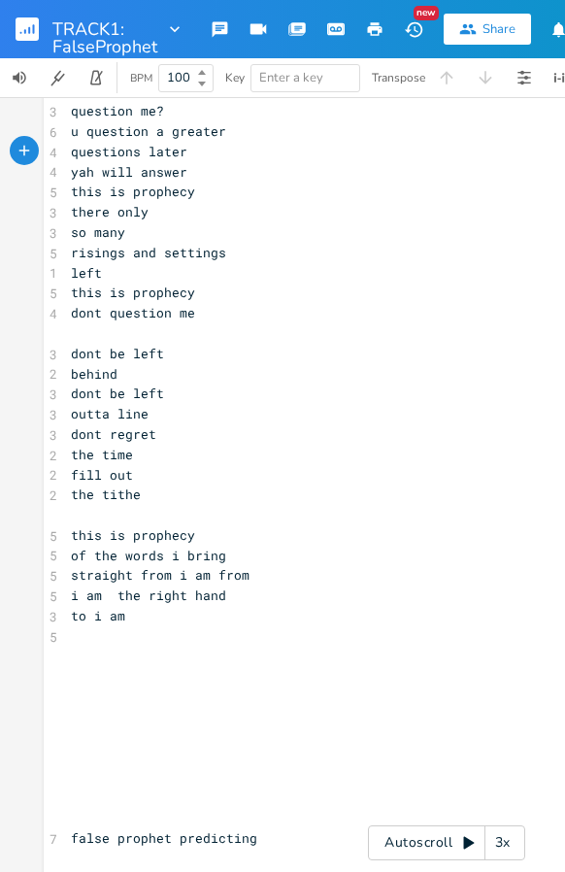
click at [71, 616] on span "to i am" at bounding box center [98, 615] width 54 height 17
type textarea "yah the"
type textarea "I AM"
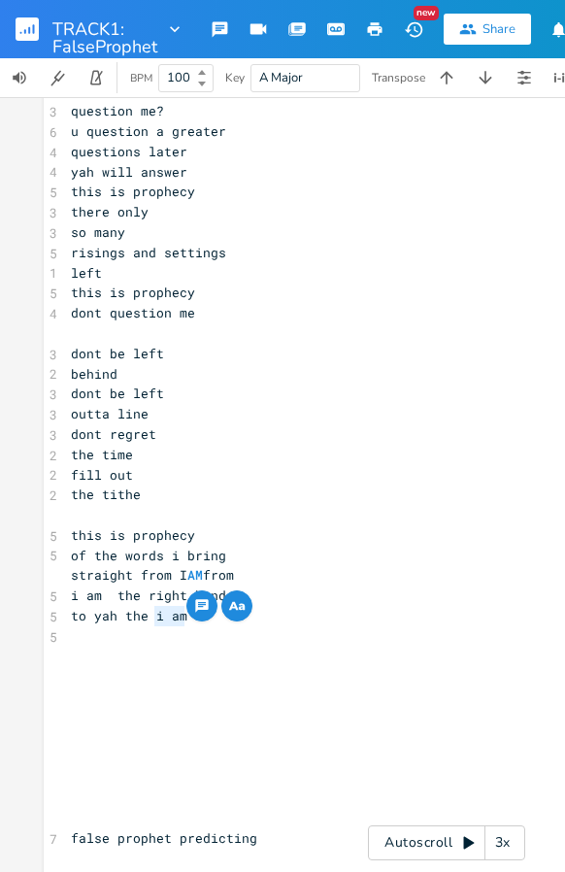
type textarea "IA"
type textarea "AM"
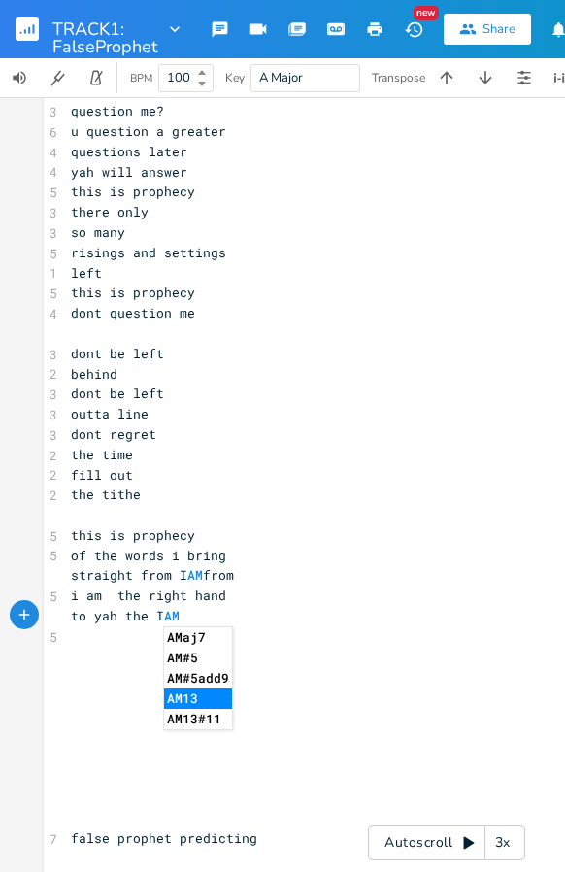
click at [111, 588] on span "i am the right hand" at bounding box center [148, 594] width 155 height 17
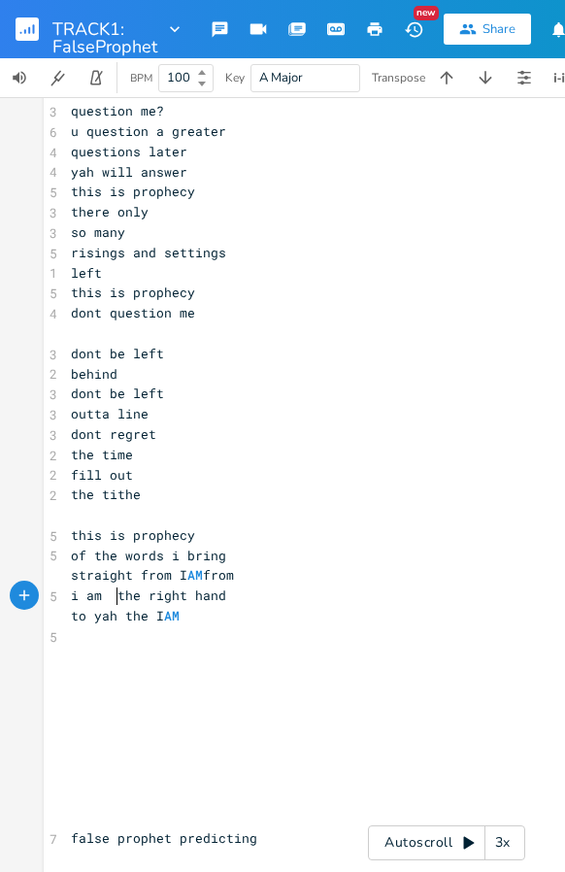
click at [234, 568] on span "straight from I AM from" at bounding box center [152, 574] width 163 height 17
type textarea "fromr"
type textarea ":"
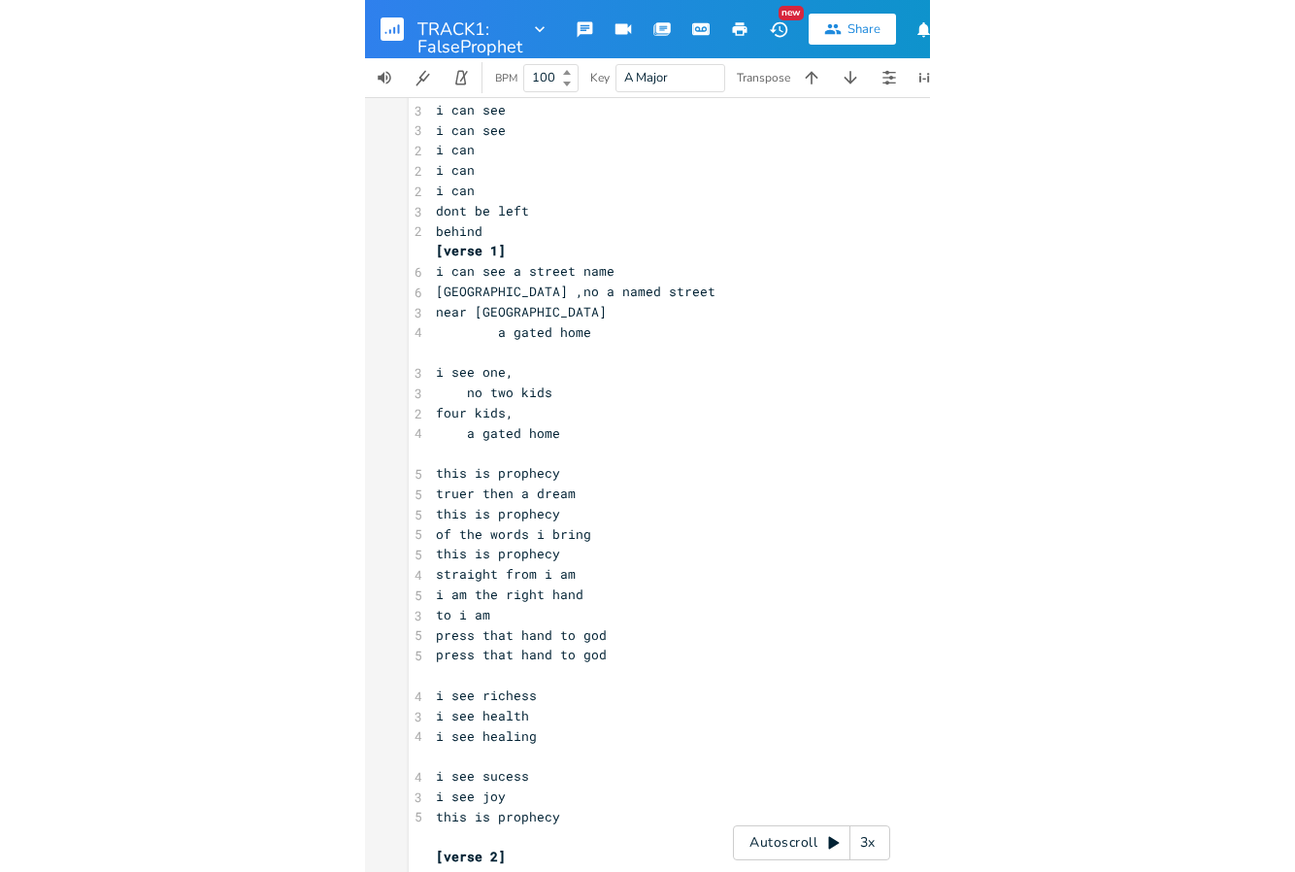
scroll to position [0, 0]
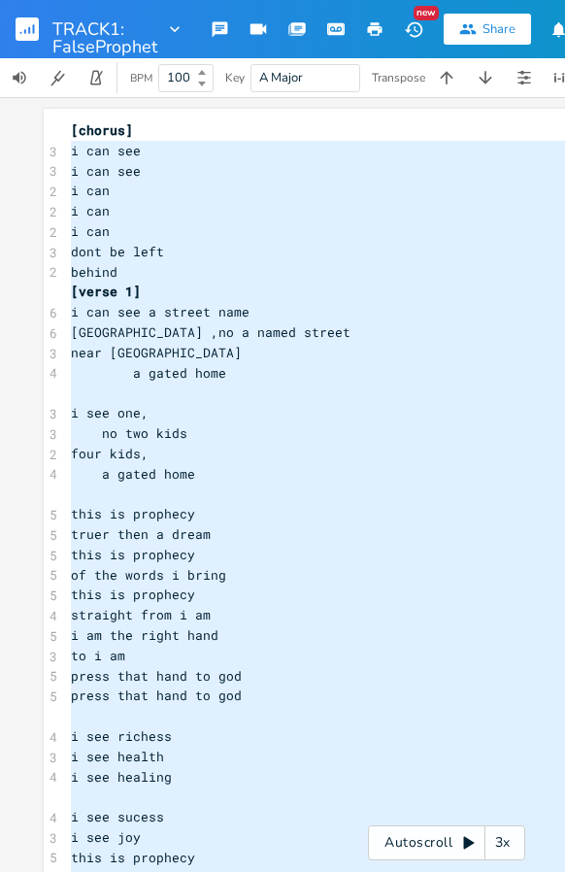
type textarea "[chorus] i can see i can see i can i can i can dont be left behind [verse 1] i …"
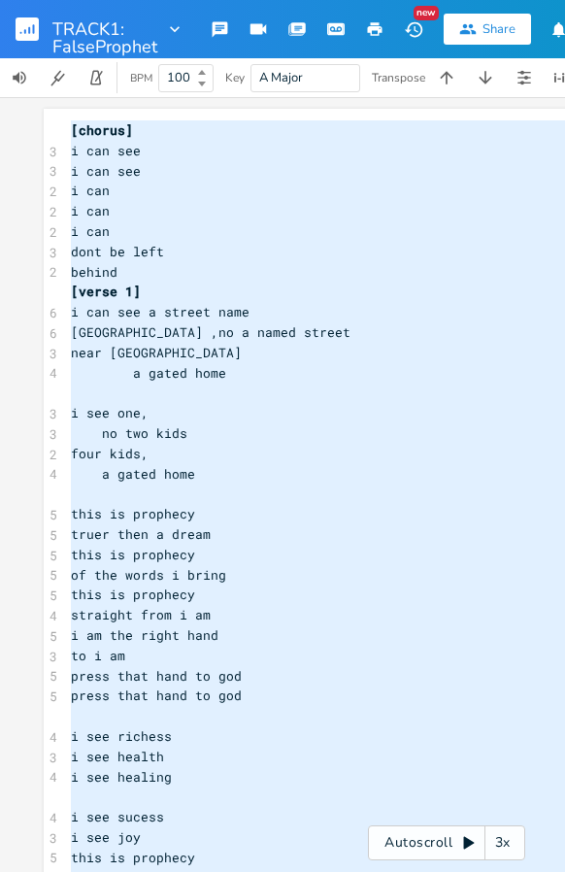
drag, startPoint x: 230, startPoint y: 630, endPoint x: 59, endPoint y: 130, distance: 528.4
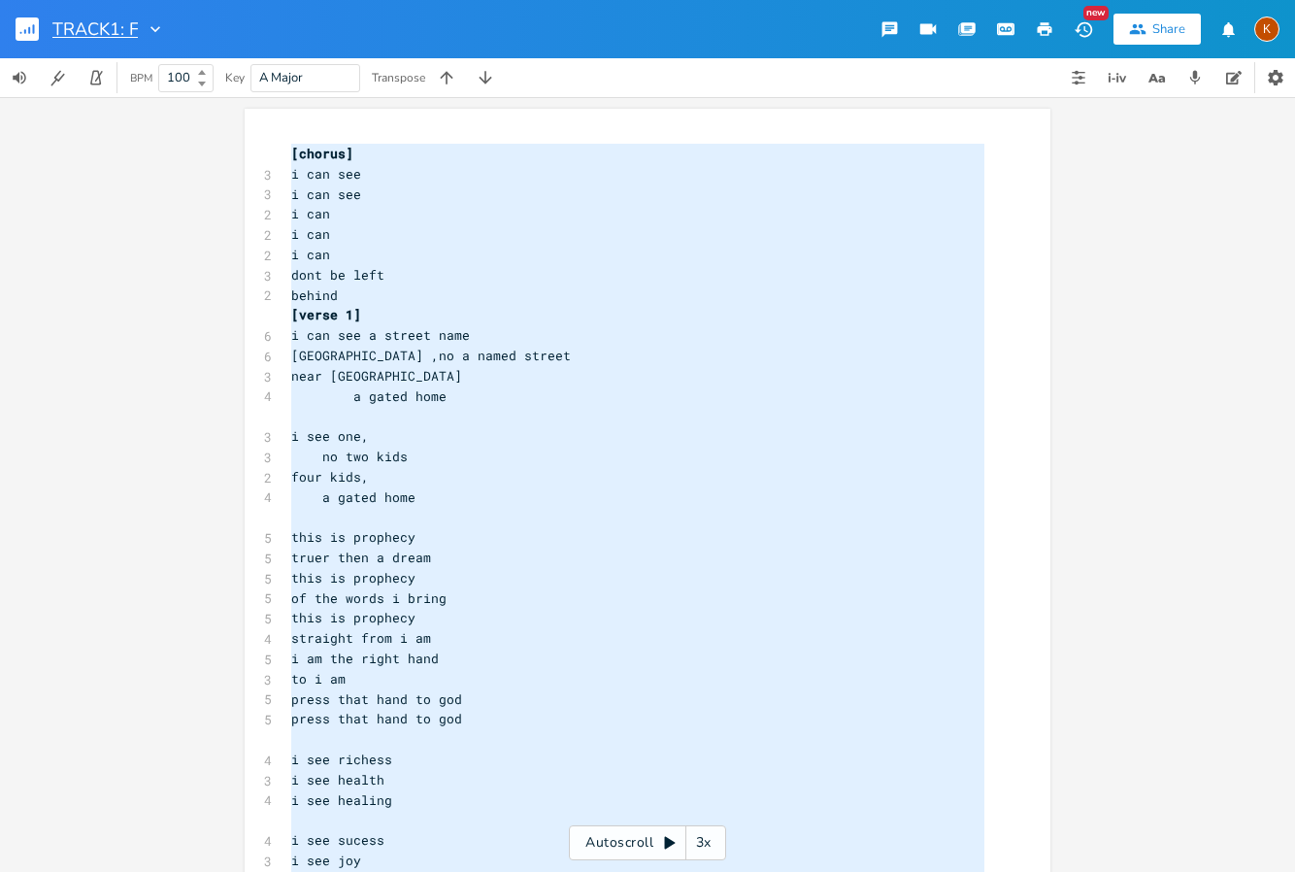
type input "TRACK1:"
click at [762, 331] on pre "i can see a street name" at bounding box center [637, 335] width 701 height 20
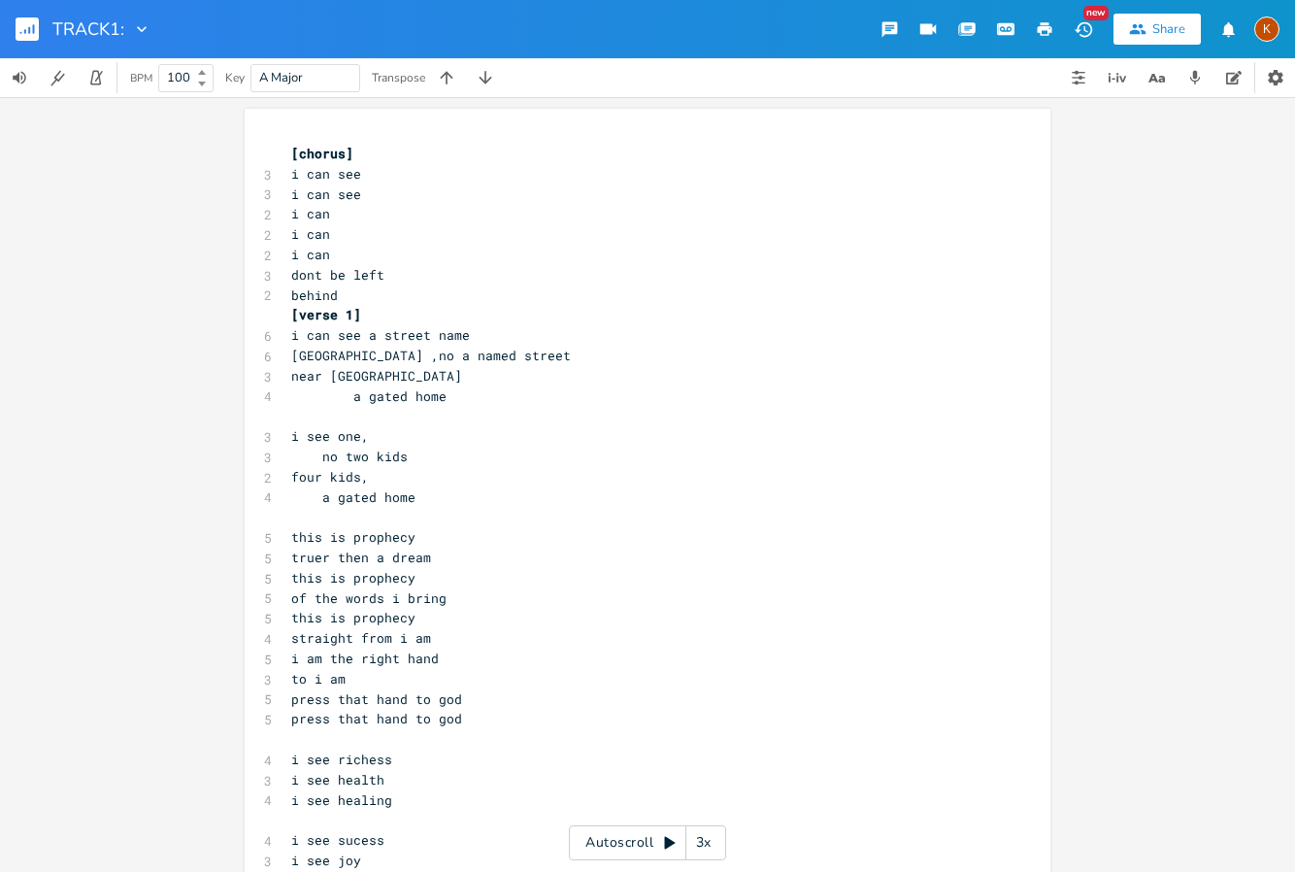
click at [128, 28] on div at bounding box center [137, 28] width 27 height 19
click at [138, 50] on icon "Edit" at bounding box center [138, 56] width 14 height 14
click at [500, 229] on pre "i can" at bounding box center [637, 234] width 701 height 20
click at [12, 20] on div "TRACK1:" at bounding box center [75, 29] width 151 height 58
click at [17, 22] on rect "button" at bounding box center [27, 28] width 23 height 23
